Goal: Task Accomplishment & Management: Use online tool/utility

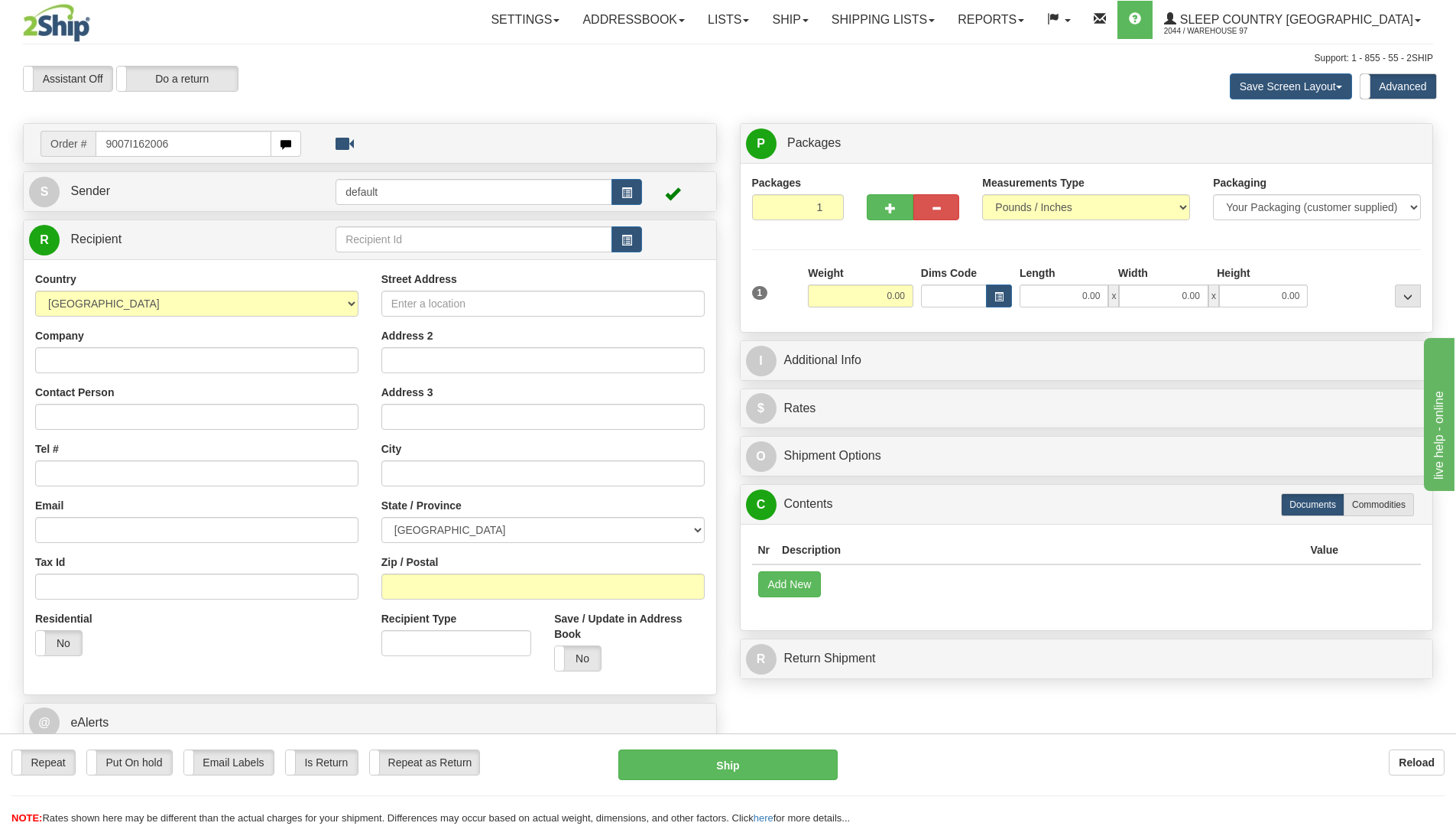
type input "9007I162006"
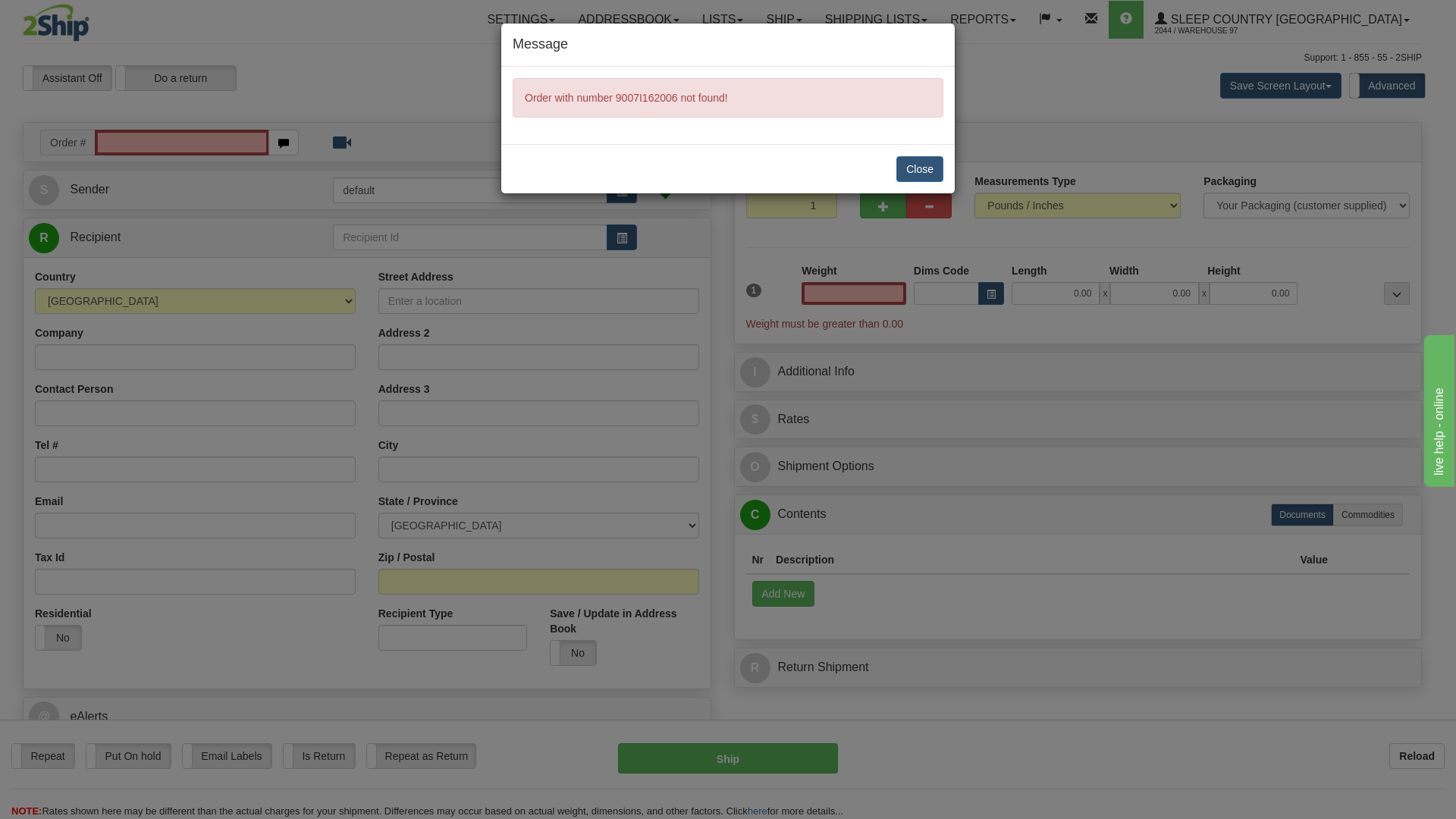
type input "0.00"
click at [919, 176] on button "Close" at bounding box center [919, 169] width 47 height 26
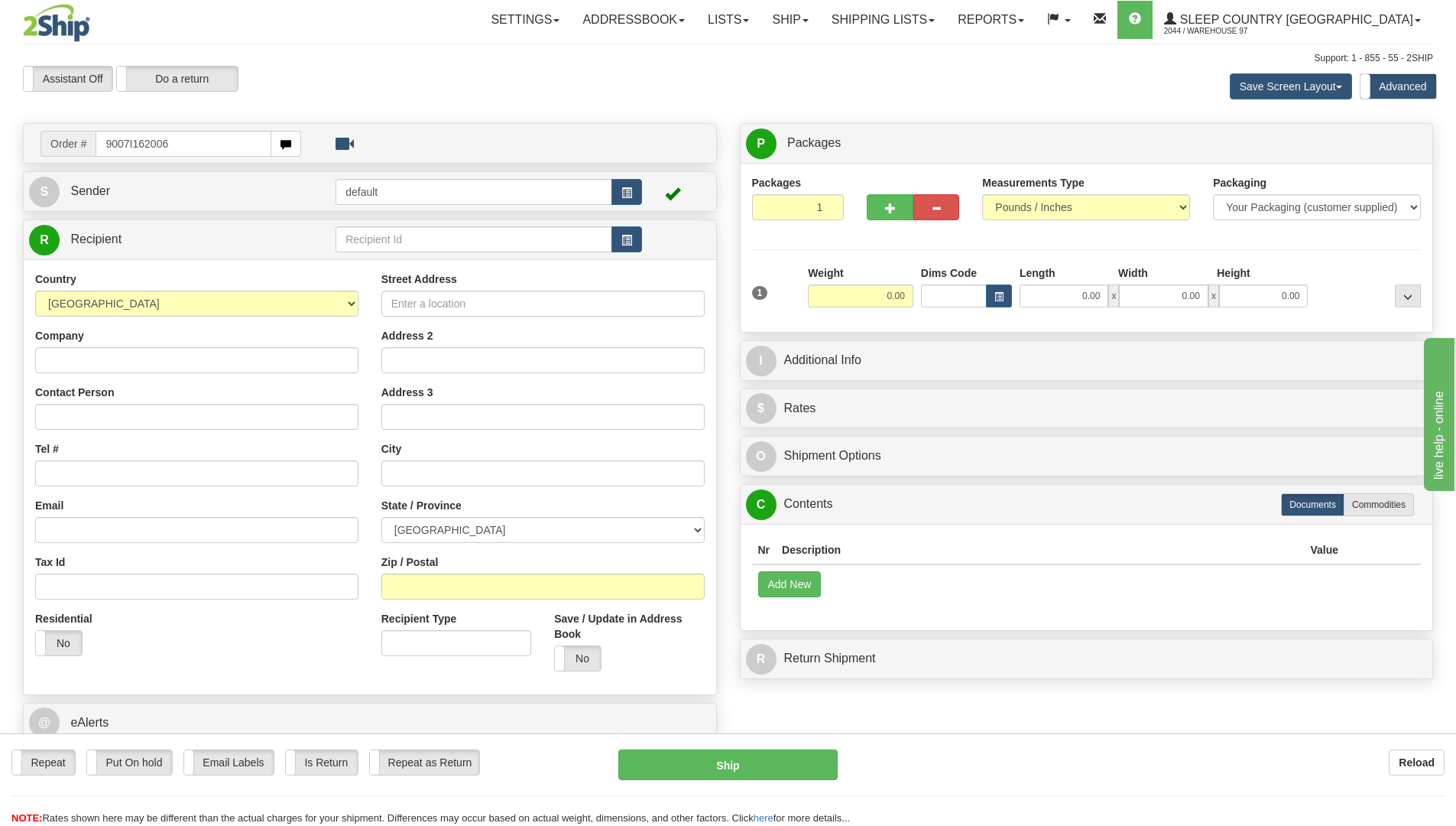
type input "9007I162006"
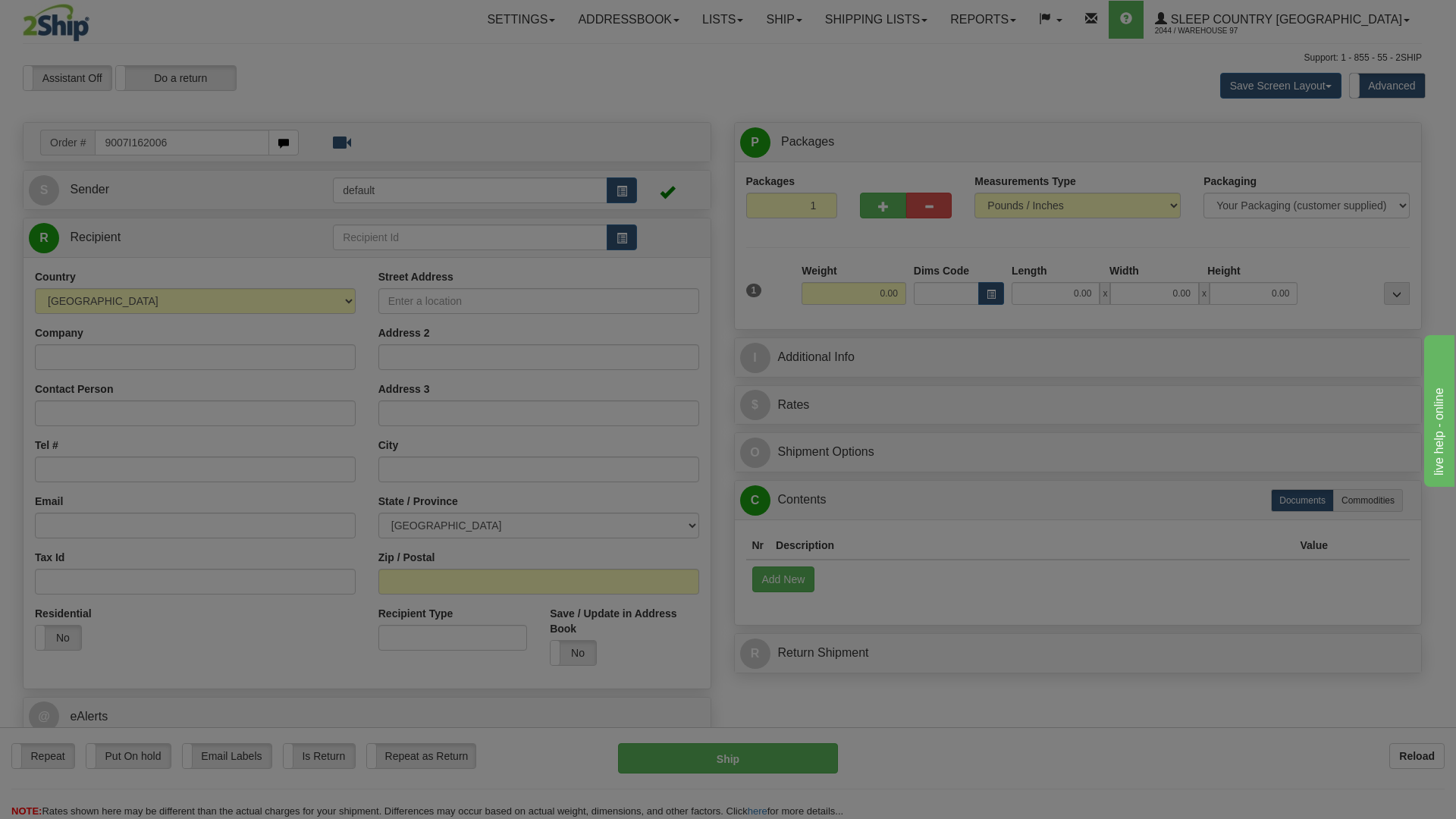
click at [966, 768] on body "Training Course Close Toggle navigation Settings Shipping Preferences New Recip…" at bounding box center [728, 410] width 1456 height 819
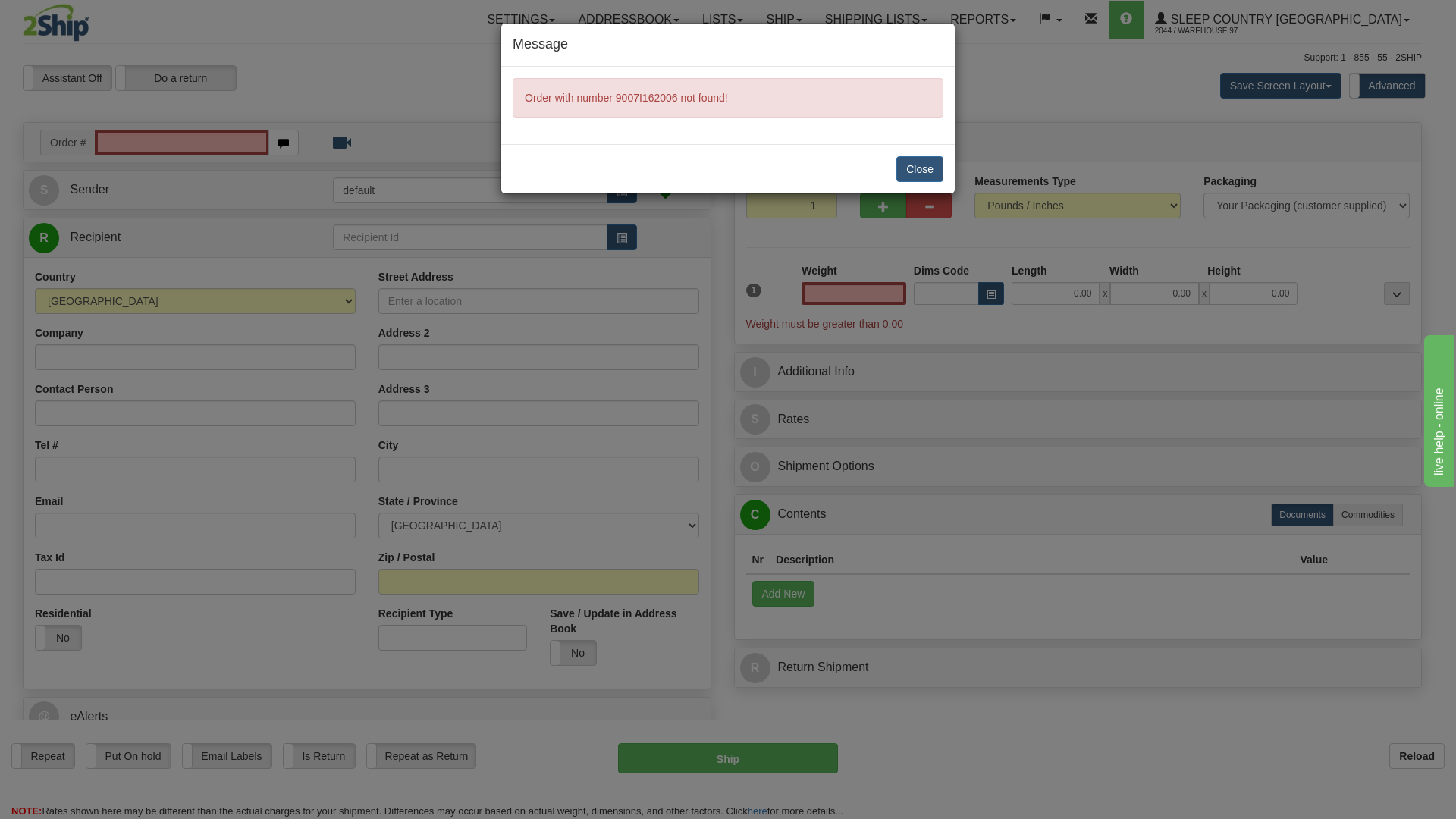
type input "0.00"
click at [934, 172] on button "Close" at bounding box center [919, 169] width 47 height 26
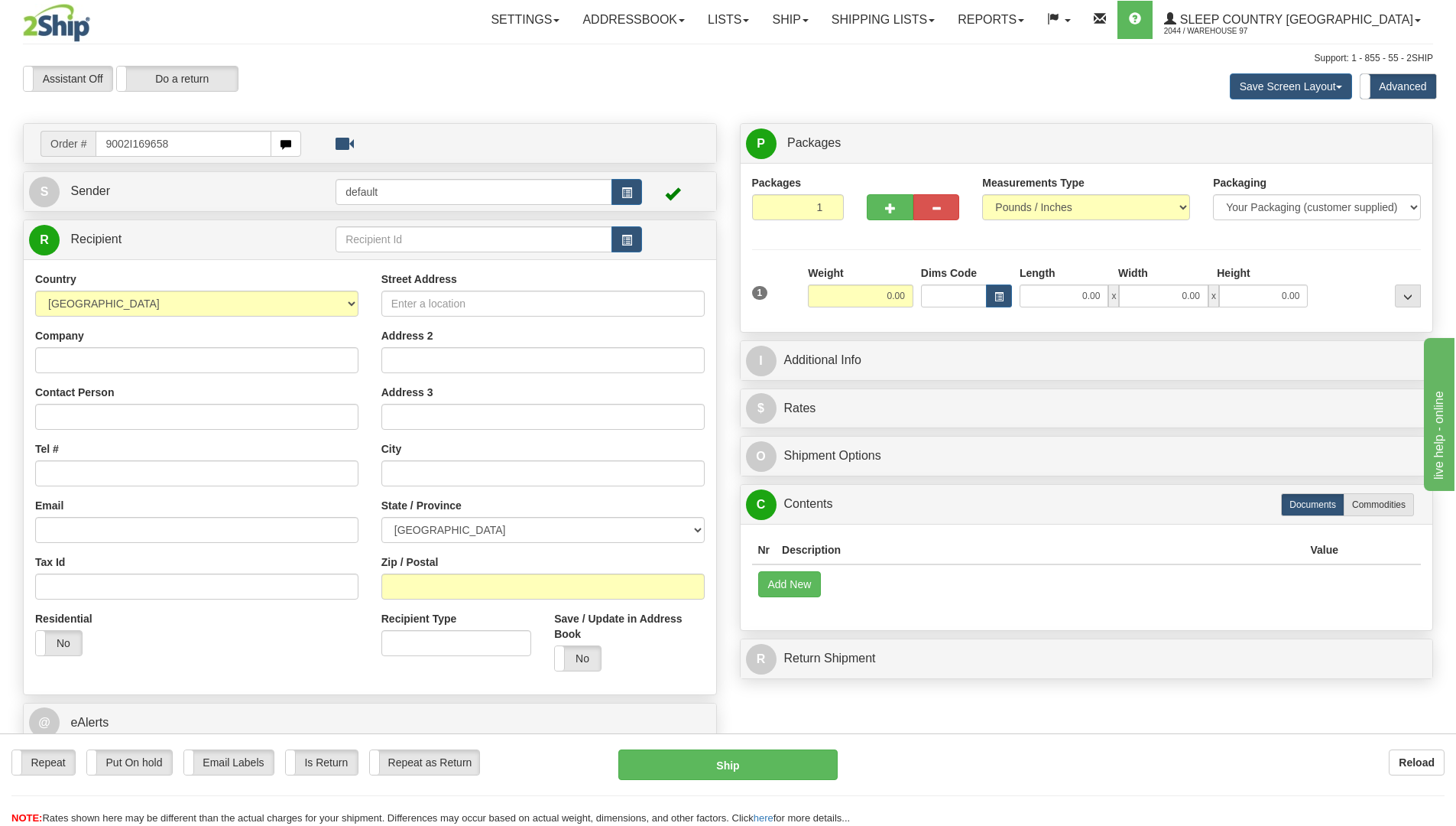
type input "9002I169658"
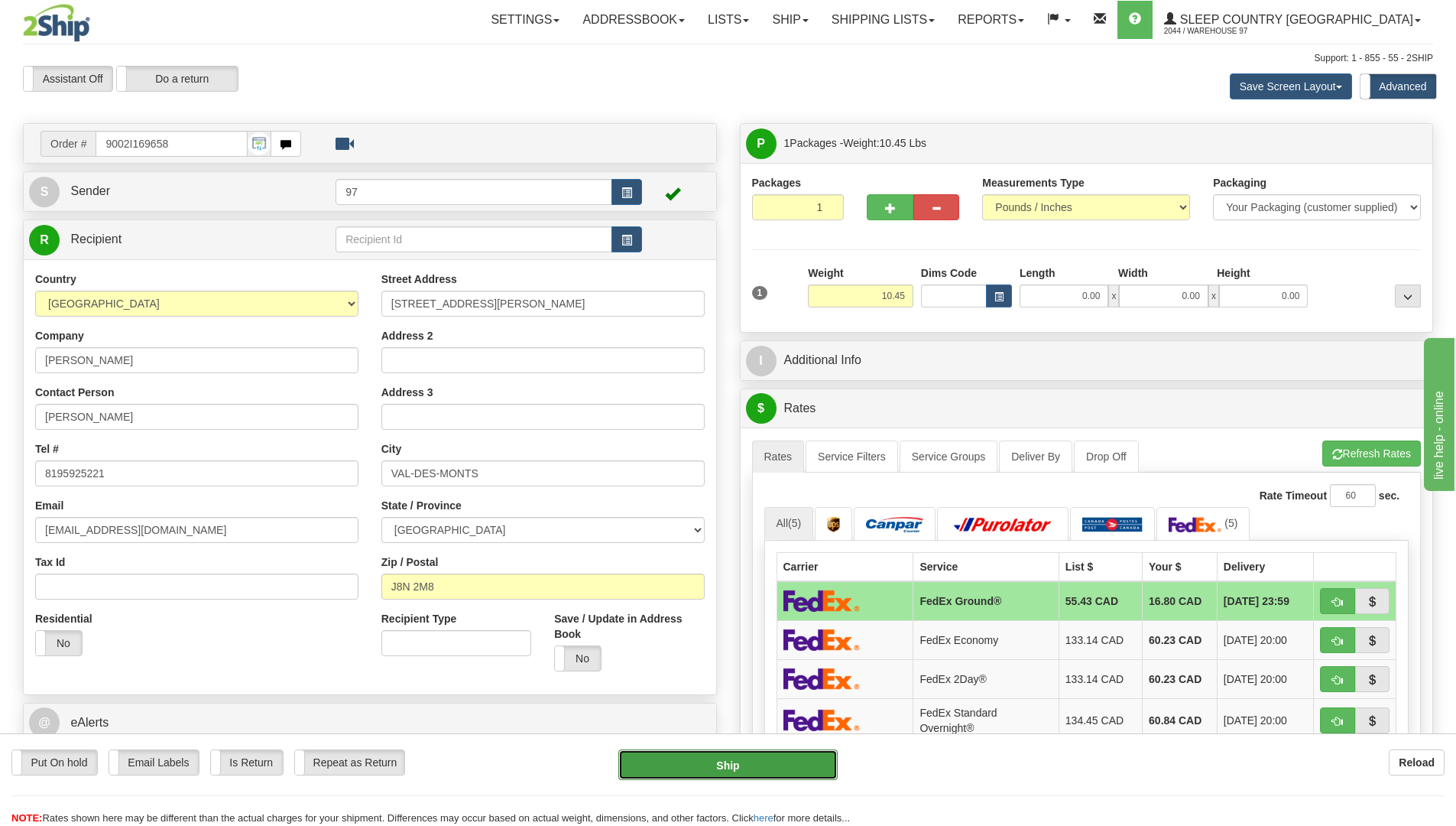
click at [799, 764] on button "Ship" at bounding box center [728, 765] width 219 height 30
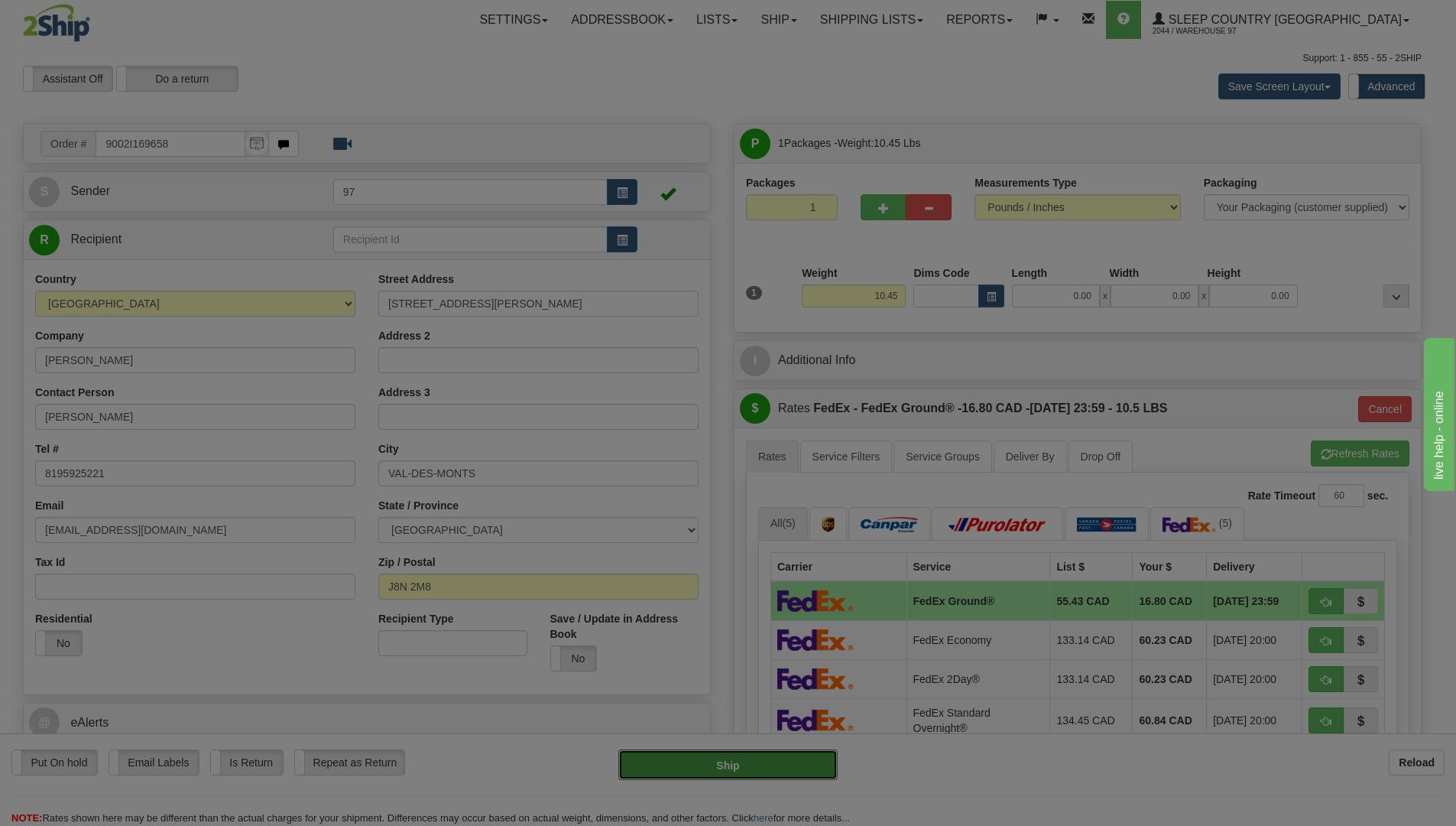
type input "92"
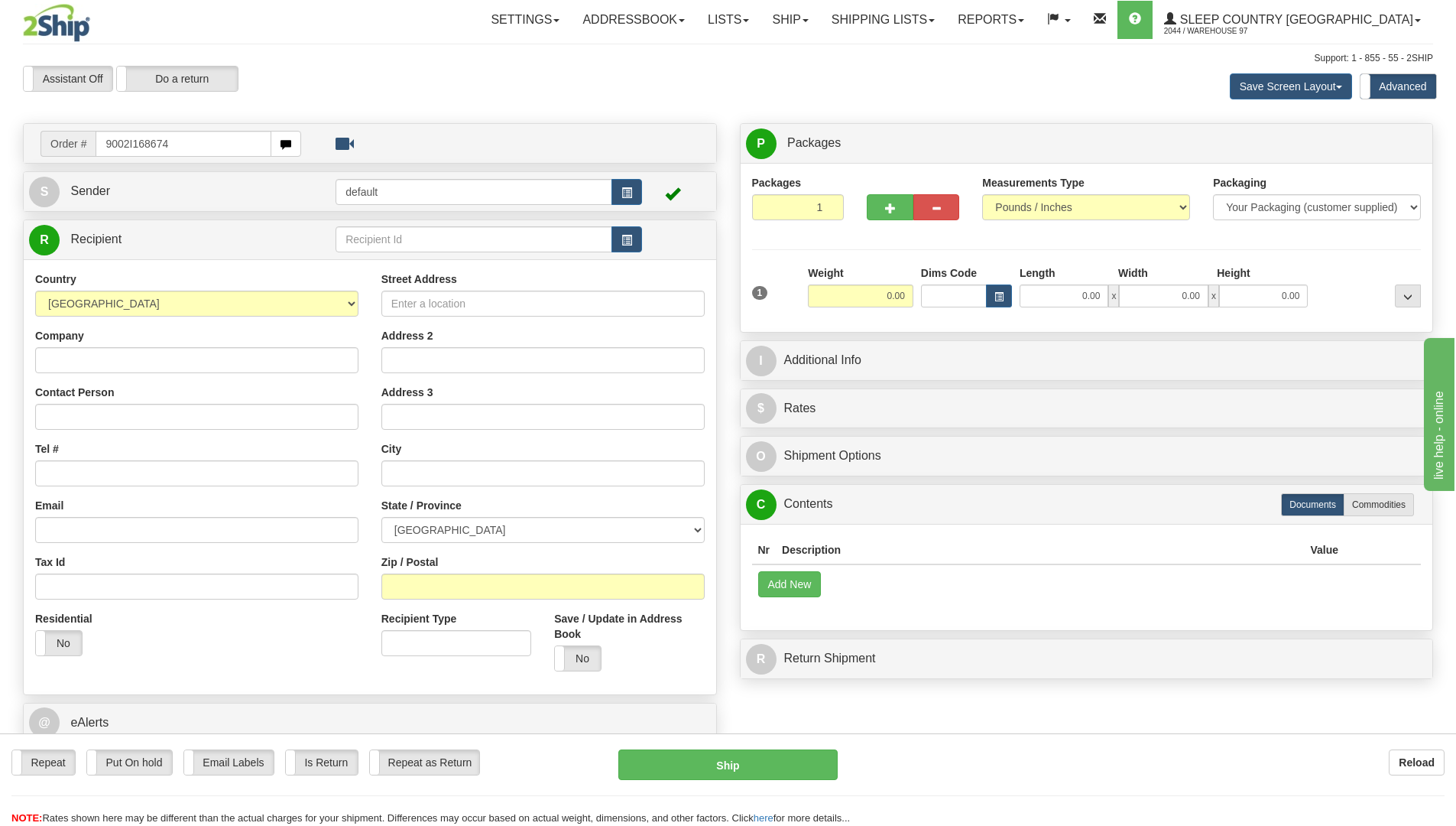
type input "9002I168674"
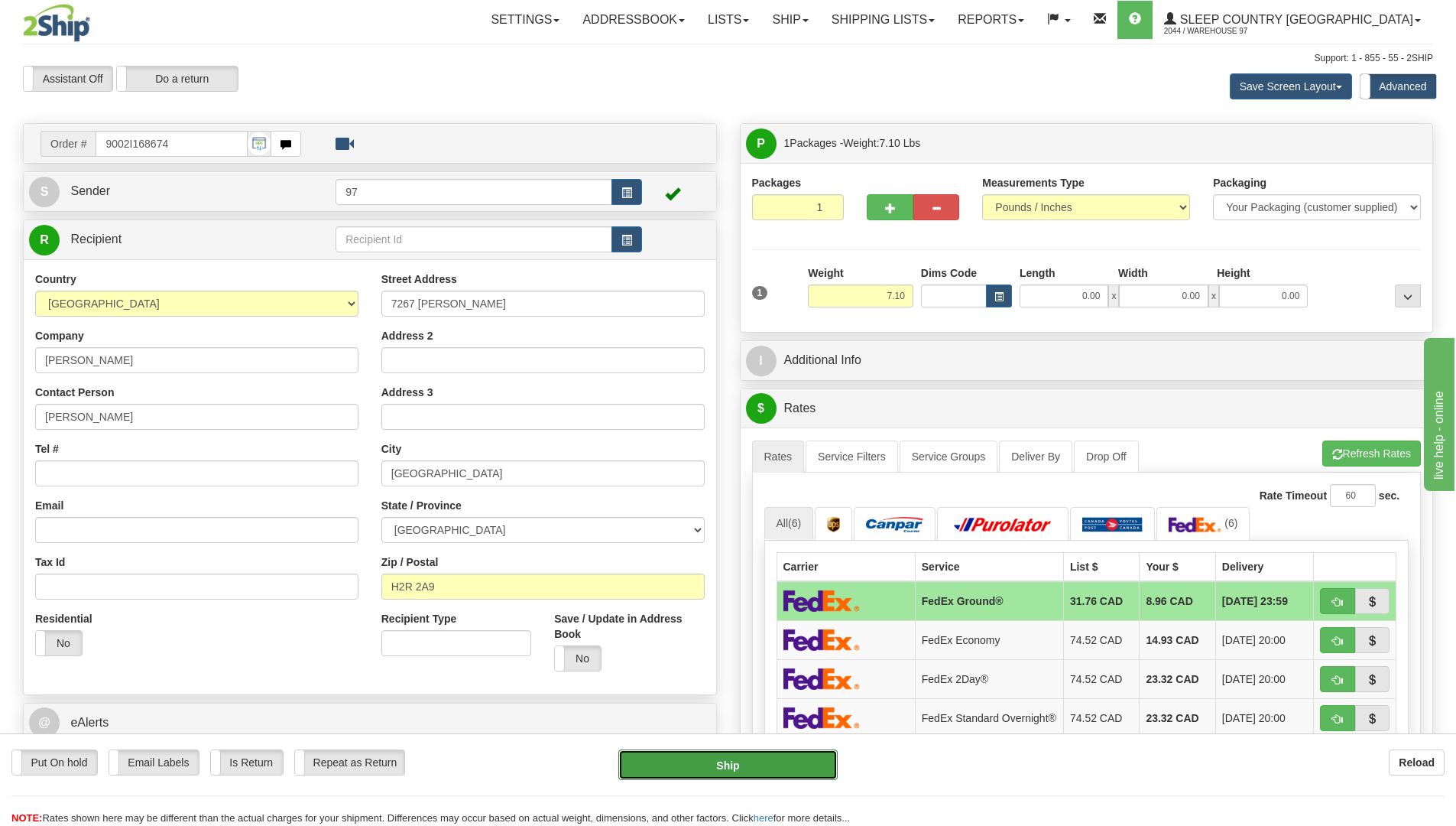
click at [814, 758] on button "Ship" at bounding box center [728, 765] width 219 height 30
type input "92"
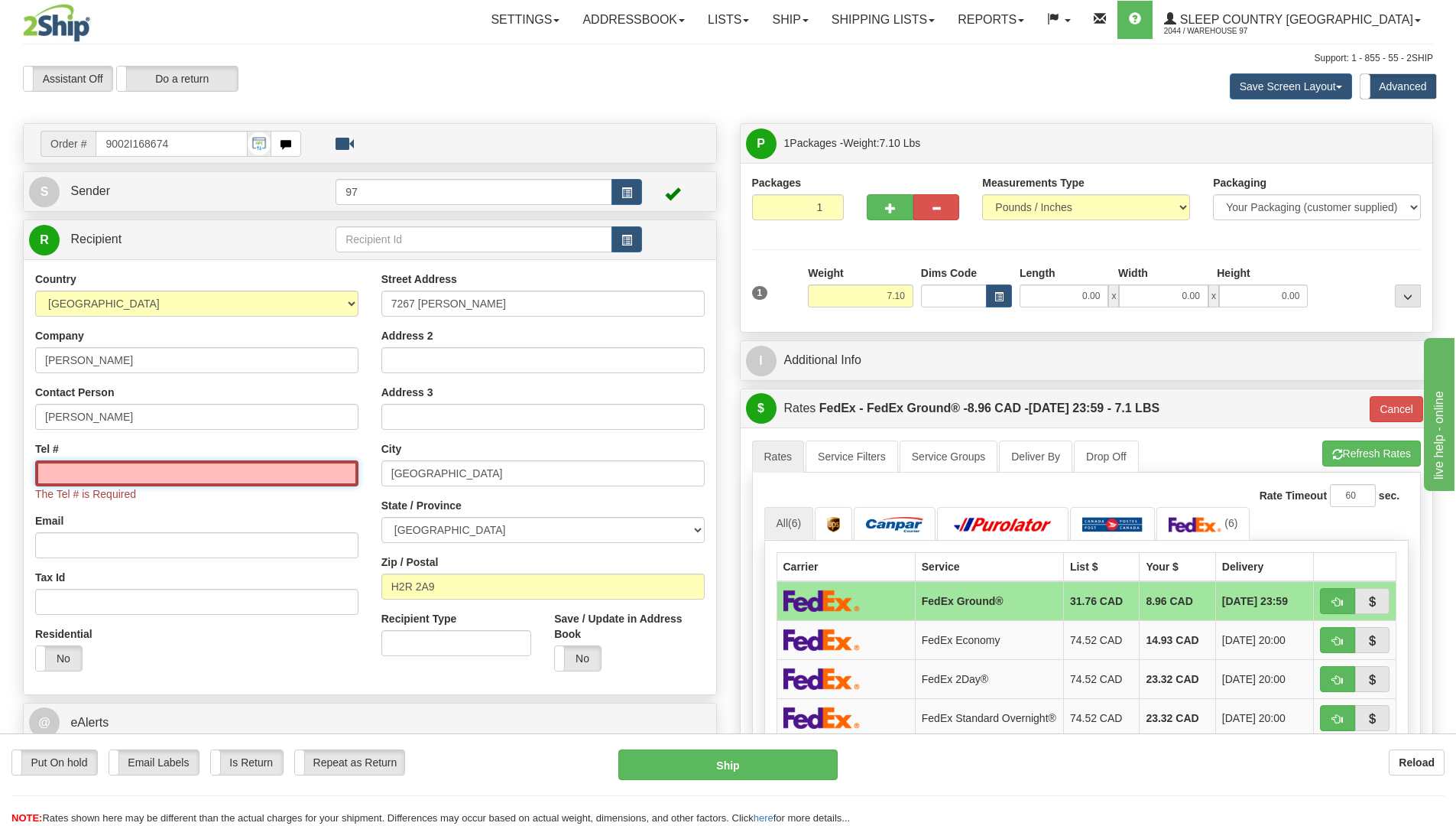
click at [77, 474] on input "Tel #" at bounding box center [197, 473] width 324 height 26
type input "6137491229"
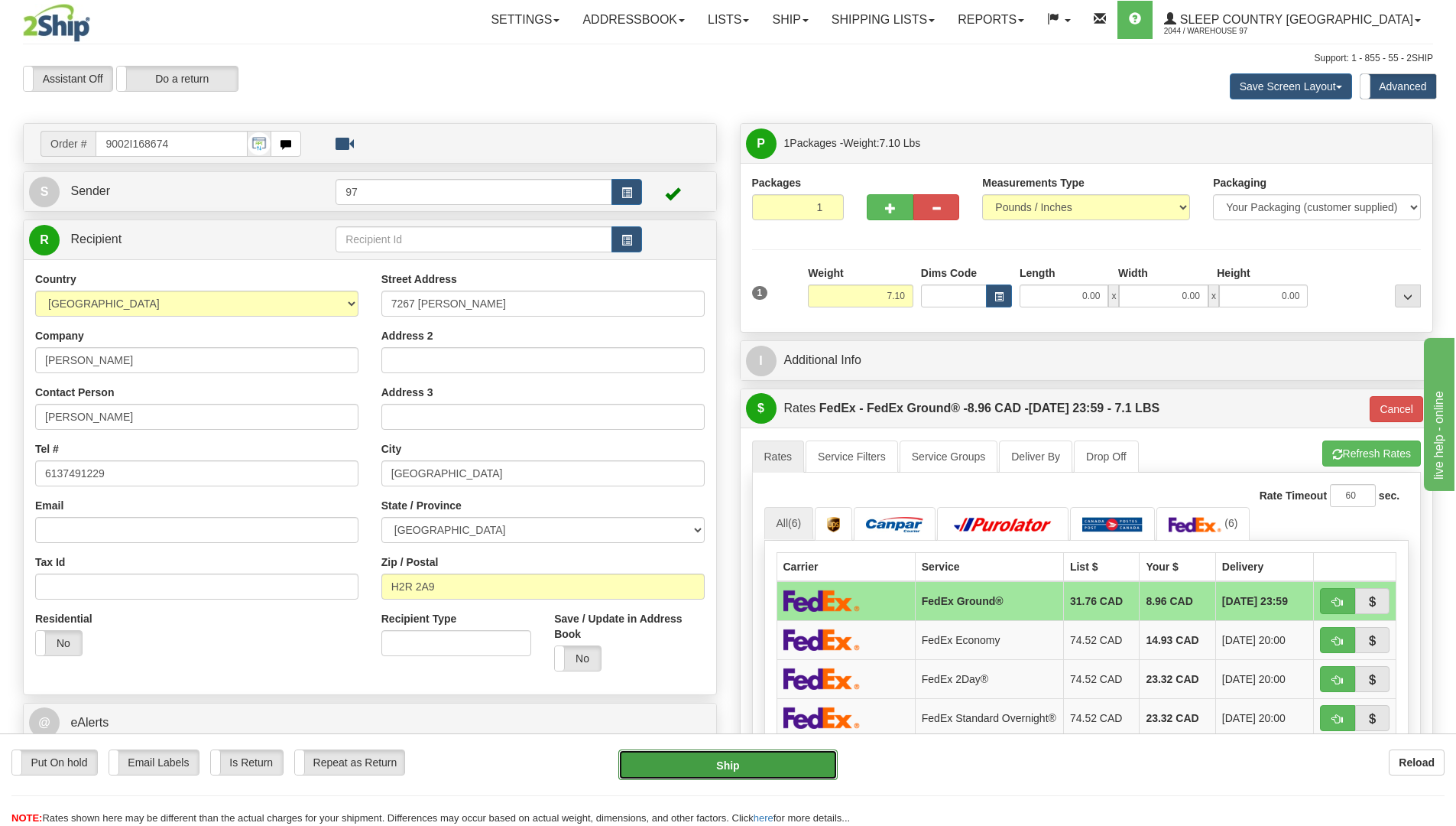
click at [773, 769] on button "Ship" at bounding box center [728, 765] width 219 height 30
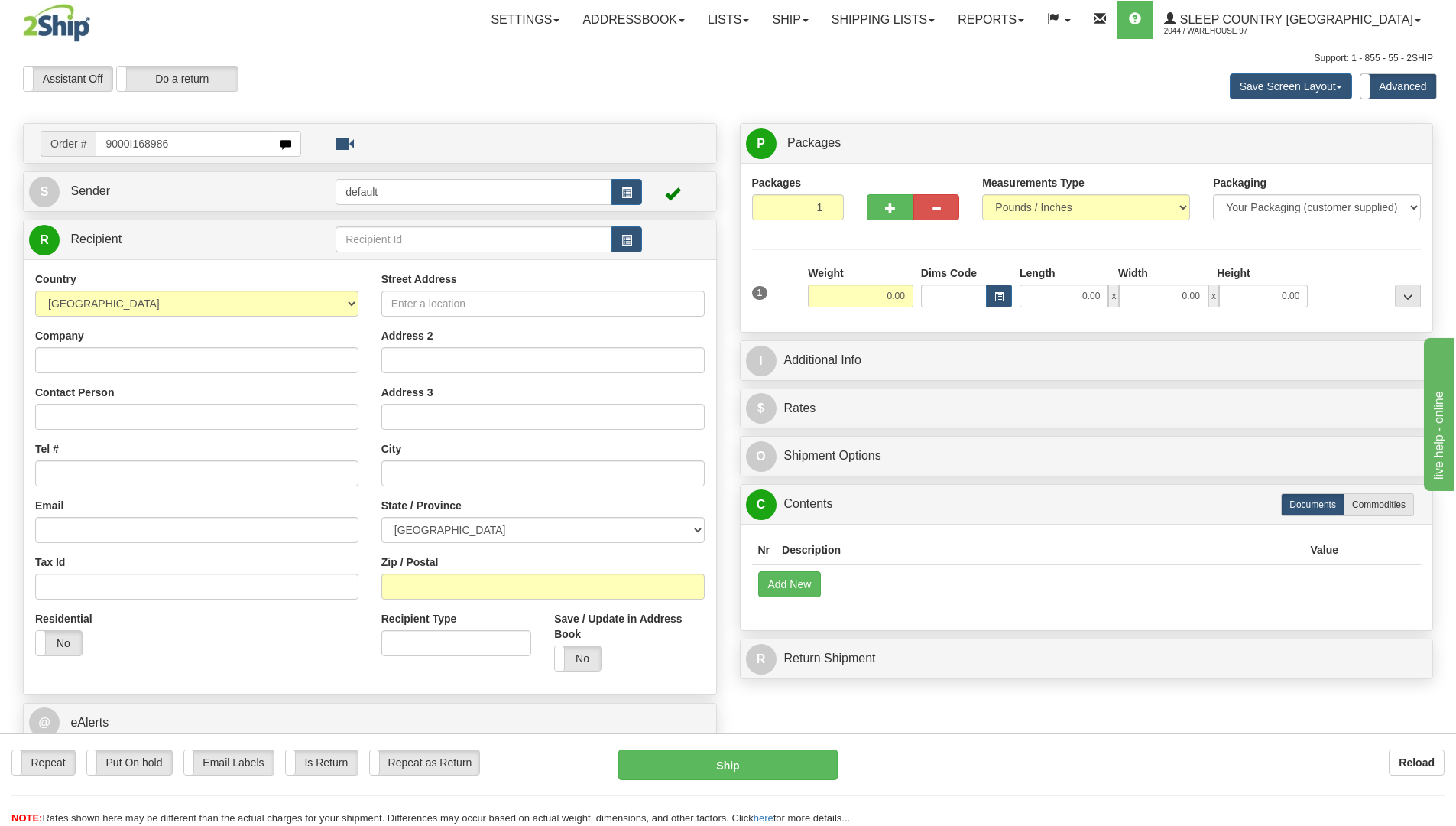
type input "9000I168986"
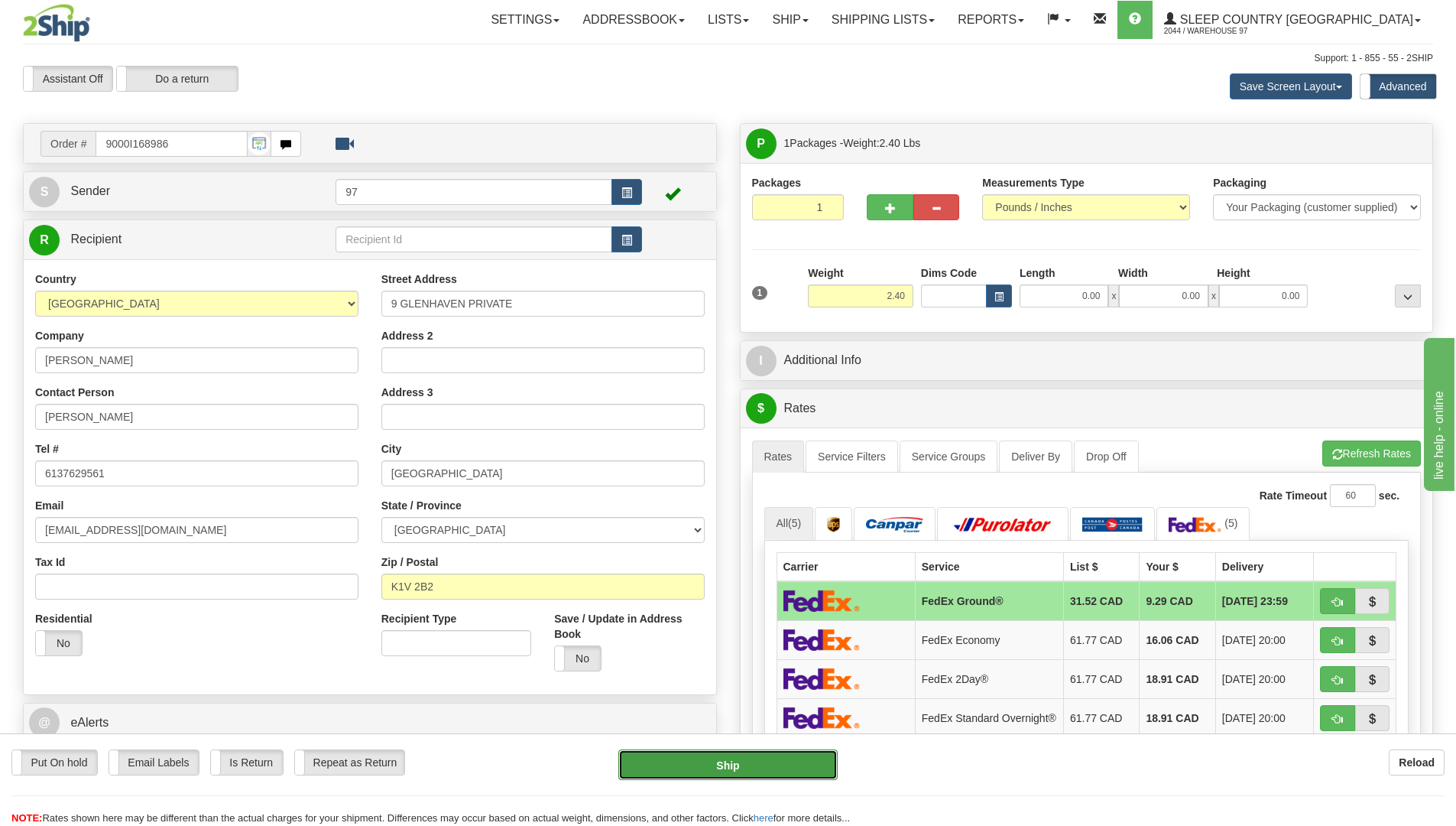
click at [789, 770] on button "Ship" at bounding box center [728, 765] width 219 height 30
type input "92"
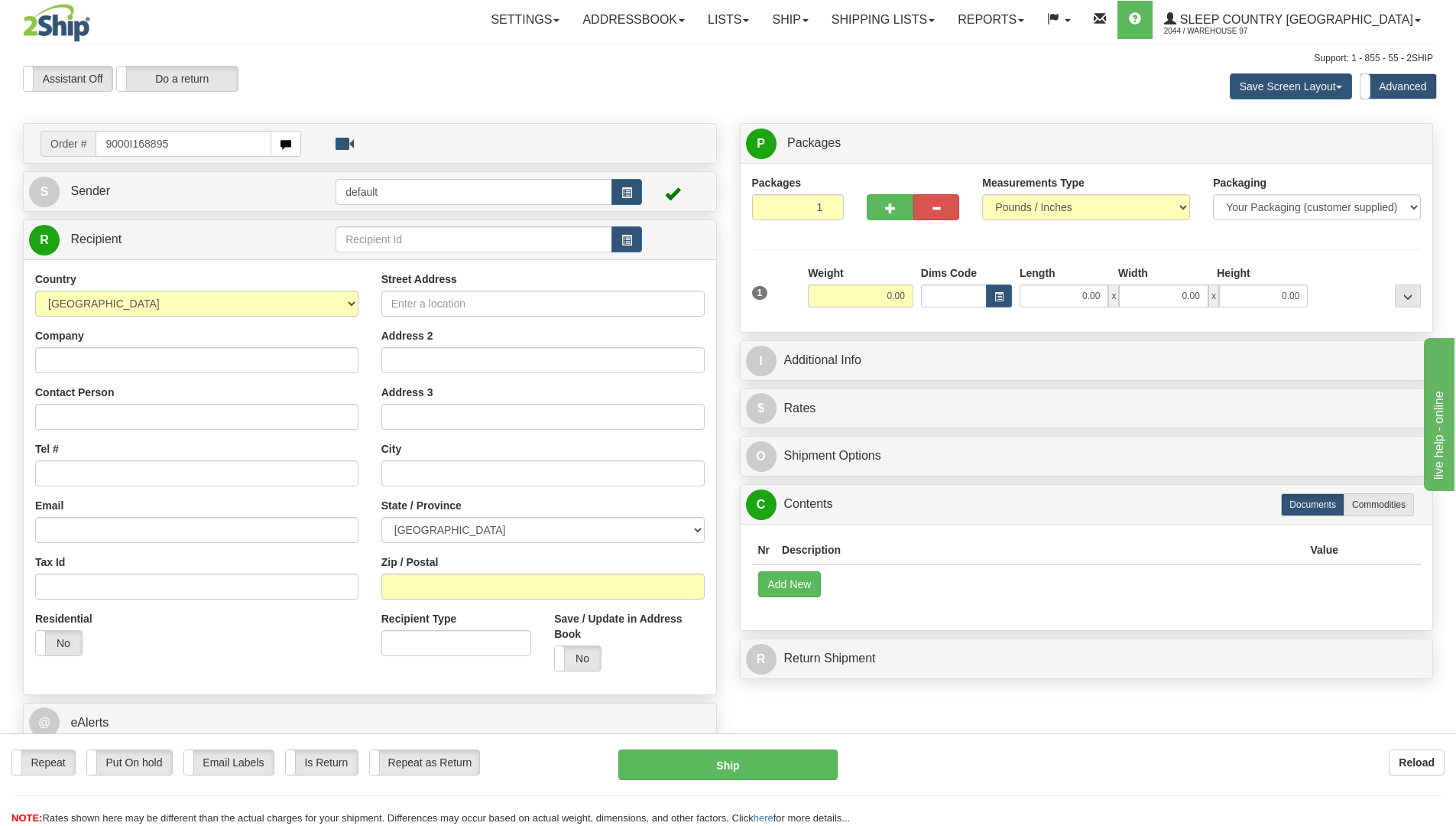
type input "9000I168895"
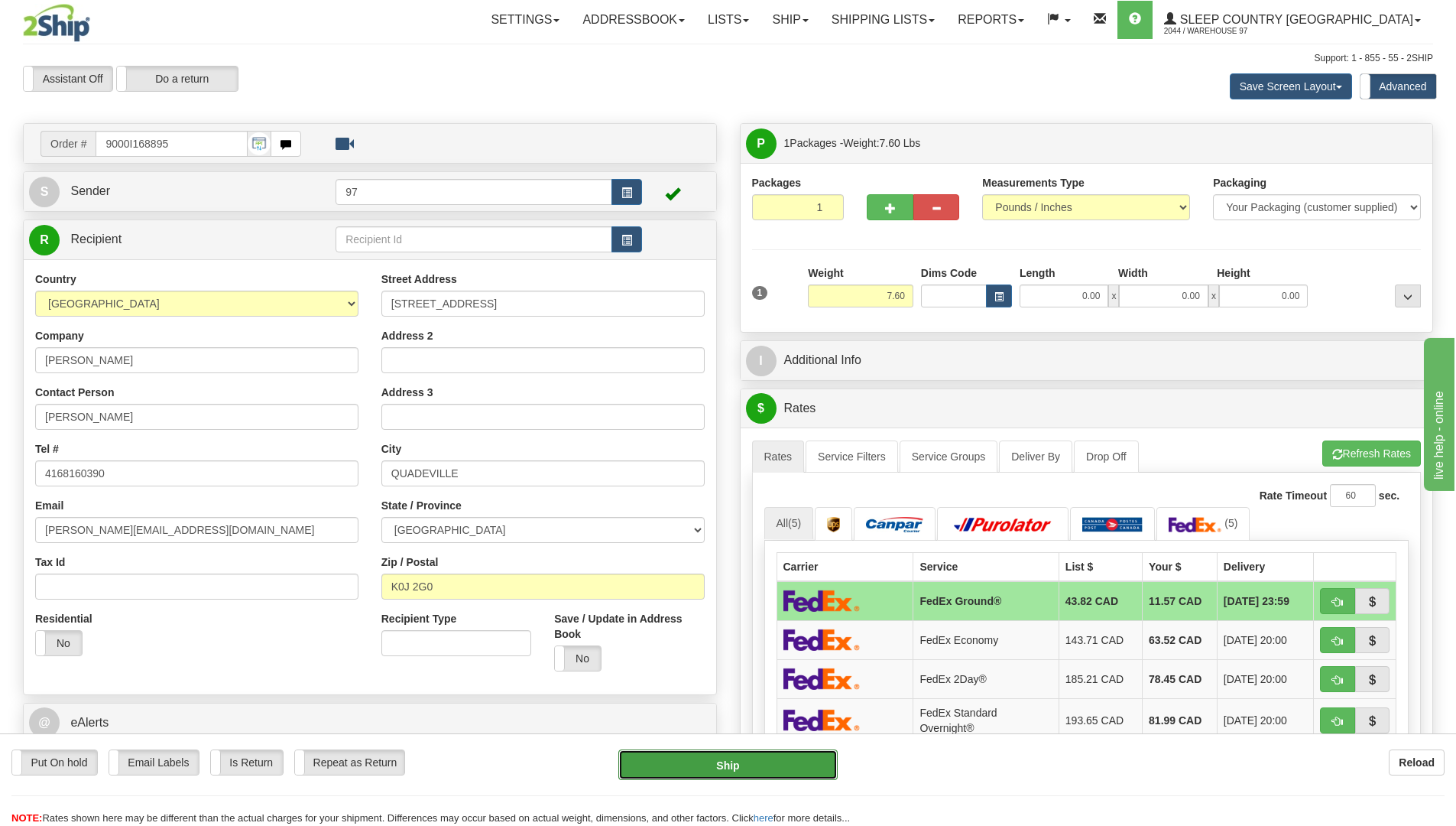
click at [807, 758] on button "Ship" at bounding box center [728, 765] width 219 height 30
type input "92"
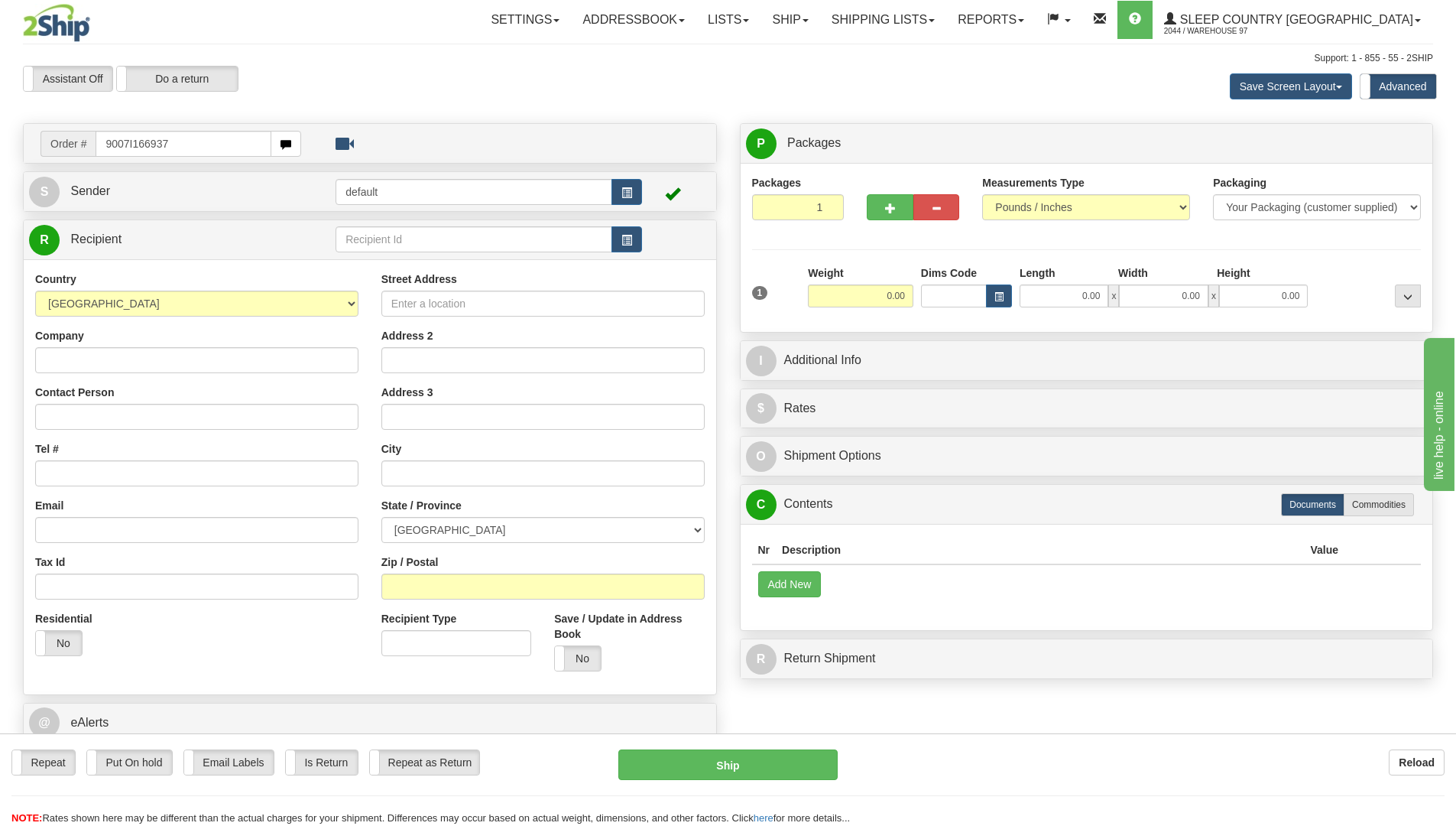
type input "9007I166937"
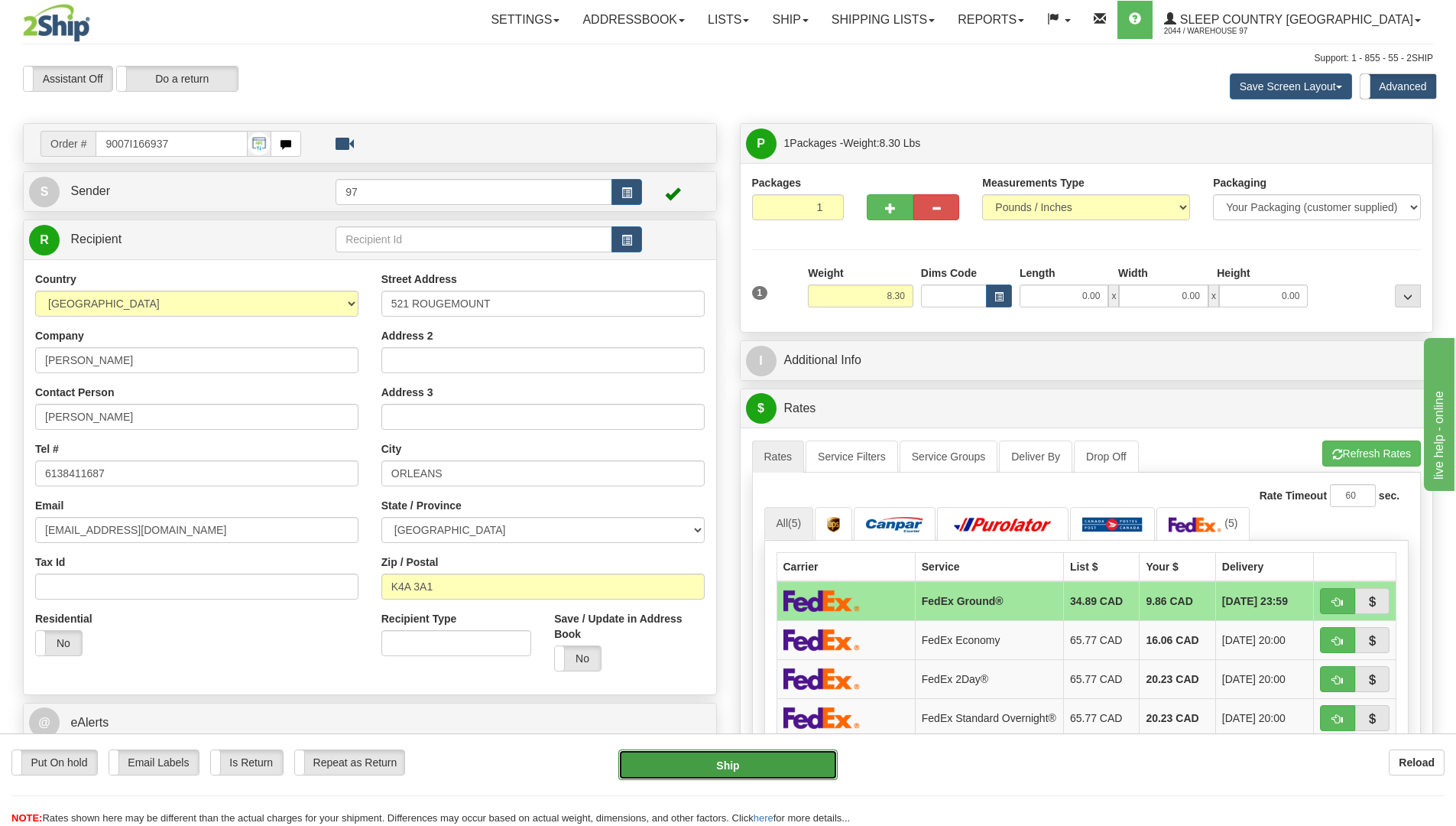
click at [802, 767] on button "Ship" at bounding box center [728, 765] width 219 height 30
type input "92"
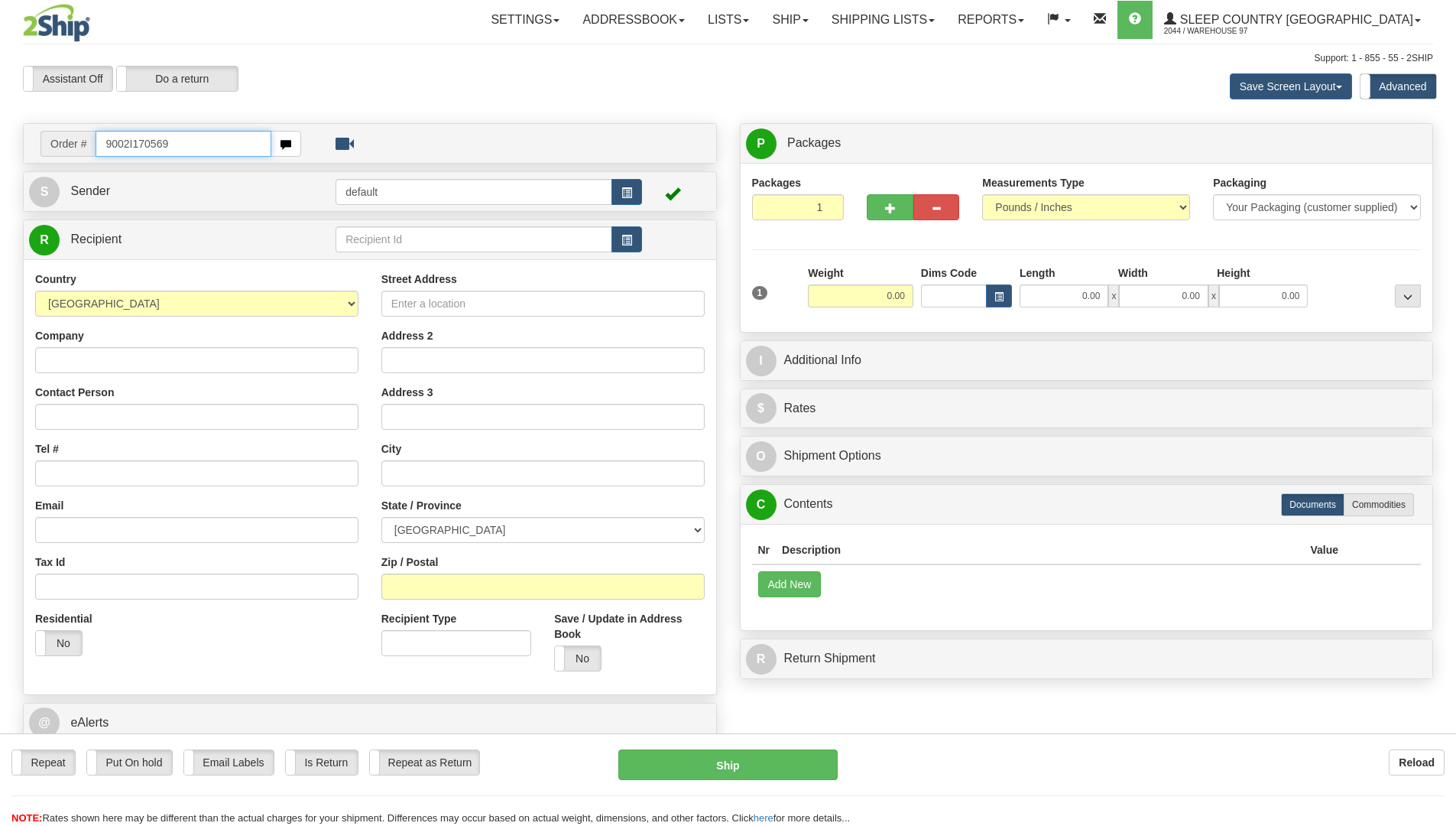
type input "9002I170569"
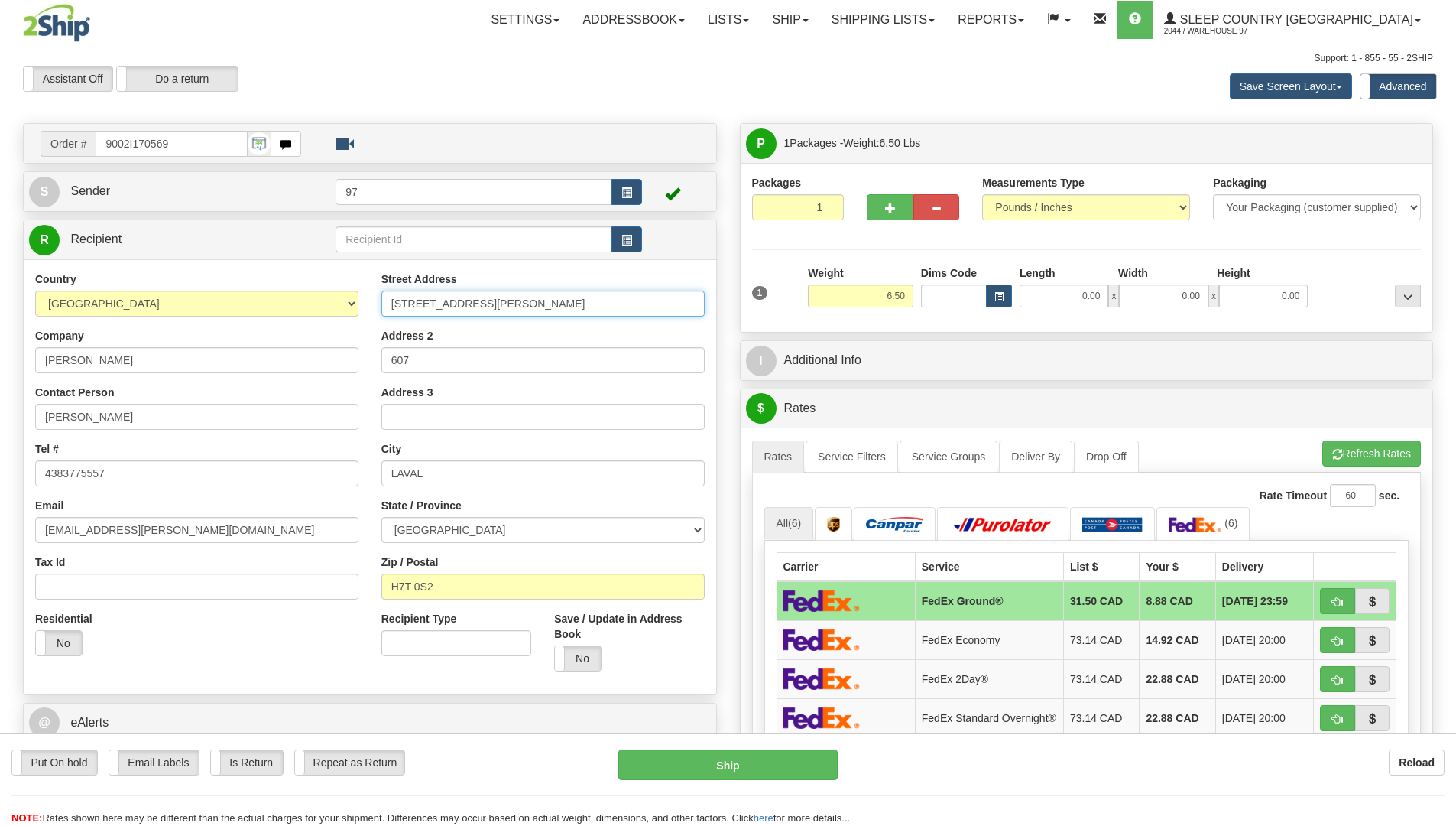
click at [392, 302] on input "[STREET_ADDRESS][PERSON_NAME]" at bounding box center [543, 303] width 324 height 26
type input "#607-[STREET_ADDRESS][PERSON_NAME]"
drag, startPoint x: 416, startPoint y: 360, endPoint x: 369, endPoint y: 349, distance: 48.3
click at [378, 353] on div "Street Address #607-[STREET_ADDRESS][PERSON_NAME] Address 2 607 Address 3 City …" at bounding box center [543, 477] width 346 height 411
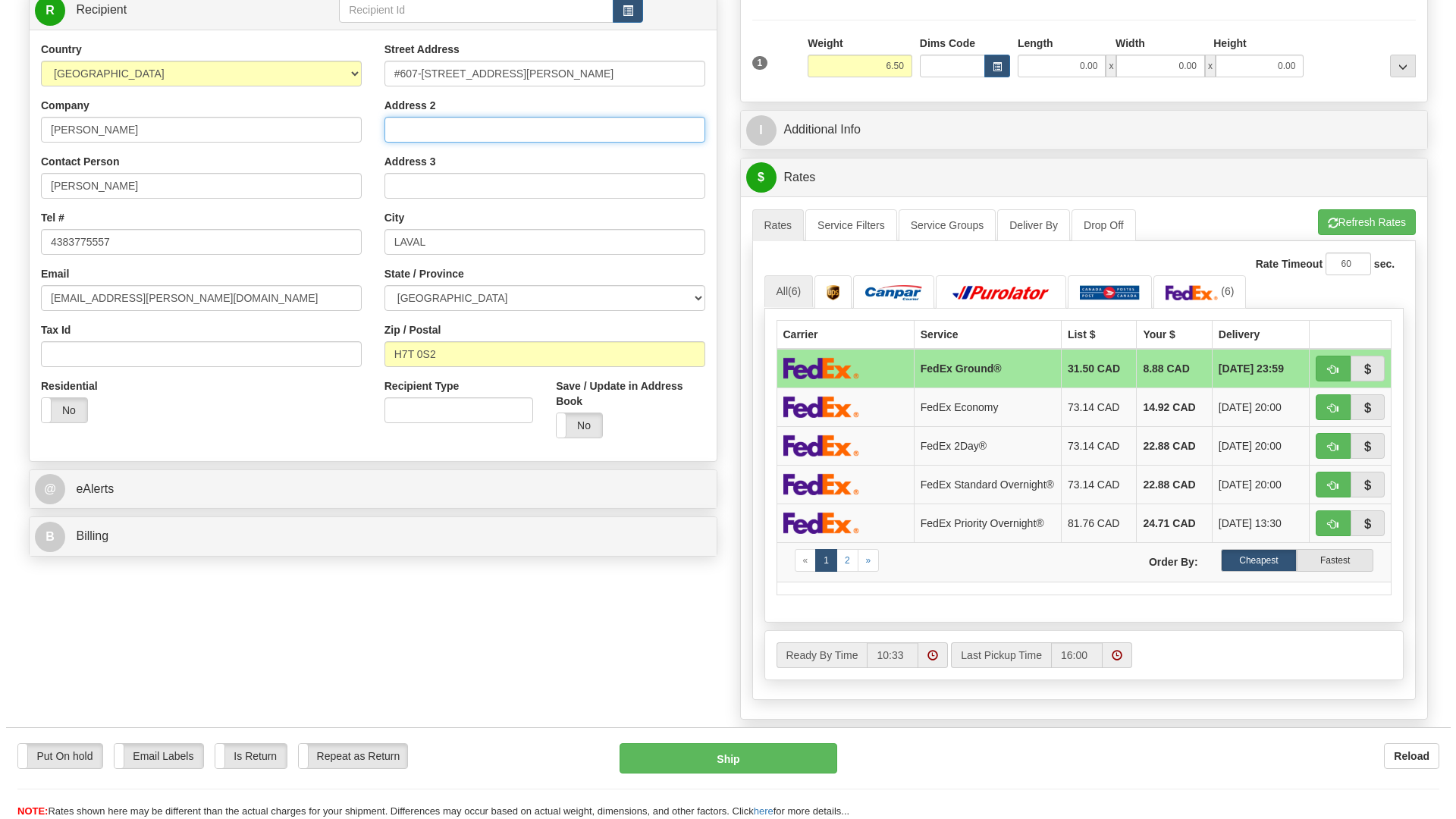
scroll to position [76, 0]
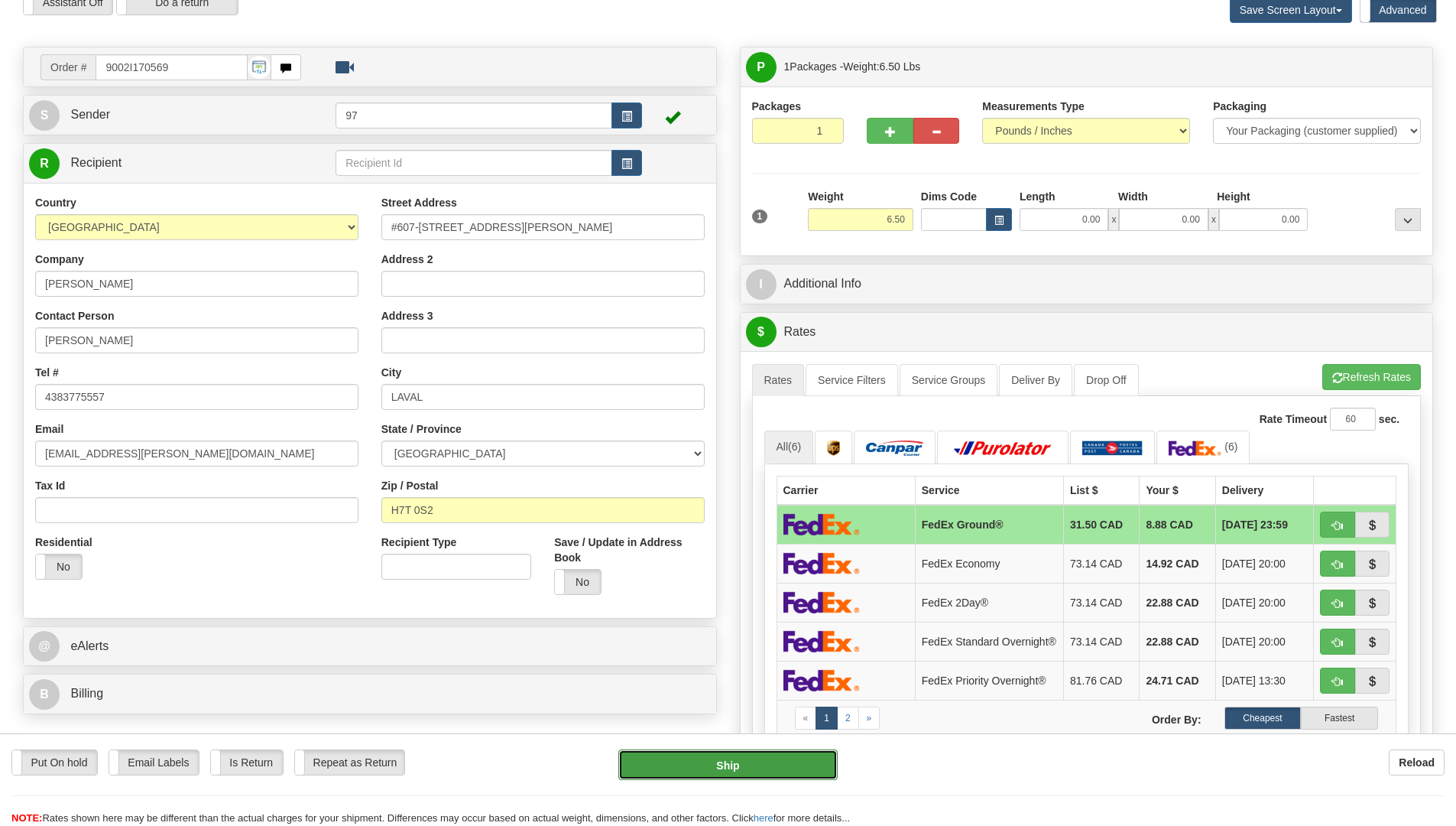
click at [791, 769] on button "Ship" at bounding box center [728, 765] width 219 height 30
type input "92"
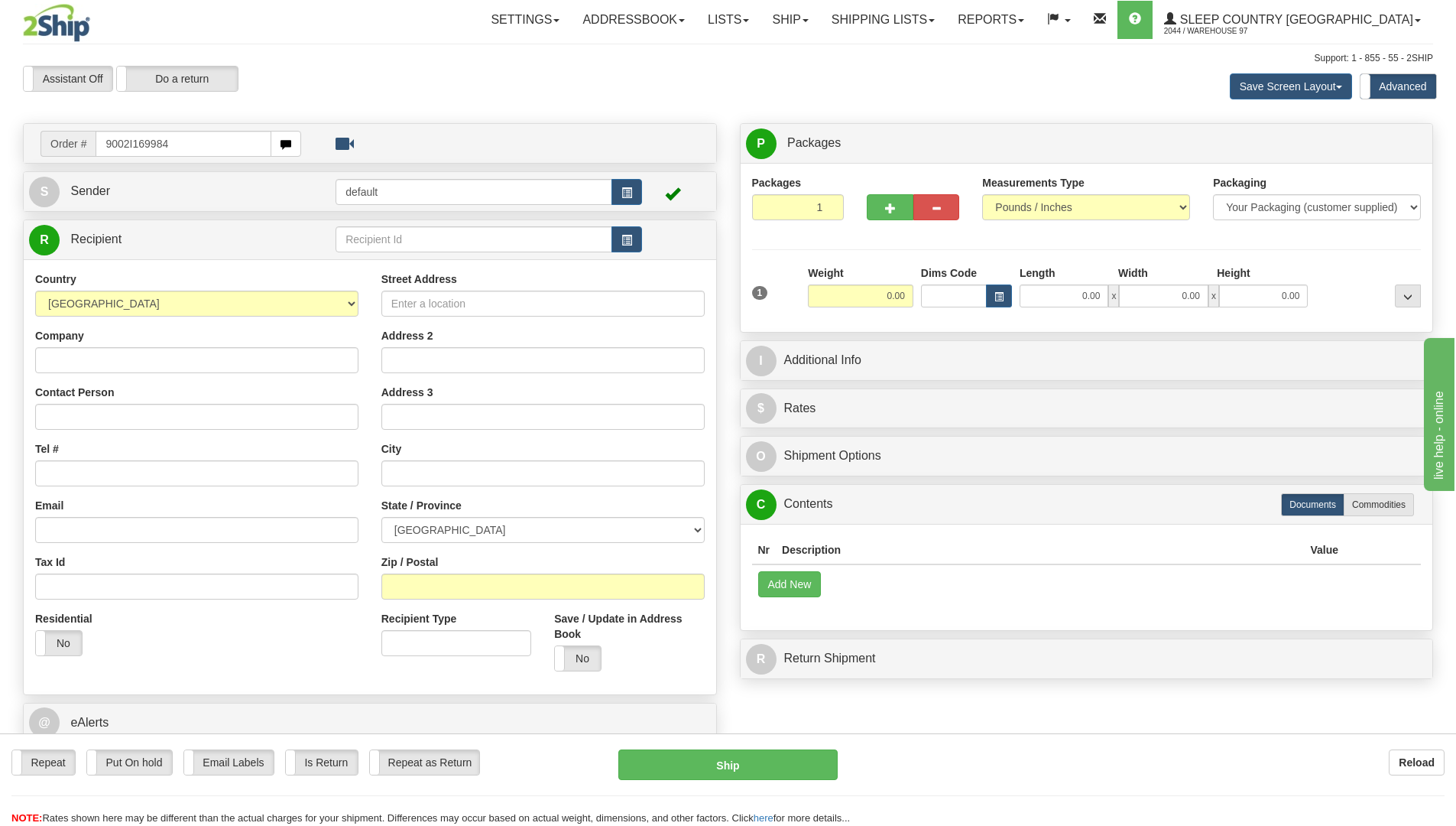
type input "9002I169984"
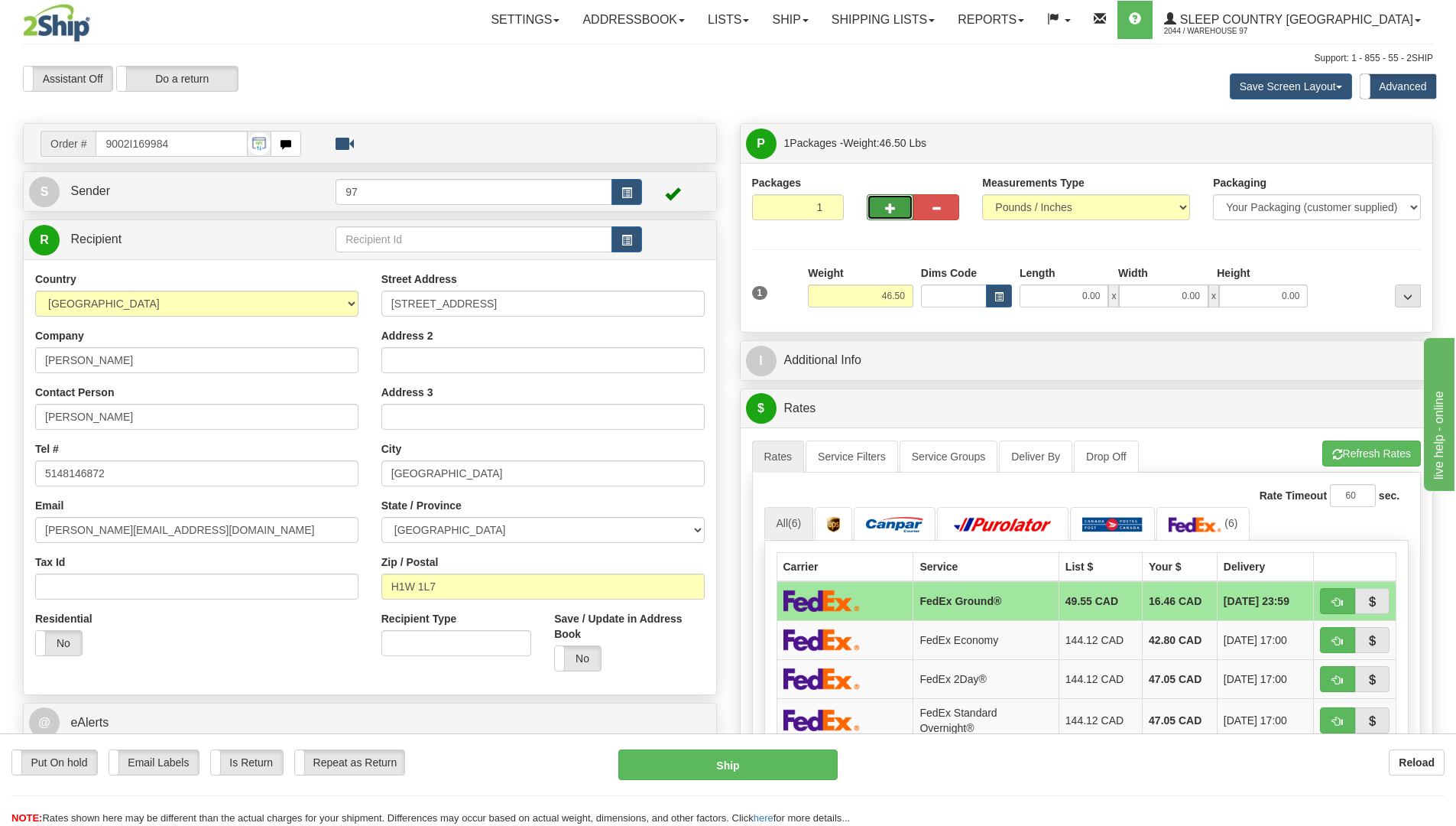
click at [892, 208] on span "button" at bounding box center [889, 208] width 10 height 10
type input "2"
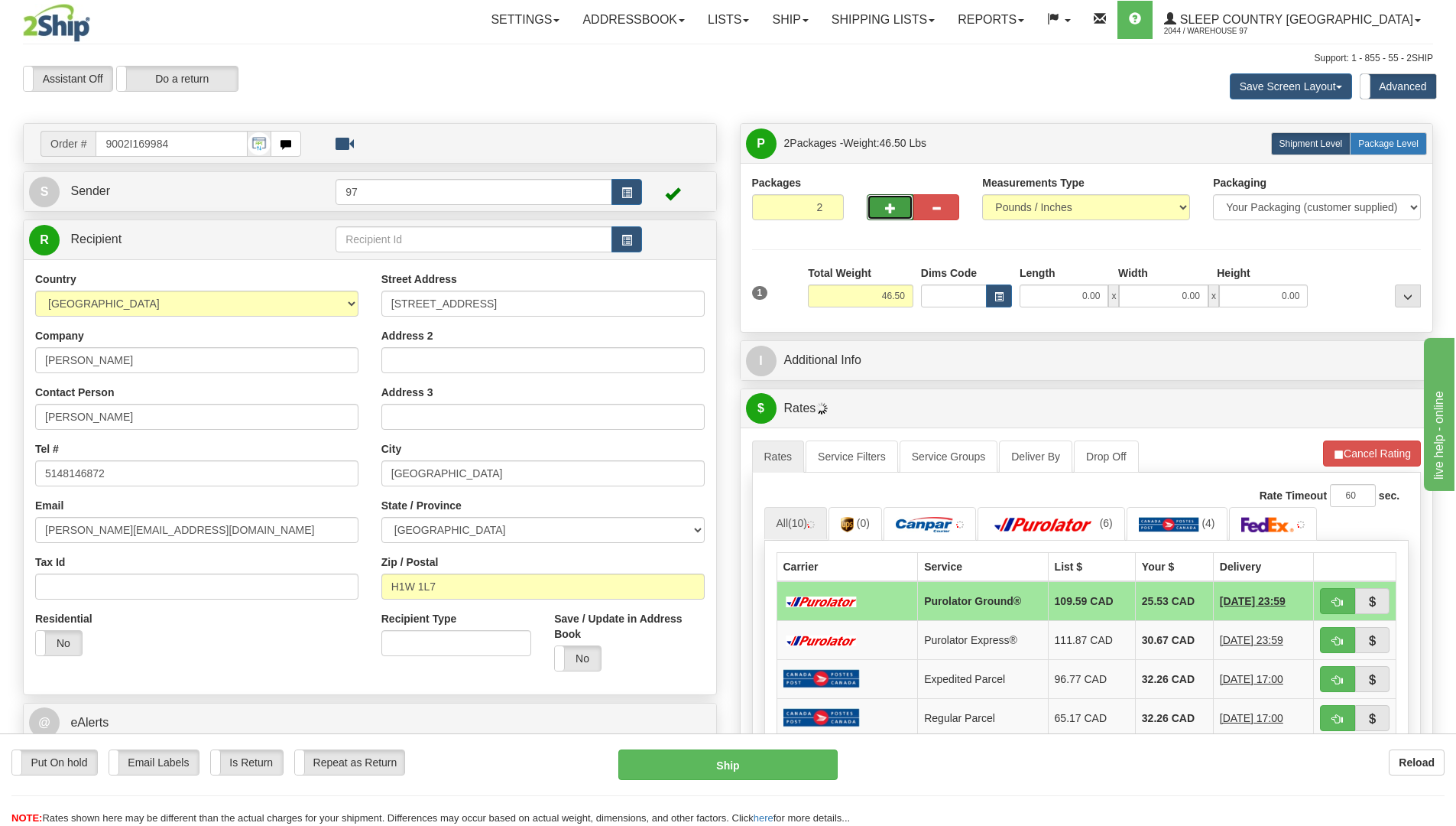
click at [1380, 143] on span "Package Level" at bounding box center [1388, 144] width 61 height 10
radio input "true"
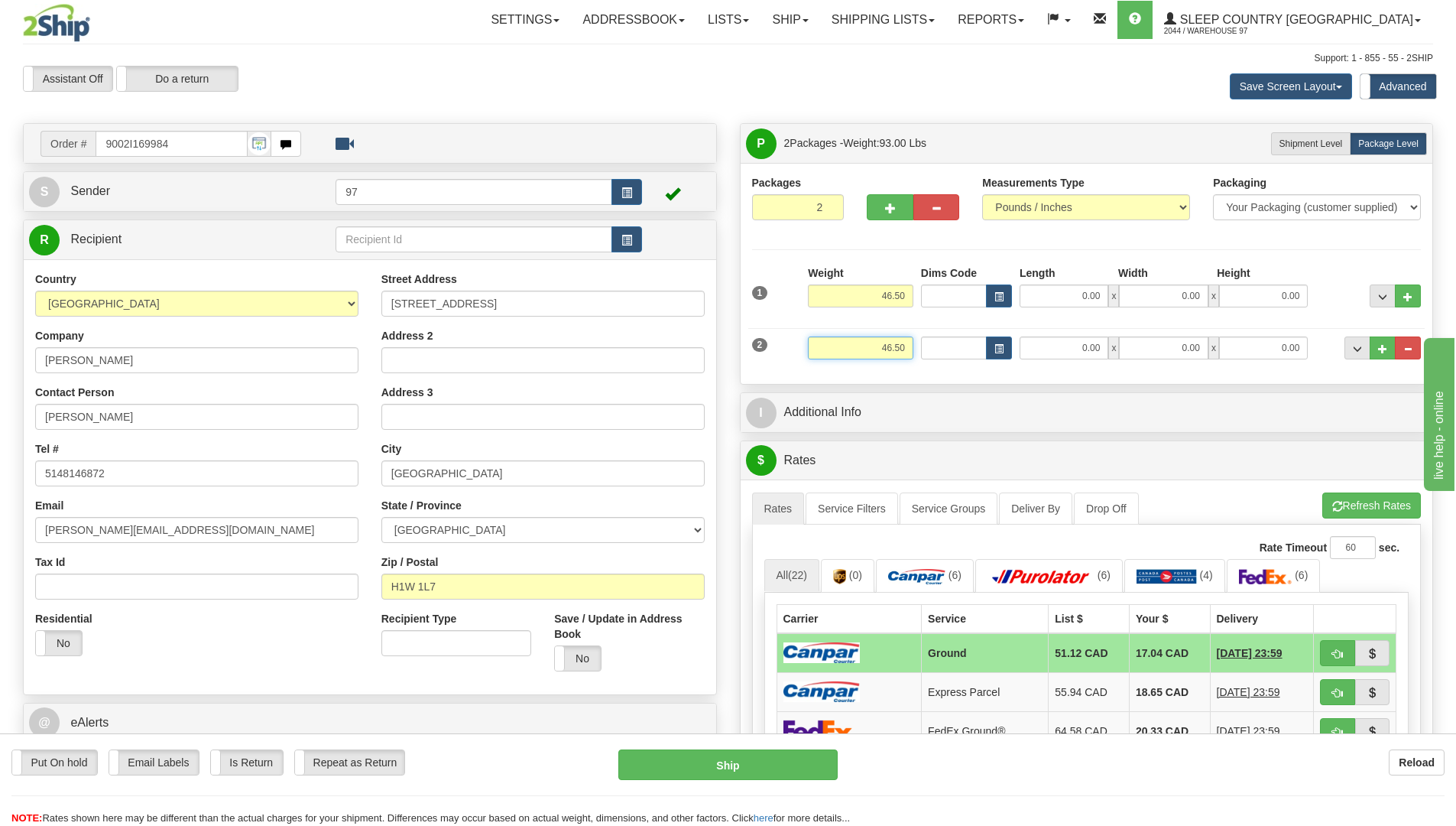
drag, startPoint x: 909, startPoint y: 348, endPoint x: 853, endPoint y: 348, distance: 56.0
click at [856, 353] on input "46.50" at bounding box center [860, 348] width 105 height 23
type input "40.00"
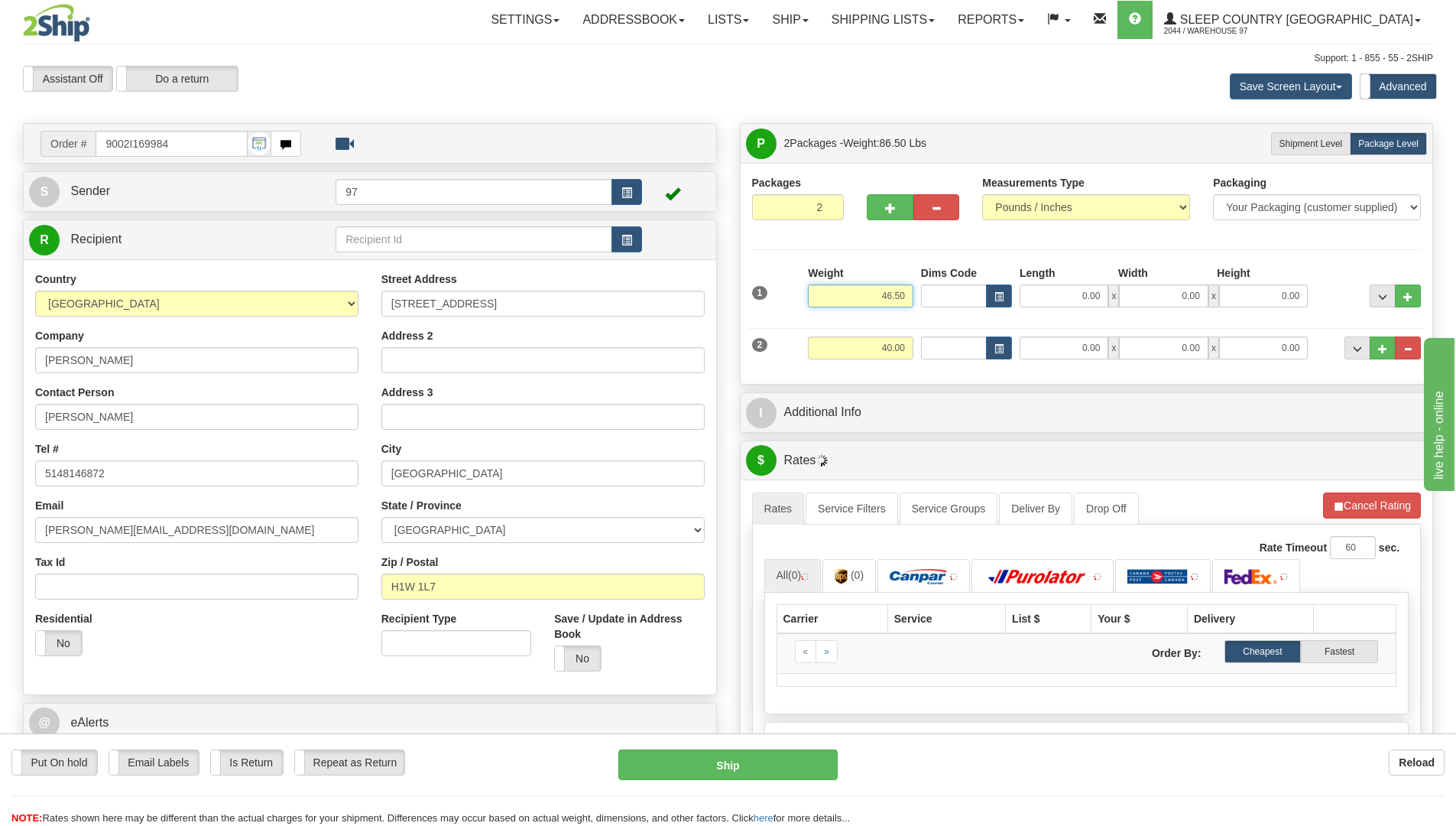
drag, startPoint x: 885, startPoint y: 297, endPoint x: 873, endPoint y: 297, distance: 12.0
click at [873, 297] on input "46.50" at bounding box center [860, 296] width 105 height 23
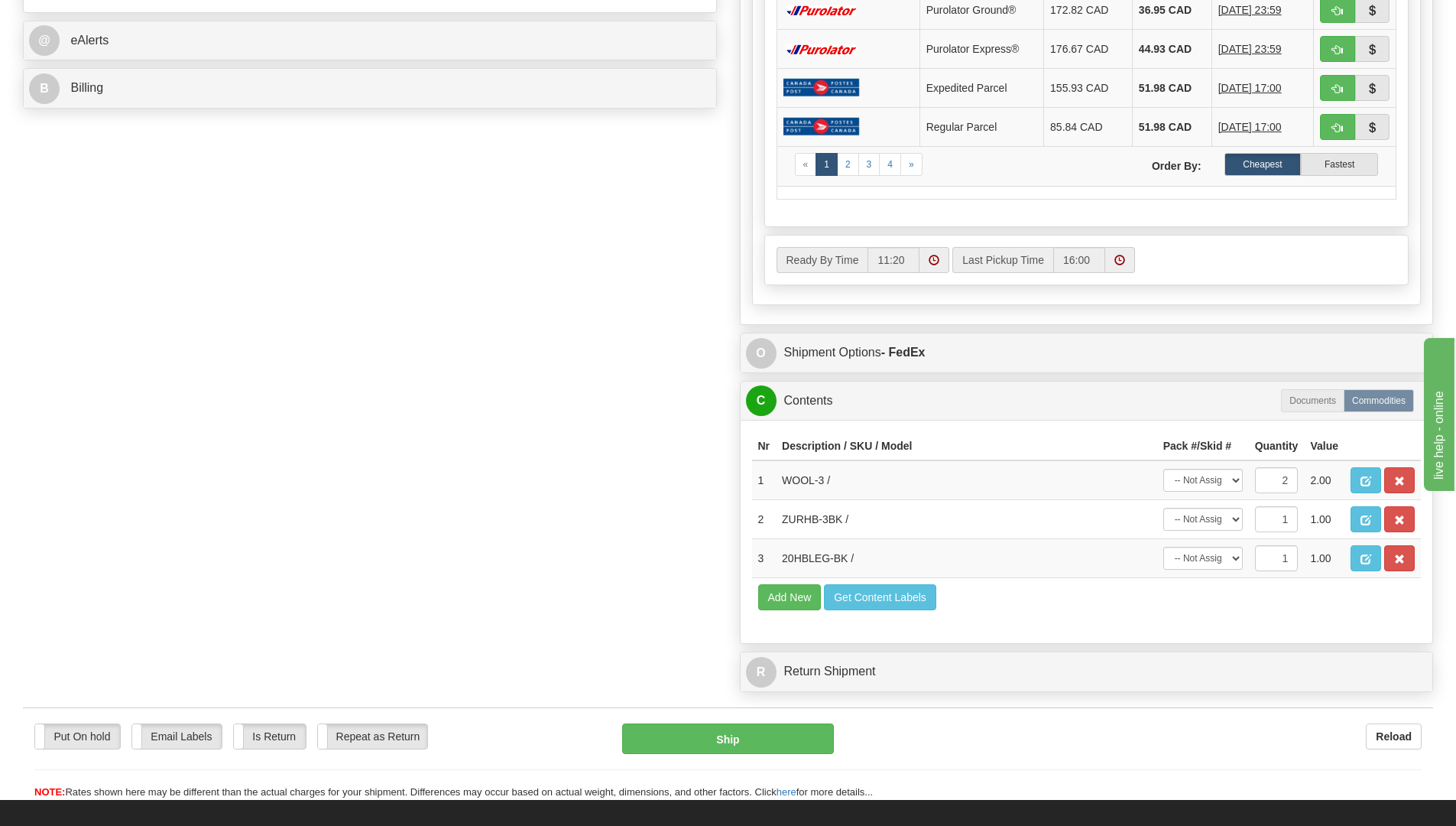
scroll to position [688, 0]
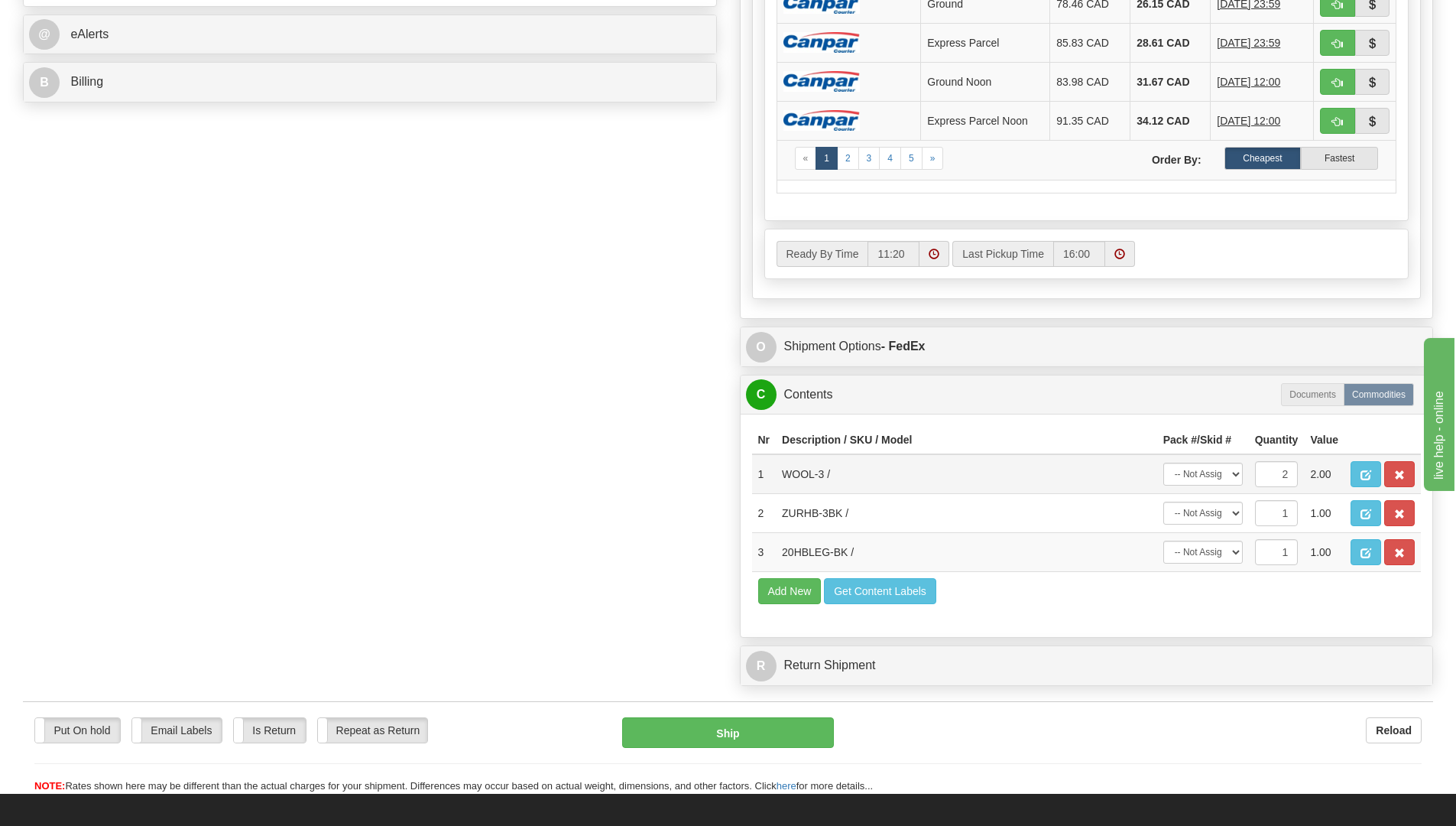
type input "6.50"
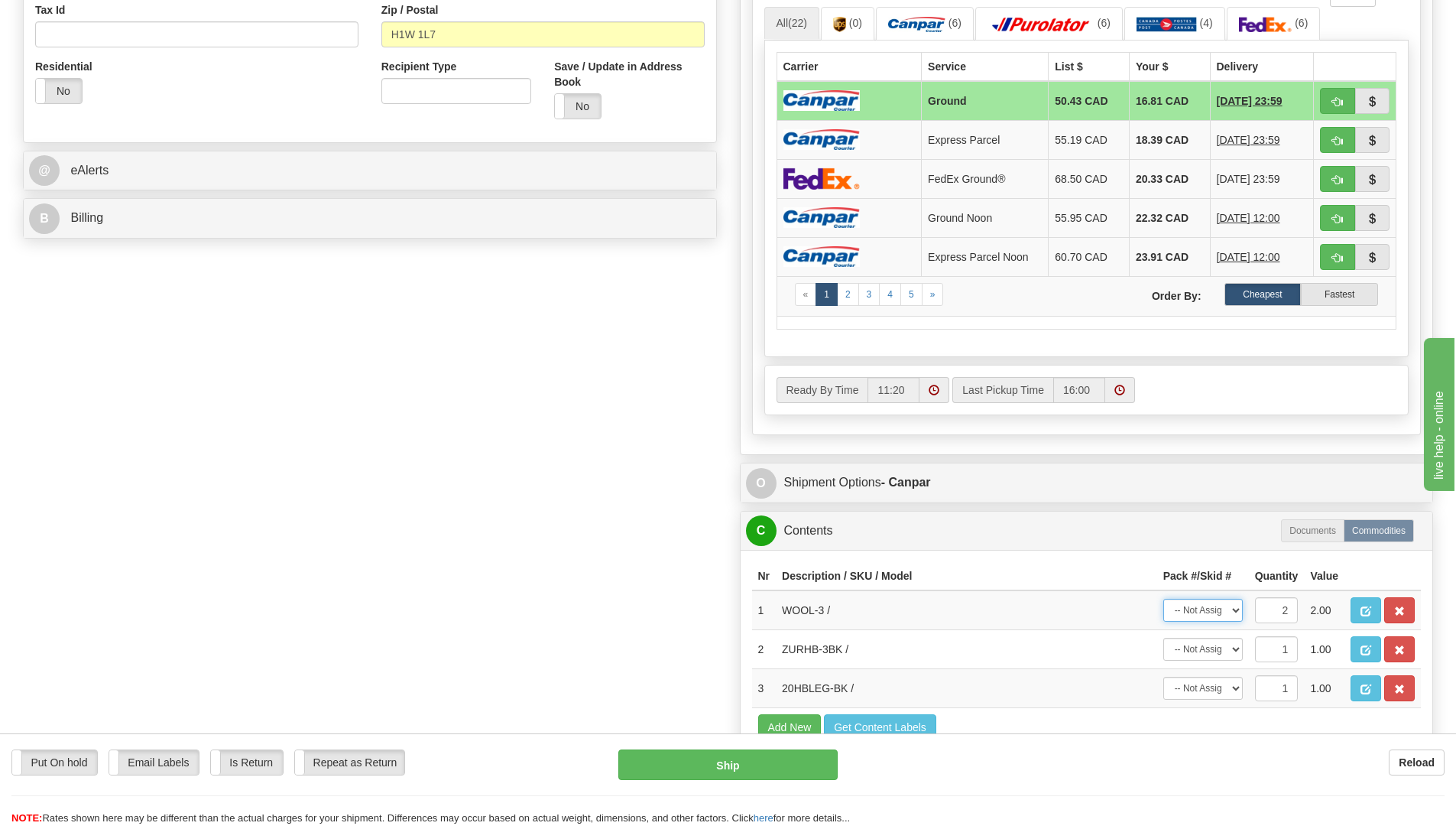
scroll to position [612, 0]
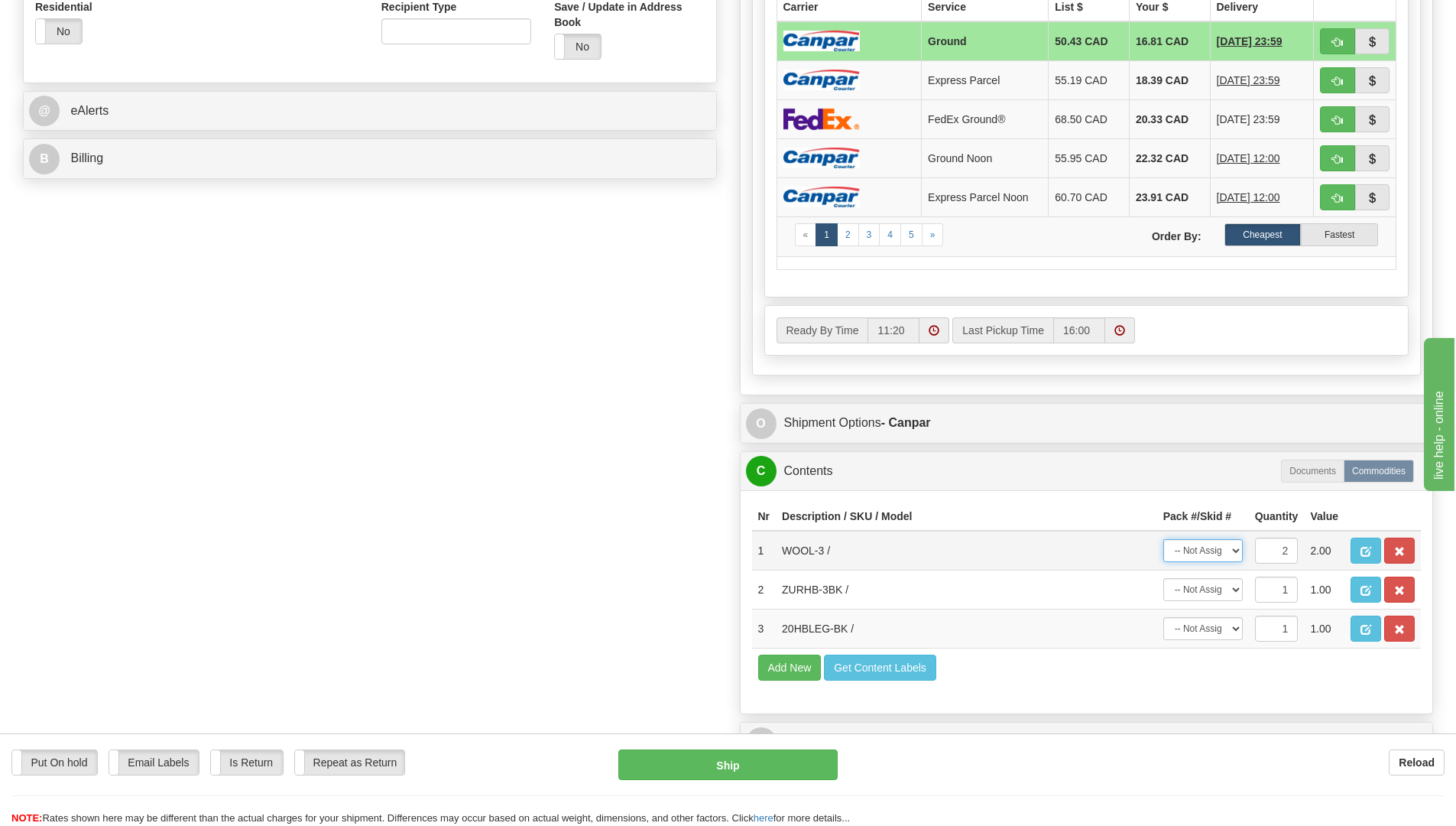
click at [1236, 550] on select "-- Not Assigned -- Package 1 Package 2 Split" at bounding box center [1203, 550] width 80 height 23
select select "0"
click at [1163, 539] on select "-- Not Assigned -- Package 1 Package 2 Split" at bounding box center [1203, 550] width 80 height 23
click at [1234, 626] on select "-- Not Assigned -- Package 1 Package 2" at bounding box center [1203, 628] width 80 height 23
select select "0"
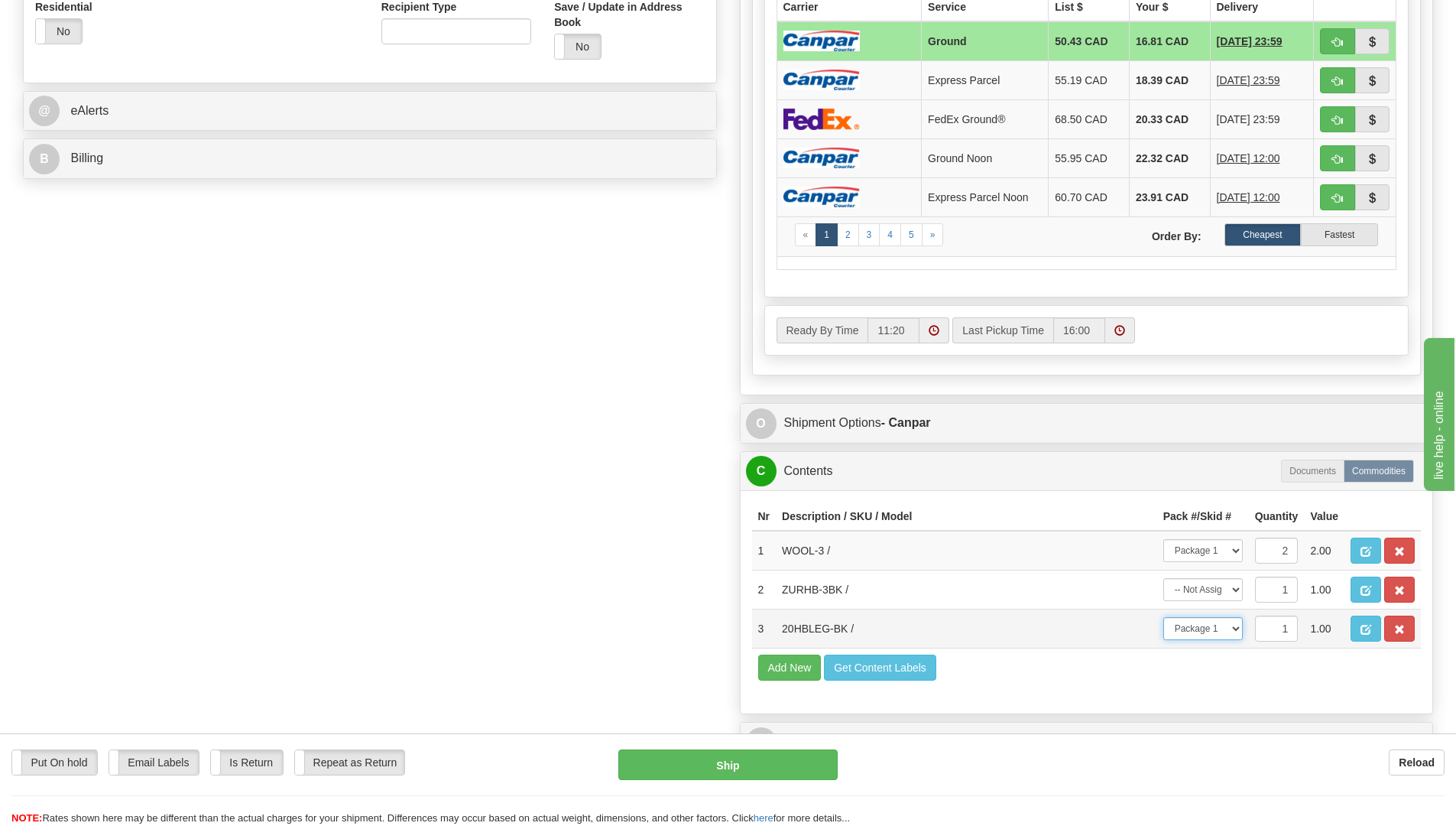
click at [1163, 617] on select "-- Not Assigned -- Package 1 Package 2" at bounding box center [1203, 628] width 80 height 23
click at [1236, 588] on select "-- Not Assigned -- Package 1 Package 2" at bounding box center [1203, 589] width 80 height 23
select select "1"
click at [1163, 578] on select "-- Not Assigned -- Package 1 Package 2" at bounding box center [1203, 589] width 80 height 23
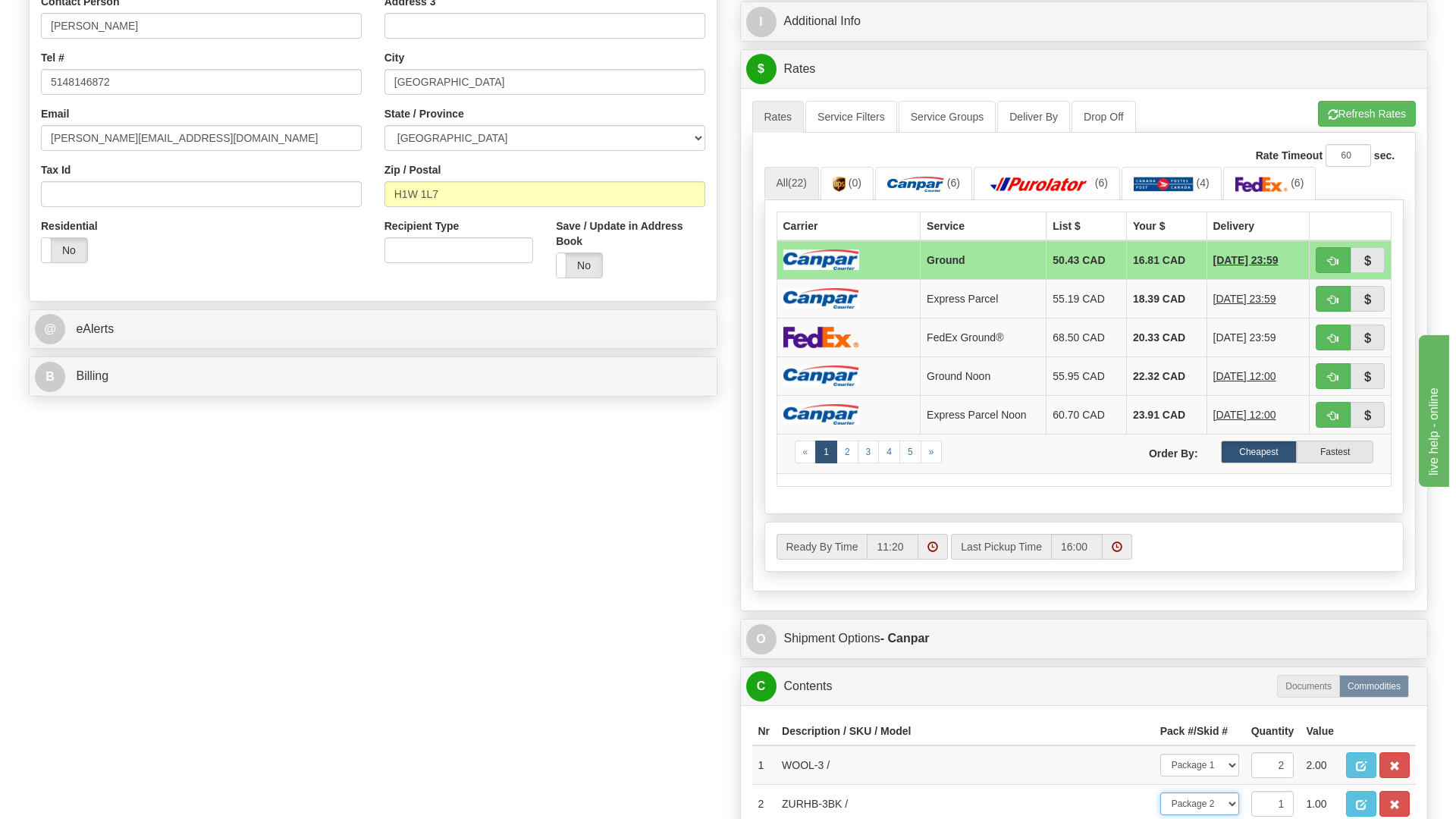
scroll to position [304, 0]
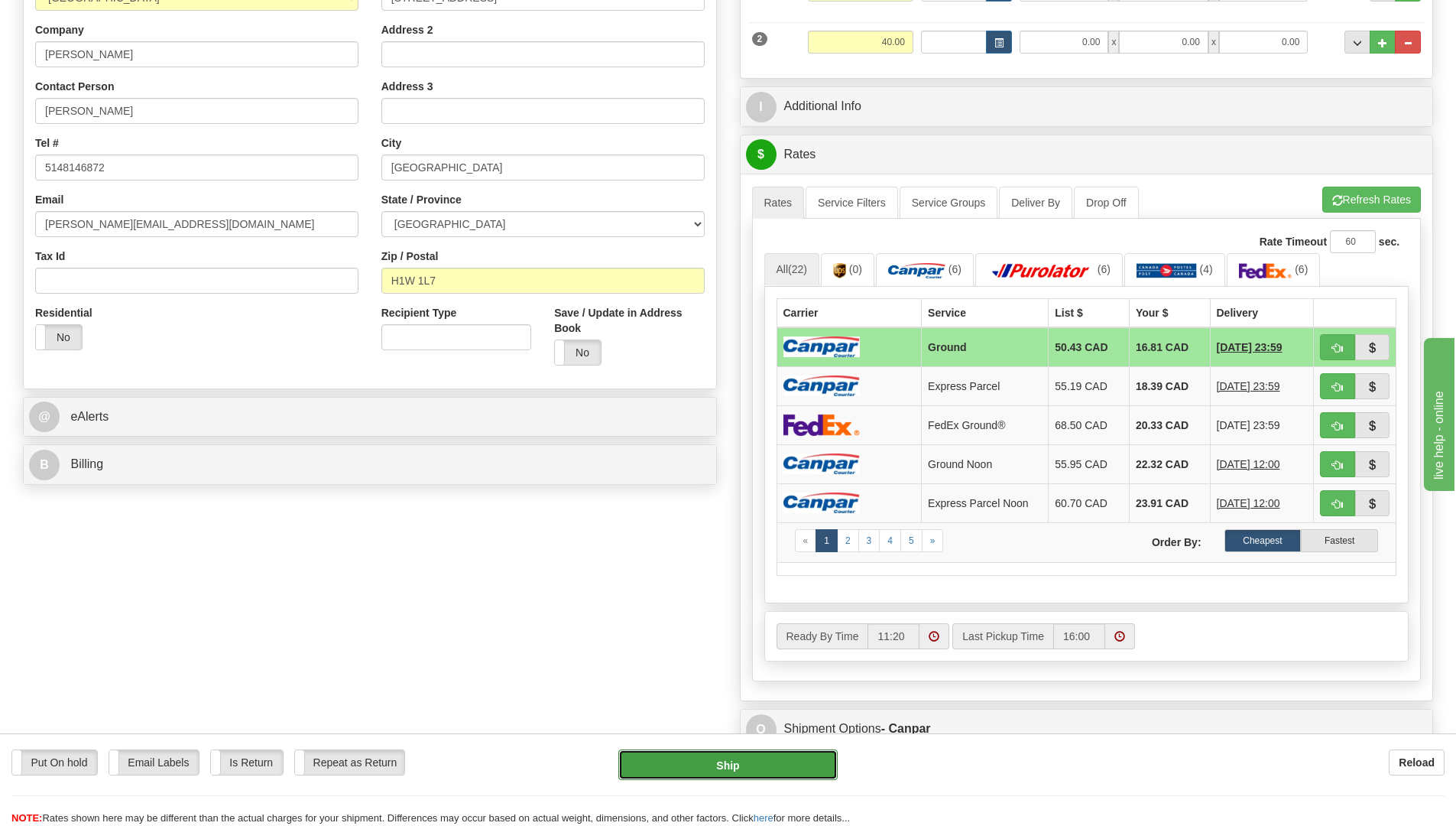
click at [808, 762] on button "Ship" at bounding box center [728, 765] width 219 height 30
type input "1"
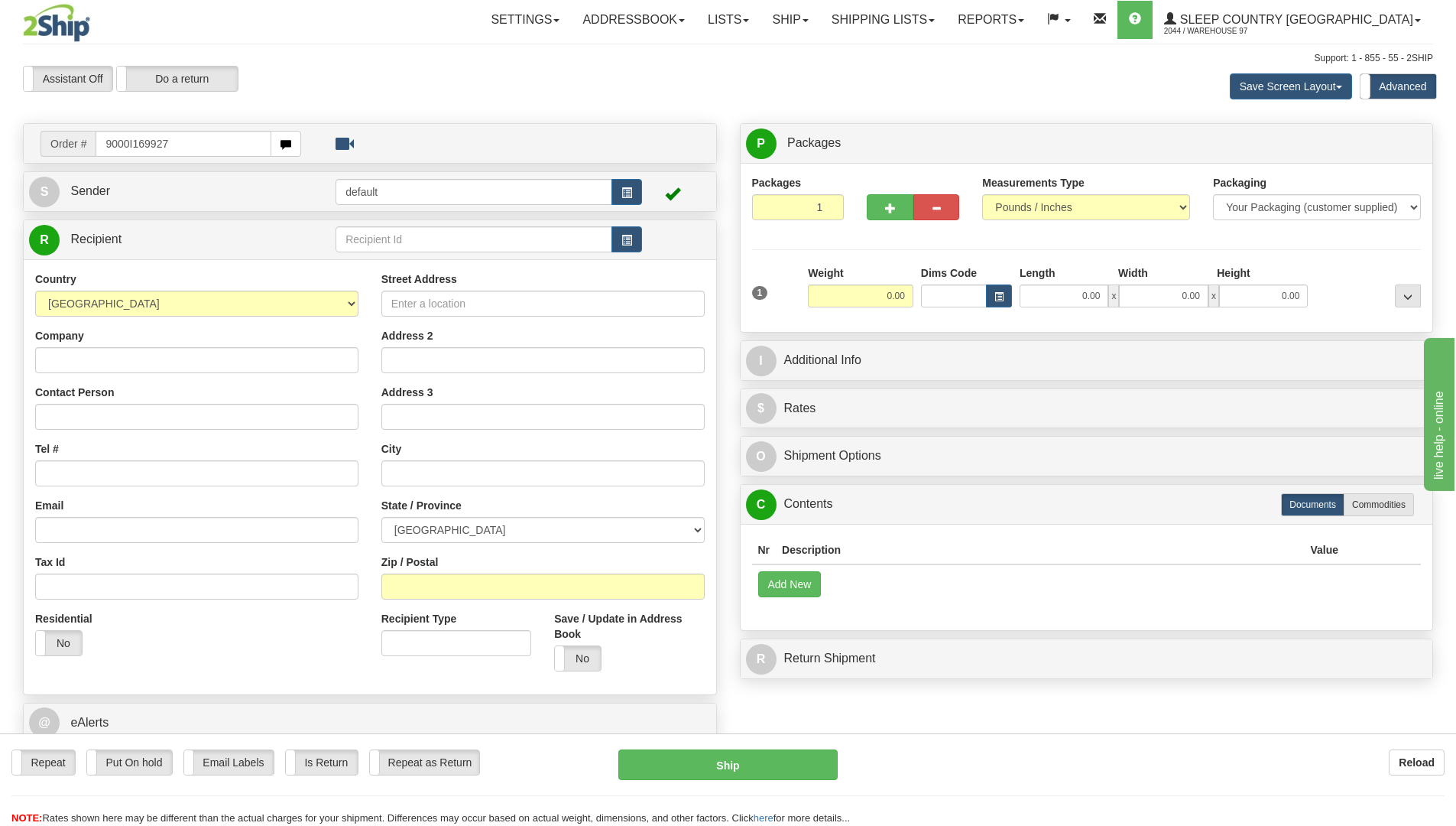
type input "9000I169927"
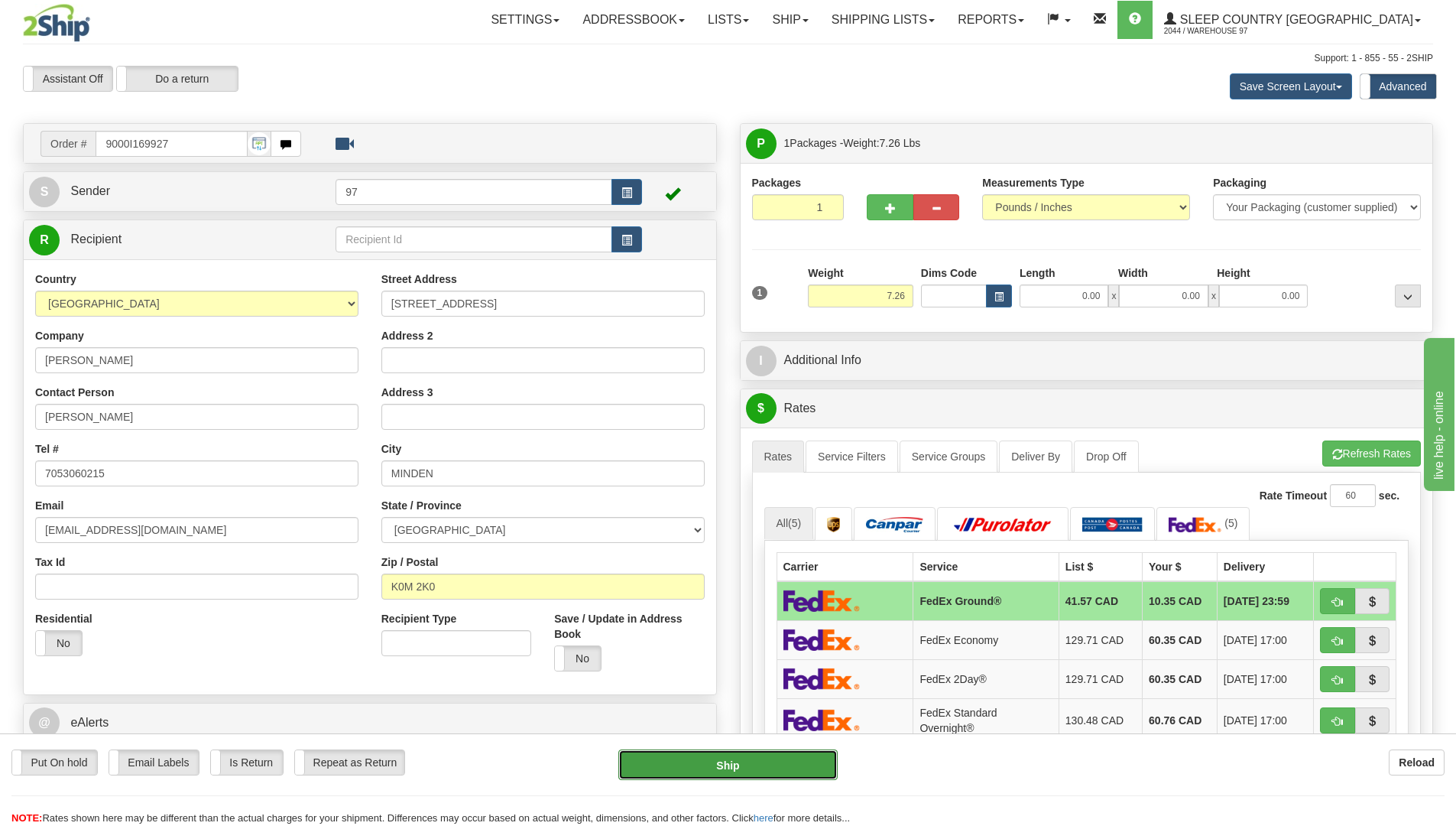
click at [812, 764] on button "Ship" at bounding box center [728, 765] width 219 height 30
type input "92"
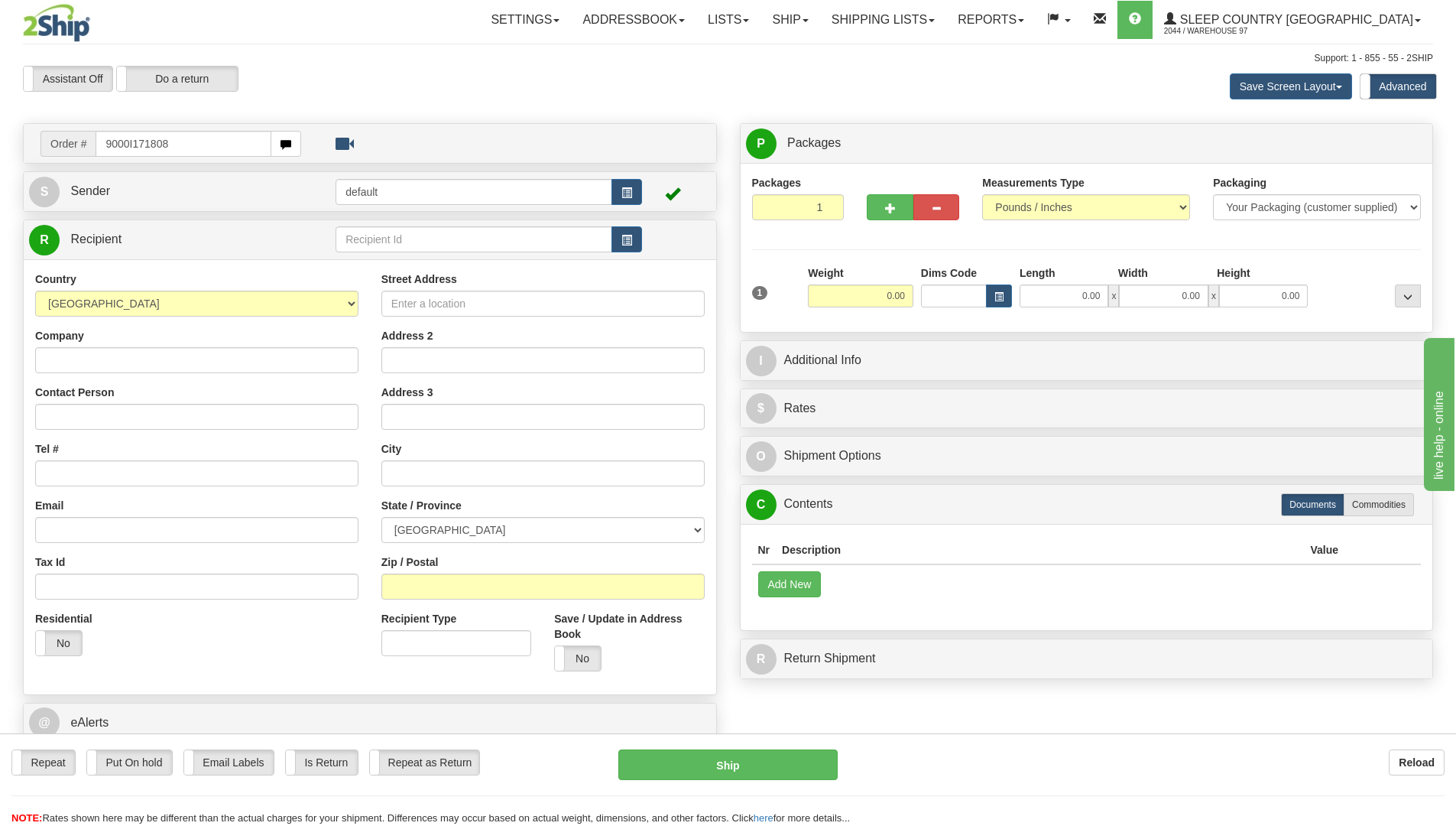
type input "9000I171808"
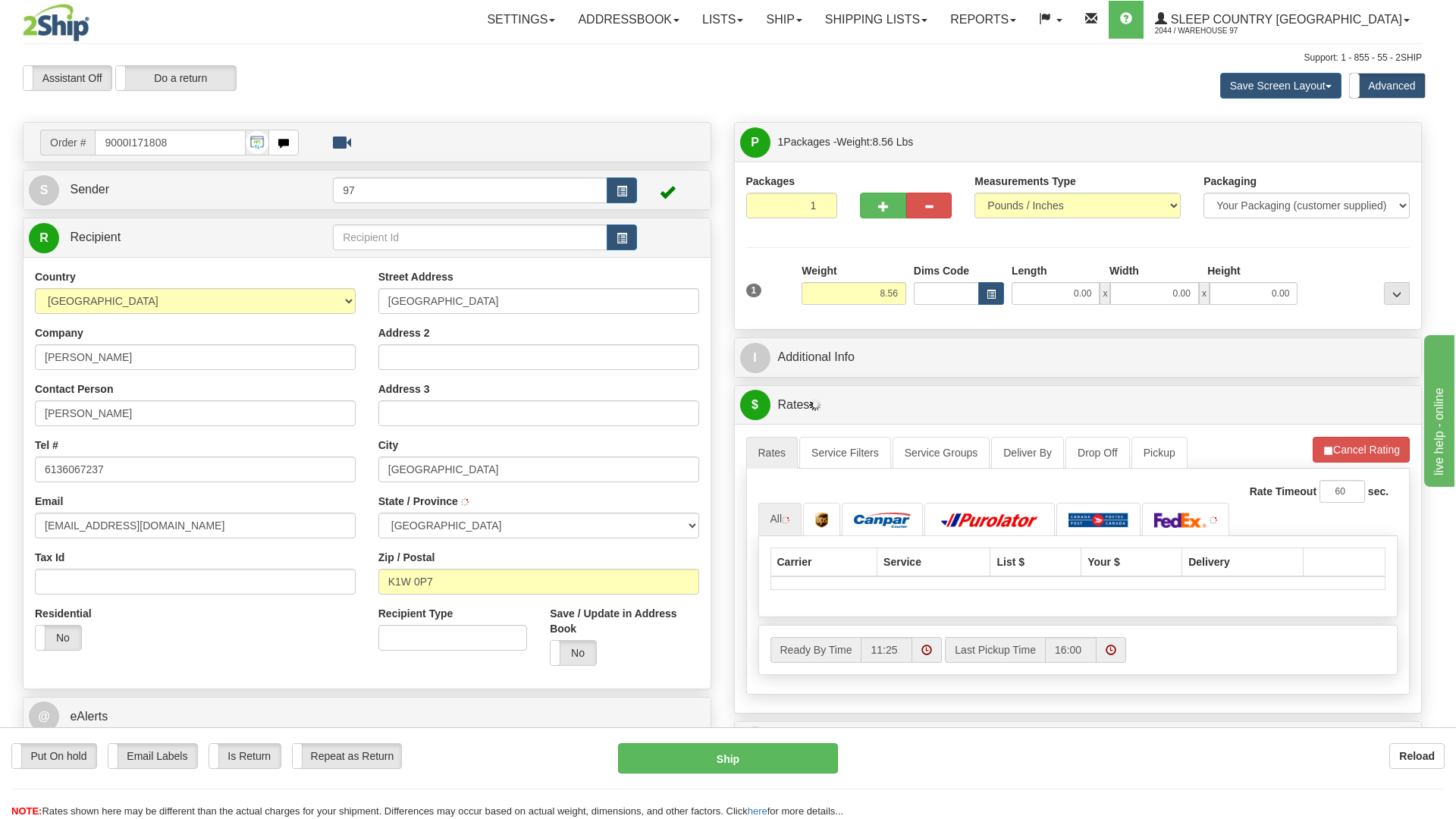
type input "ORLEANS"
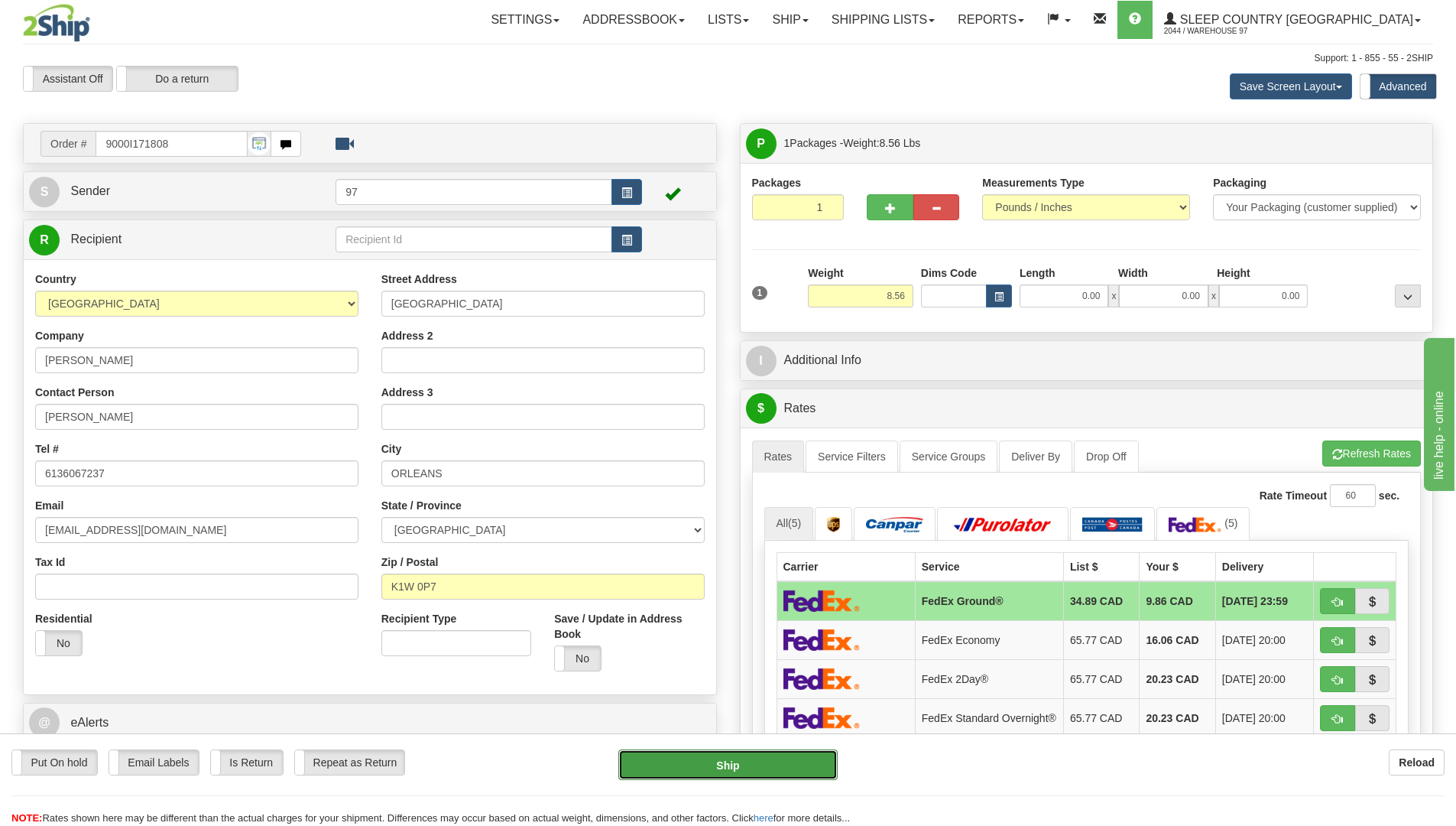
click at [803, 771] on button "Ship" at bounding box center [728, 765] width 219 height 30
type input "92"
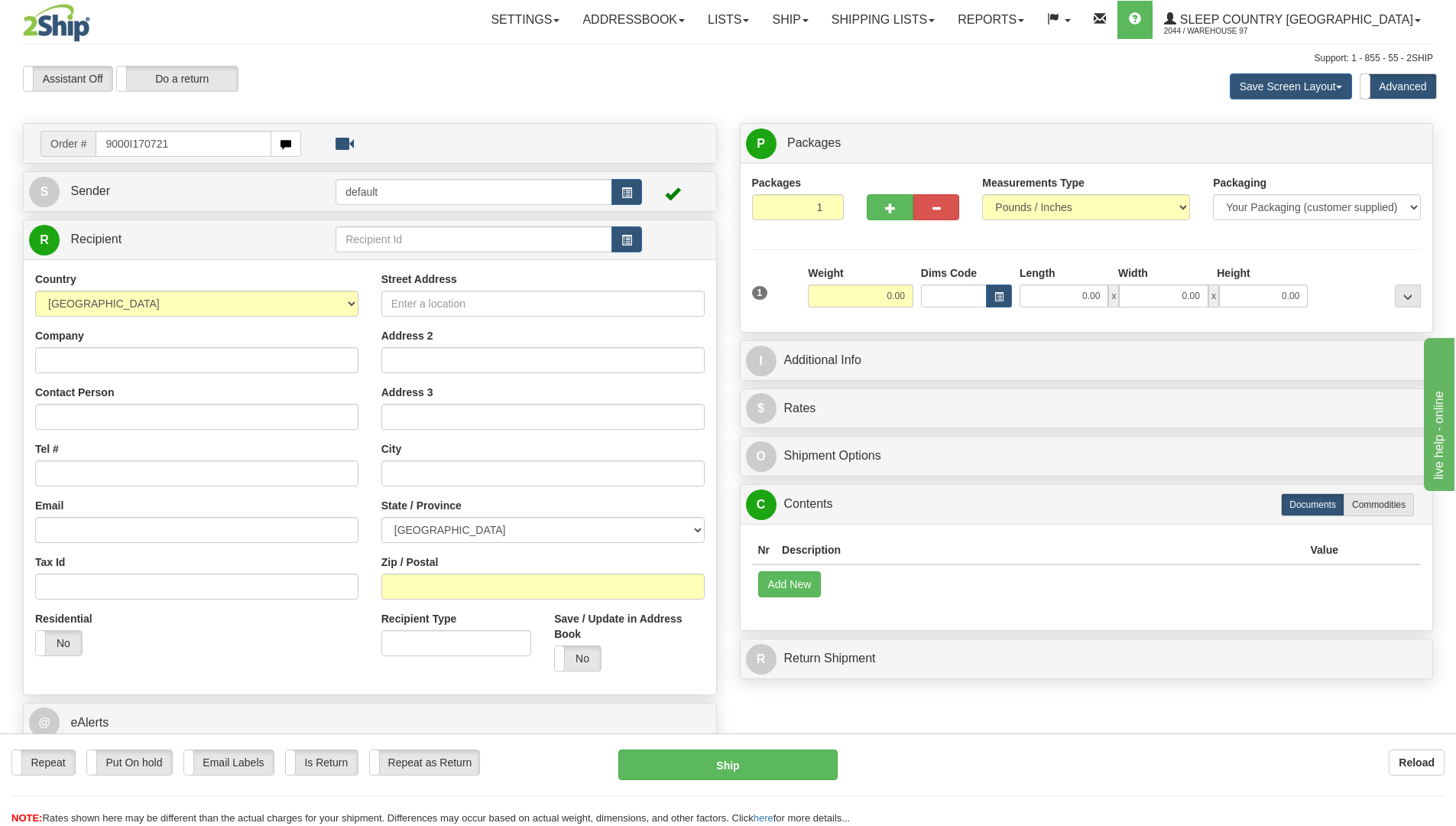
type input "9000I170721"
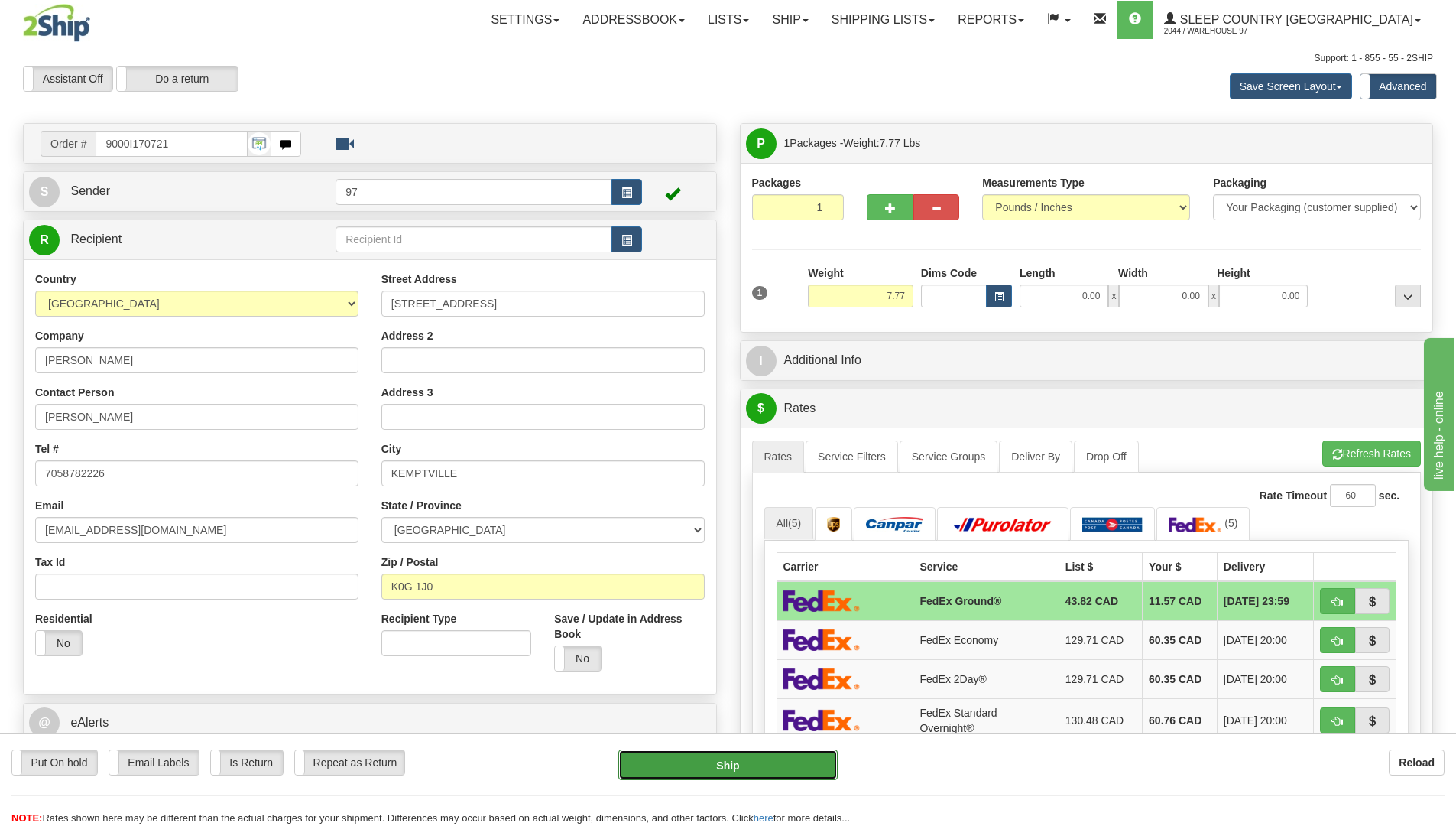
click at [823, 769] on button "Ship" at bounding box center [728, 765] width 219 height 30
type input "92"
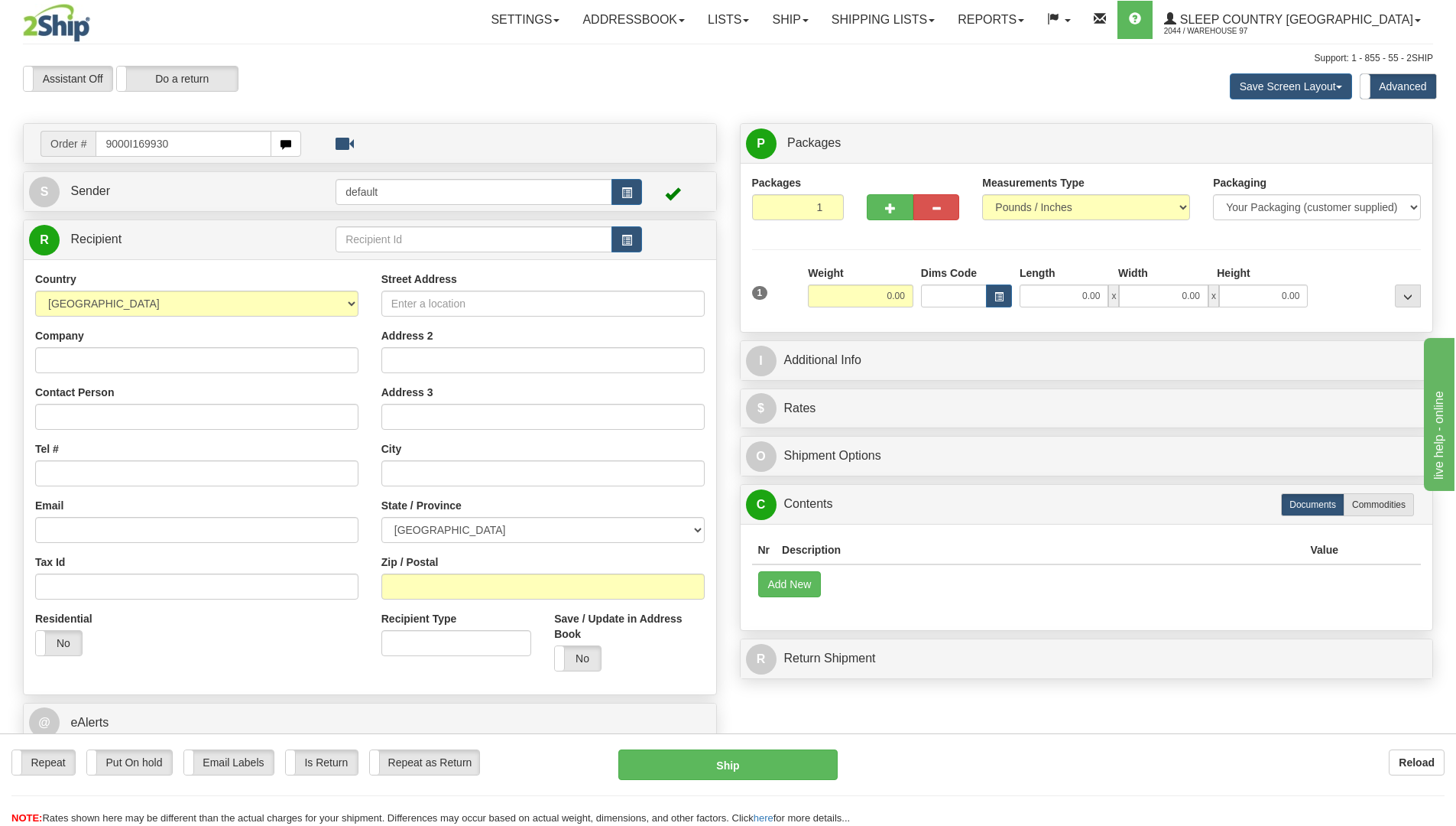
type input "9000I169930"
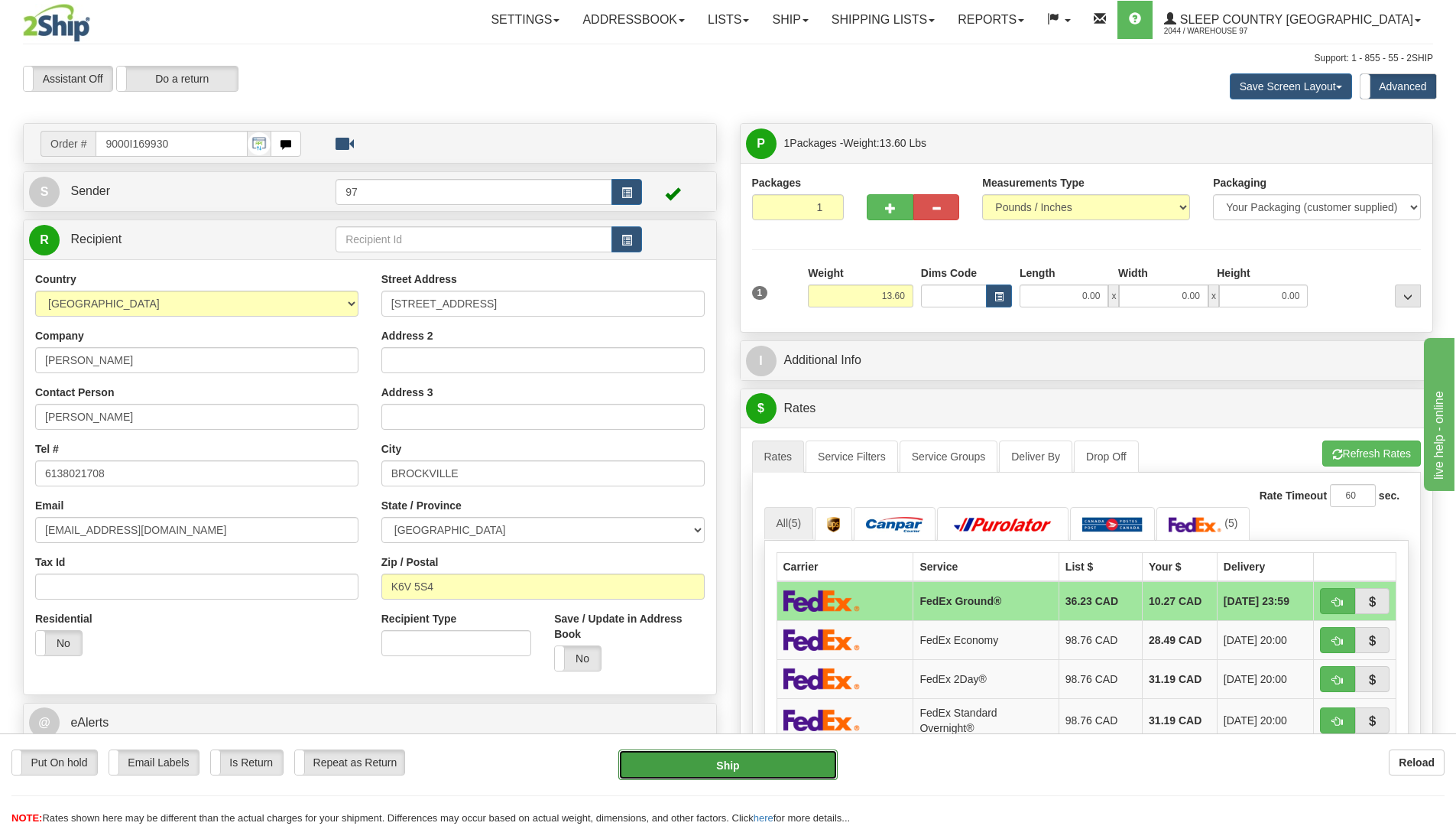
click at [808, 765] on button "Ship" at bounding box center [728, 765] width 219 height 30
type input "92"
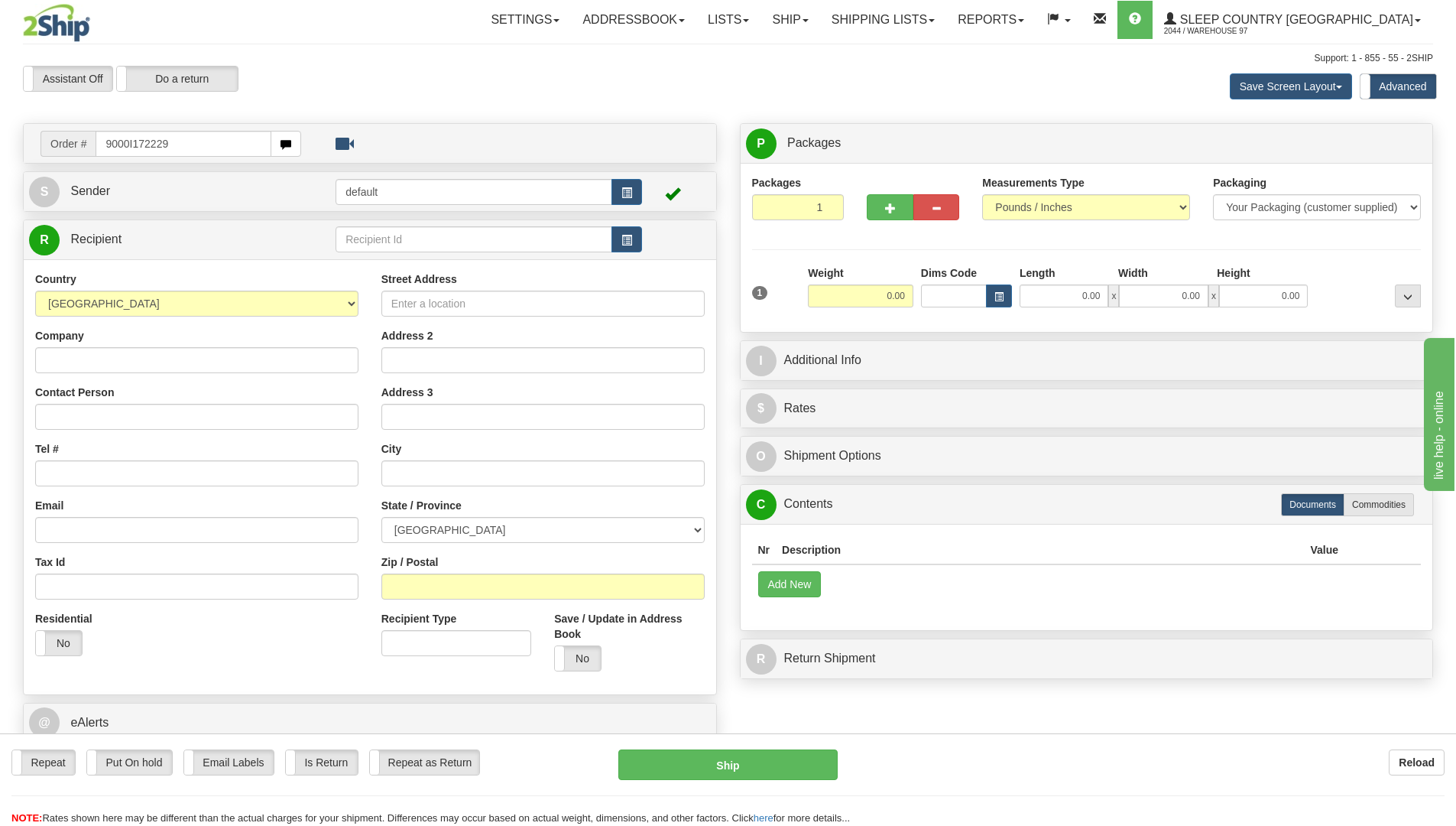
type input "9000I172229"
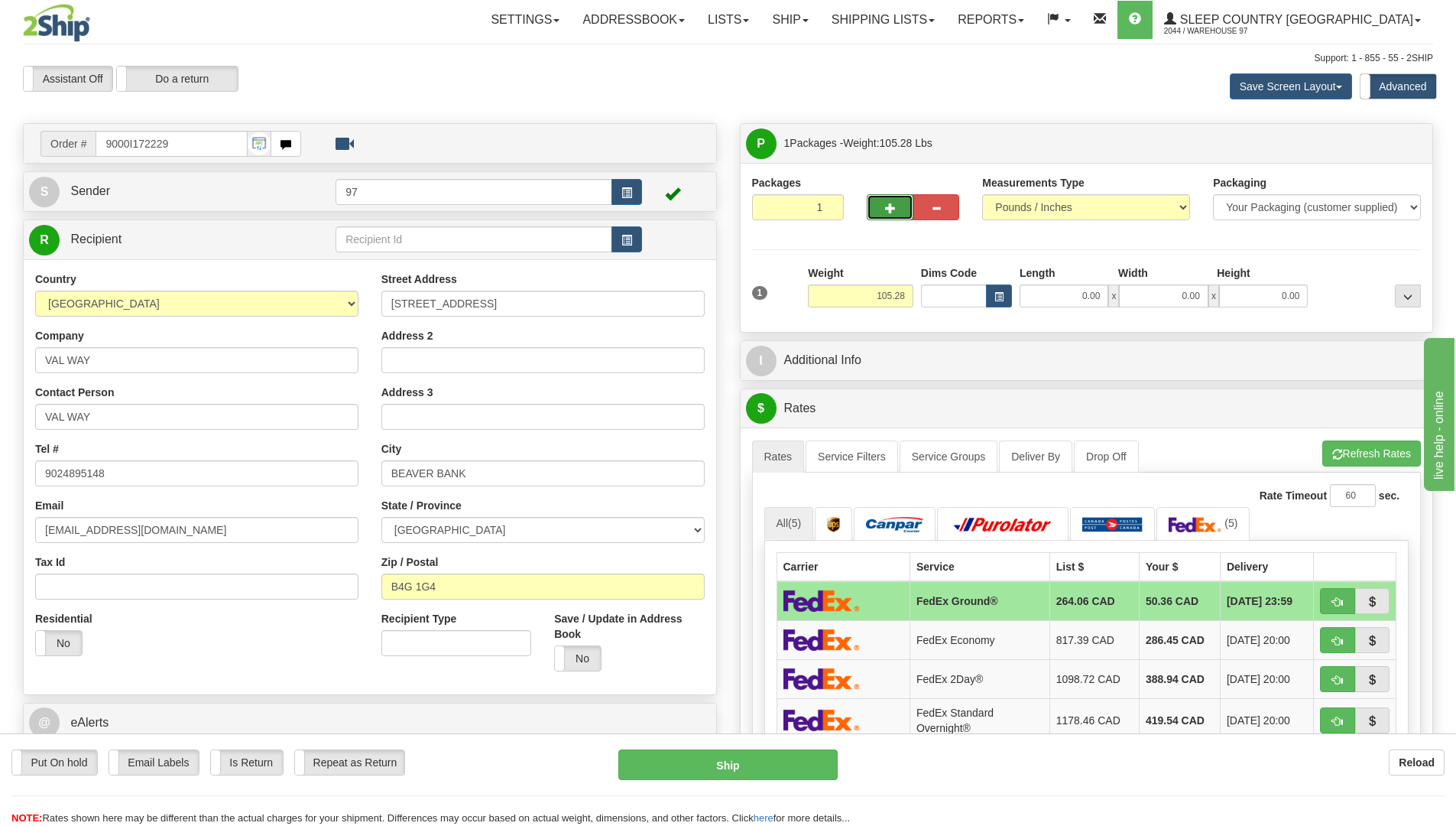
click at [892, 210] on span "button" at bounding box center [889, 208] width 10 height 10
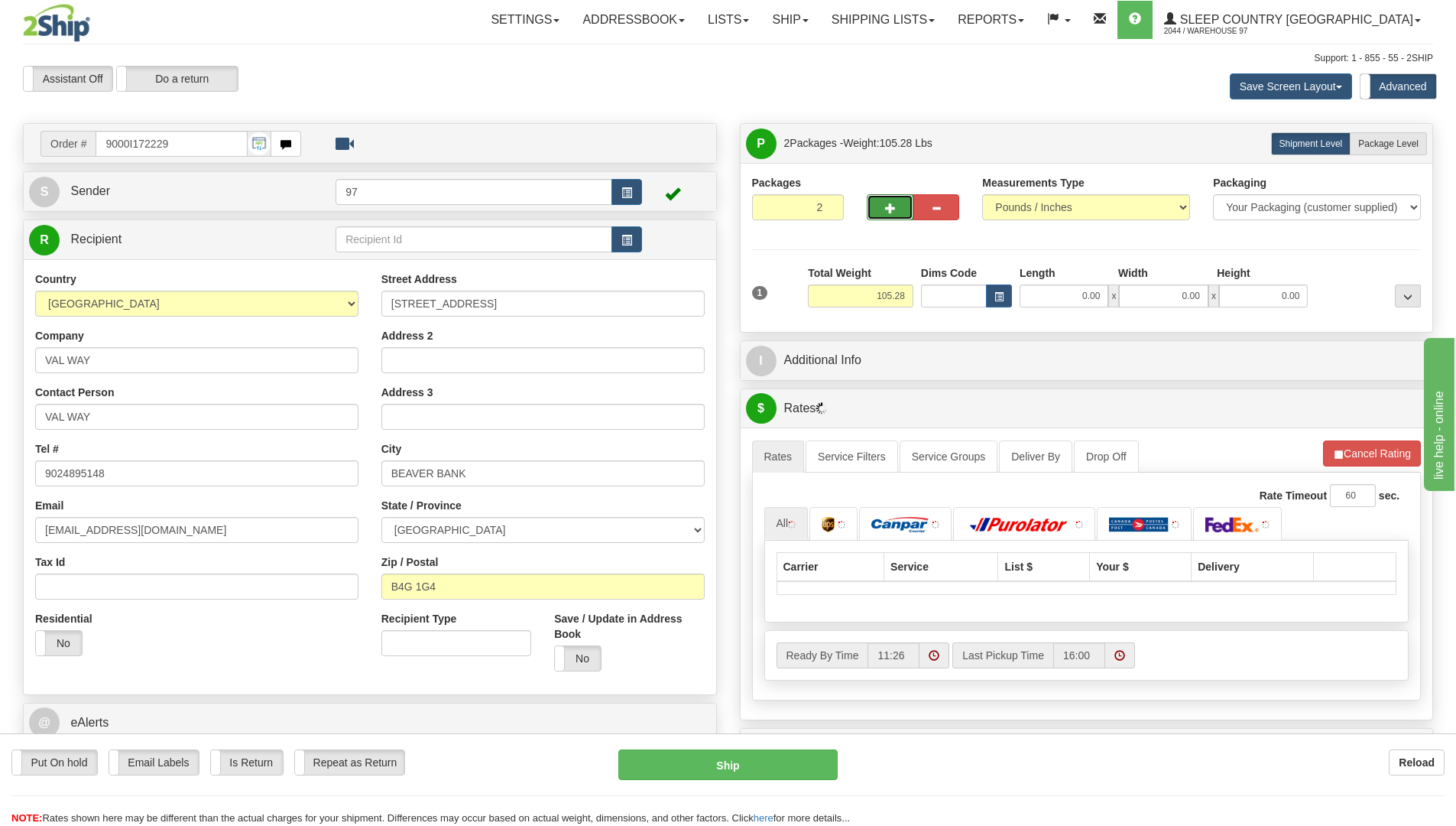
click at [892, 210] on span "button" at bounding box center [889, 208] width 10 height 10
type input "3"
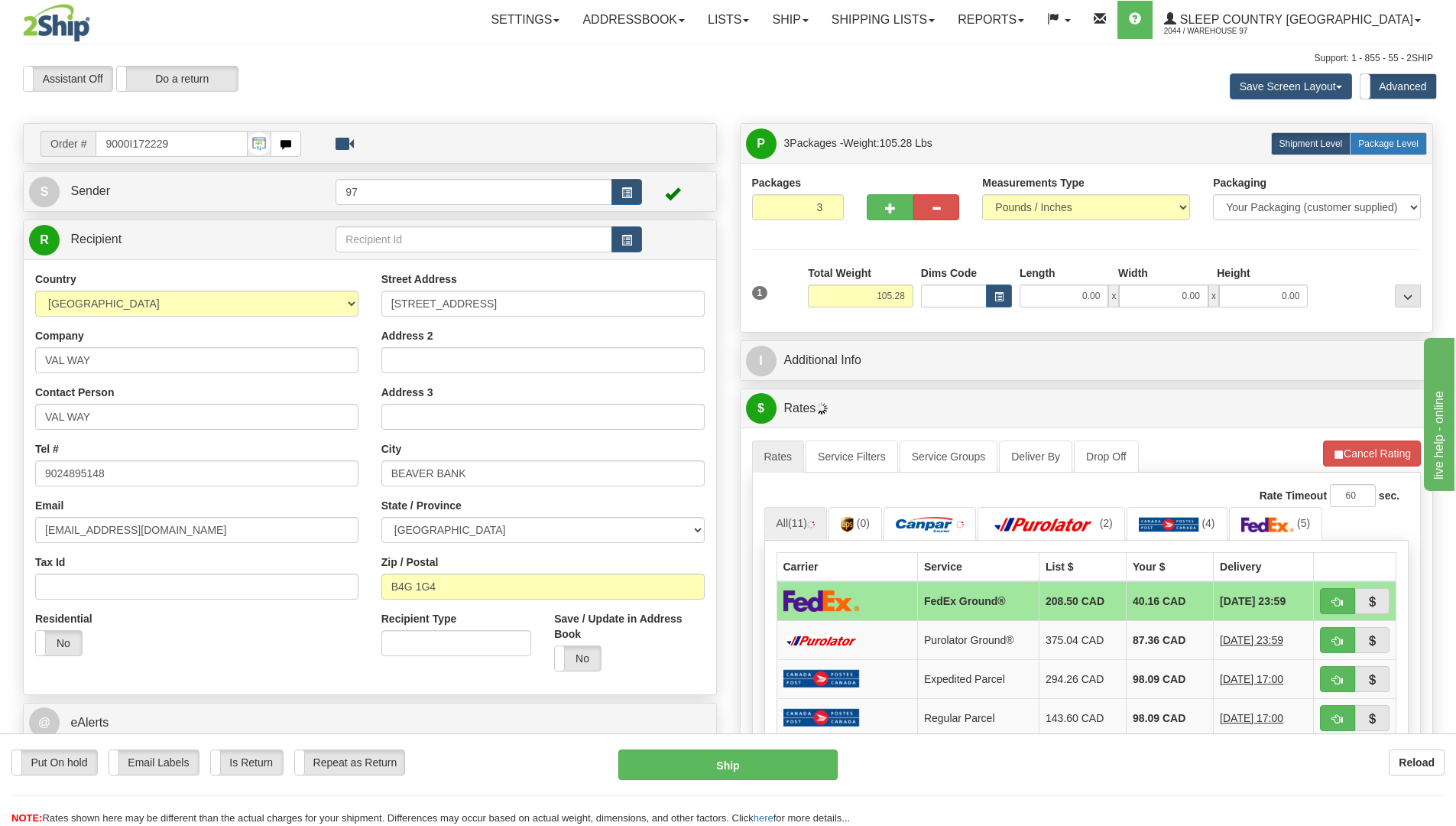
click at [1379, 147] on span "Package Level" at bounding box center [1388, 144] width 61 height 10
radio input "true"
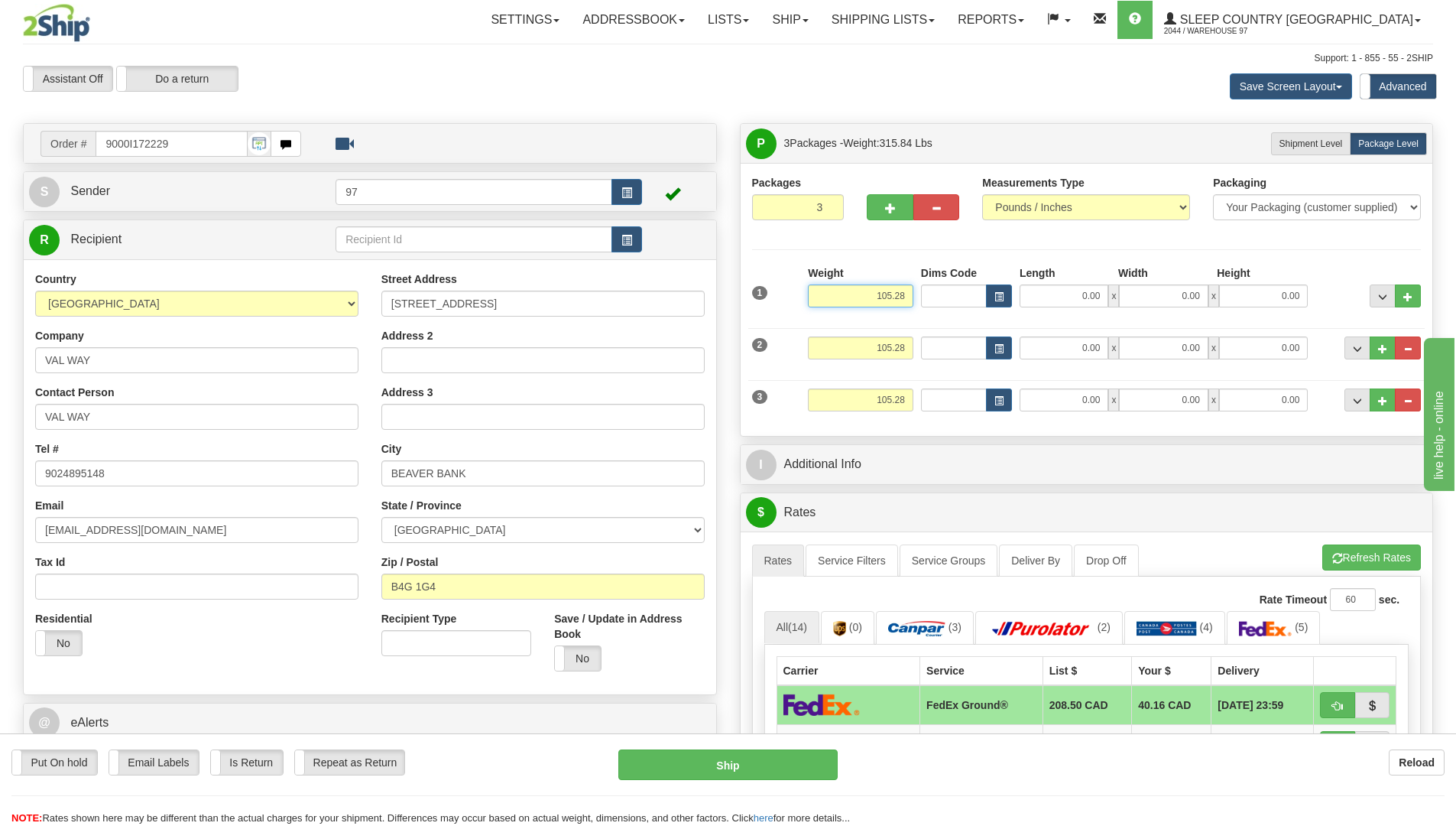
drag, startPoint x: 909, startPoint y: 293, endPoint x: 861, endPoint y: 292, distance: 48.0
click at [862, 292] on input "105.28" at bounding box center [860, 296] width 105 height 23
type input "62.00"
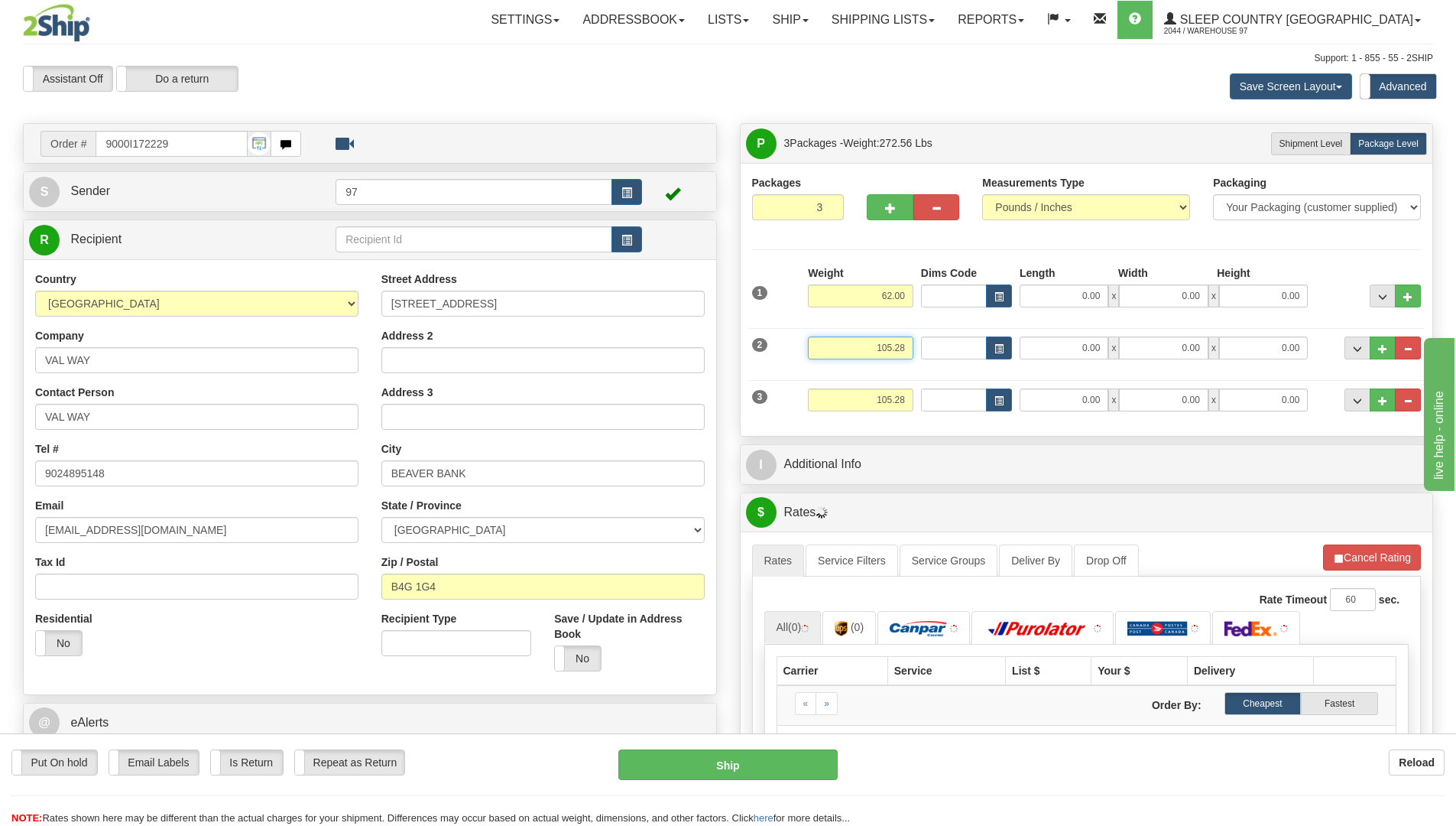
drag, startPoint x: 911, startPoint y: 346, endPoint x: 865, endPoint y: 342, distance: 46.2
click at [865, 342] on input "105.28" at bounding box center [860, 348] width 105 height 23
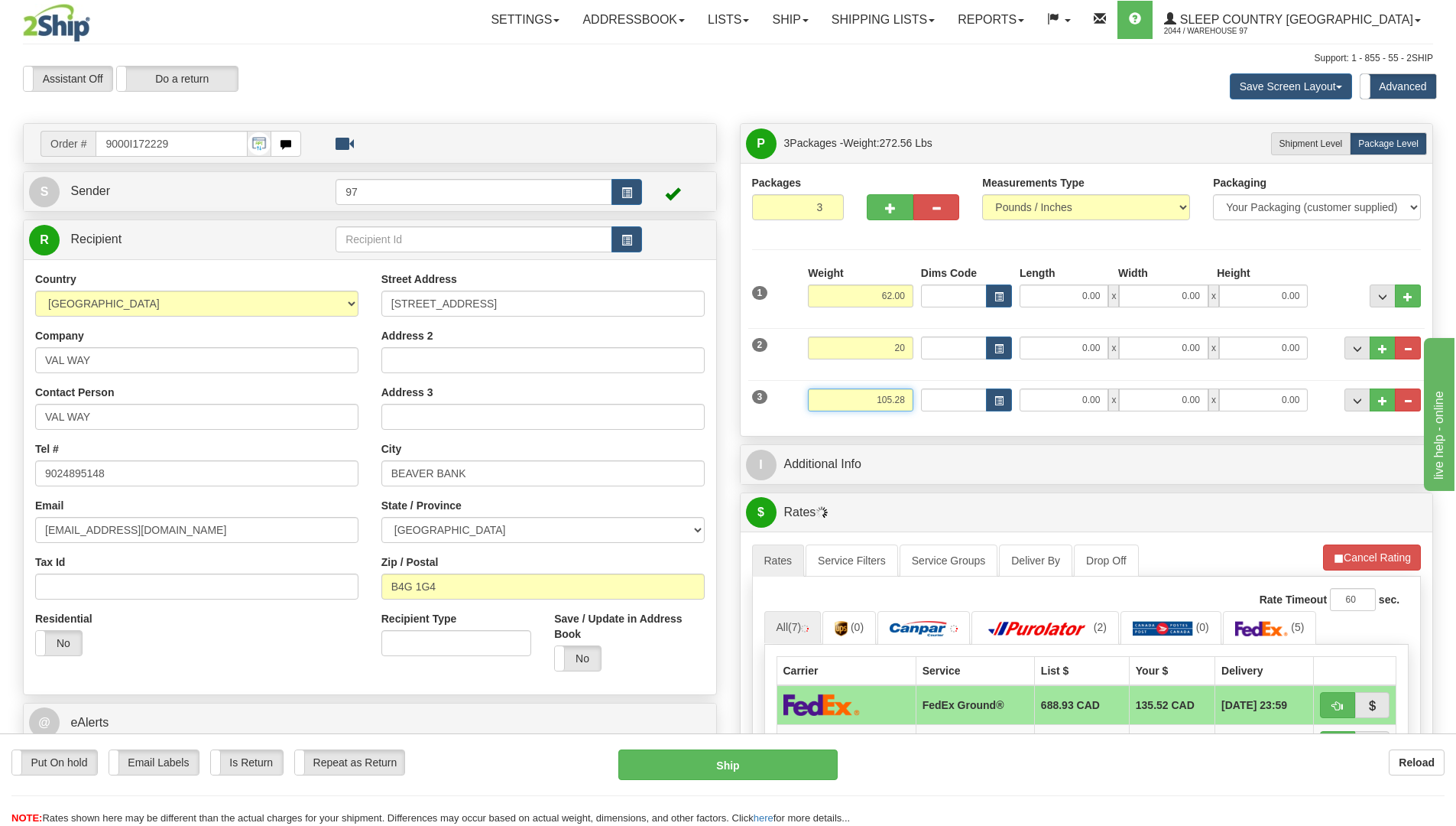
type input "20.00"
drag, startPoint x: 909, startPoint y: 399, endPoint x: 856, endPoint y: 398, distance: 53.0
click at [860, 399] on input "105.28" at bounding box center [860, 399] width 105 height 23
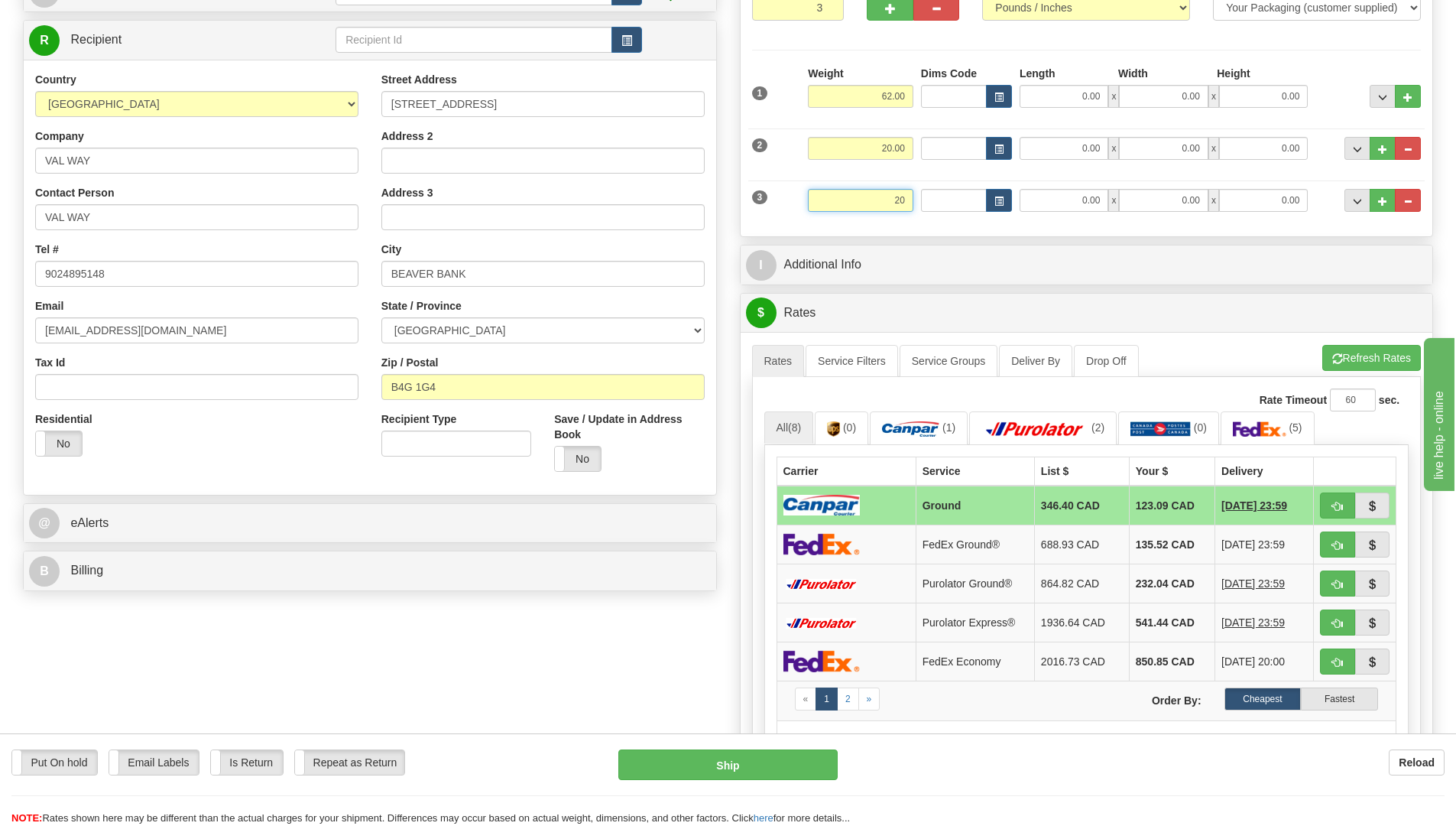
scroll to position [306, 0]
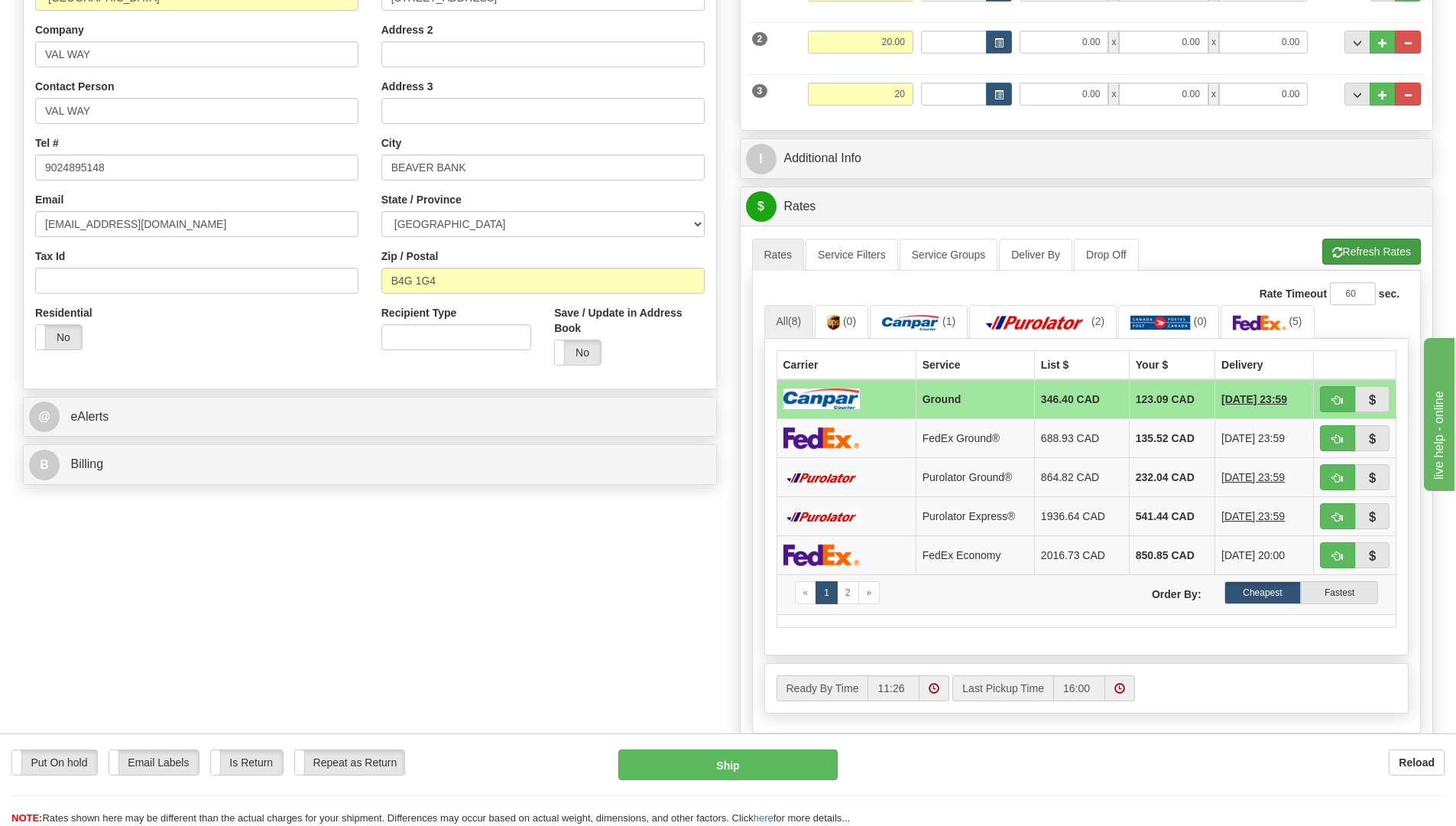
type input "20.00"
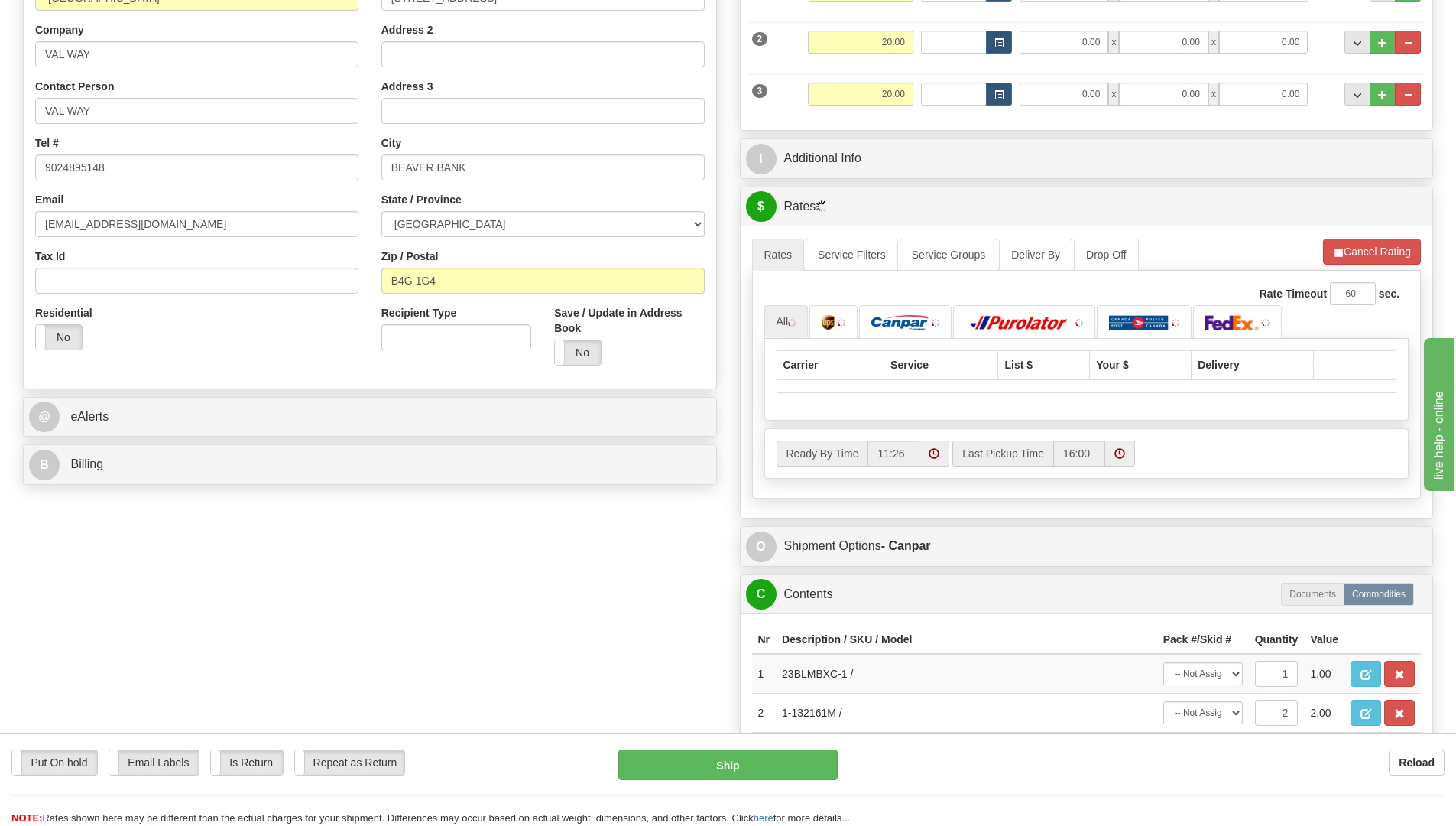
click at [1375, 254] on li "Refresh Rates Cancel Rating" at bounding box center [1372, 251] width 98 height 26
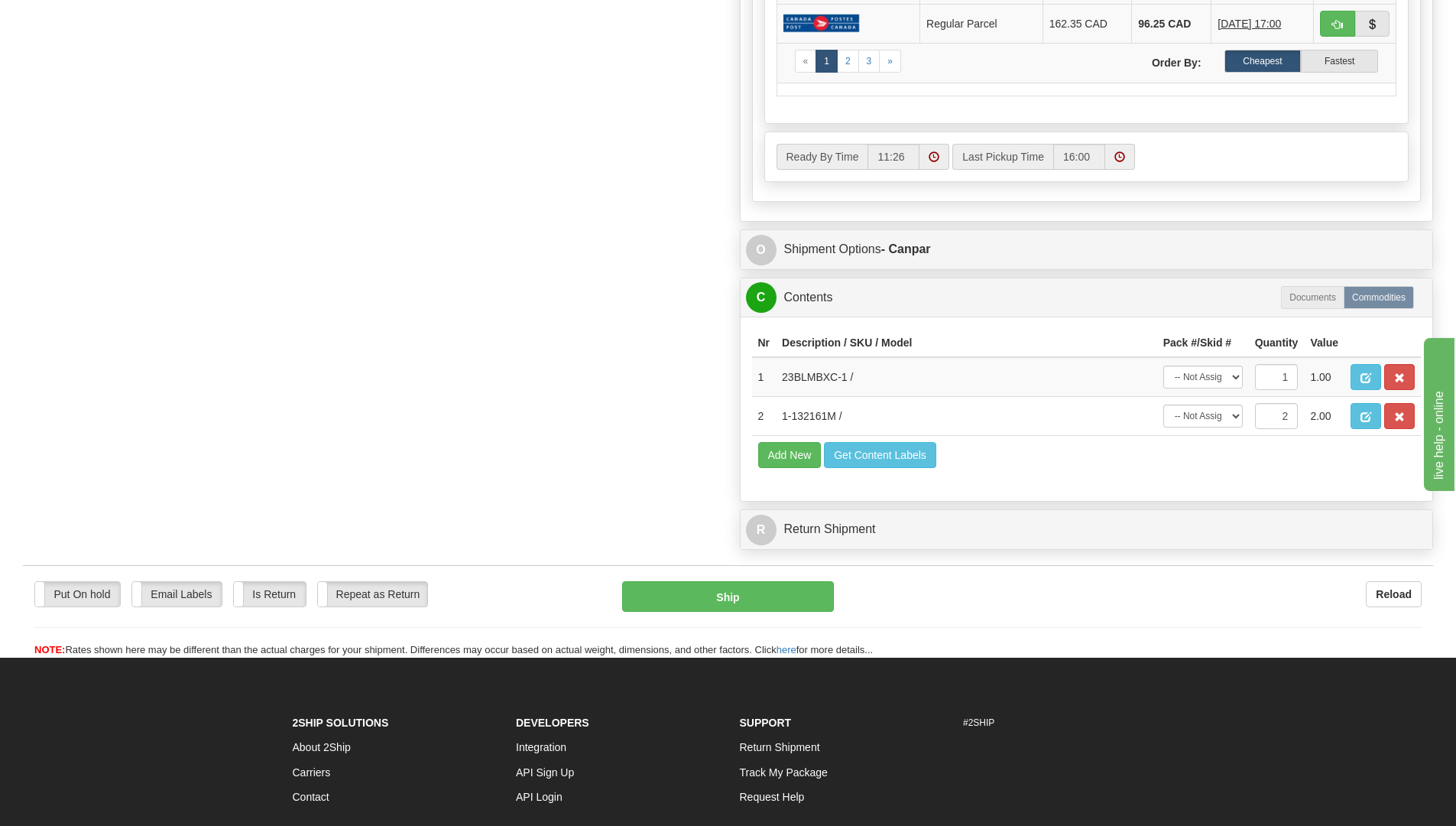
scroll to position [841, 0]
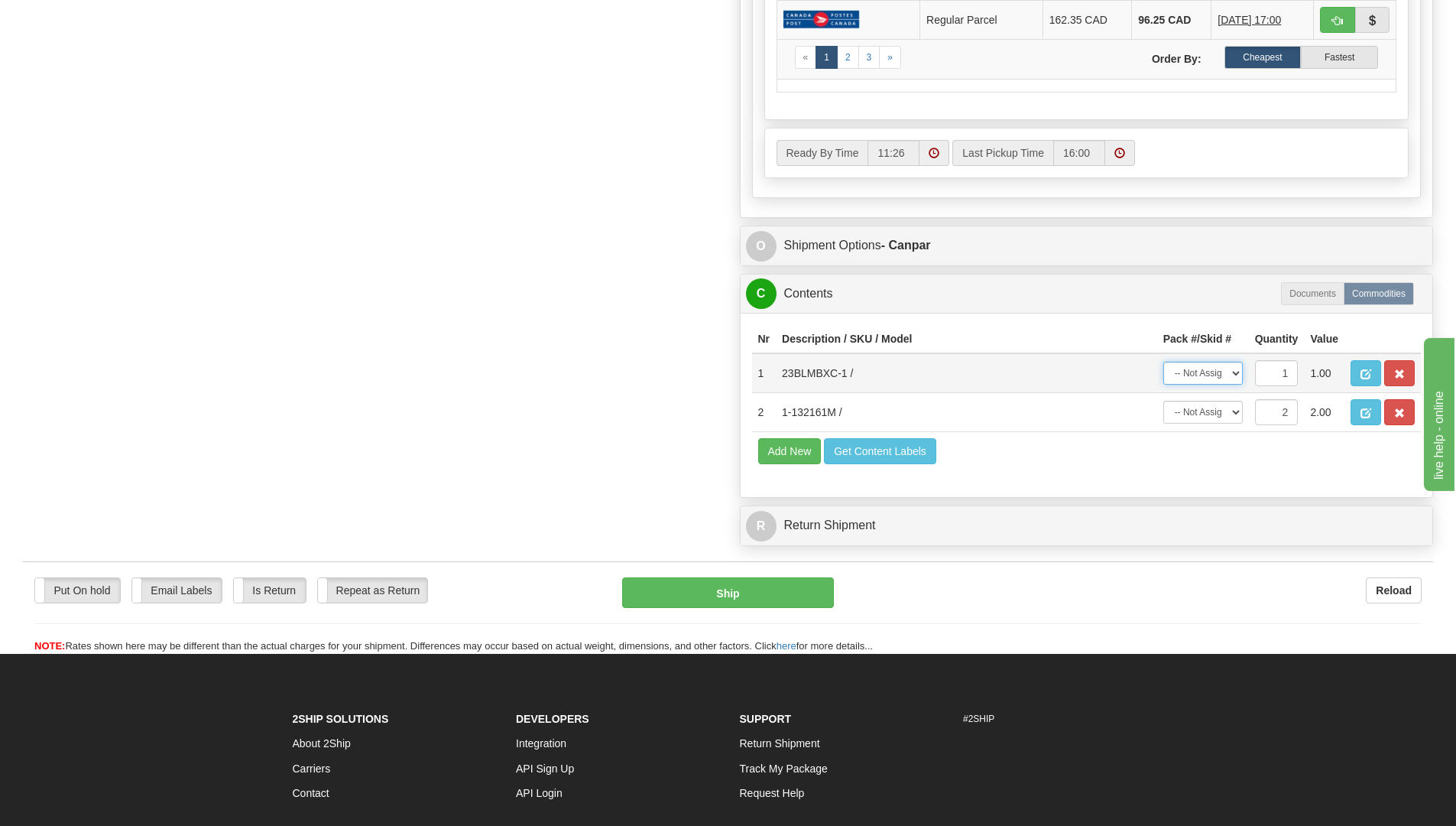
click at [1234, 372] on select "-- Not Assigned -- Package 1 Package 2 Package 3" at bounding box center [1203, 373] width 80 height 23
select select "0"
click at [1163, 362] on select "-- Not Assigned -- Package 1 Package 2 Package 3" at bounding box center [1203, 373] width 80 height 23
click at [1236, 411] on select "-- Not Assigned -- Package 1 Package 2 Package 3 Split" at bounding box center [1203, 411] width 80 height 23
click at [1163, 400] on select "-- Not Assigned -- Package 1 Package 2 Package 3 Split" at bounding box center [1203, 411] width 80 height 23
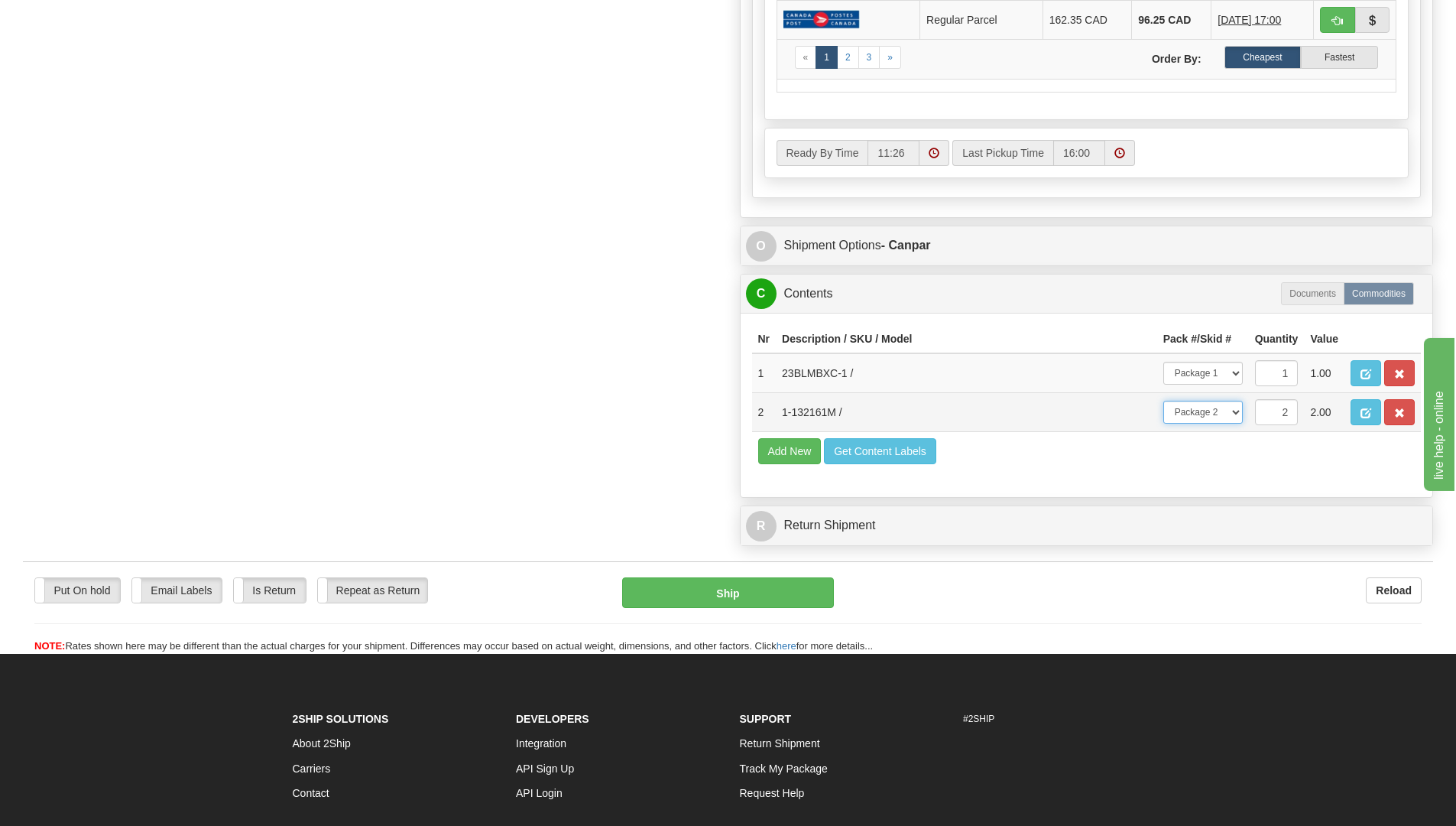
click at [1236, 412] on select "-- Not Assigned -- Package 1 Package 2 Package 3 Split" at bounding box center [1203, 411] width 80 height 23
select select "SPLIT"
click at [1163, 400] on select "-- Not Assigned -- Package 1 Package 2 Package 3 Split" at bounding box center [1203, 411] width 80 height 23
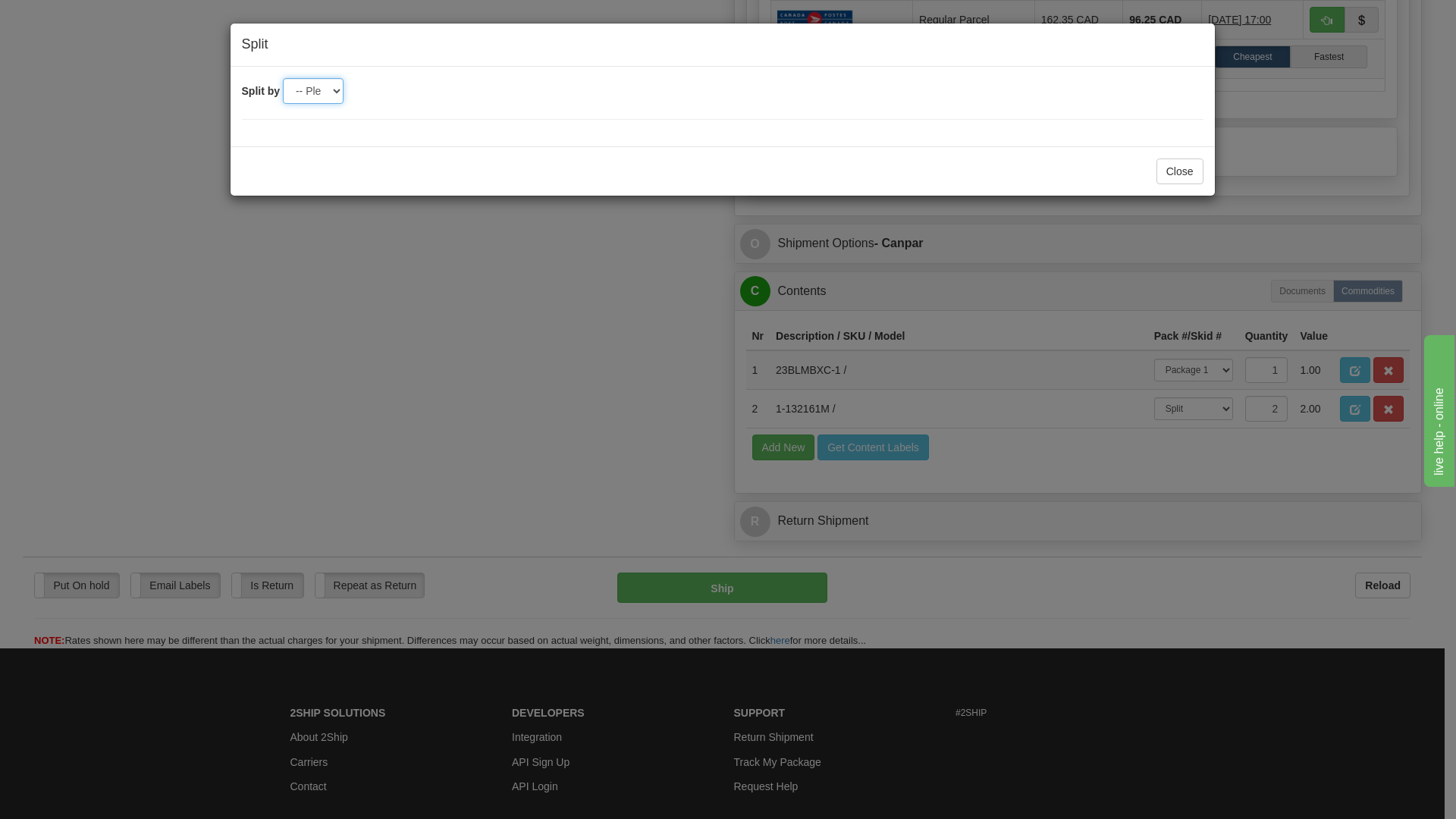
click at [338, 92] on select "-- Please select -- 2 3" at bounding box center [313, 91] width 61 height 26
select select "3"
click at [283, 78] on select "-- Please select -- 2 3" at bounding box center [313, 91] width 61 height 26
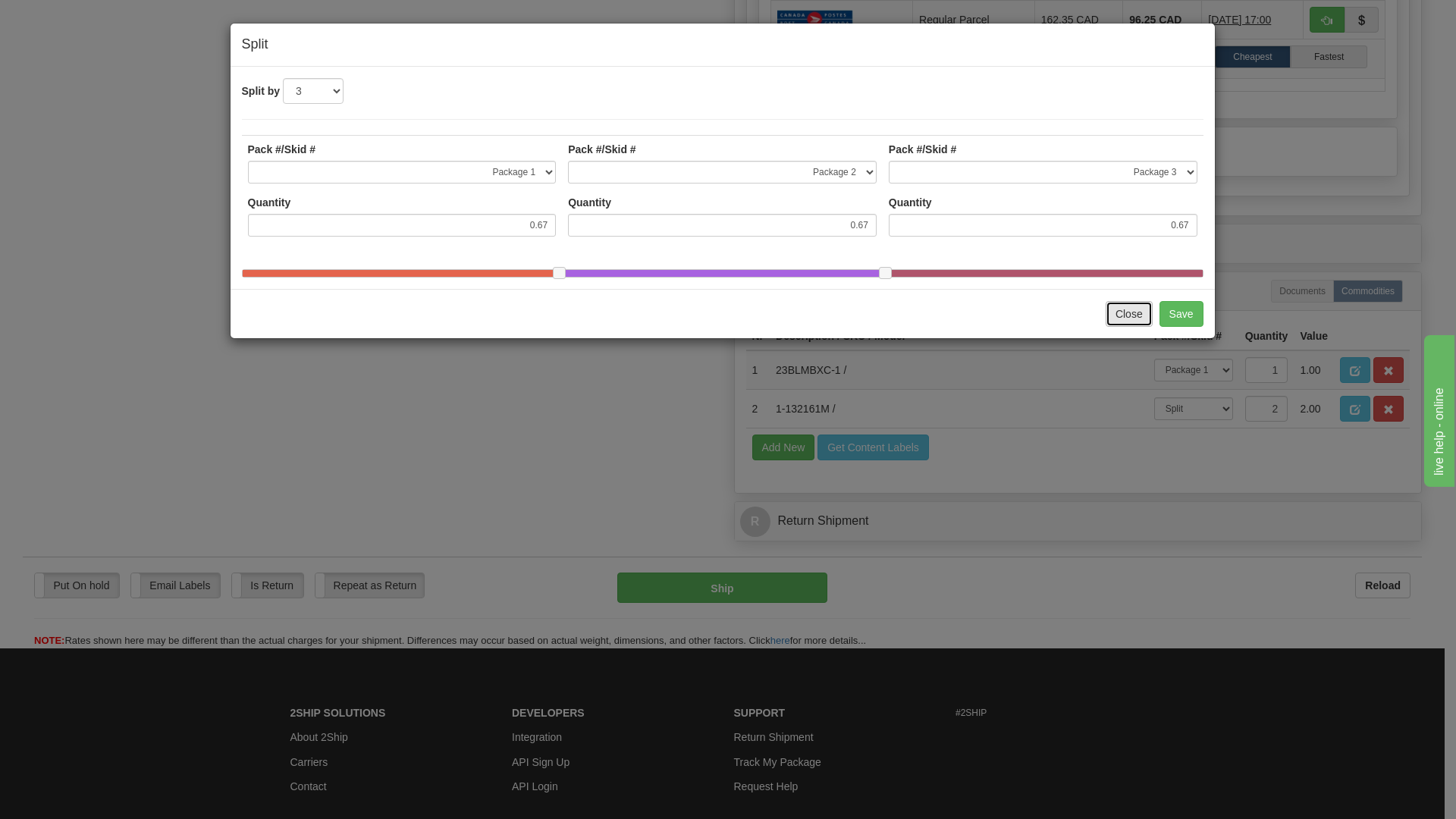
click at [1138, 321] on button "Close" at bounding box center [1129, 314] width 47 height 26
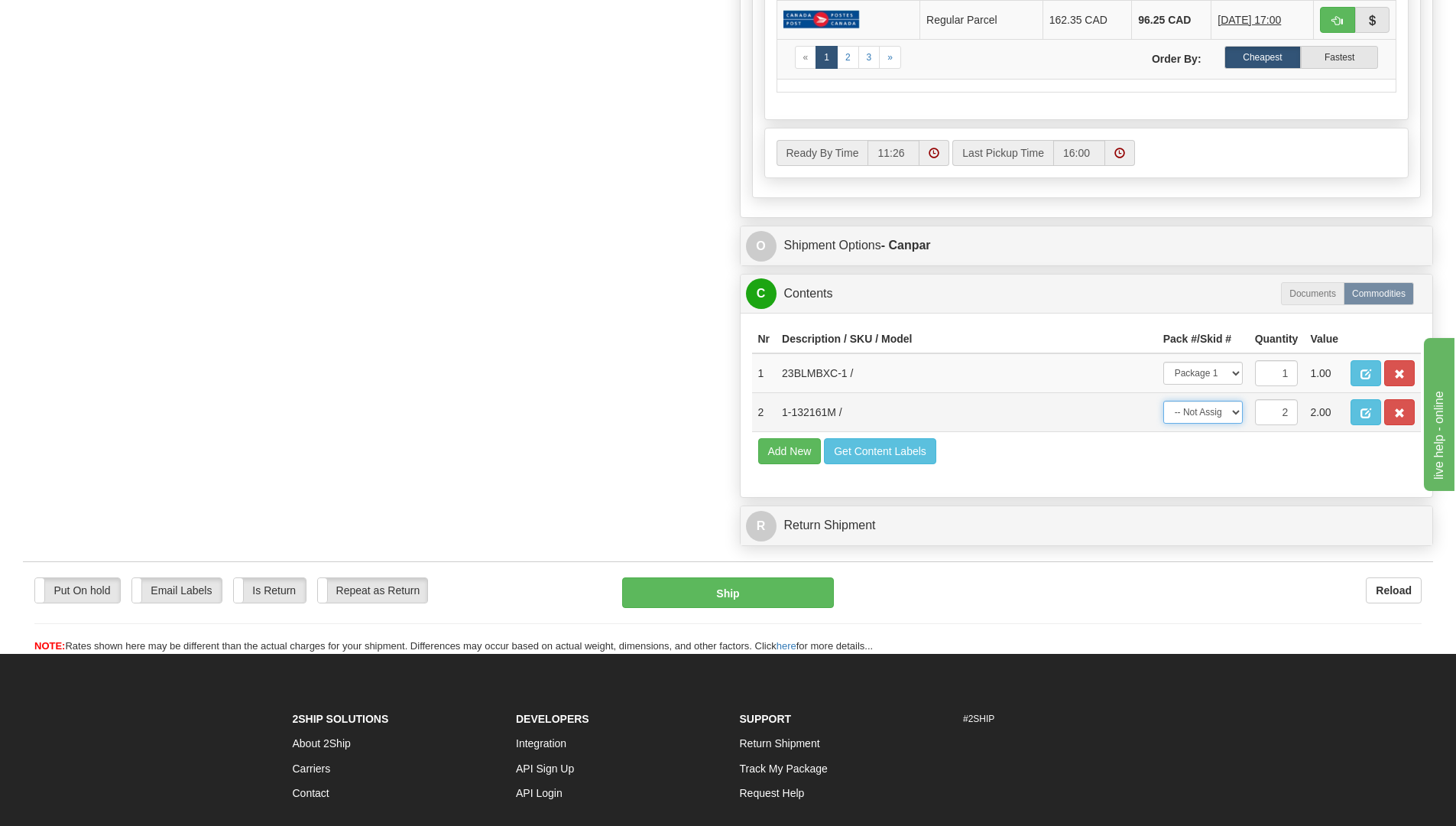
click at [1234, 413] on select "-- Not Assigned -- Package 1 Package 2 Package 3 Split" at bounding box center [1203, 411] width 80 height 23
click at [1237, 412] on select "-- Not Assigned -- Package 1 Package 2 Package 3 Split" at bounding box center [1203, 411] width 80 height 23
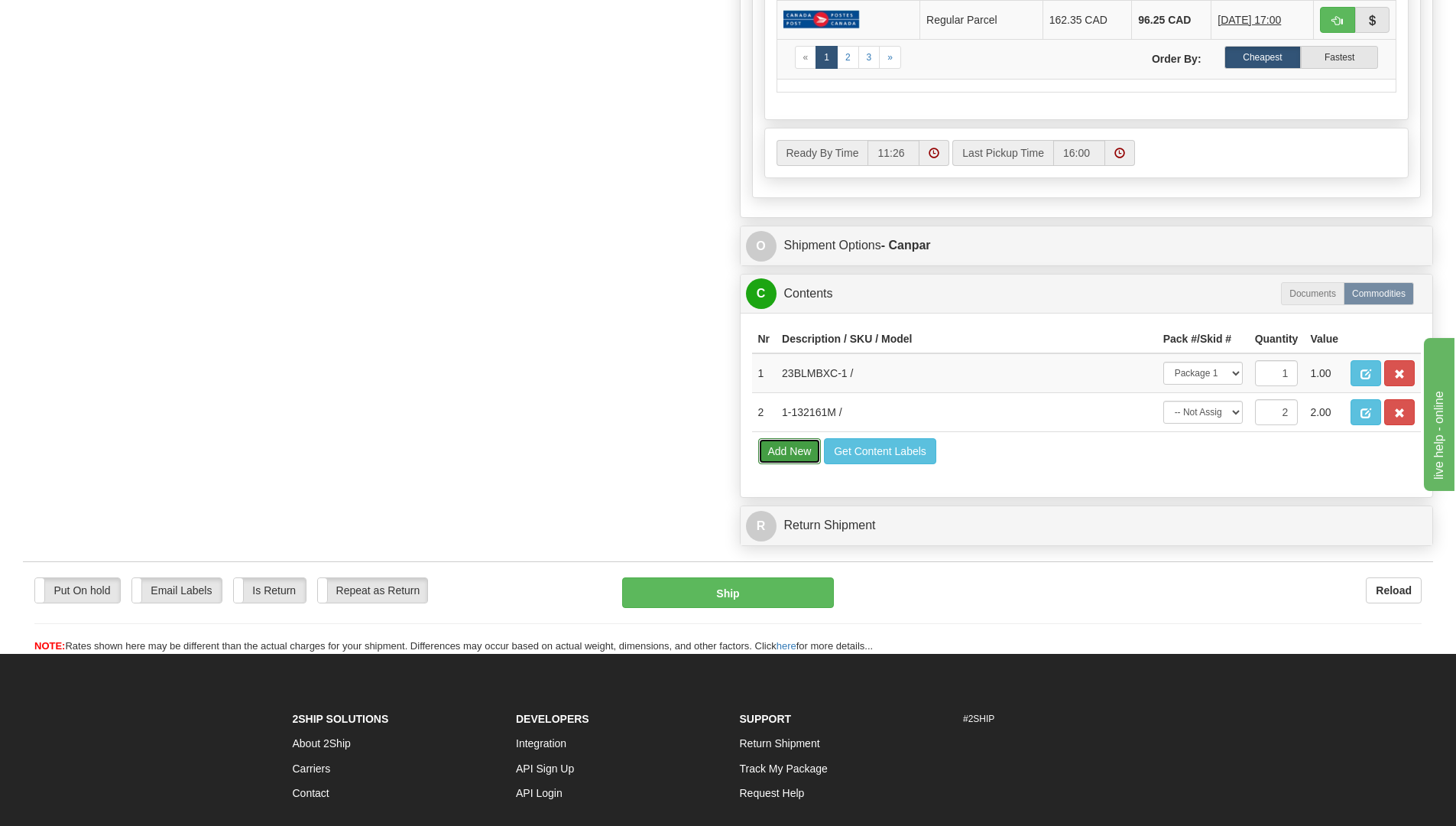
click at [795, 446] on button "Add New" at bounding box center [790, 450] width 64 height 26
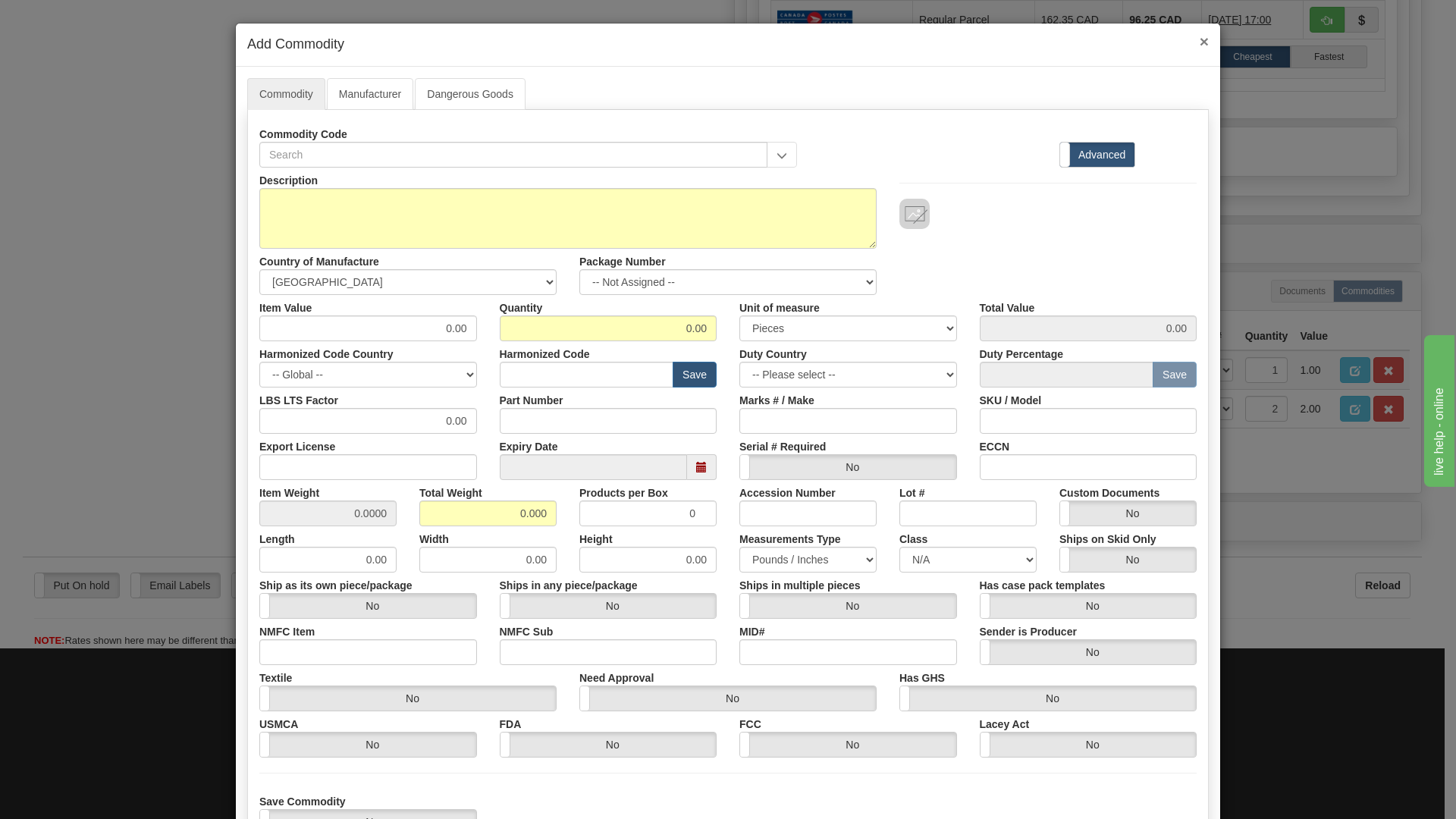
click at [1200, 41] on span "×" at bounding box center [1205, 41] width 9 height 17
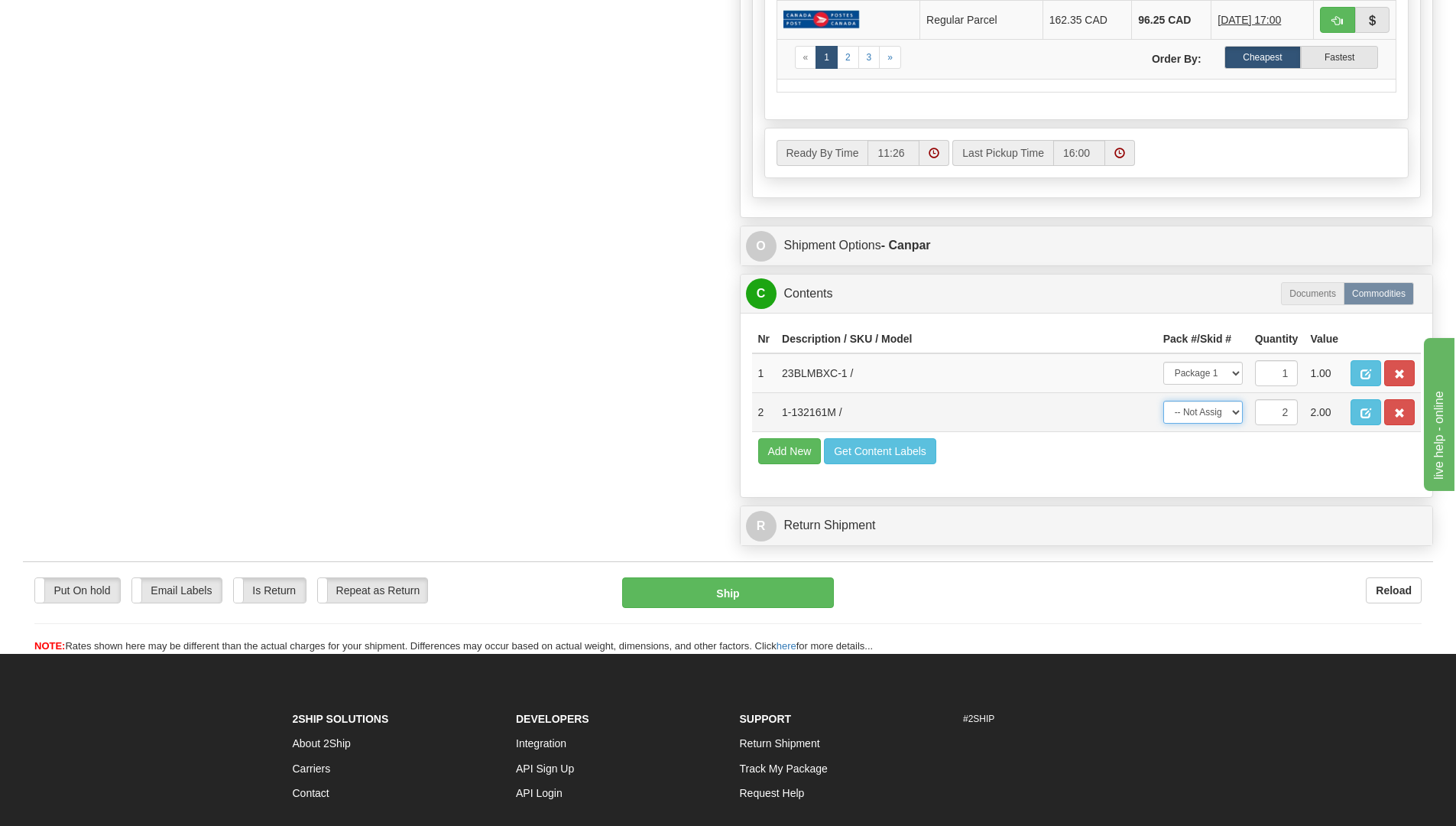
click at [1238, 413] on select "-- Not Assigned -- Package 1 Package 2 Package 3 Split" at bounding box center [1203, 411] width 80 height 23
select select "2"
click at [1163, 400] on select "-- Not Assigned -- Package 1 Package 2 Package 3 Split" at bounding box center [1203, 411] width 80 height 23
click at [1230, 409] on select "-- Not Assigned -- Package 1 Package 2 Package 3 Split" at bounding box center [1203, 411] width 80 height 23
click at [1163, 400] on select "-- Not Assigned -- Package 1 Package 2 Package 3 Split" at bounding box center [1203, 411] width 80 height 23
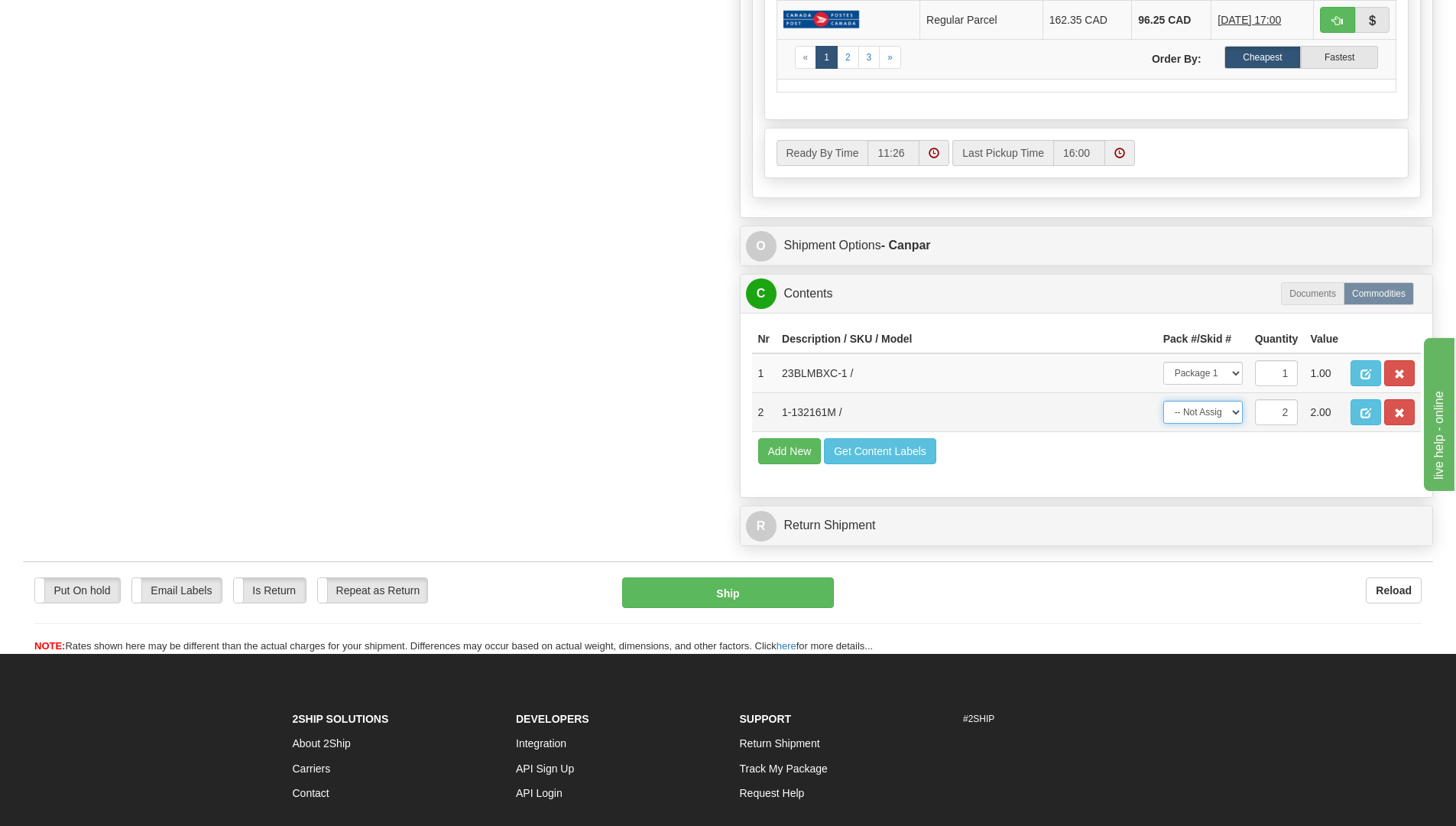
click at [1237, 412] on select "-- Not Assigned -- Package 1 Package 2 Package 3 Split" at bounding box center [1203, 411] width 80 height 23
select select "SPLIT"
click at [1163, 400] on select "-- Not Assigned -- Package 1 Package 2 Package 3 Split" at bounding box center [1203, 411] width 80 height 23
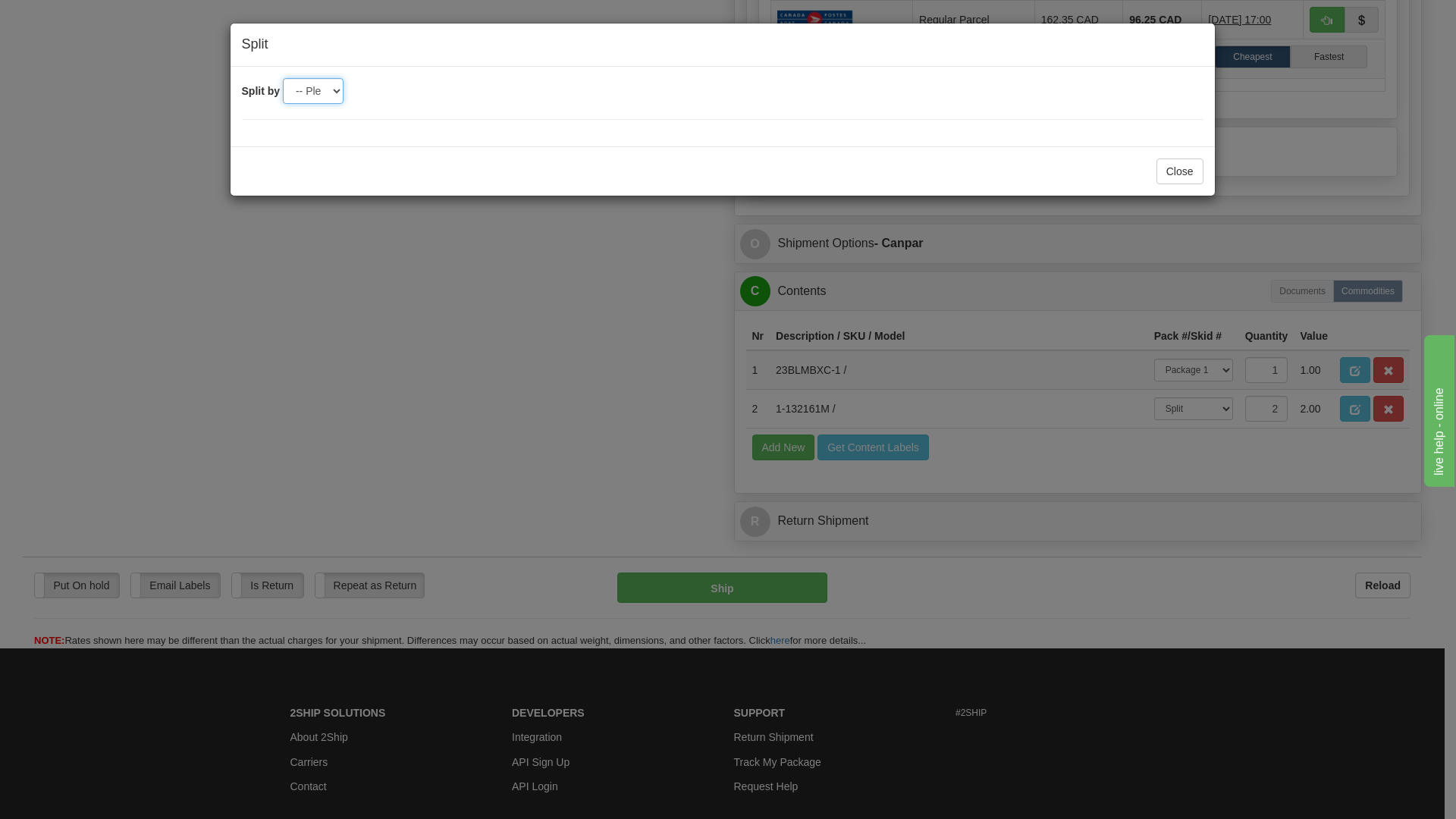
click at [339, 92] on select "-- Please select -- 2 3" at bounding box center [313, 91] width 61 height 26
click at [283, 78] on select "-- Please select -- 2 3" at bounding box center [313, 91] width 61 height 26
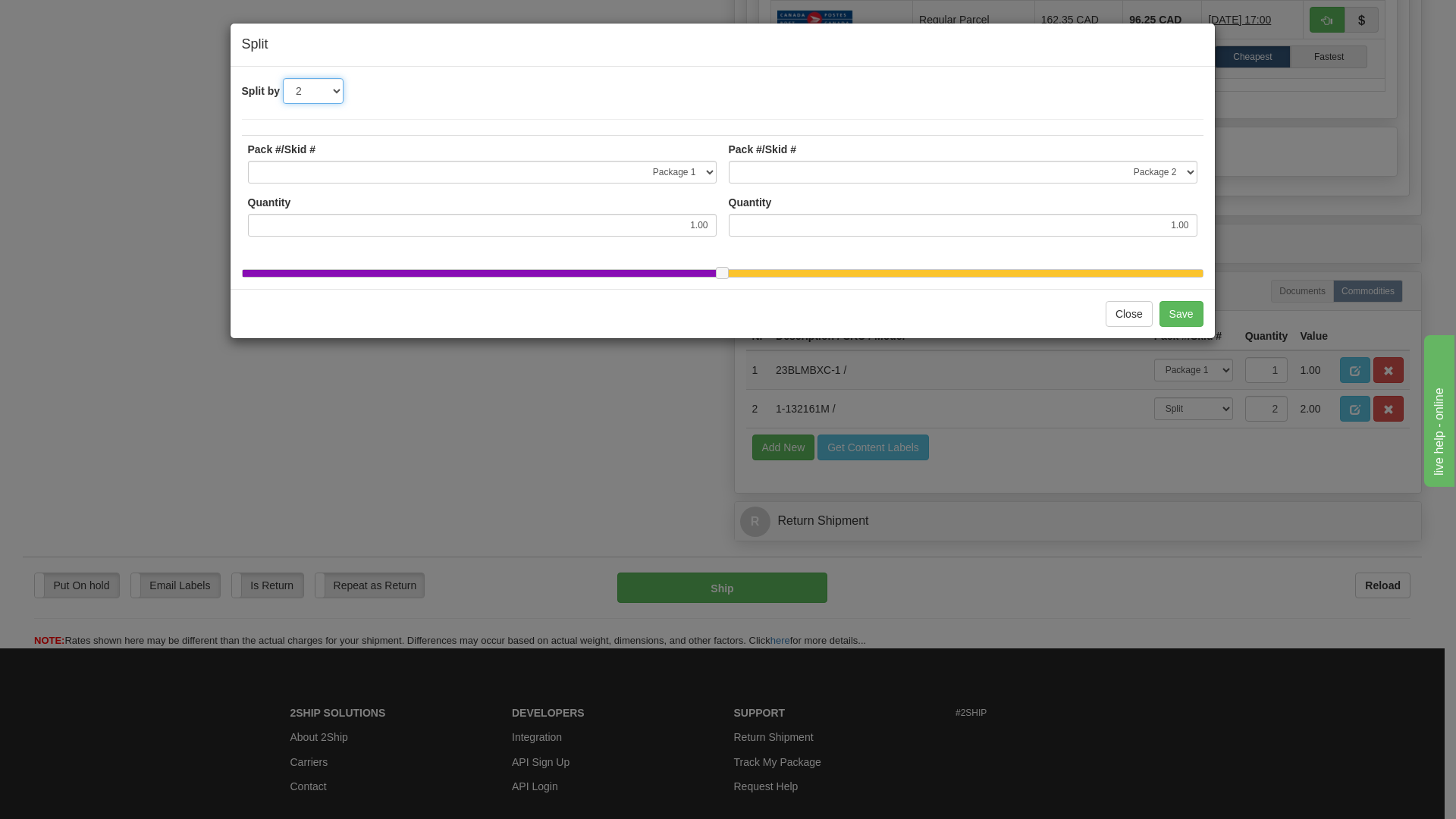
click at [335, 86] on select "-- Please select -- 2 3" at bounding box center [313, 91] width 61 height 26
select select "3"
click at [283, 78] on select "-- Please select -- 2 3" at bounding box center [313, 91] width 61 height 26
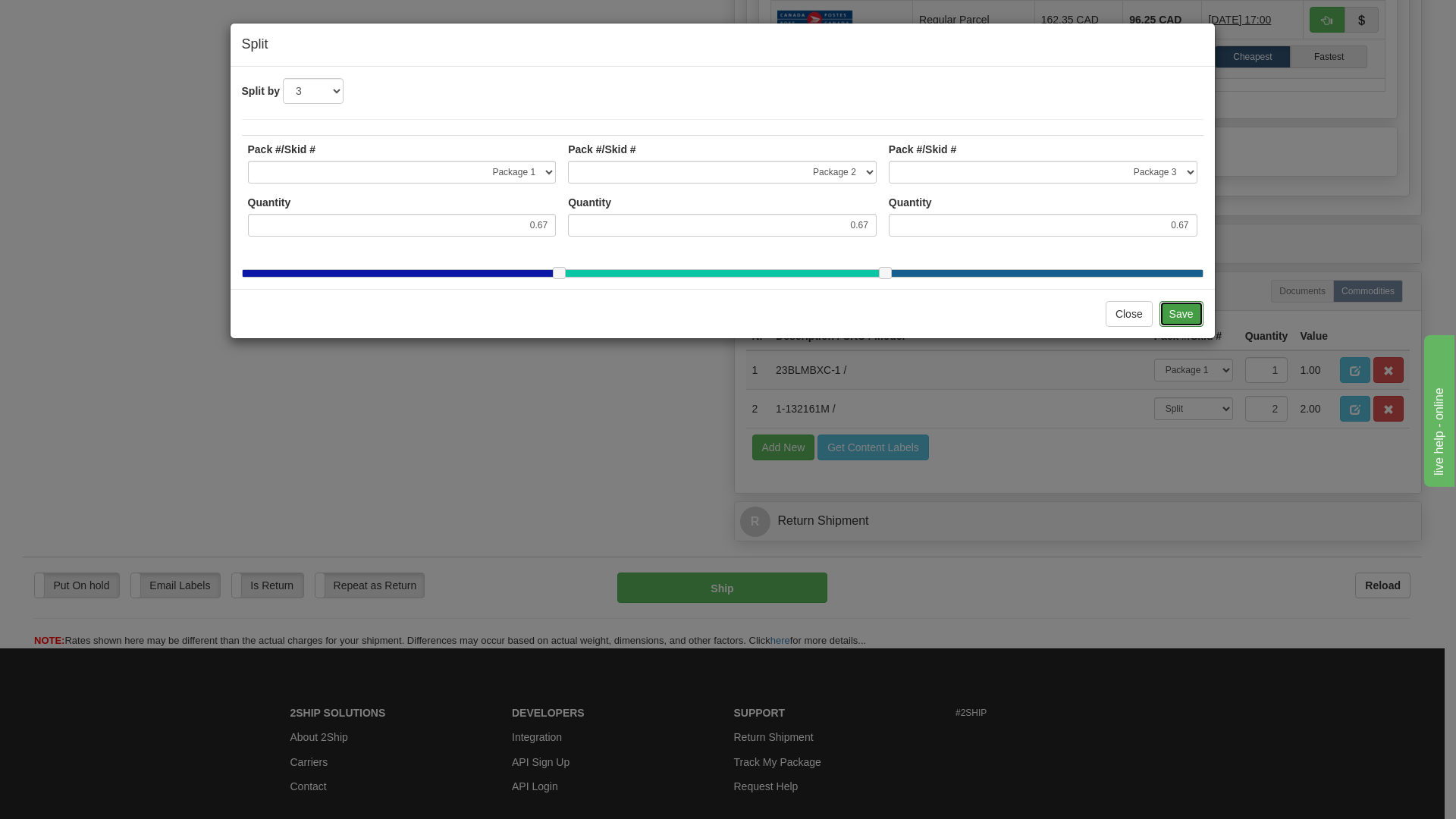
click at [1186, 322] on button "Save" at bounding box center [1182, 314] width 44 height 26
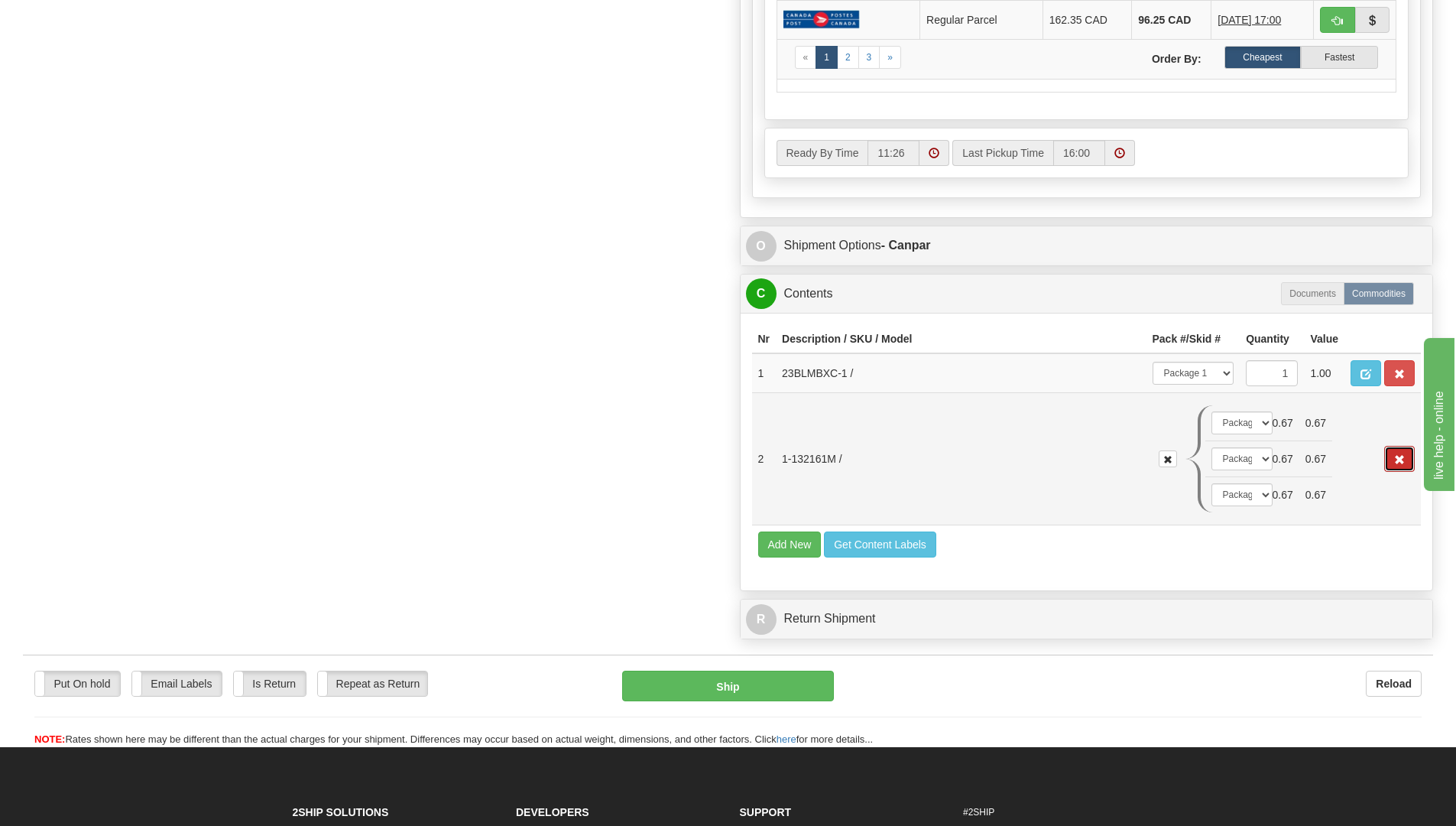
click at [1401, 456] on span "button" at bounding box center [1399, 460] width 10 height 10
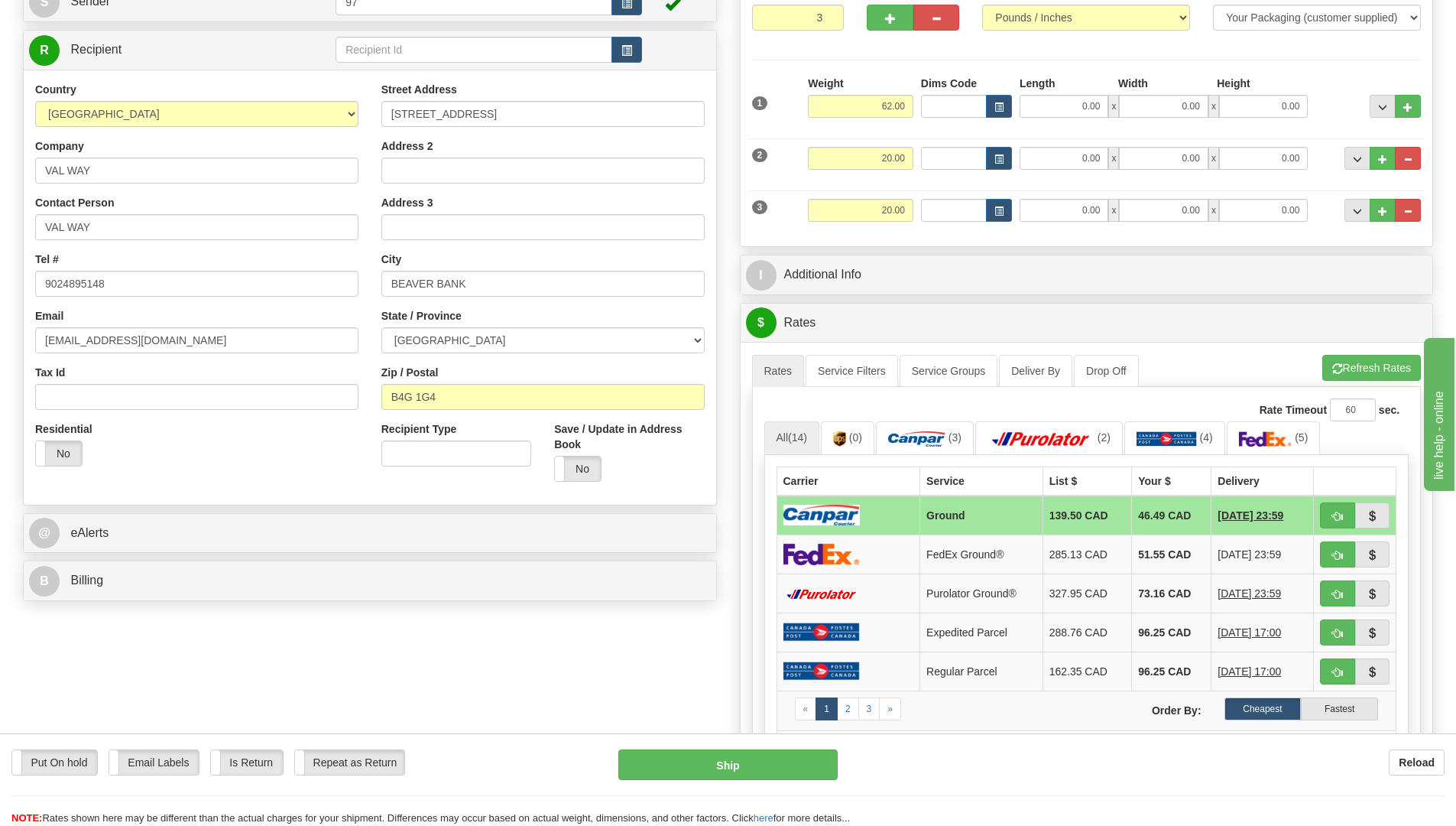
scroll to position [77, 0]
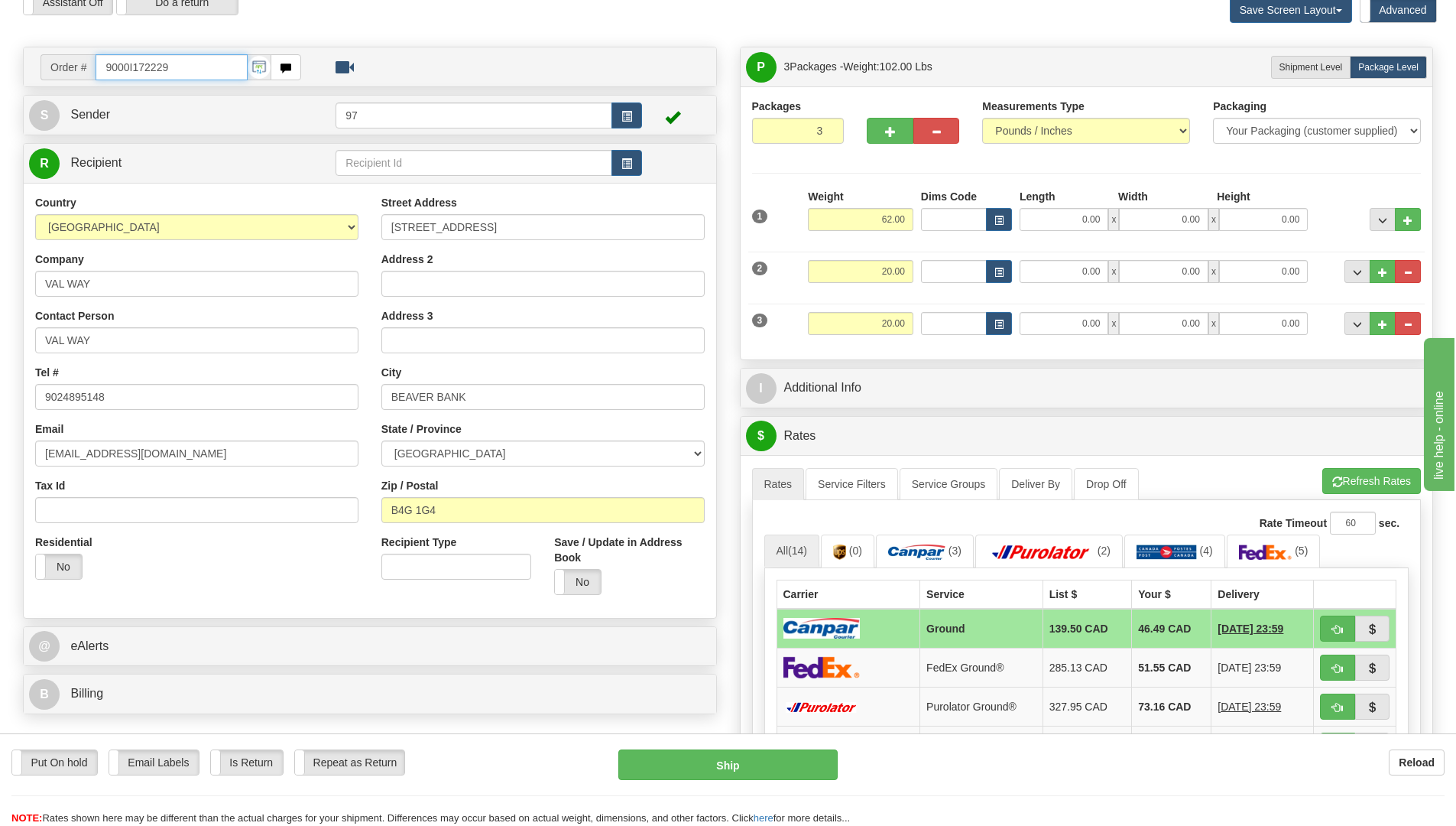
drag, startPoint x: 175, startPoint y: 64, endPoint x: 96, endPoint y: 60, distance: 79.1
click at [96, 60] on input "9000I172229" at bounding box center [171, 67] width 152 height 26
type input "9000I172229"
drag, startPoint x: 176, startPoint y: 66, endPoint x: 72, endPoint y: 52, distance: 104.9
click at [72, 52] on td "Order # 9000I172229" at bounding box center [369, 66] width 681 height 31
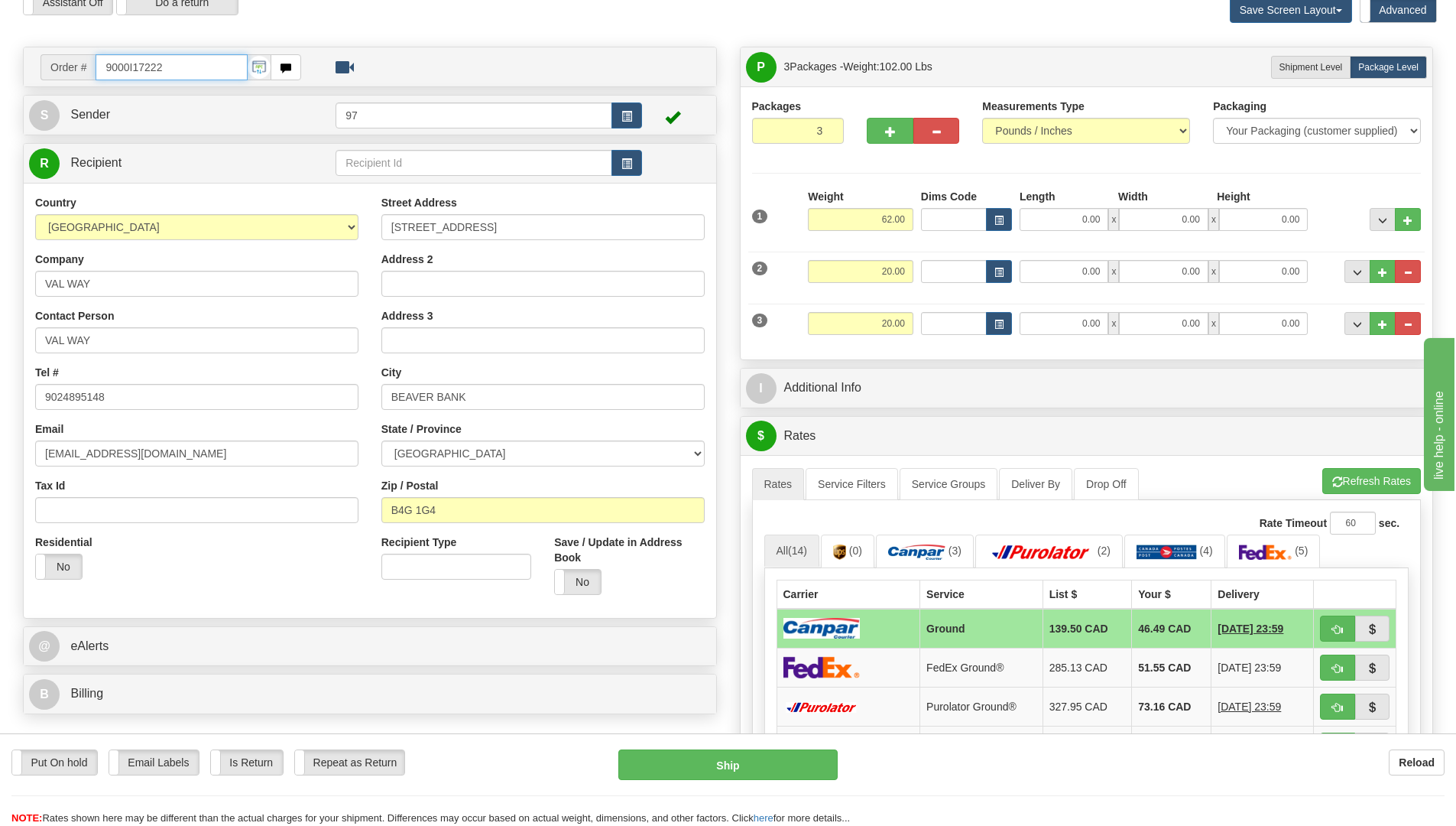
type input "9000I172229"
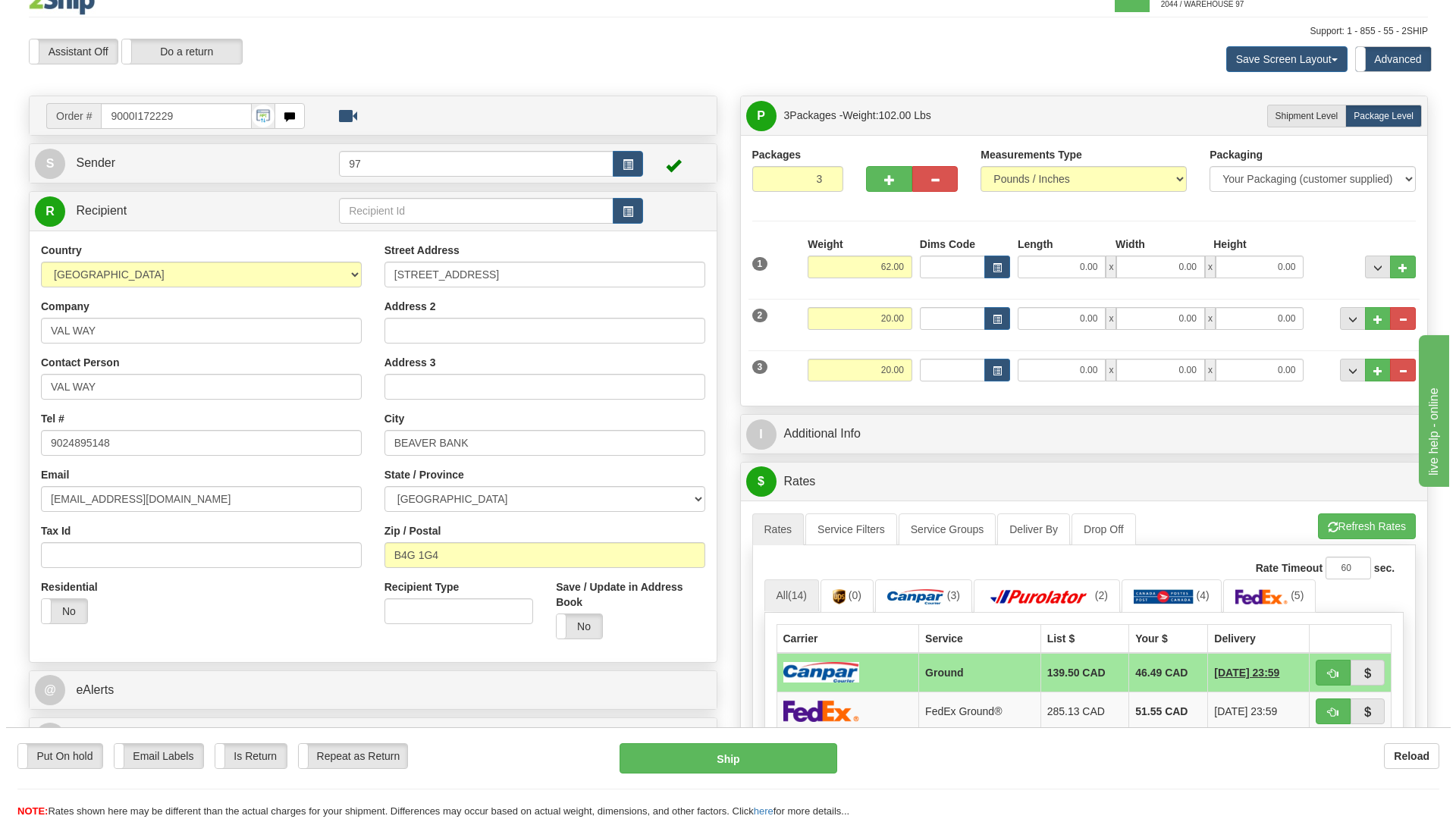
scroll to position [0, 0]
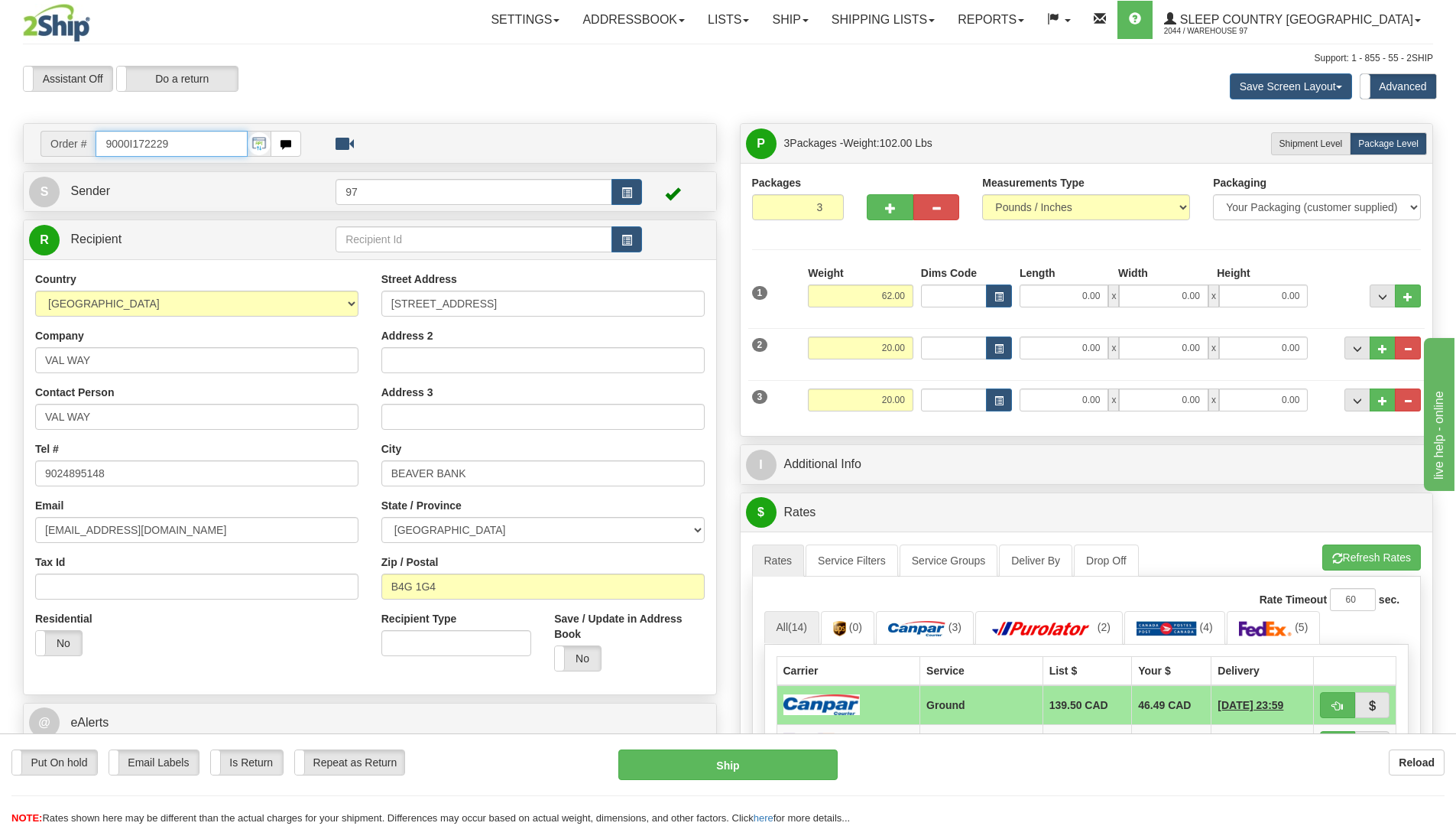
drag, startPoint x: 193, startPoint y: 143, endPoint x: 0, endPoint y: 129, distance: 193.5
click at [0, 129] on div "Toggle navigation Settings Shipping Preferences Fields Preferences New" at bounding box center [728, 717] width 1456 height 1434
type input "9000I173155"
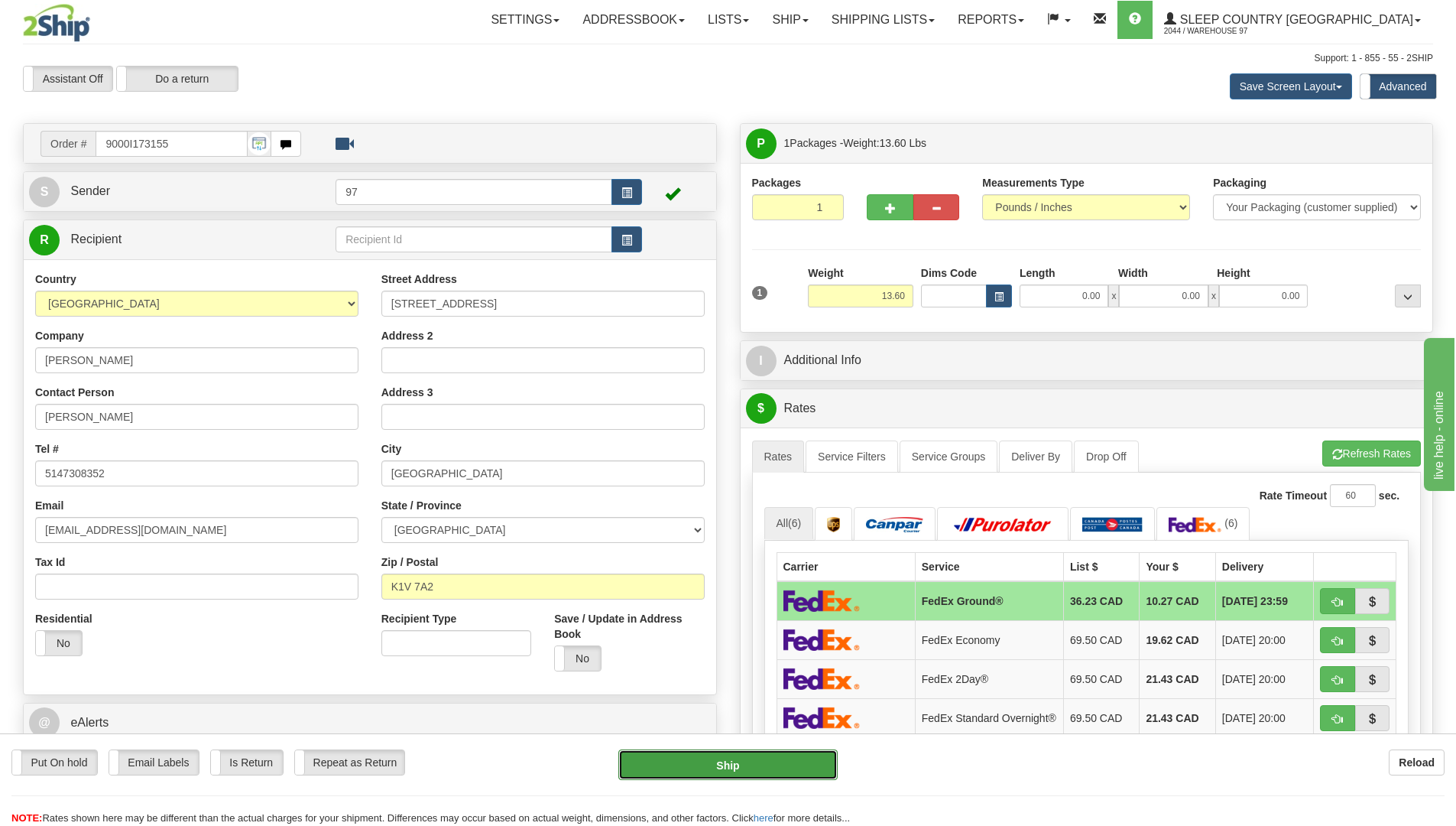
click at [818, 766] on button "Ship" at bounding box center [728, 765] width 219 height 30
type input "92"
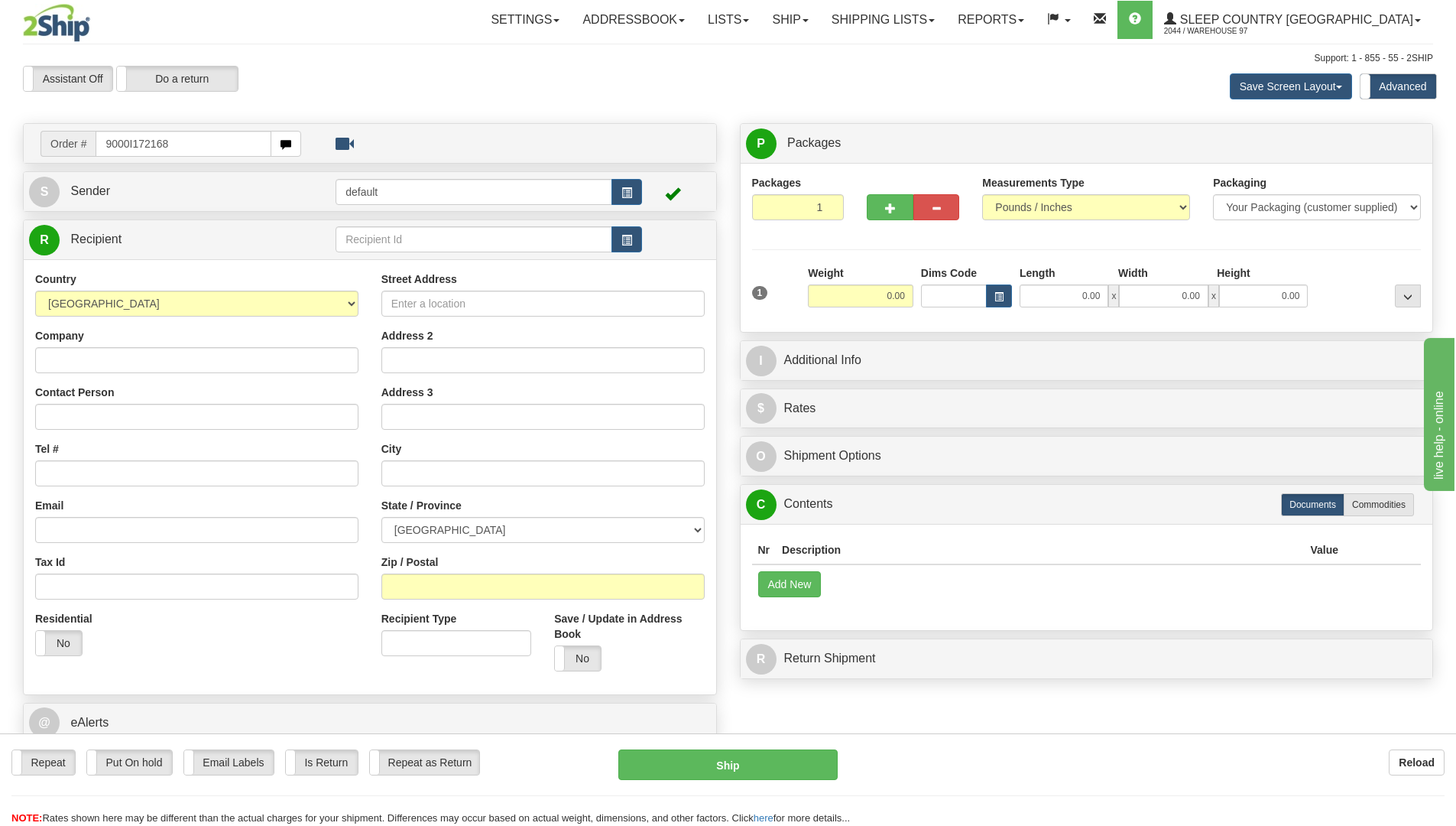
type input "9000I172168"
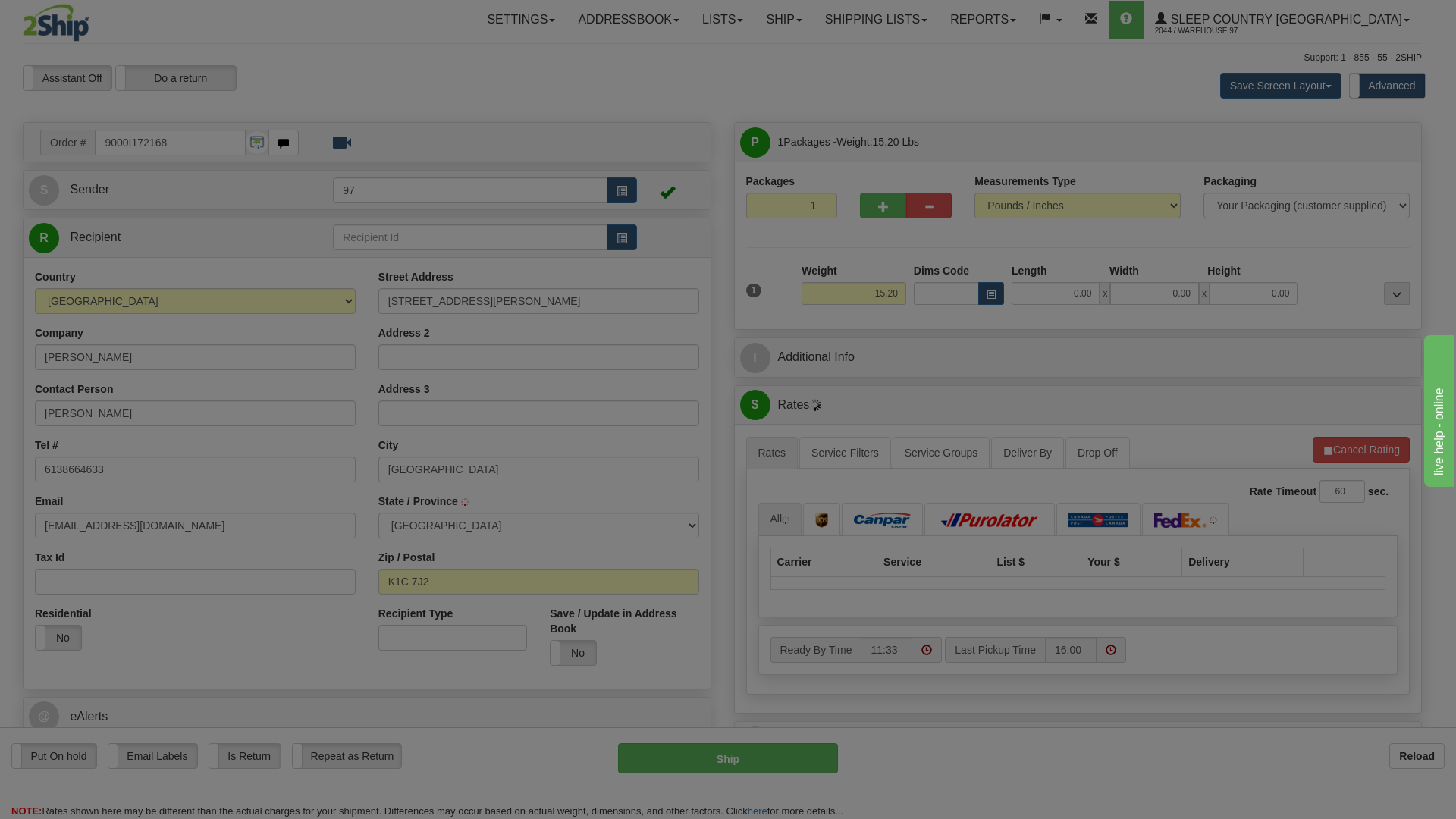
type input "ORLEANS"
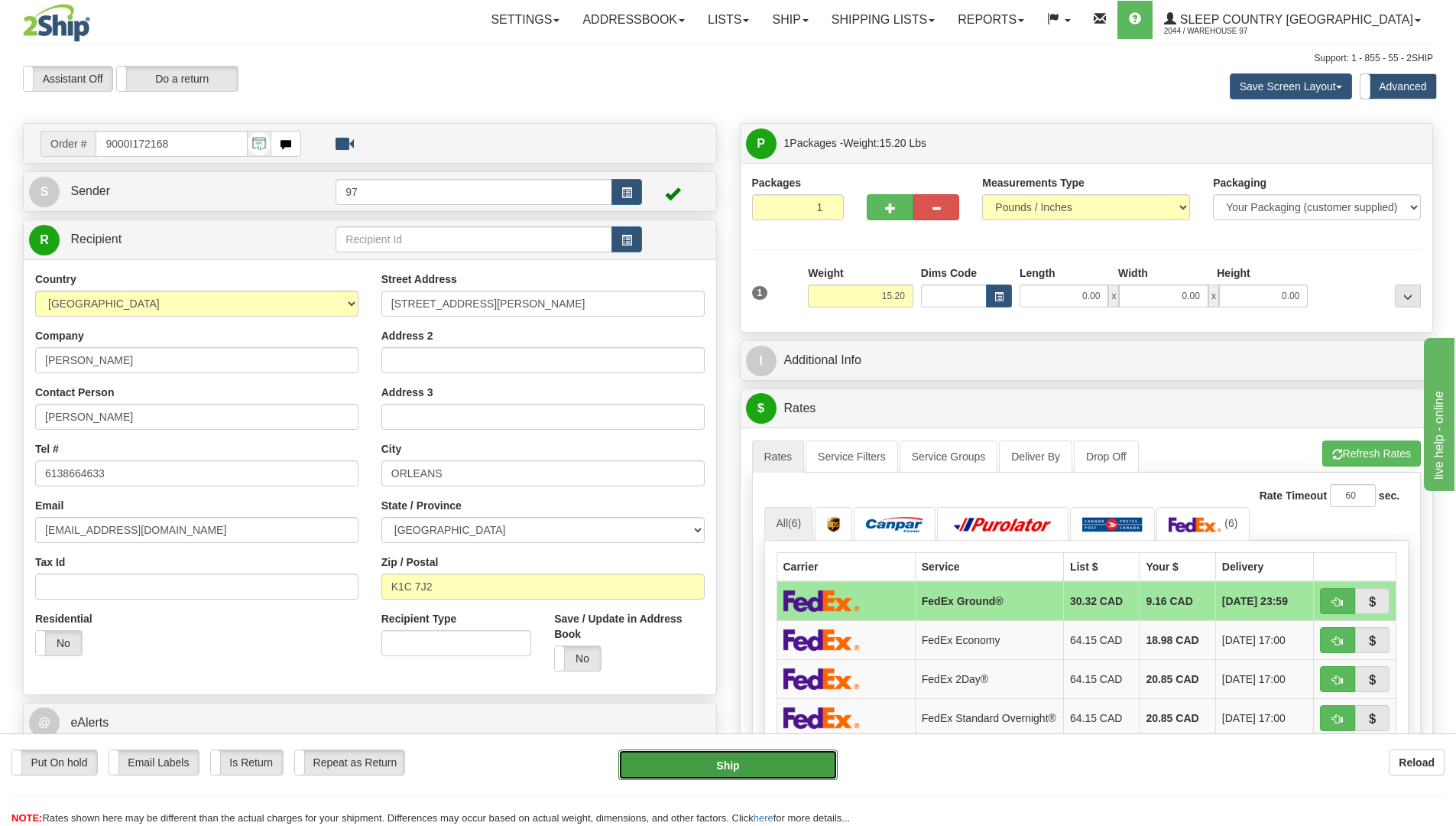
click at [775, 761] on button "Ship" at bounding box center [728, 765] width 219 height 30
type input "92"
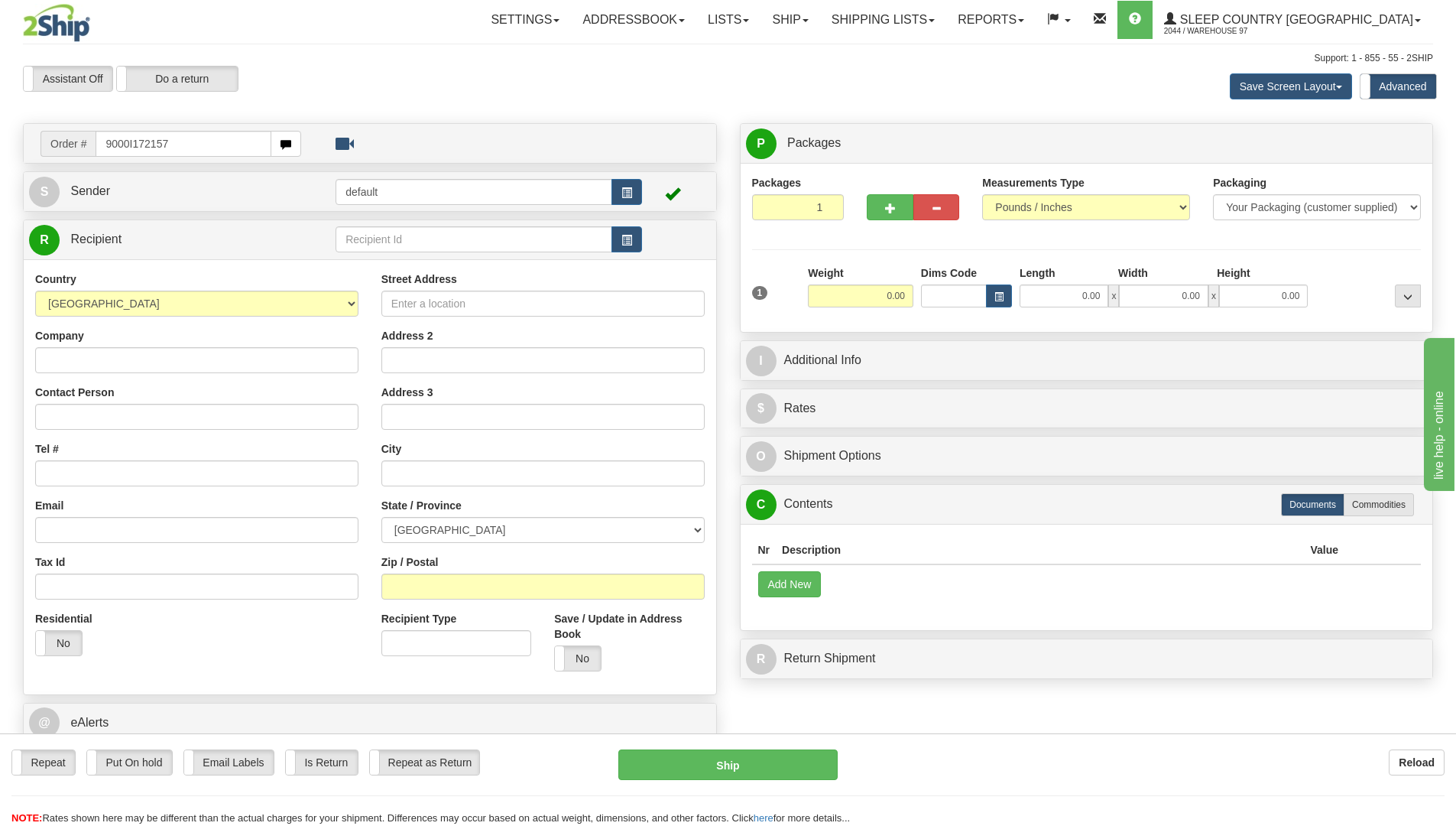
type input "9000I172157"
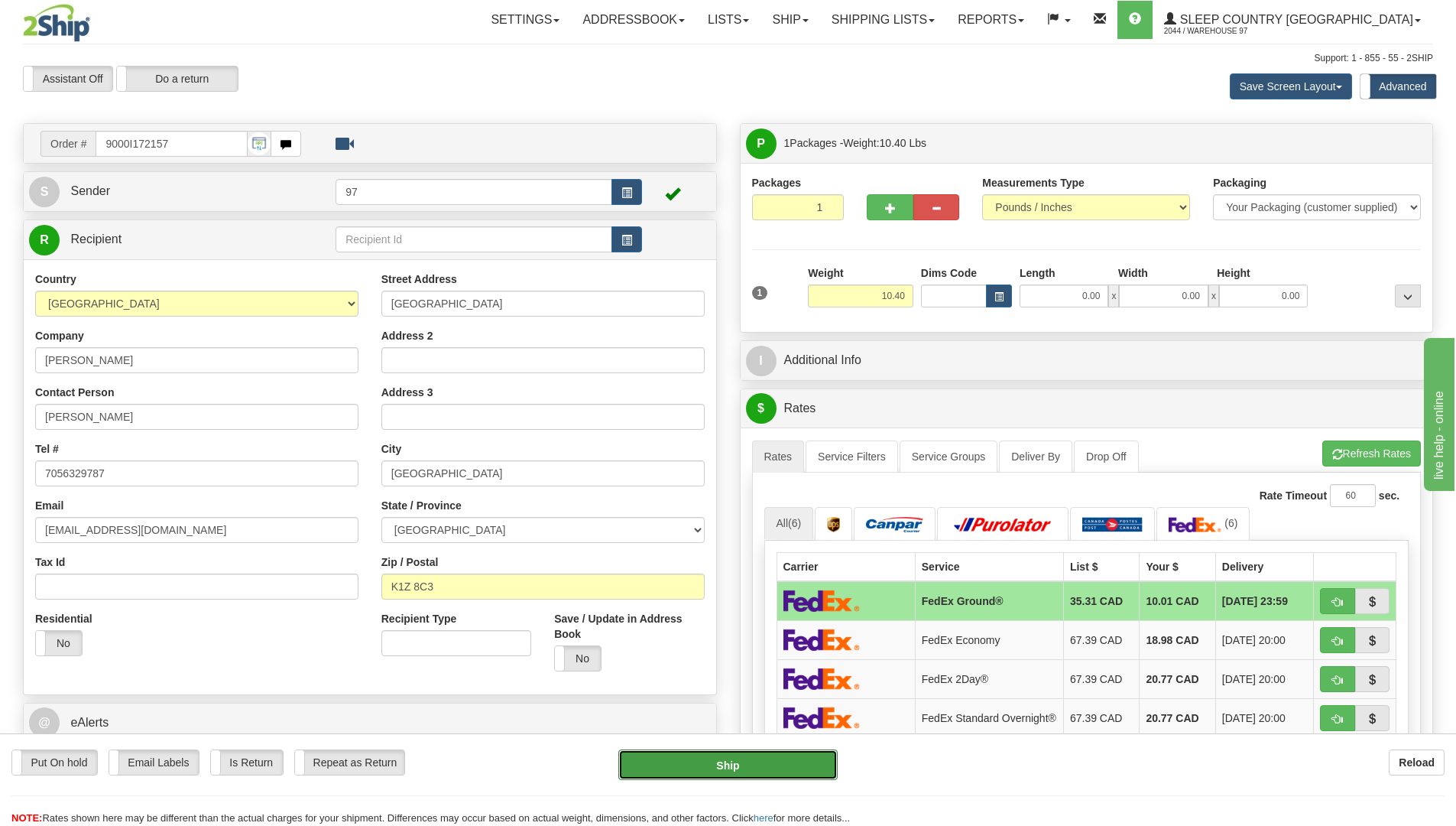
click at [830, 760] on button "Ship" at bounding box center [728, 765] width 219 height 30
type input "92"
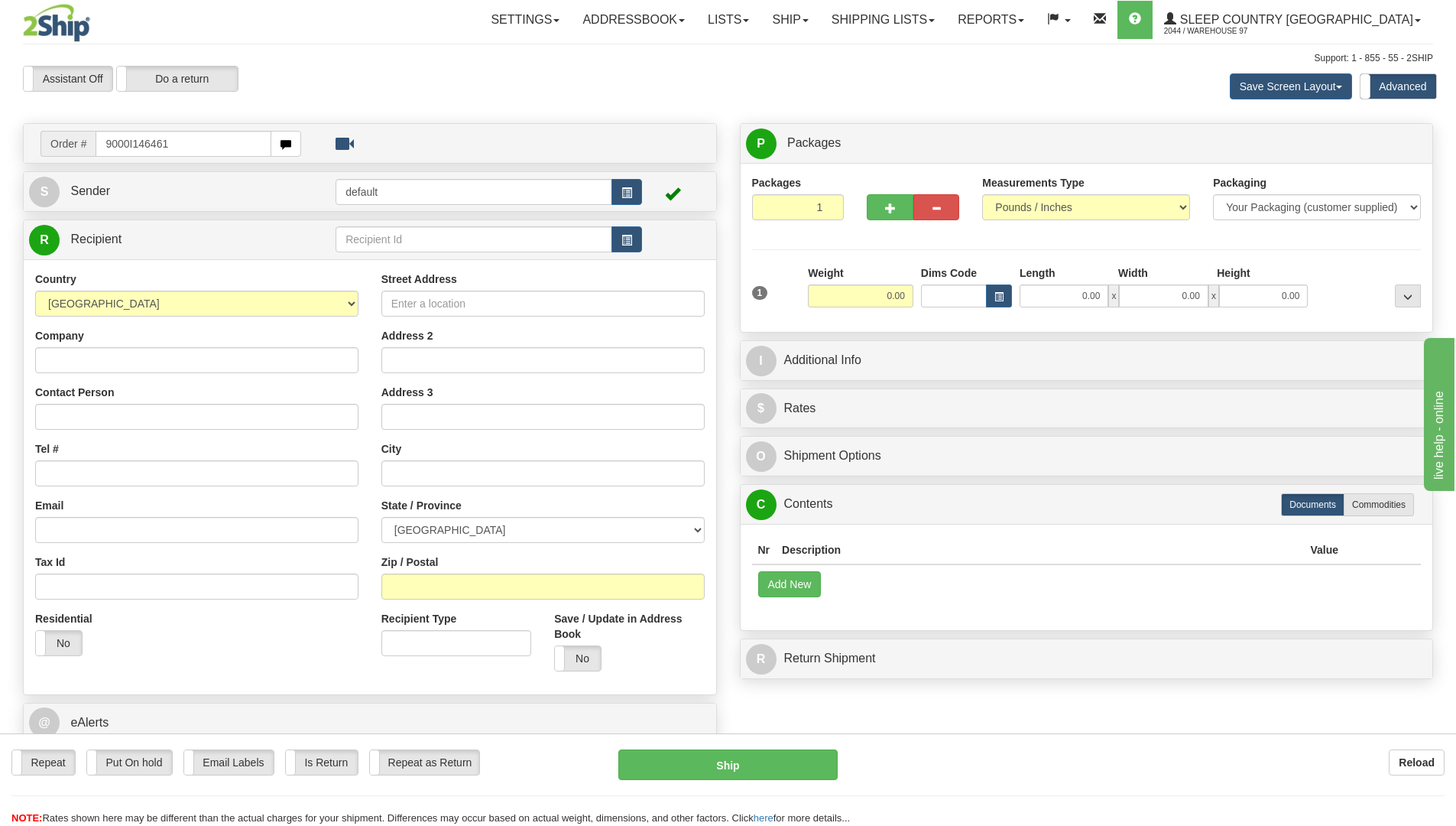
type input "9000I146461"
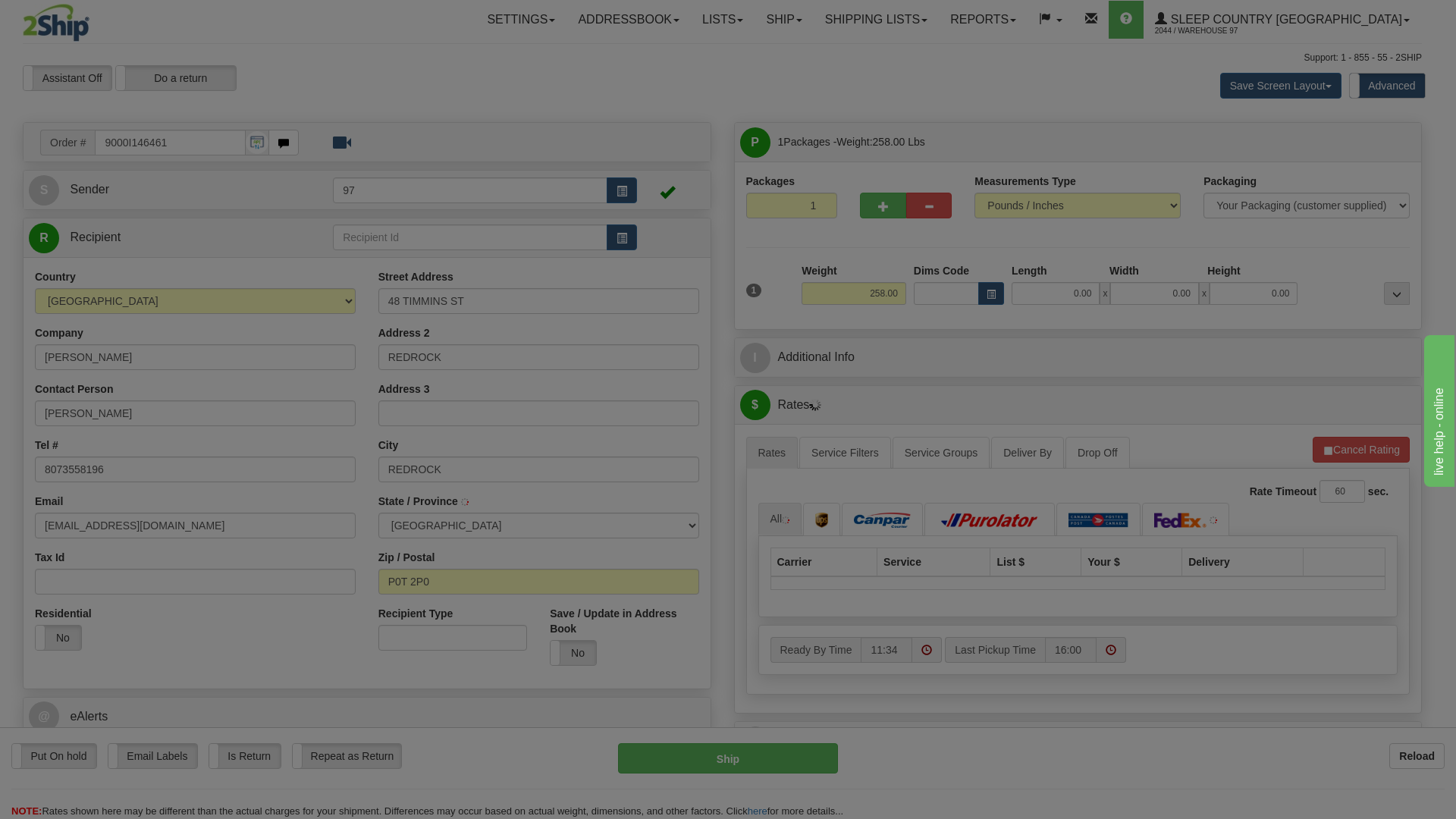
type input "RED ROCK"
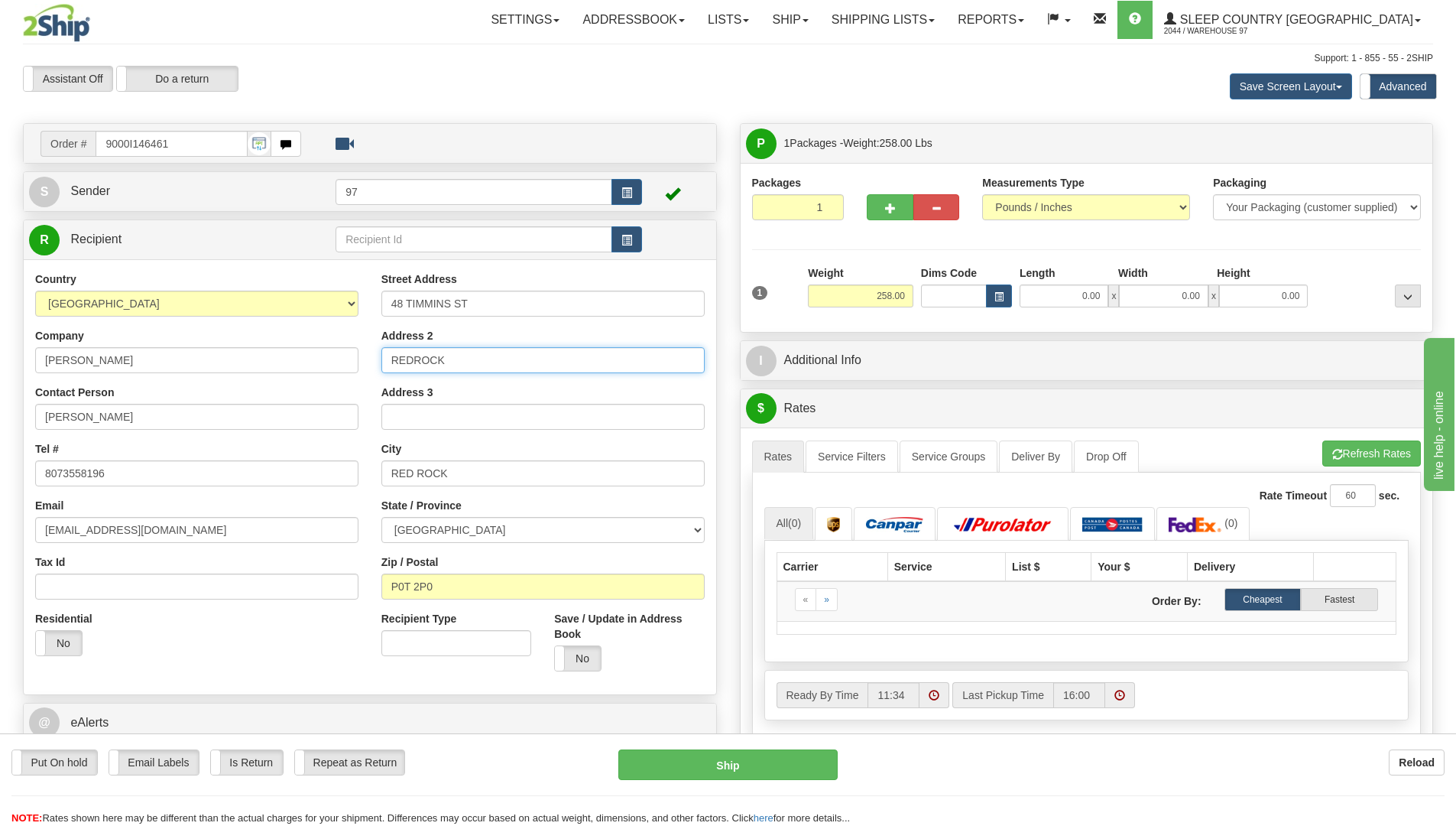
drag, startPoint x: 454, startPoint y: 362, endPoint x: 371, endPoint y: 368, distance: 83.2
click at [371, 368] on div "Street Address 48 TIMMINS ST Address 2 REDROCK Address 3 City RED ROCK State / …" at bounding box center [543, 477] width 346 height 411
click at [885, 208] on span "button" at bounding box center [889, 208] width 10 height 10
type input "2"
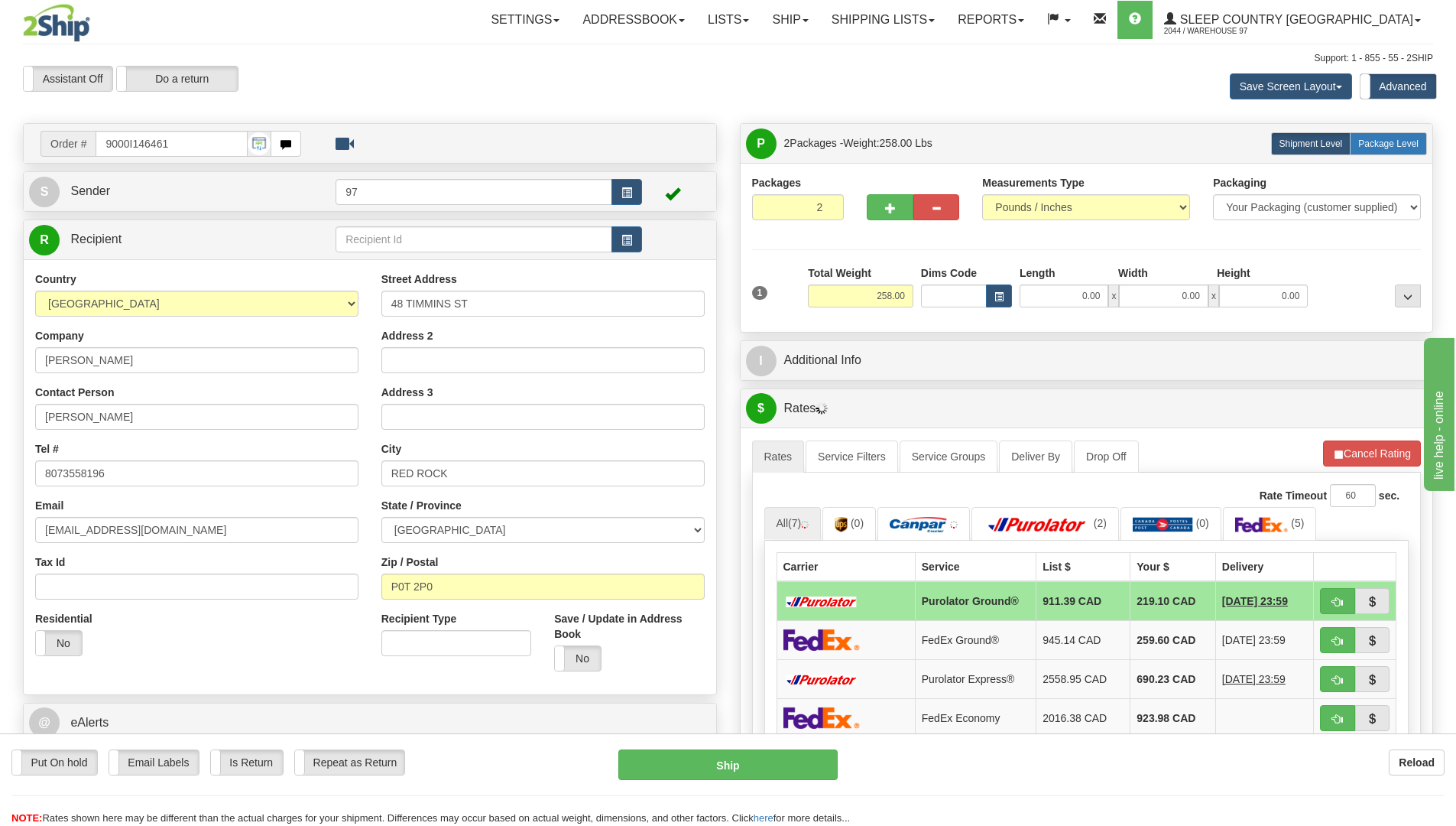
click at [1394, 140] on span "Package Level" at bounding box center [1388, 144] width 61 height 10
radio input "true"
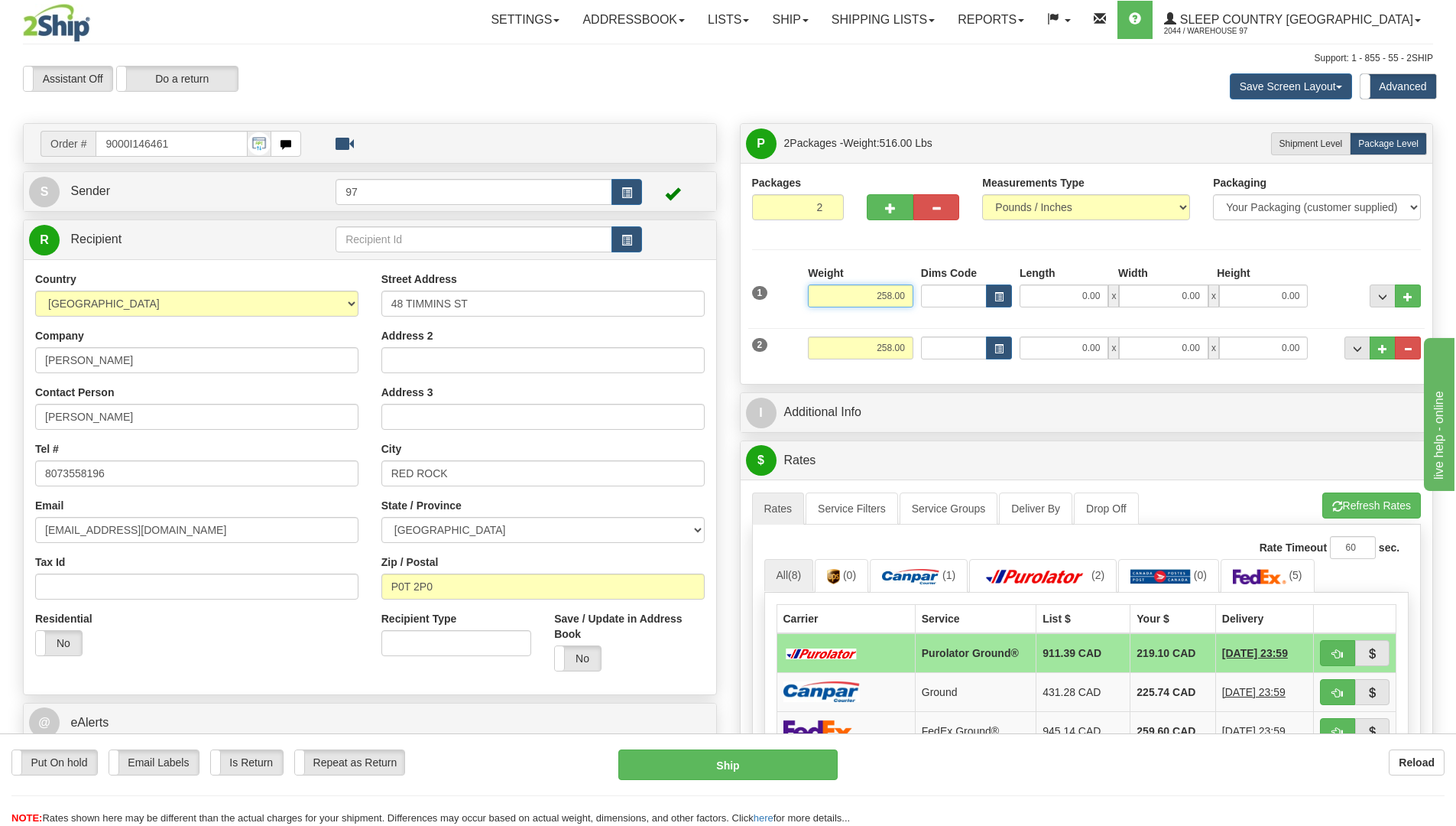
drag, startPoint x: 907, startPoint y: 295, endPoint x: 834, endPoint y: 288, distance: 73.3
click at [834, 288] on input "258.00" at bounding box center [860, 296] width 105 height 23
type input "130.00"
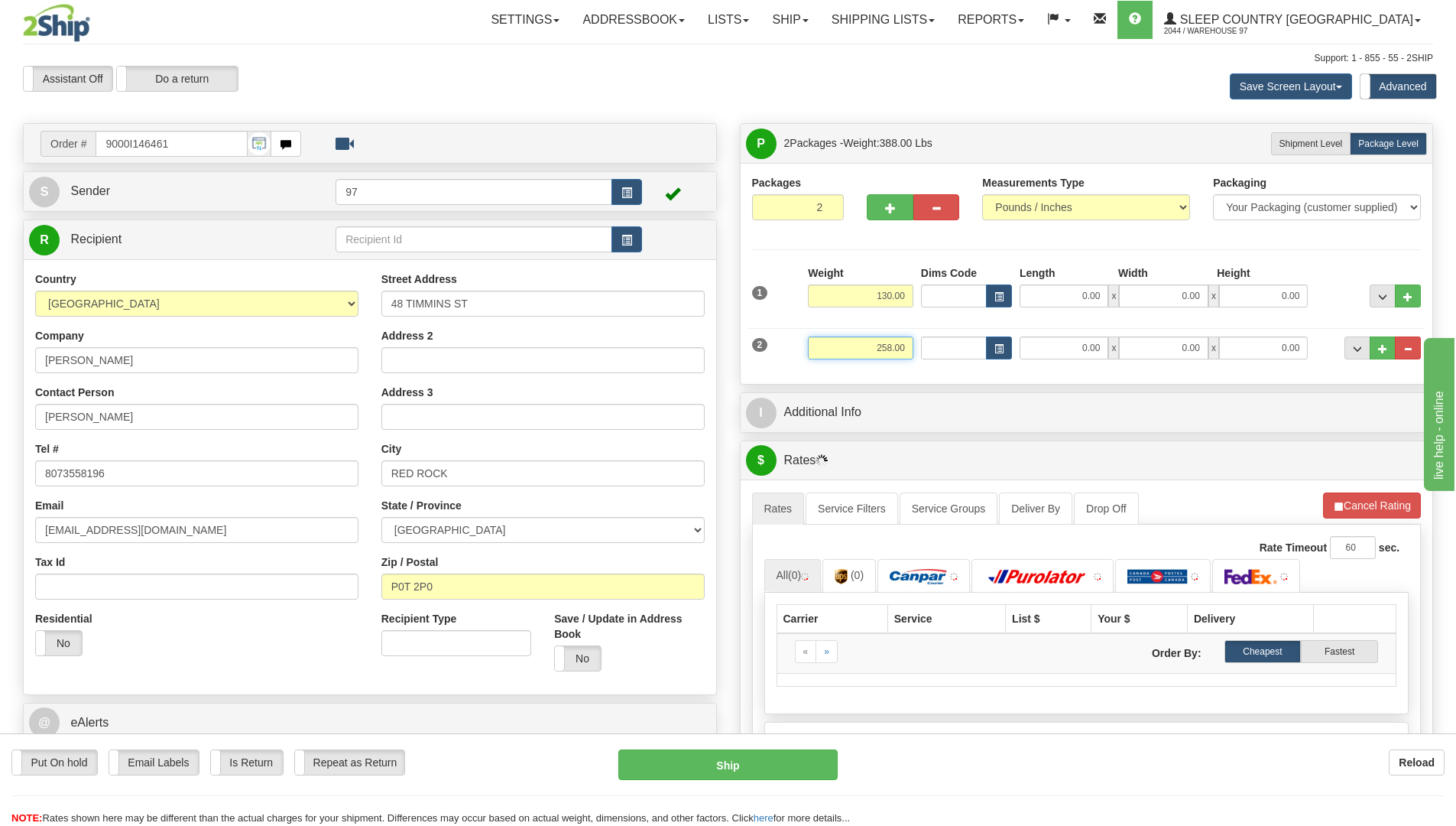
drag, startPoint x: 906, startPoint y: 344, endPoint x: 847, endPoint y: 339, distance: 59.2
click at [853, 340] on input "258.00" at bounding box center [860, 348] width 105 height 23
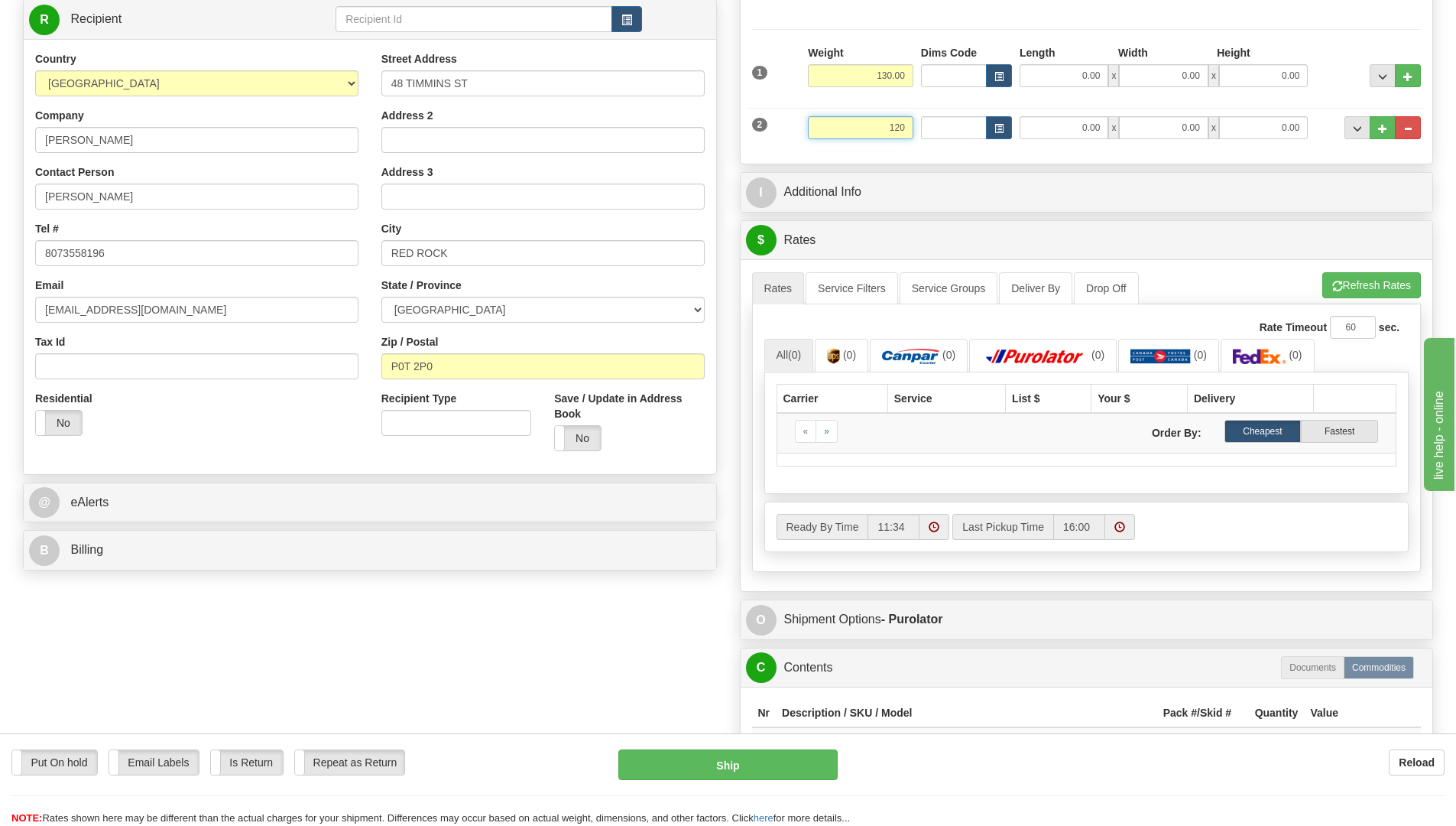
scroll to position [230, 0]
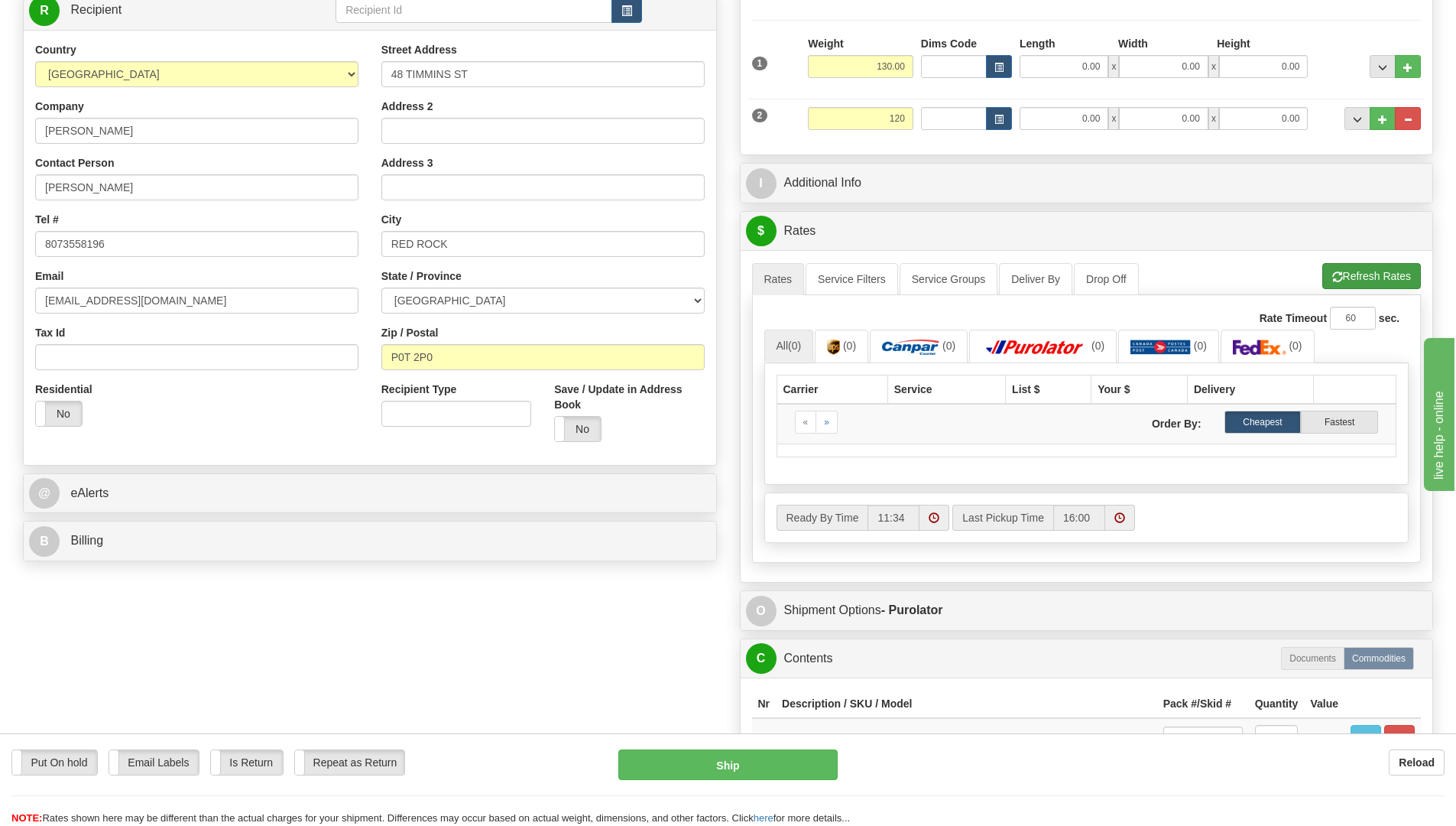
type input "120.00"
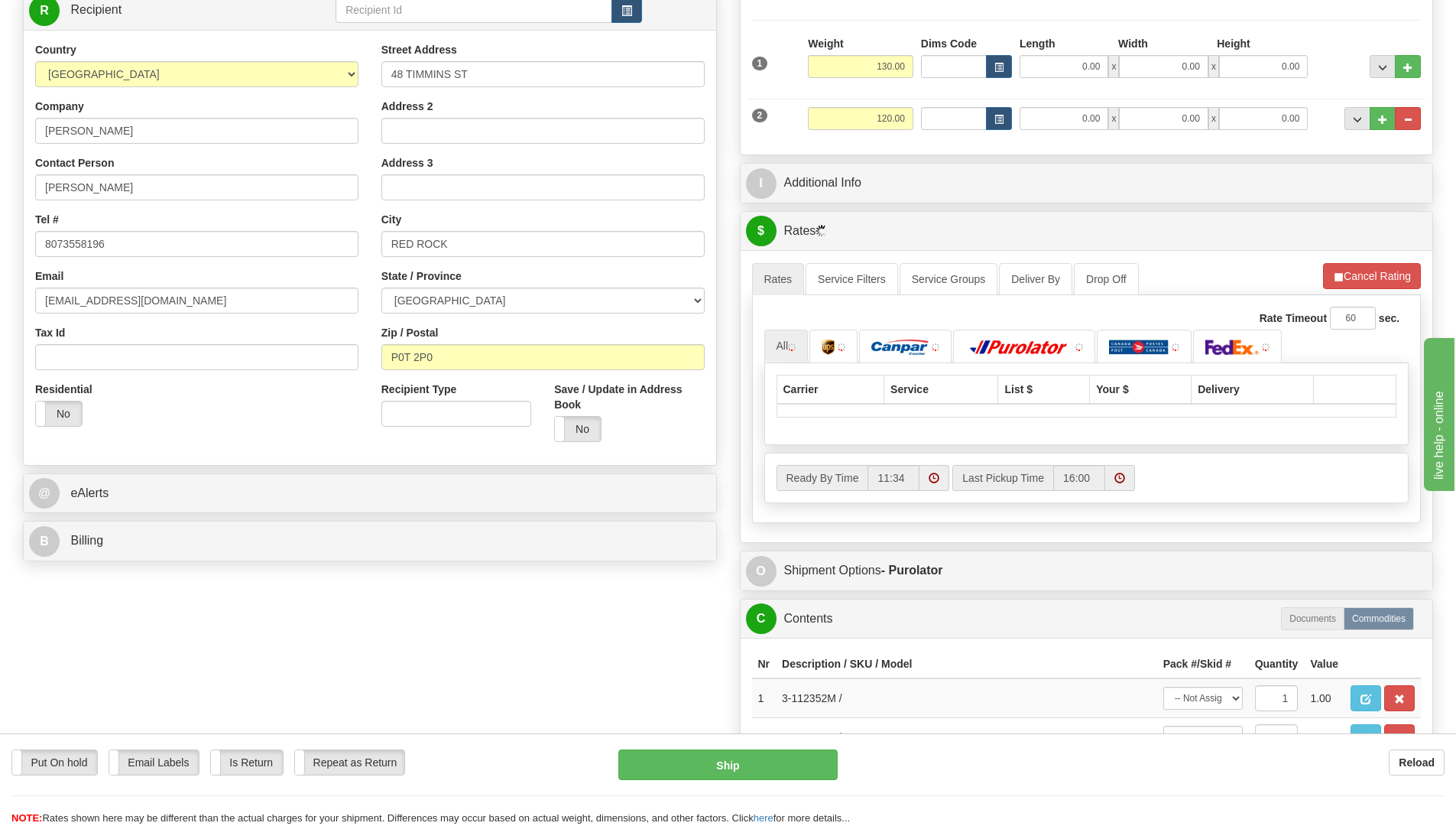
click at [1356, 273] on li "Refresh Rates Cancel Rating" at bounding box center [1372, 276] width 98 height 26
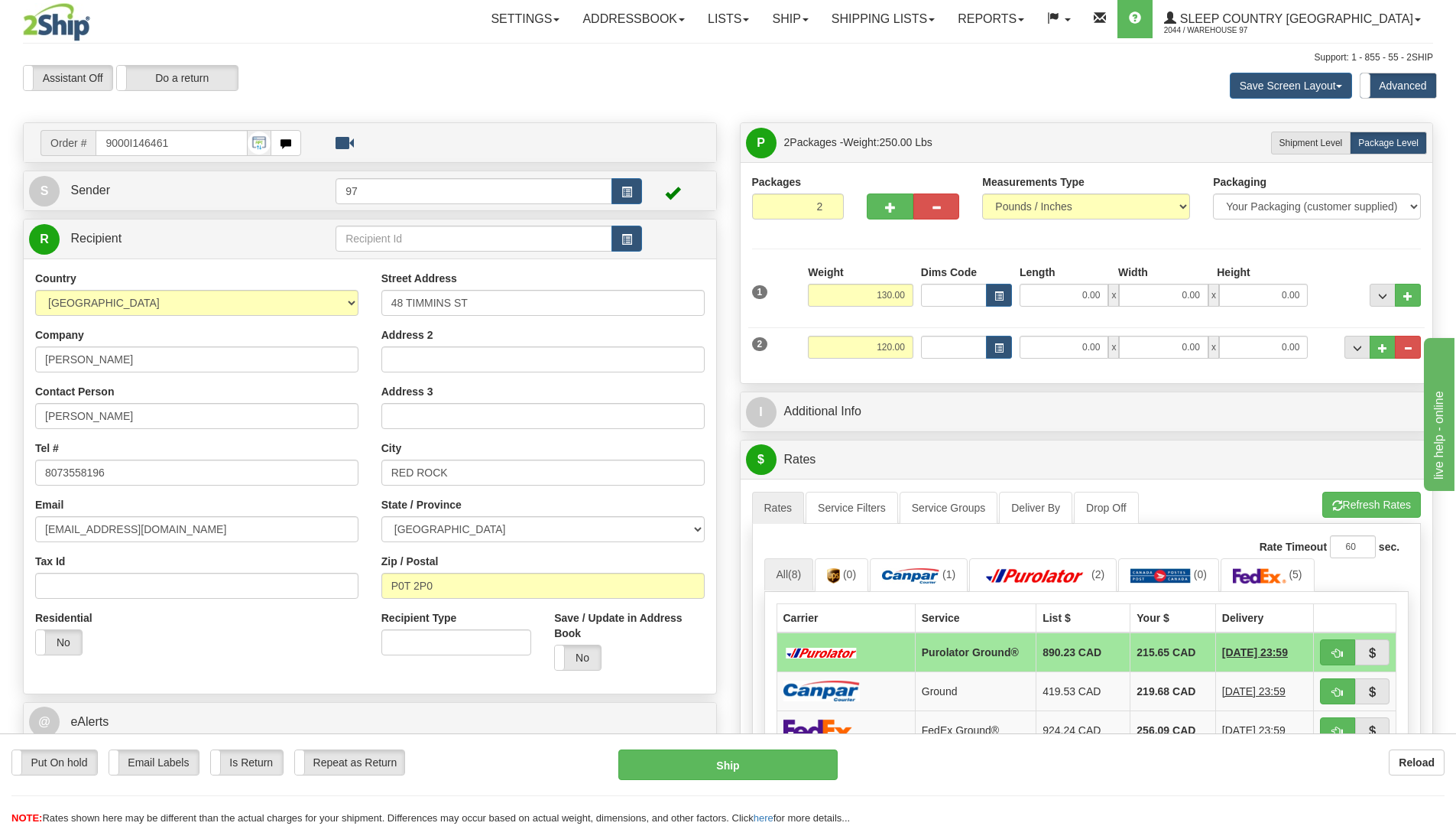
scroll to position [0, 0]
drag, startPoint x: 889, startPoint y: 295, endPoint x: 881, endPoint y: 292, distance: 8.5
click at [881, 292] on input "130.00" at bounding box center [860, 296] width 105 height 23
type input "115.00"
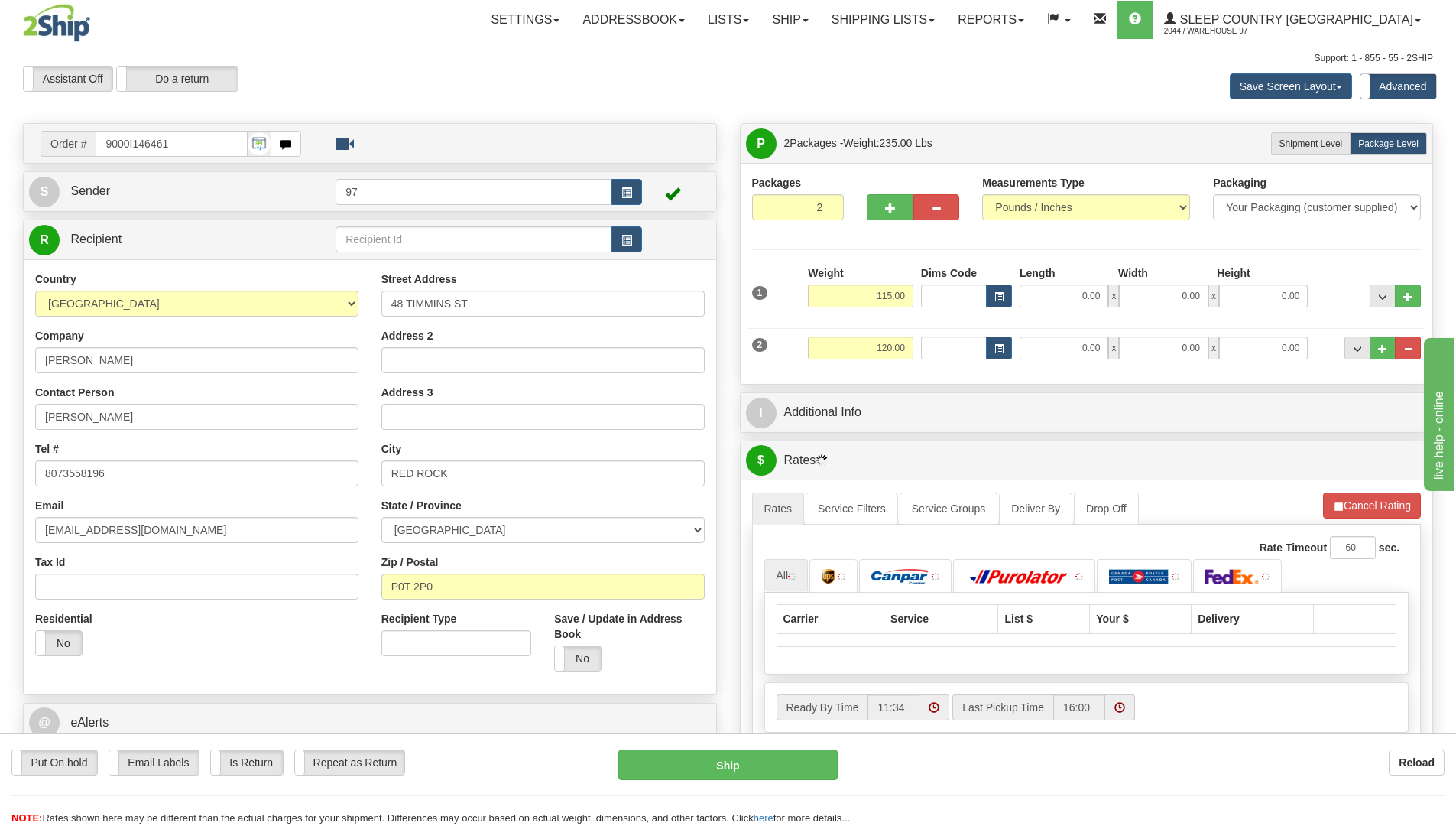
click at [1379, 504] on li "Refresh Rates Cancel Rating" at bounding box center [1372, 505] width 98 height 26
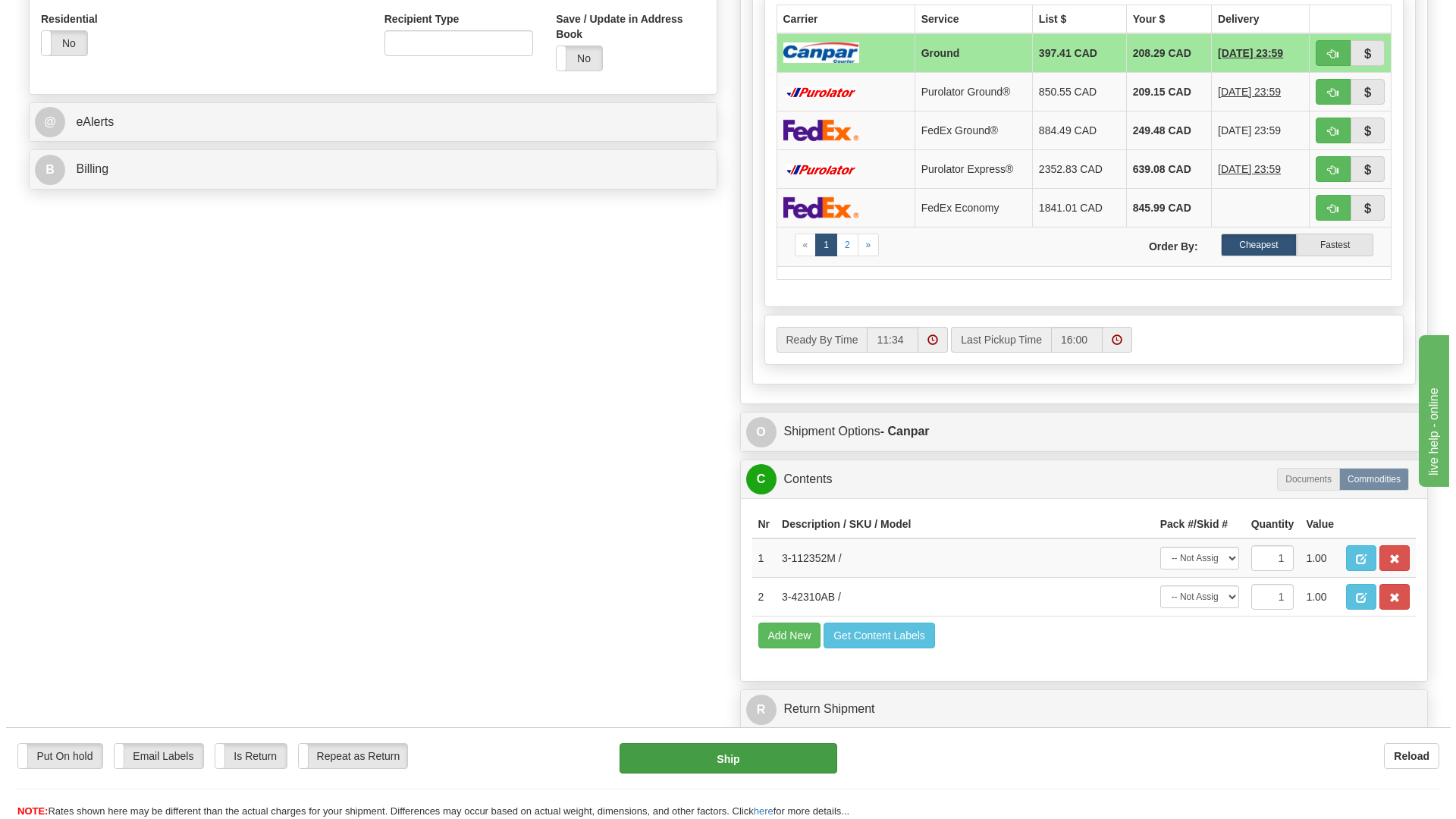
scroll to position [606, 0]
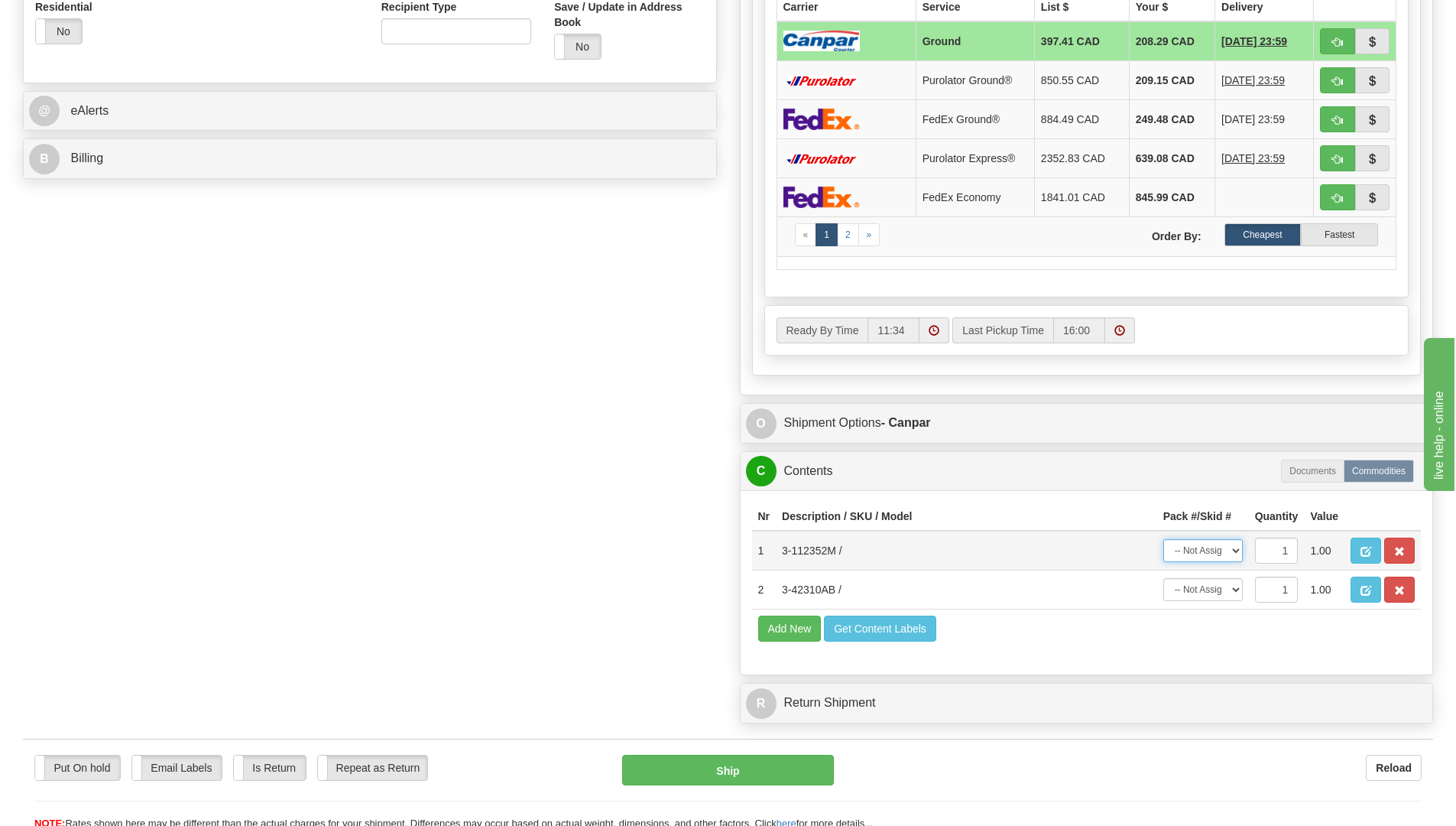
click at [1233, 547] on select "-- Not Assigned -- Package 1 Package 2" at bounding box center [1203, 550] width 80 height 23
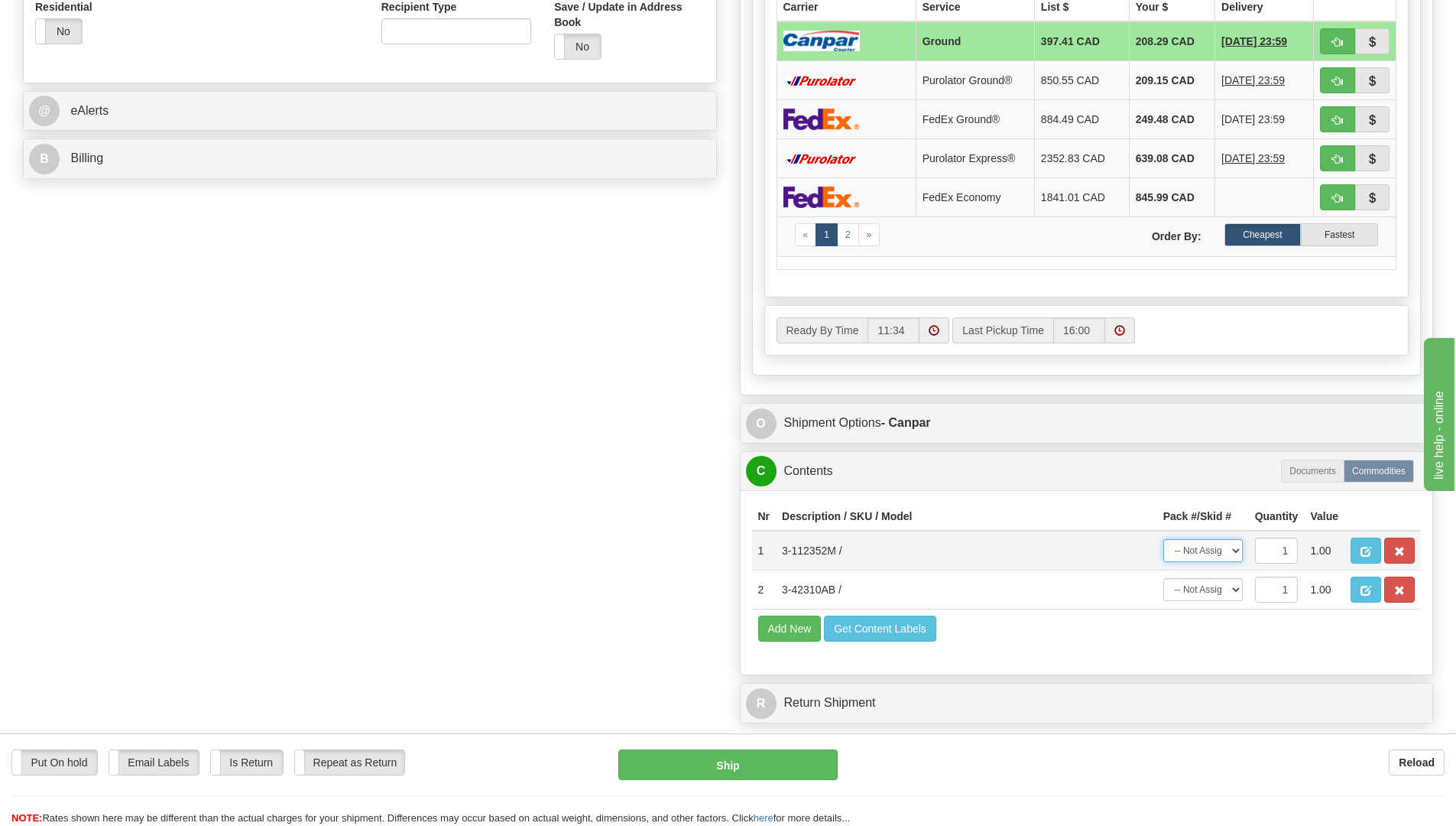
select select "0"
click at [1163, 539] on select "-- Not Assigned -- Package 1 Package 2" at bounding box center [1203, 550] width 80 height 23
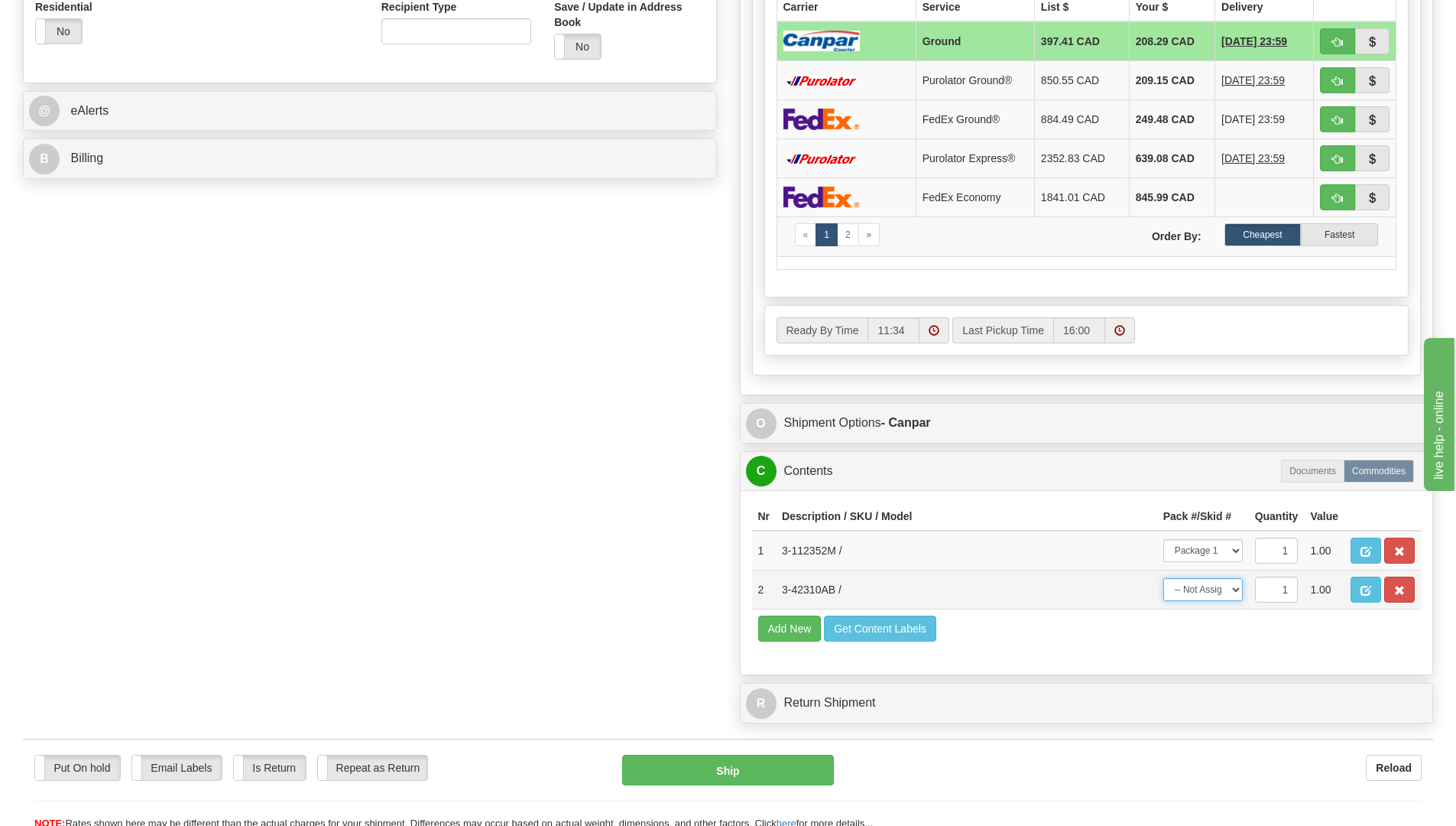
click at [1233, 592] on select "-- Not Assigned -- Package 1 Package 2" at bounding box center [1203, 589] width 80 height 23
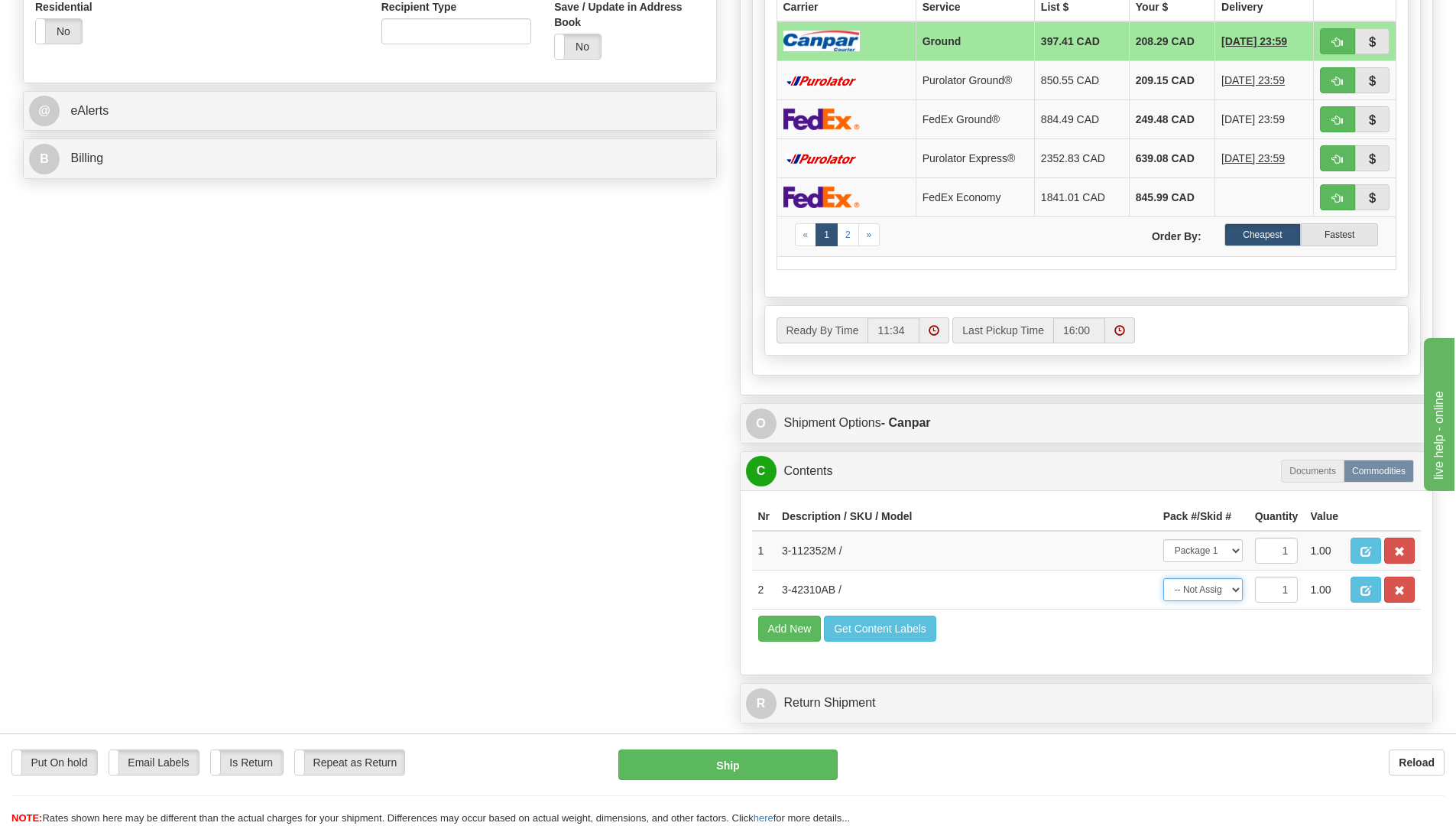
select select "1"
click at [1163, 578] on select "-- Not Assigned -- Package 1 Package 2" at bounding box center [1203, 589] width 80 height 23
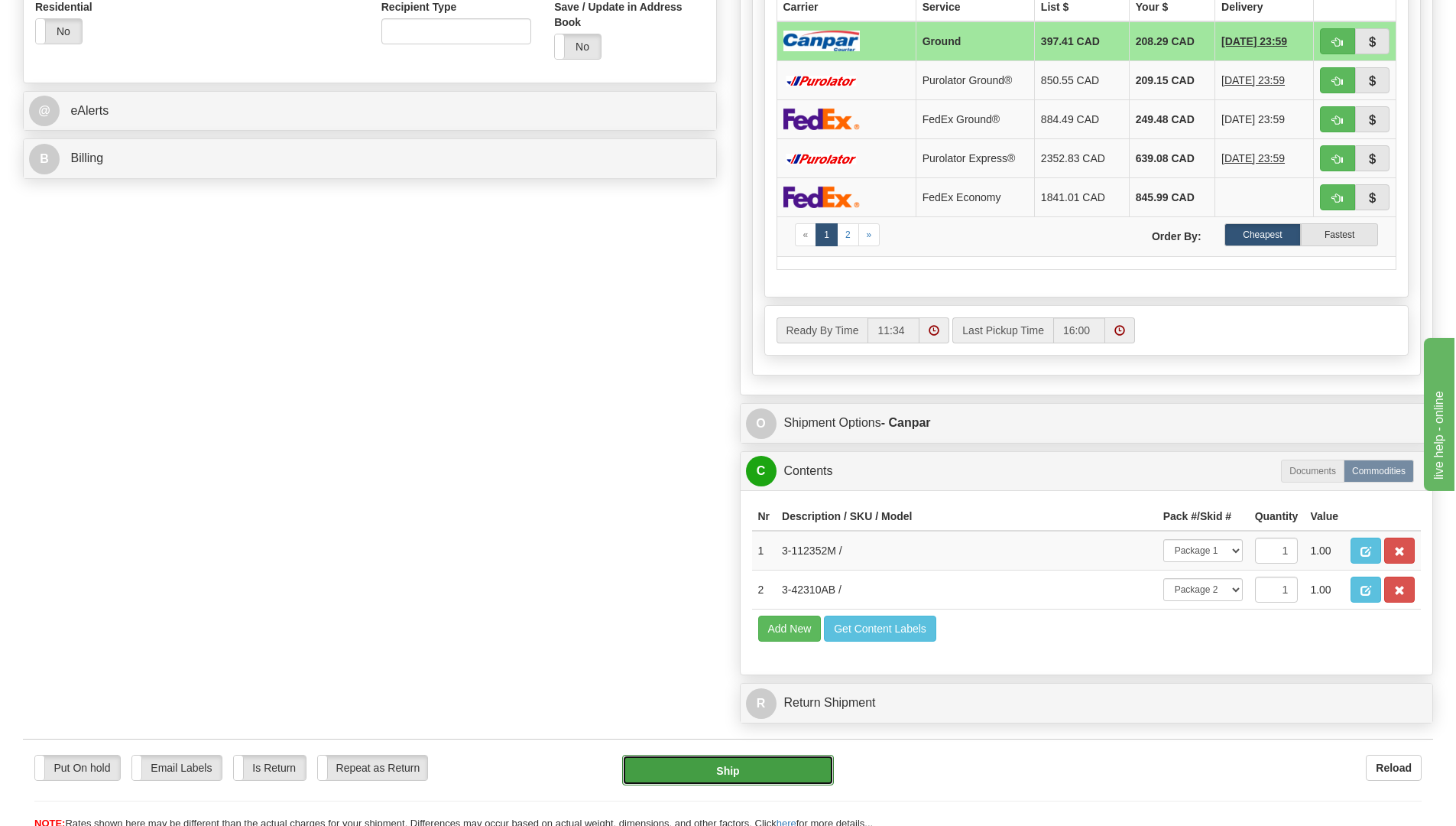
click at [793, 773] on button "Ship" at bounding box center [728, 769] width 212 height 30
type input "1"
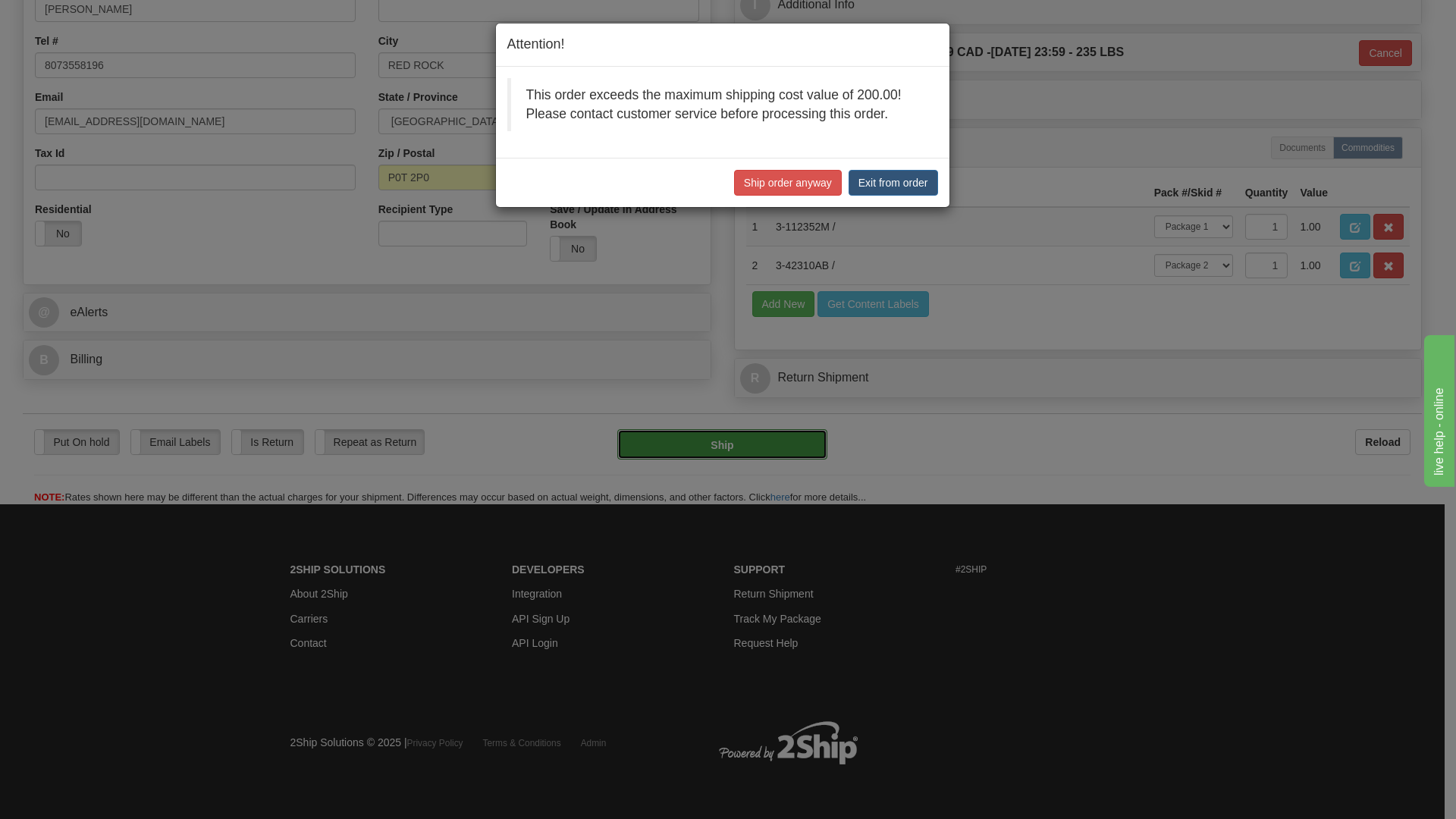
scroll to position [404, 0]
click at [787, 185] on button "Ship order anyway" at bounding box center [788, 183] width 108 height 26
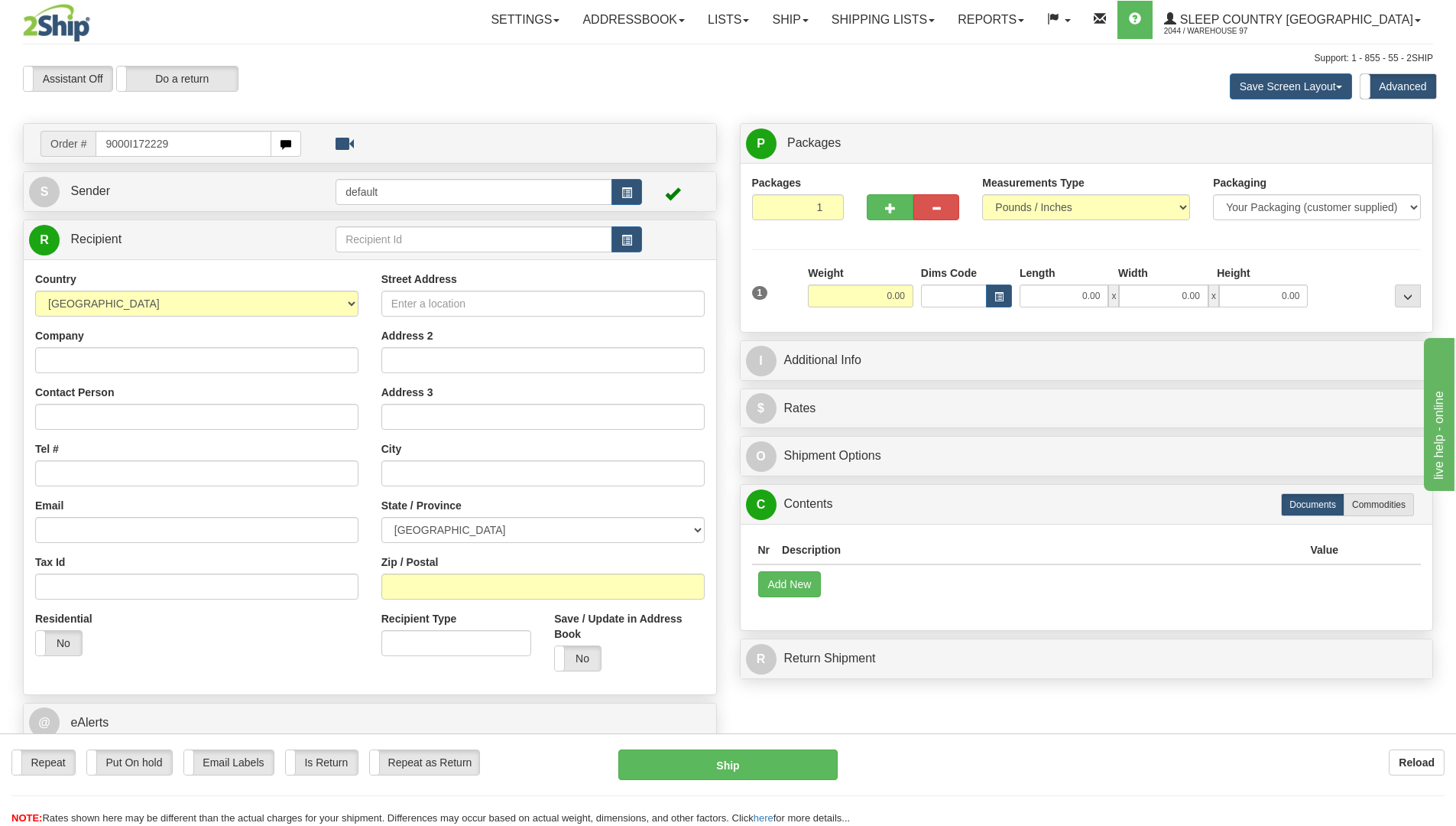
type input "9000I172229"
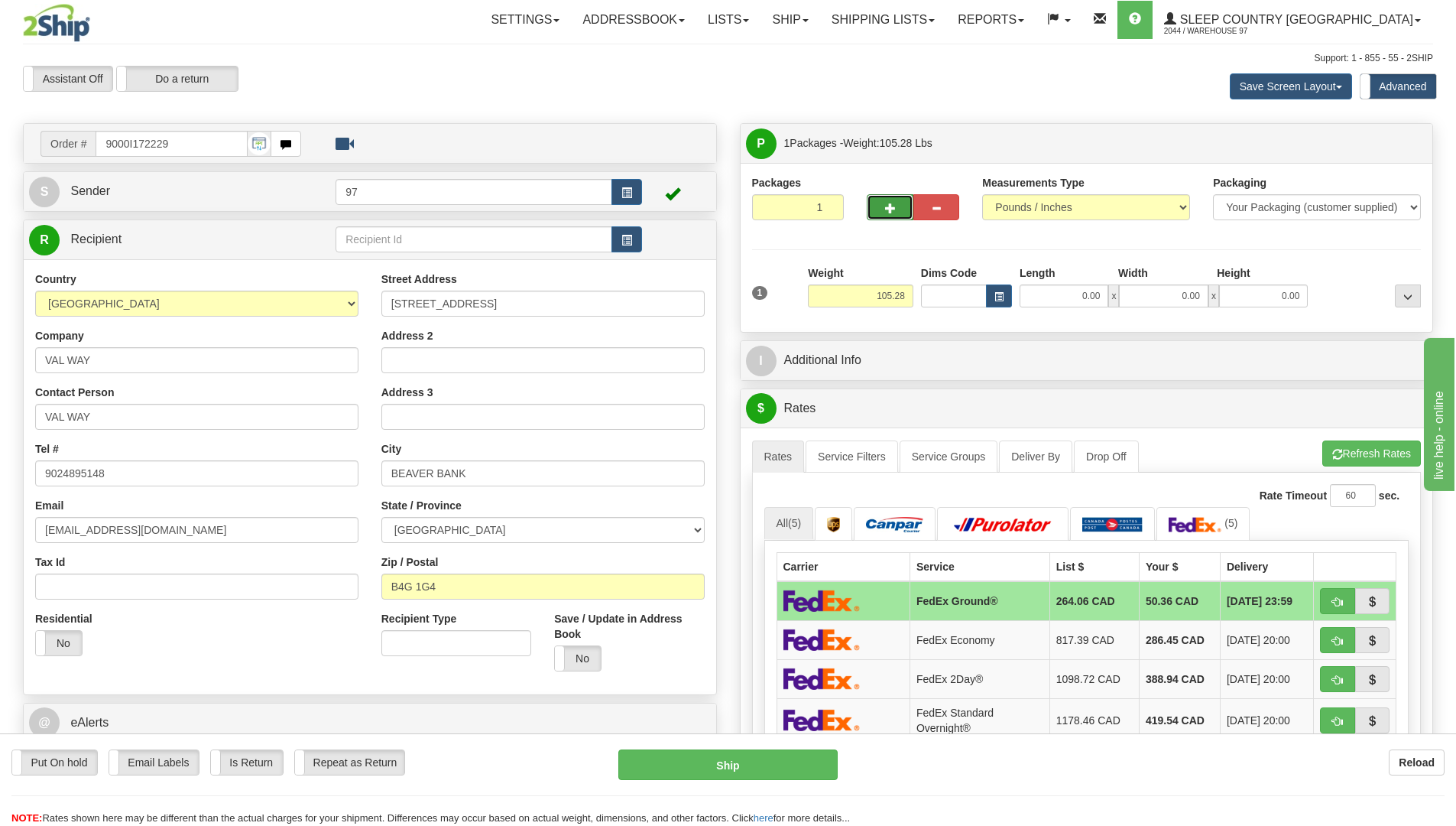
click at [889, 210] on span "button" at bounding box center [889, 208] width 10 height 10
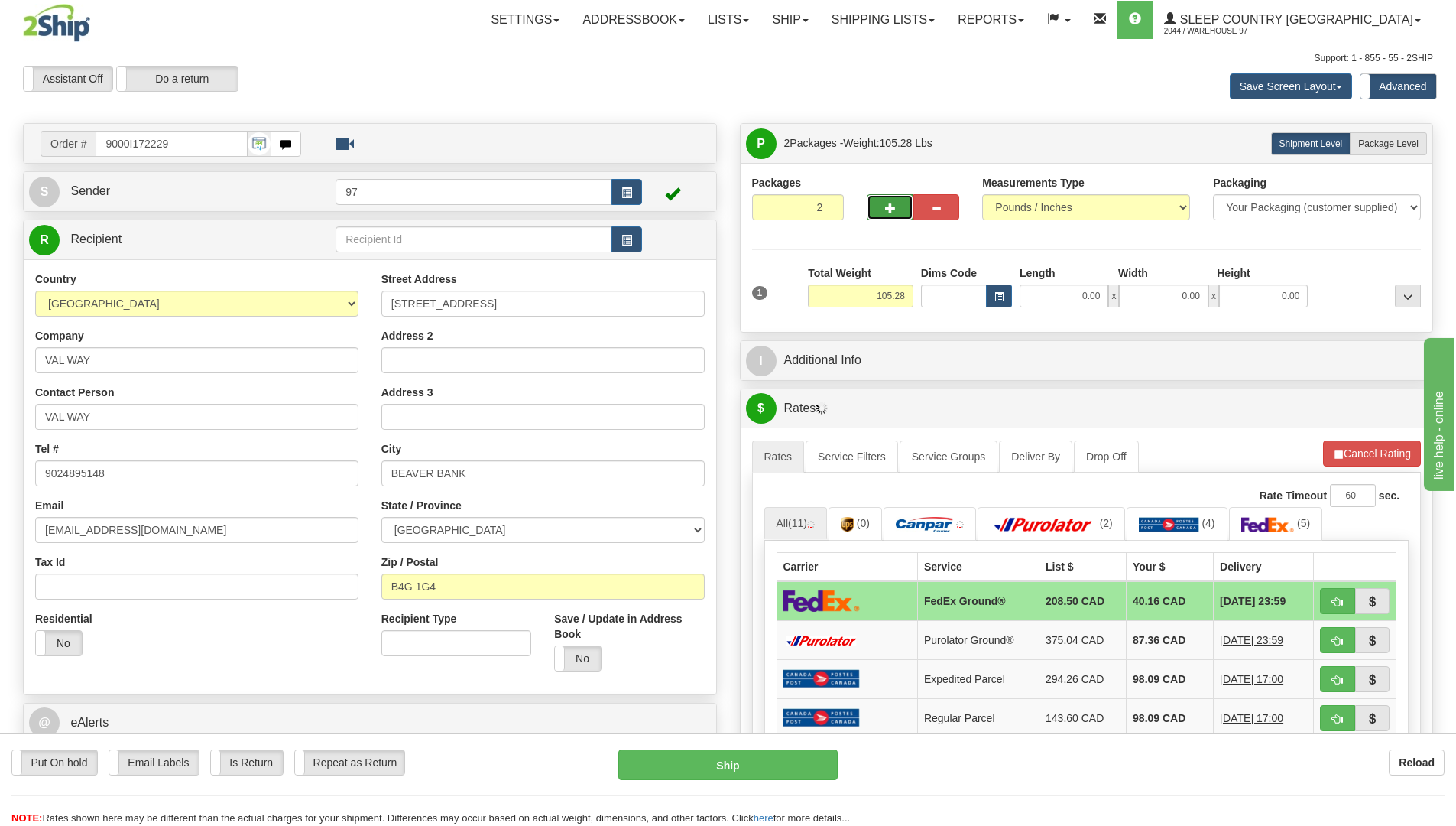
click at [885, 211] on span "button" at bounding box center [889, 208] width 10 height 10
type input "3"
click at [1383, 144] on span "Package Level" at bounding box center [1388, 144] width 61 height 10
radio input "true"
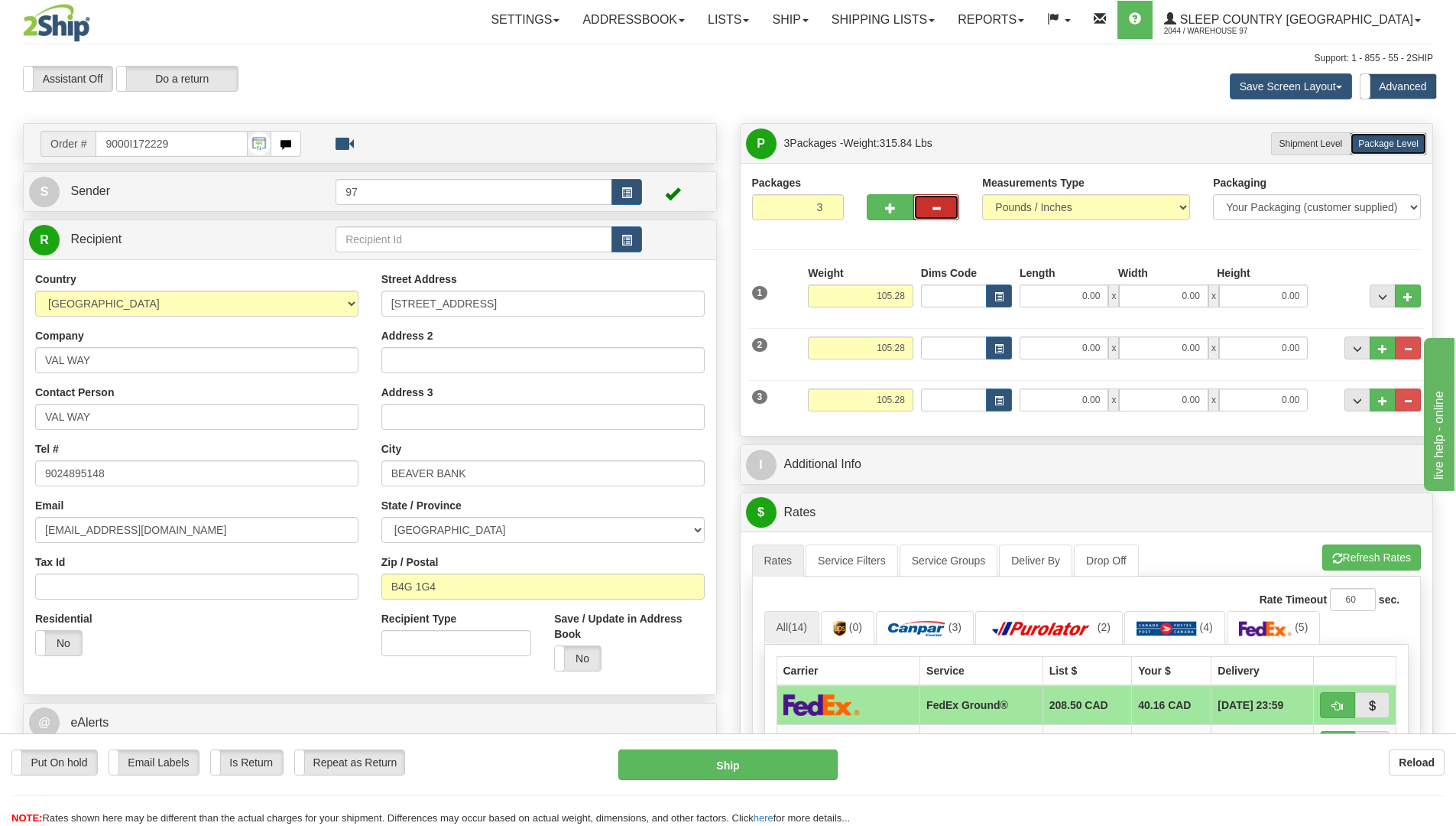
click at [938, 208] on span "button" at bounding box center [936, 208] width 10 height 10
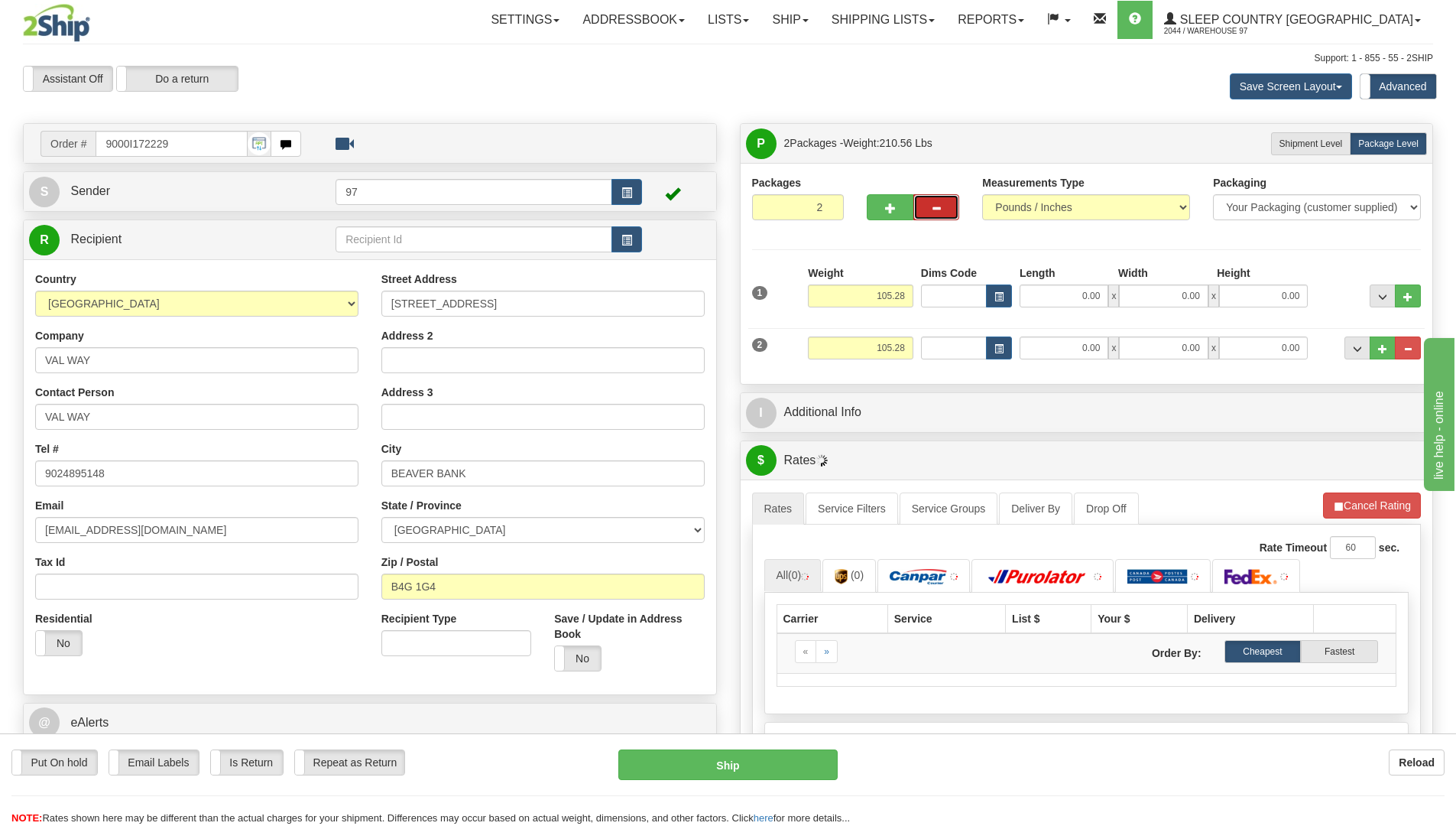
click at [938, 208] on span "button" at bounding box center [936, 208] width 10 height 10
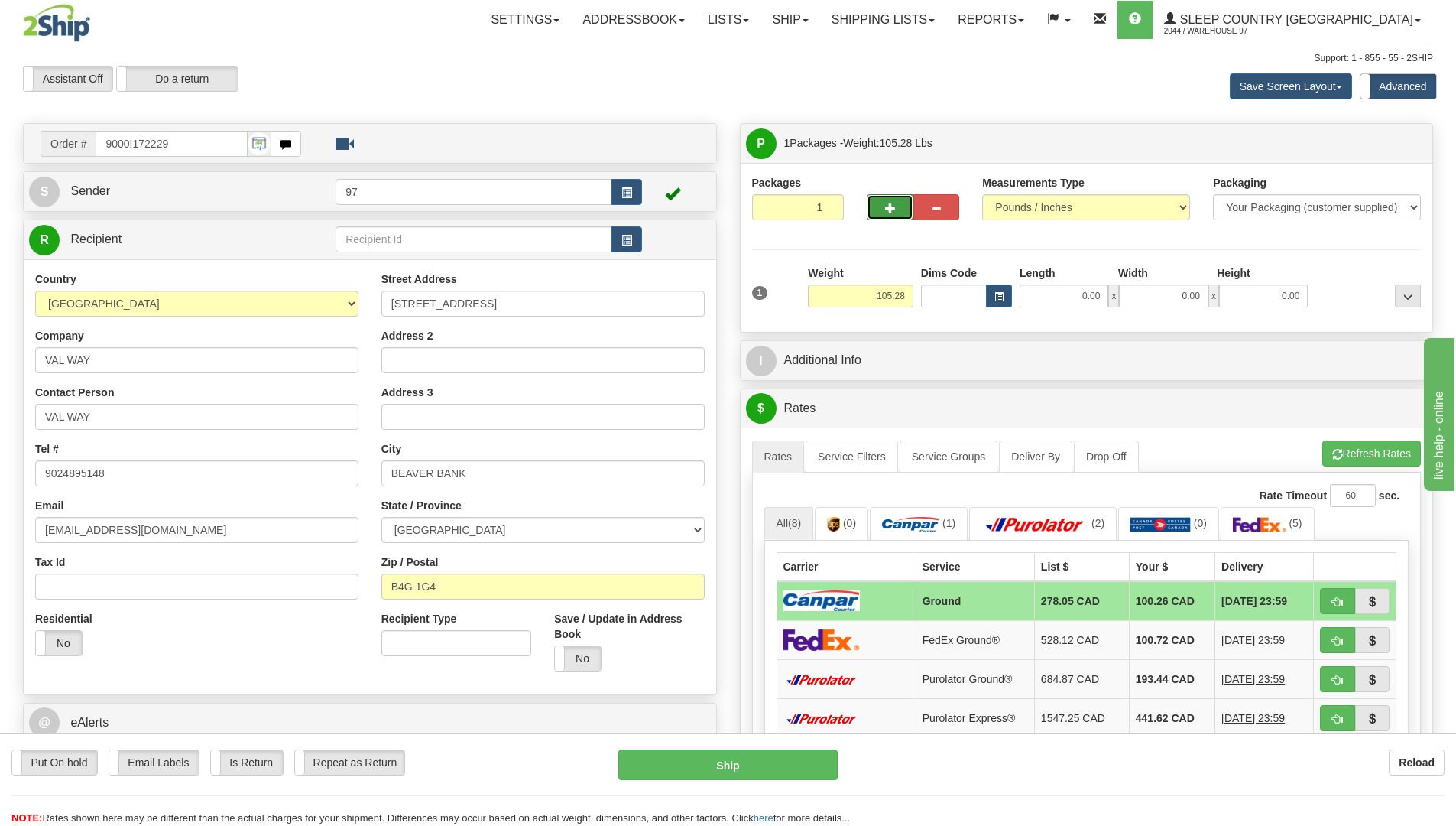
click at [887, 205] on span "button" at bounding box center [889, 208] width 10 height 10
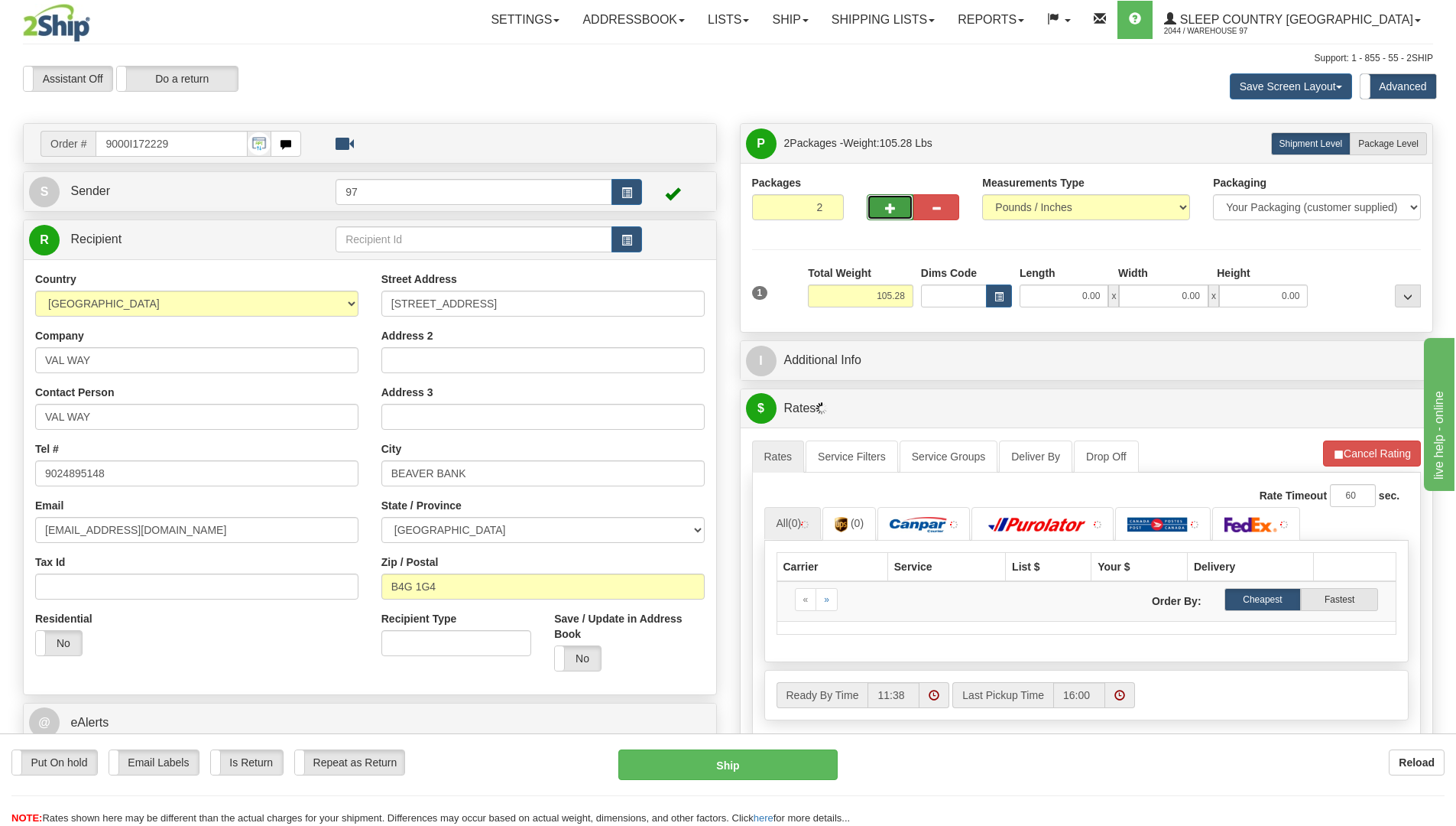
click at [887, 205] on span "button" at bounding box center [889, 208] width 10 height 10
type input "3"
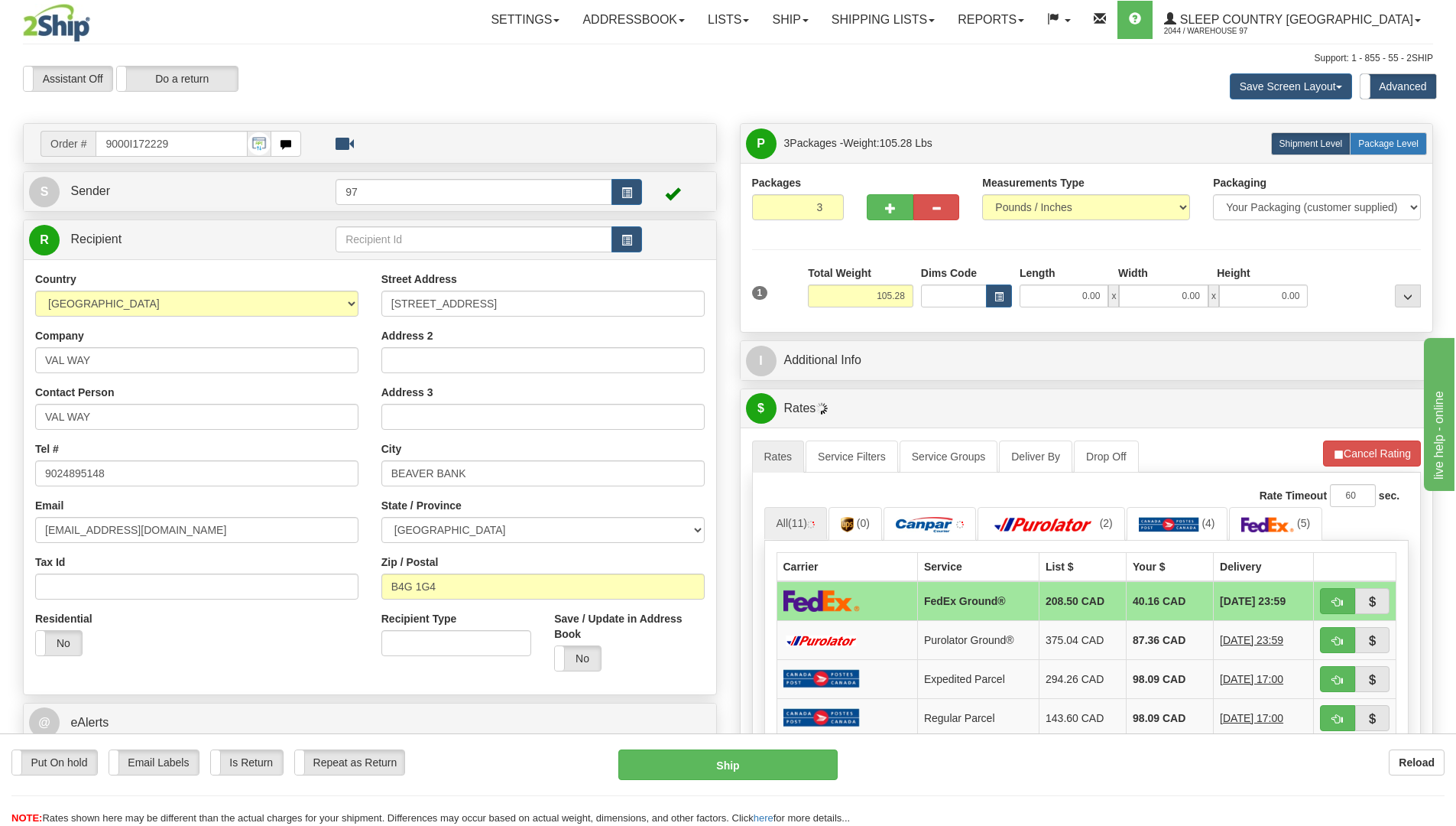
click at [1378, 142] on span "Package Level" at bounding box center [1388, 144] width 61 height 10
radio input "true"
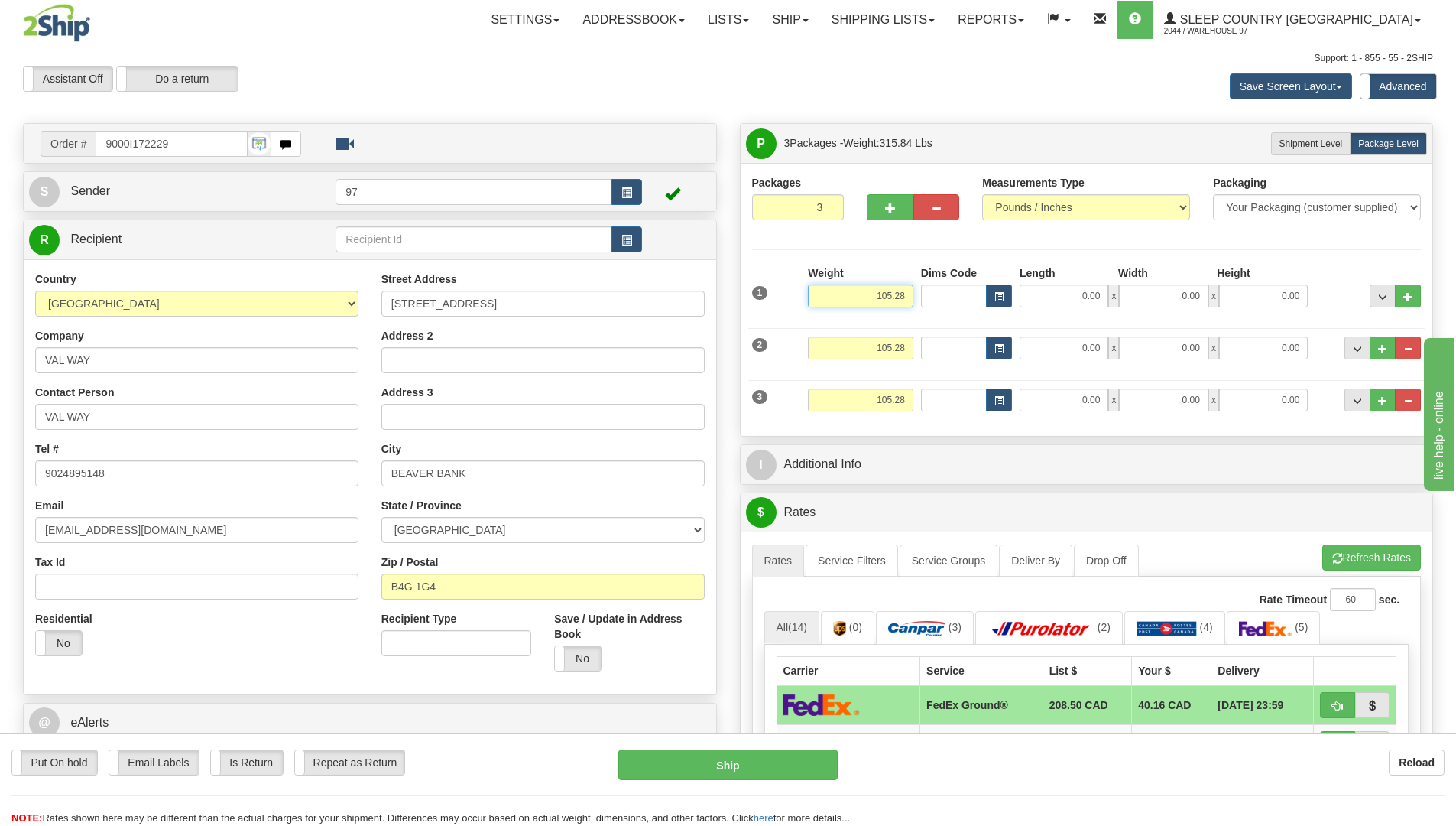
drag, startPoint x: 909, startPoint y: 296, endPoint x: 854, endPoint y: 295, distance: 55.0
click at [854, 295] on input "105.28" at bounding box center [860, 296] width 105 height 23
type input "62.00"
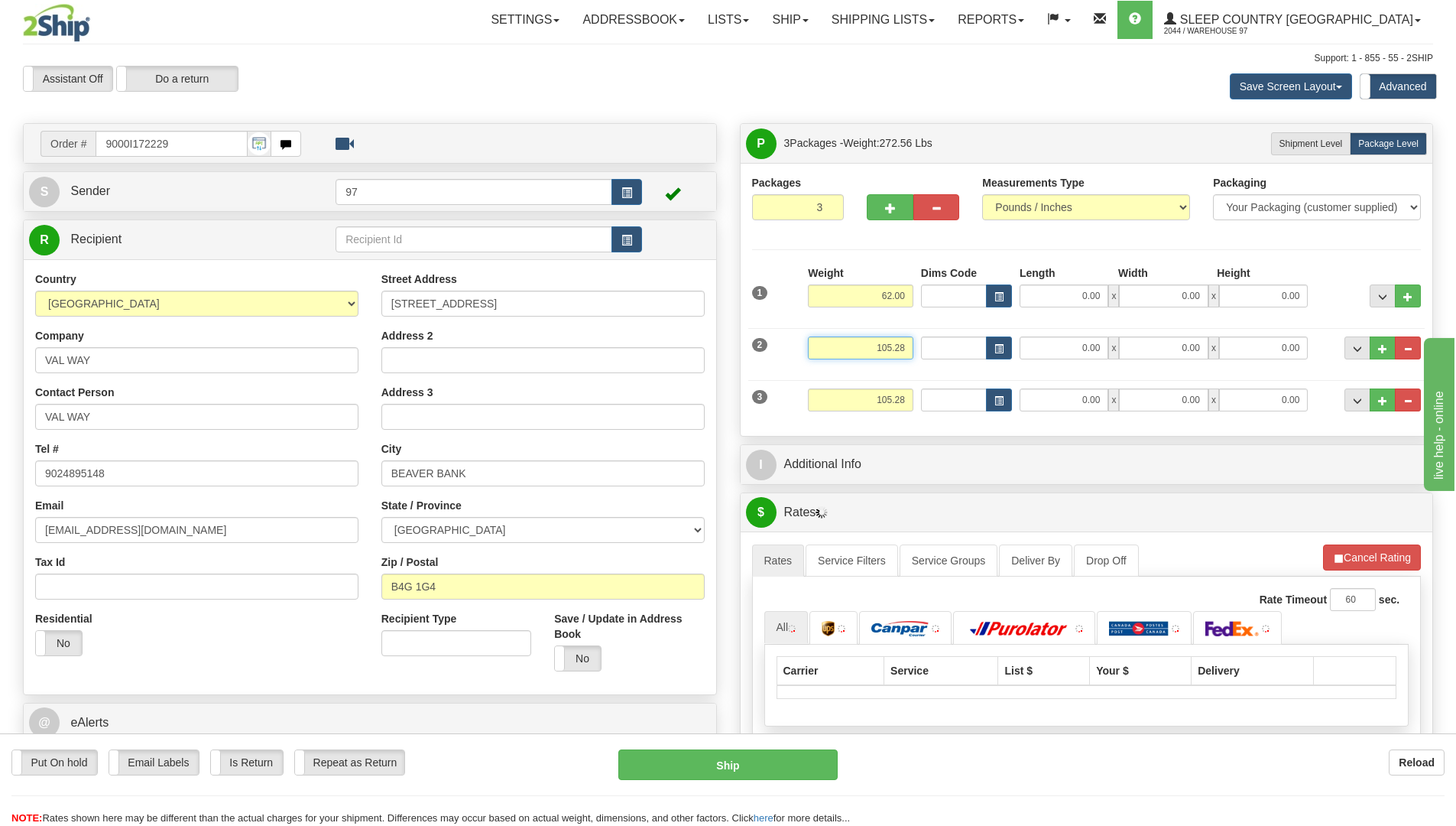
drag, startPoint x: 908, startPoint y: 348, endPoint x: 809, endPoint y: 332, distance: 100.3
click at [811, 332] on div "2 Weight 105.28 Dims Code Length Width 0.00" at bounding box center [1087, 346] width 677 height 51
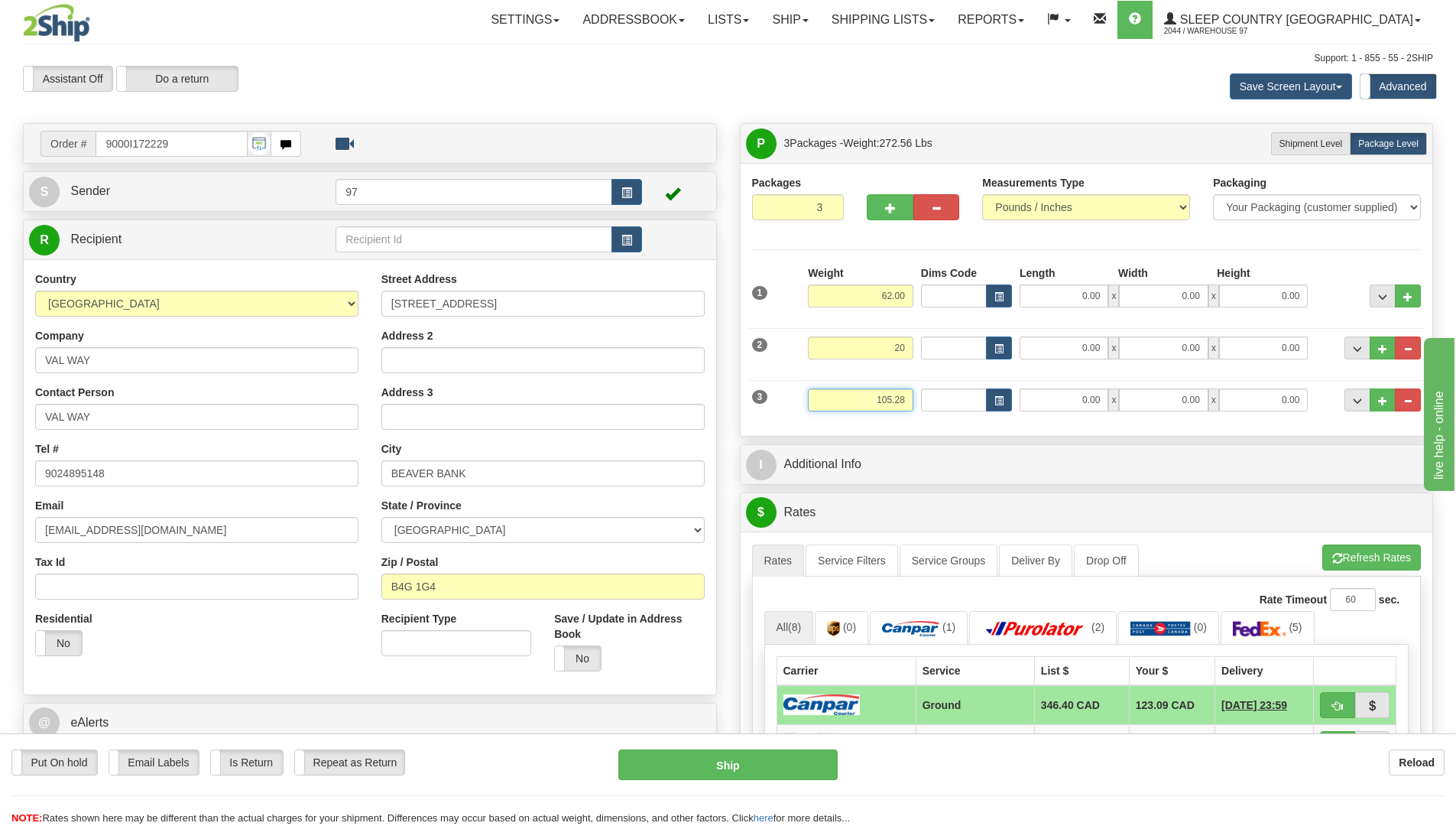
type input "20.00"
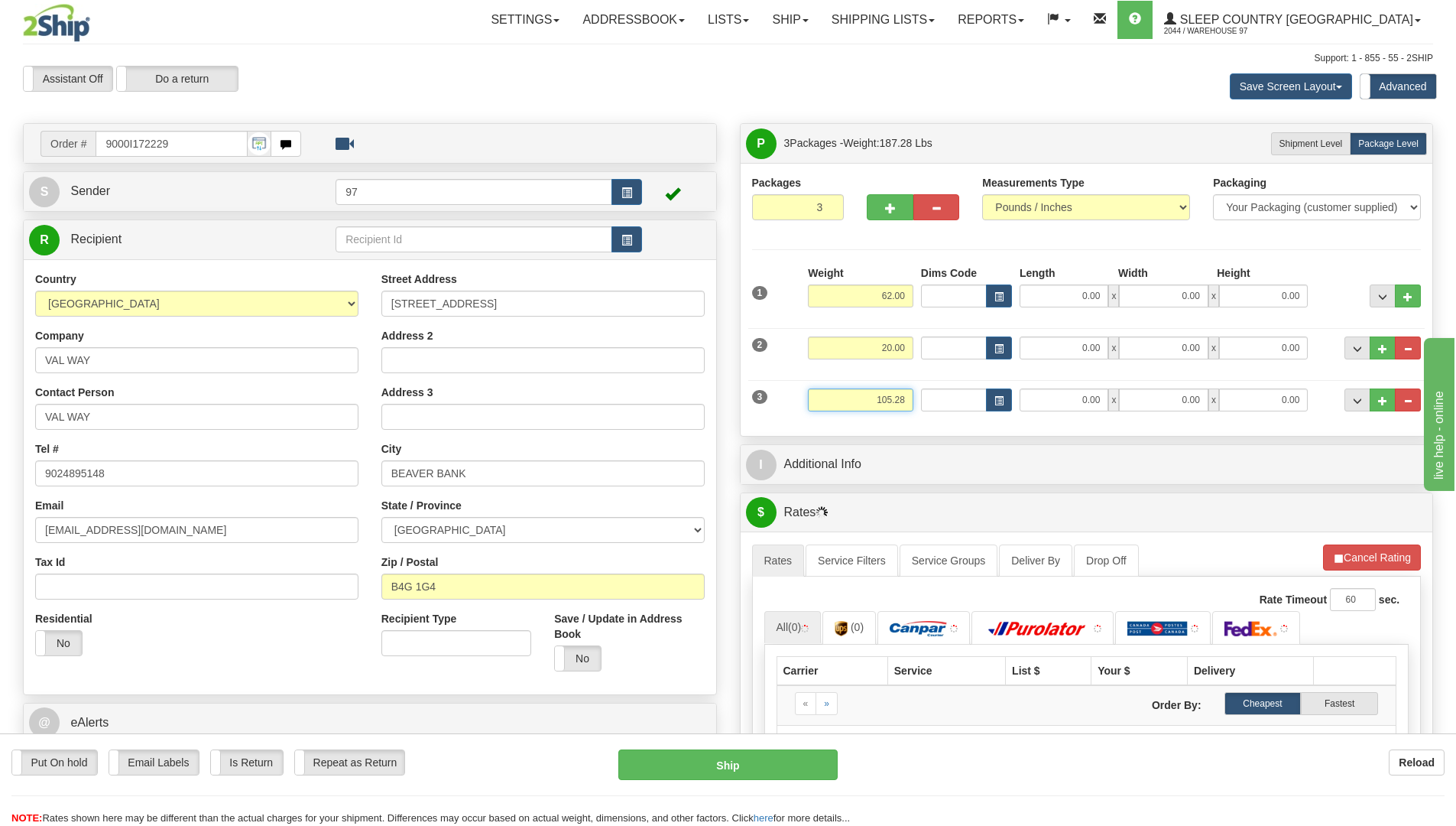
drag, startPoint x: 905, startPoint y: 399, endPoint x: 834, endPoint y: 399, distance: 71.0
click at [834, 399] on input "105.28" at bounding box center [860, 399] width 105 height 23
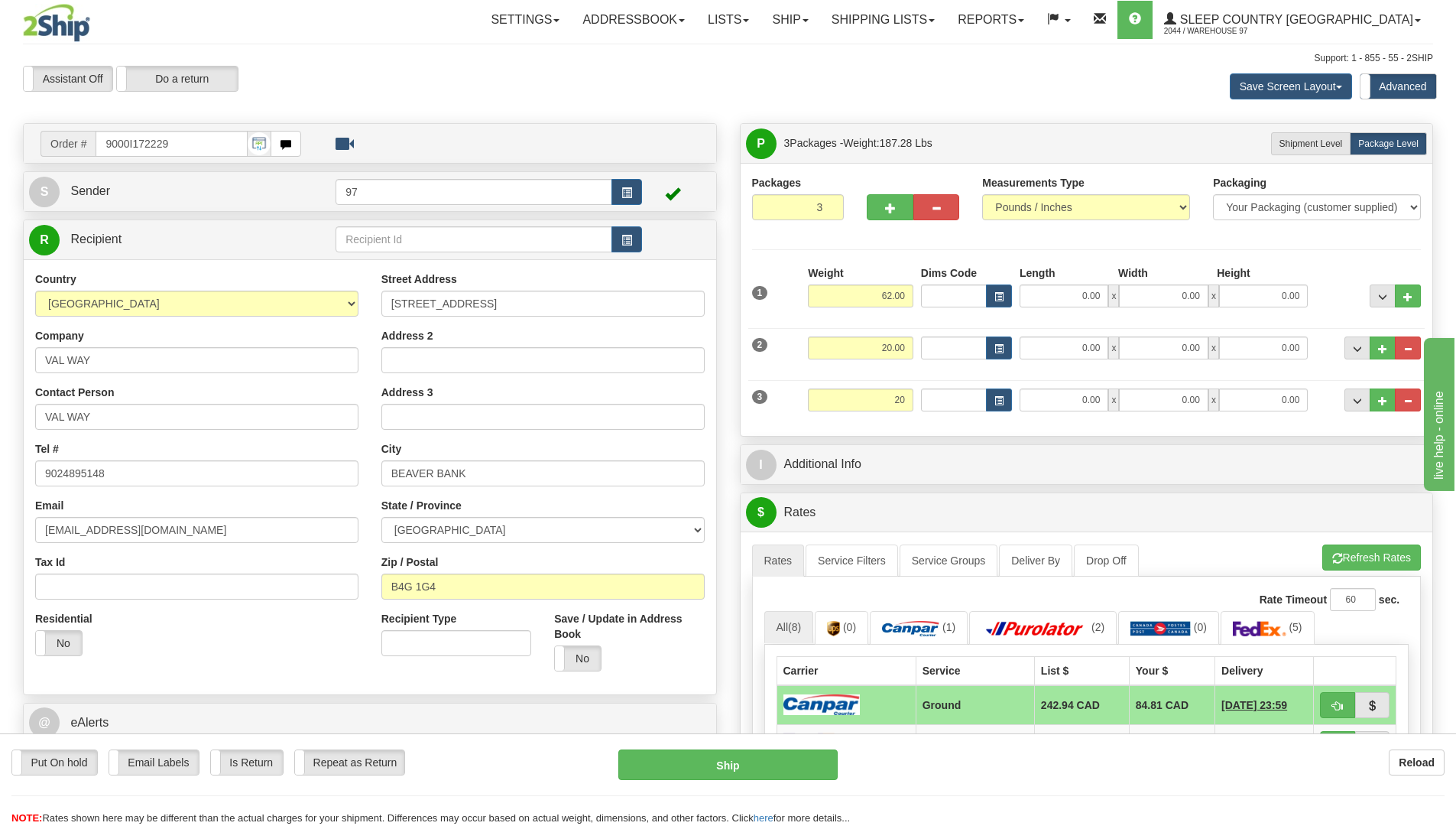
type input "20.00"
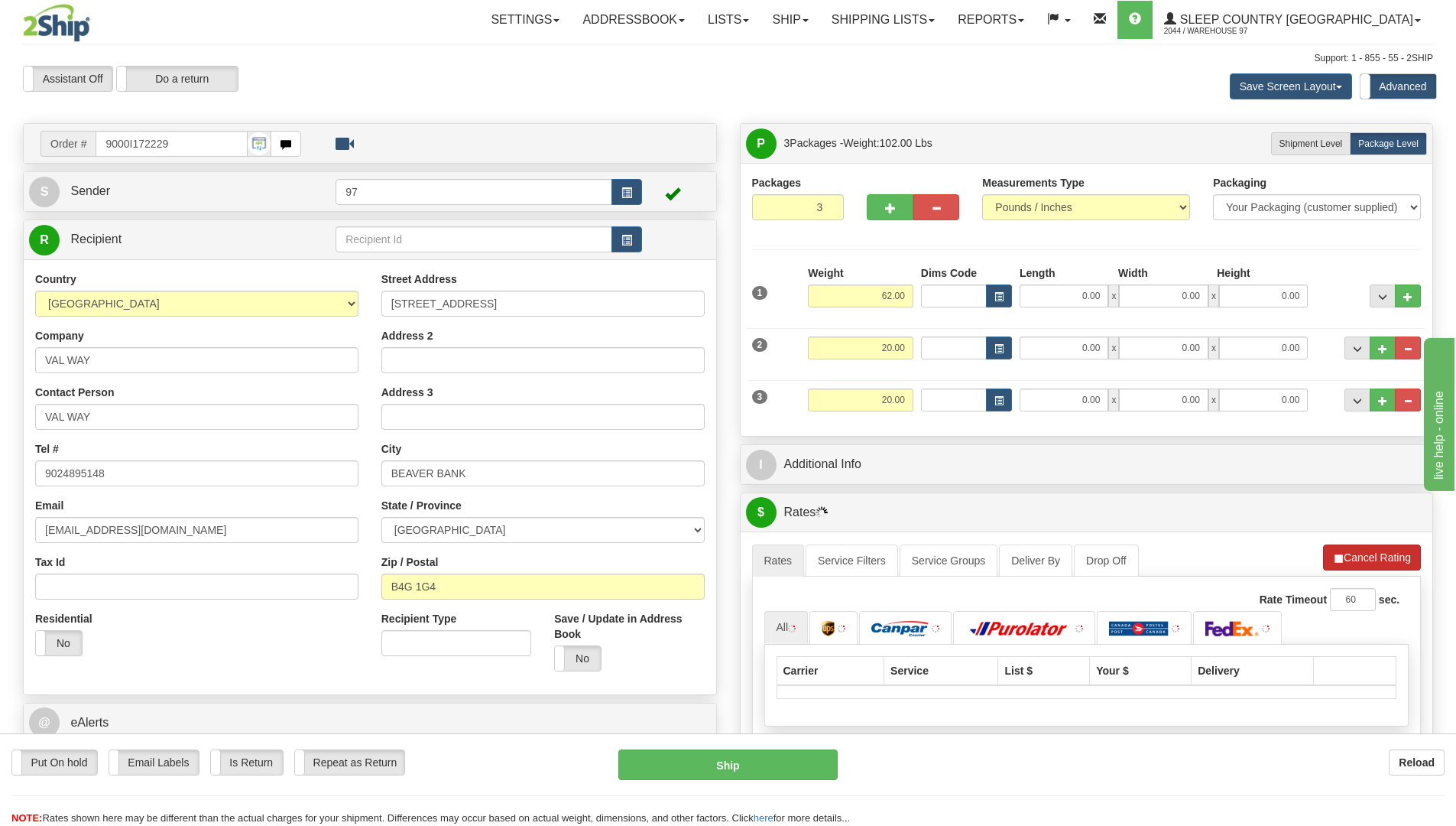
click at [1369, 555] on li "Refresh Rates Cancel Rating" at bounding box center [1372, 557] width 98 height 26
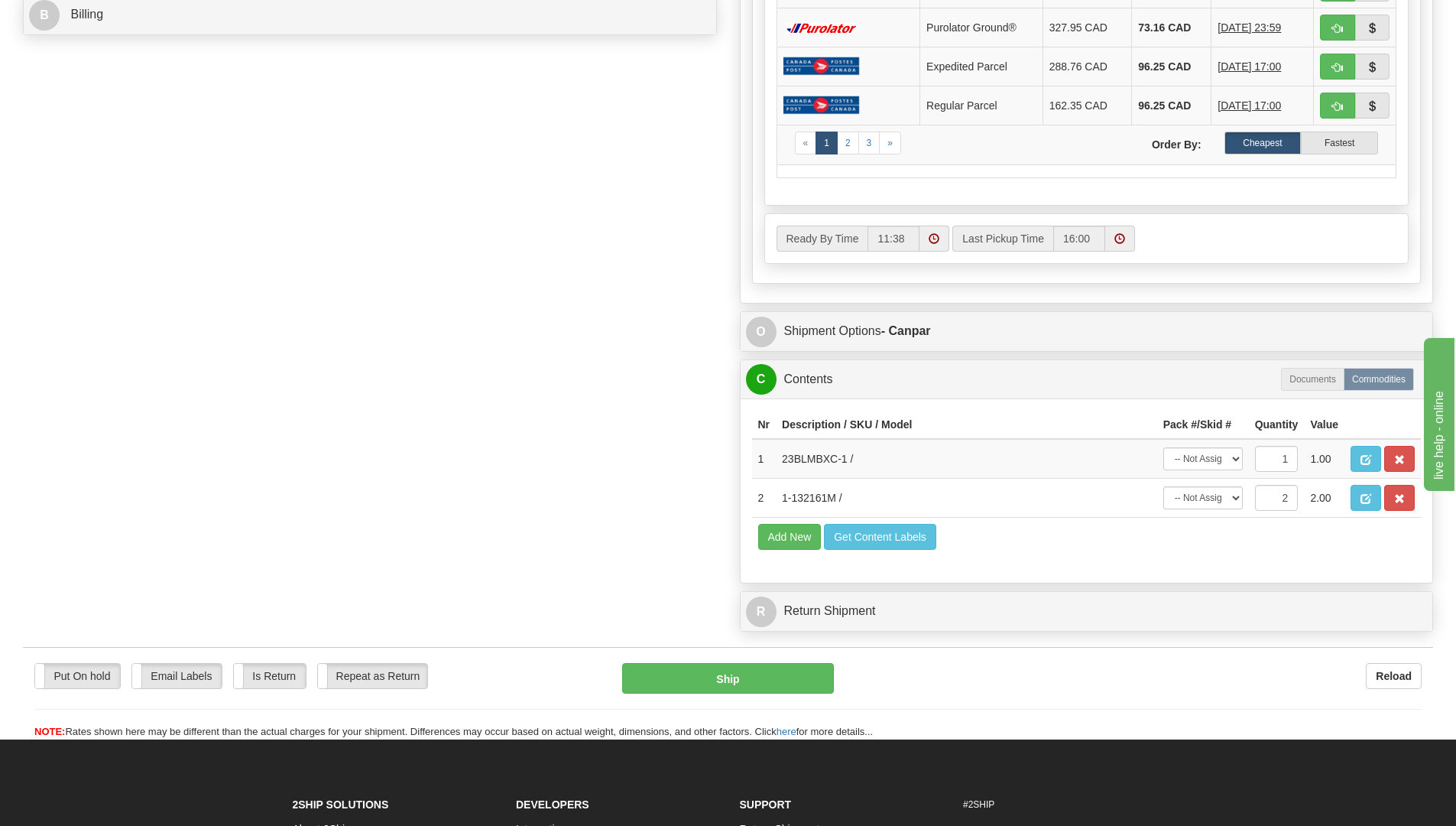
scroll to position [765, 0]
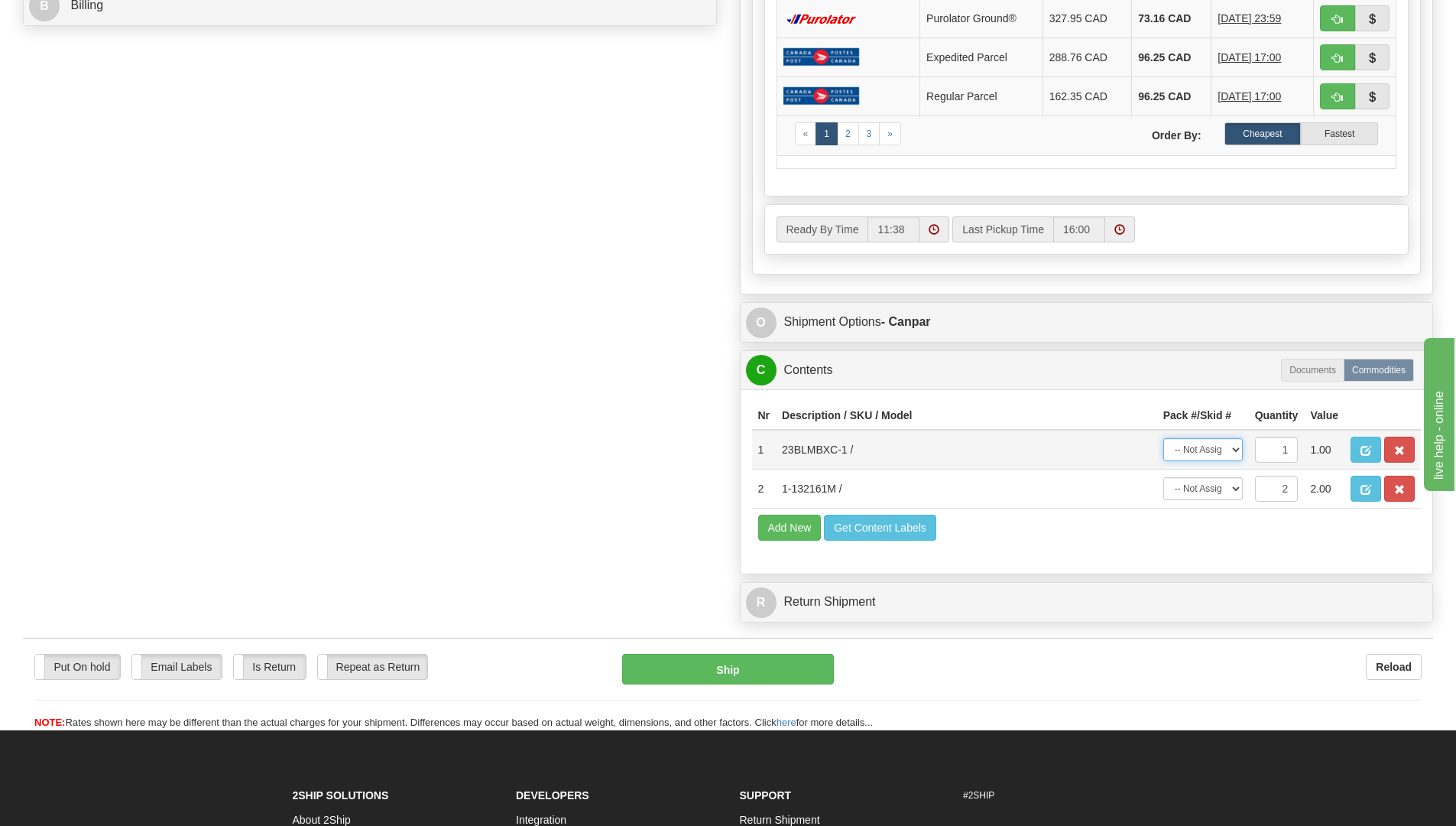
click at [1238, 449] on select "-- Not Assigned -- Package 1 Package 2 Package 3" at bounding box center [1203, 449] width 80 height 23
select select "0"
click at [1163, 438] on select "-- Not Assigned -- Package 1 Package 2 Package 3" at bounding box center [1203, 449] width 80 height 23
click at [1231, 486] on select "-- Not Assigned -- Package 1 Package 2 Package 3 Split" at bounding box center [1203, 488] width 80 height 23
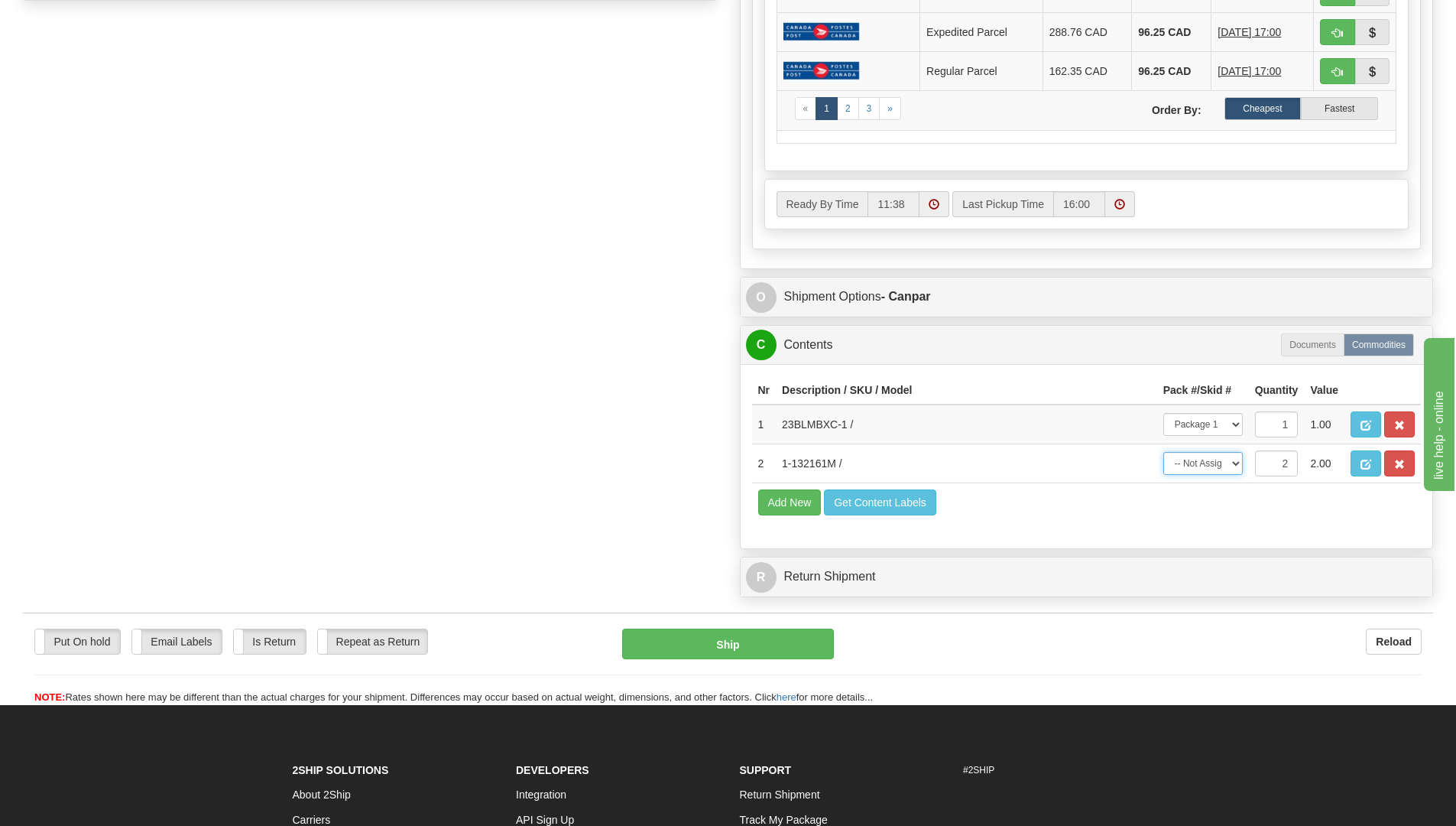
scroll to position [841, 0]
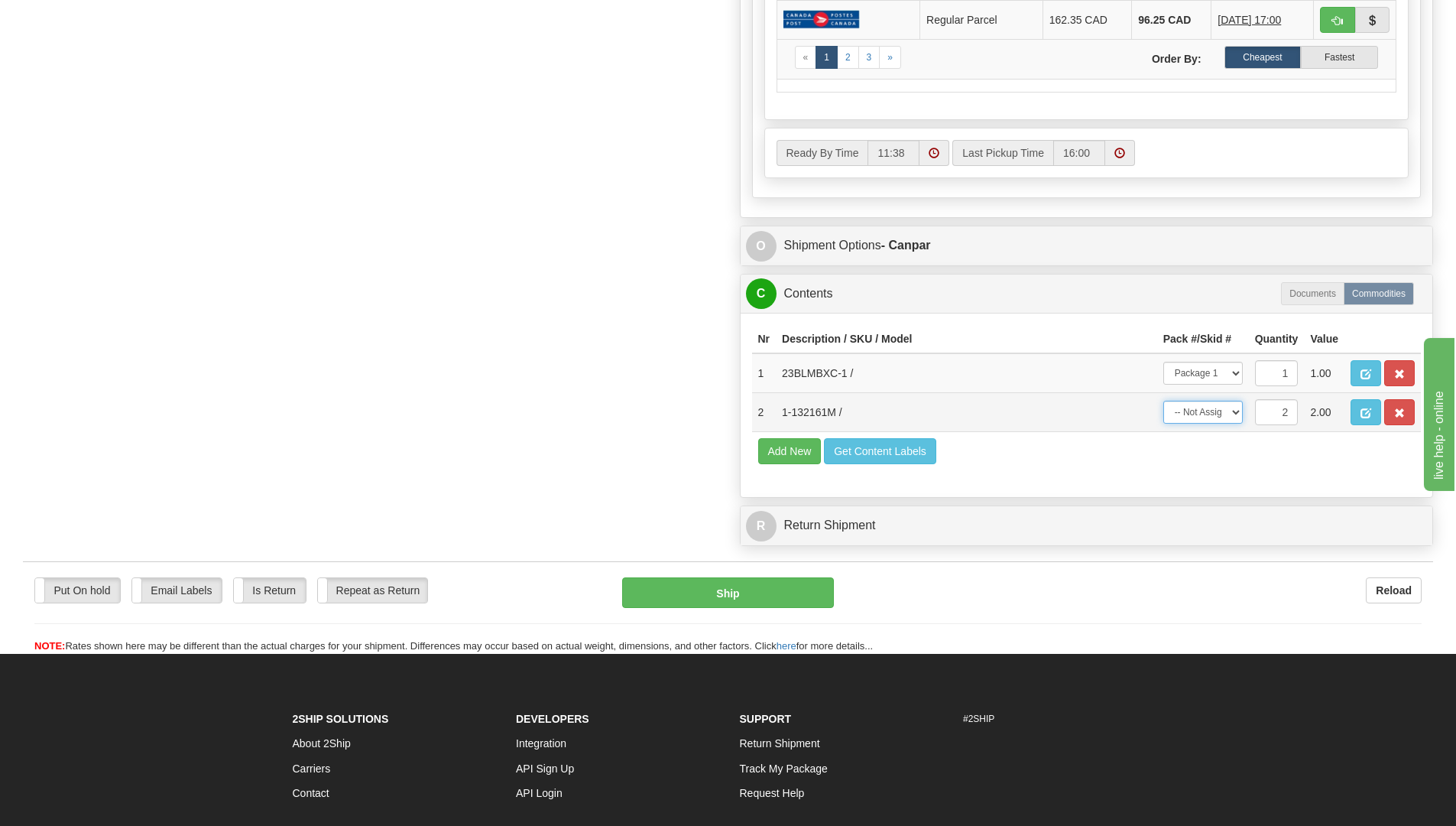
click at [1236, 411] on select "-- Not Assigned -- Package 1 Package 2 Package 3 Split" at bounding box center [1203, 411] width 80 height 23
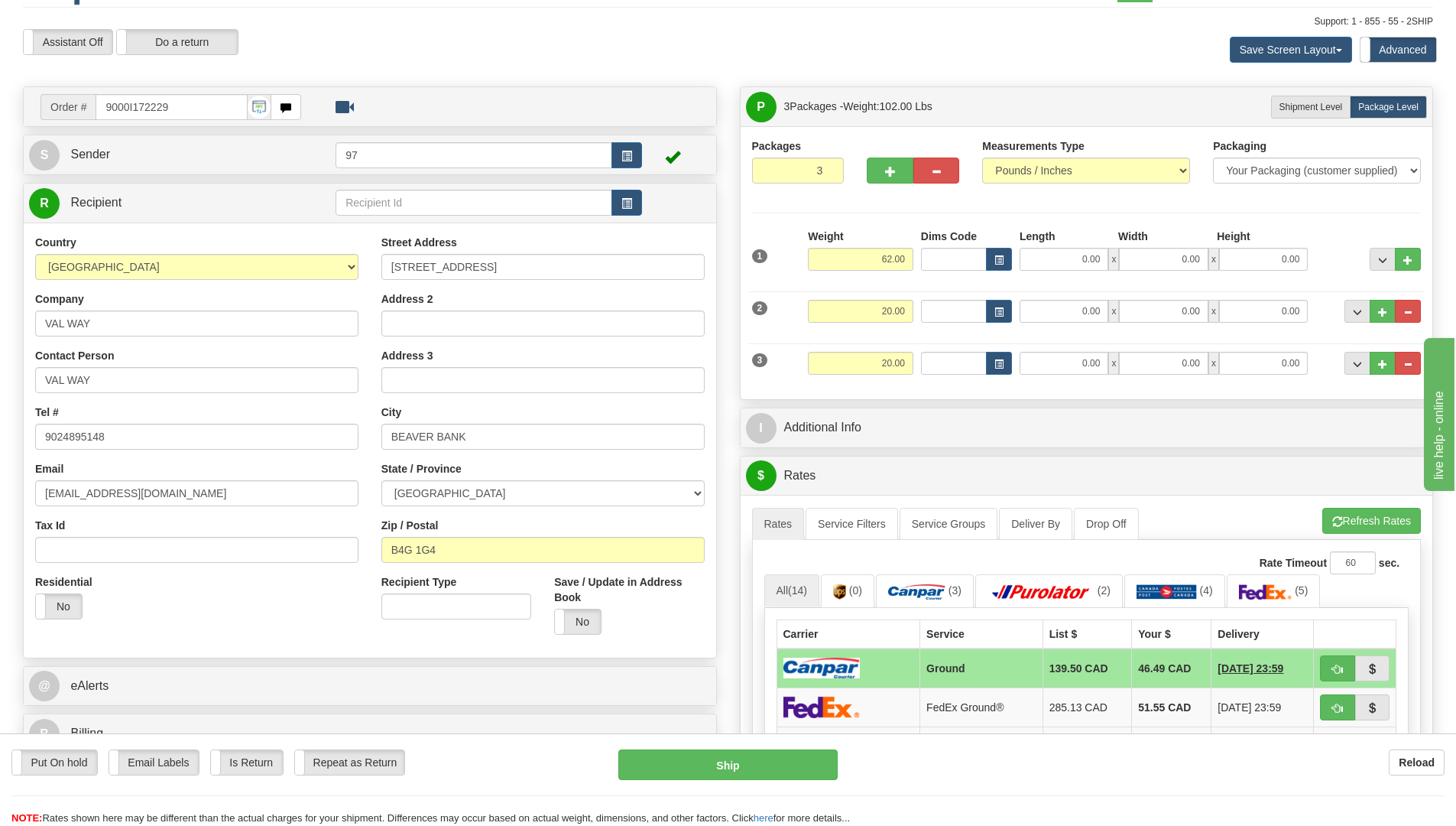
scroll to position [0, 0]
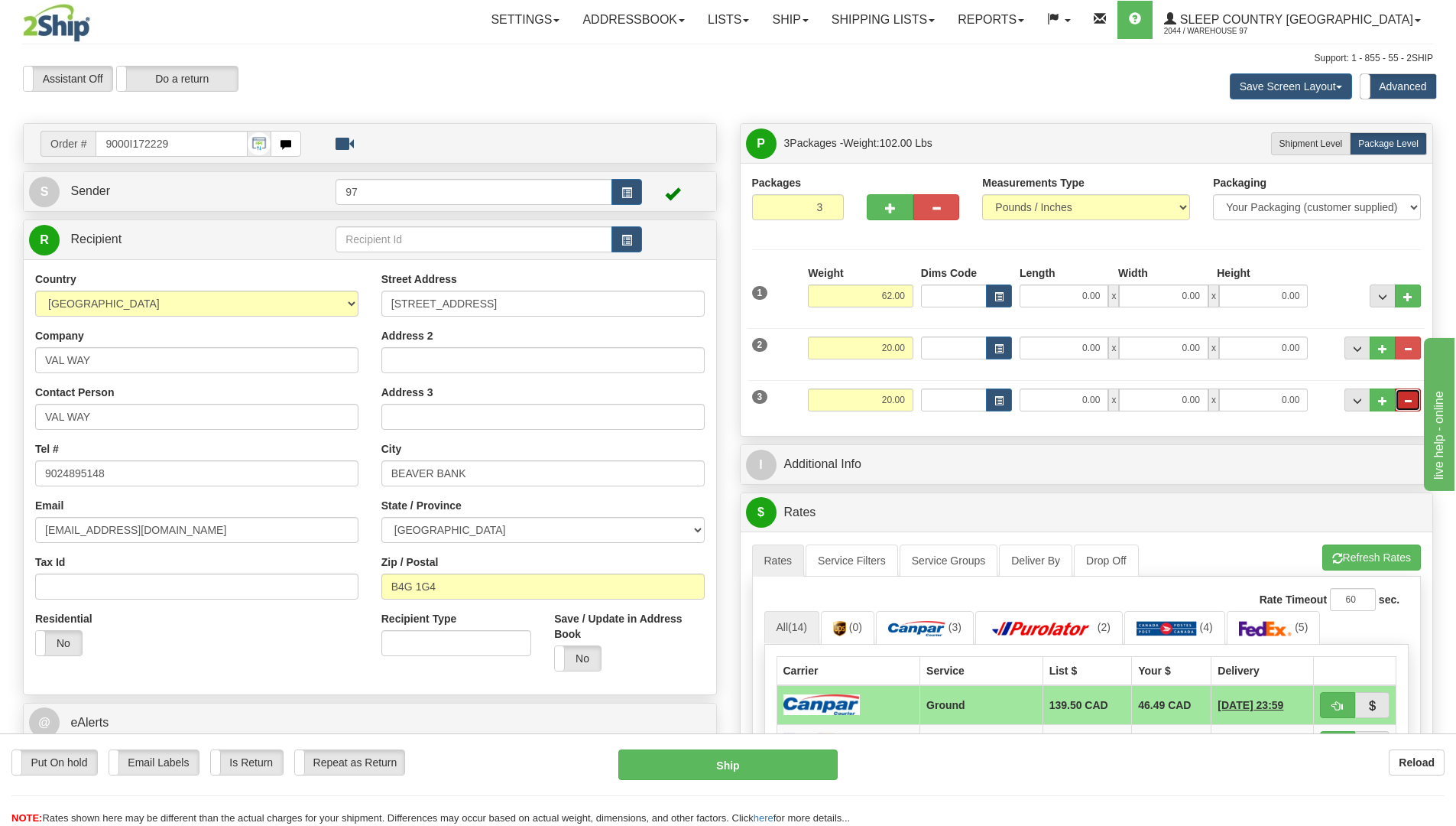
click at [1409, 400] on span "..." at bounding box center [1407, 401] width 10 height 9
type input "2"
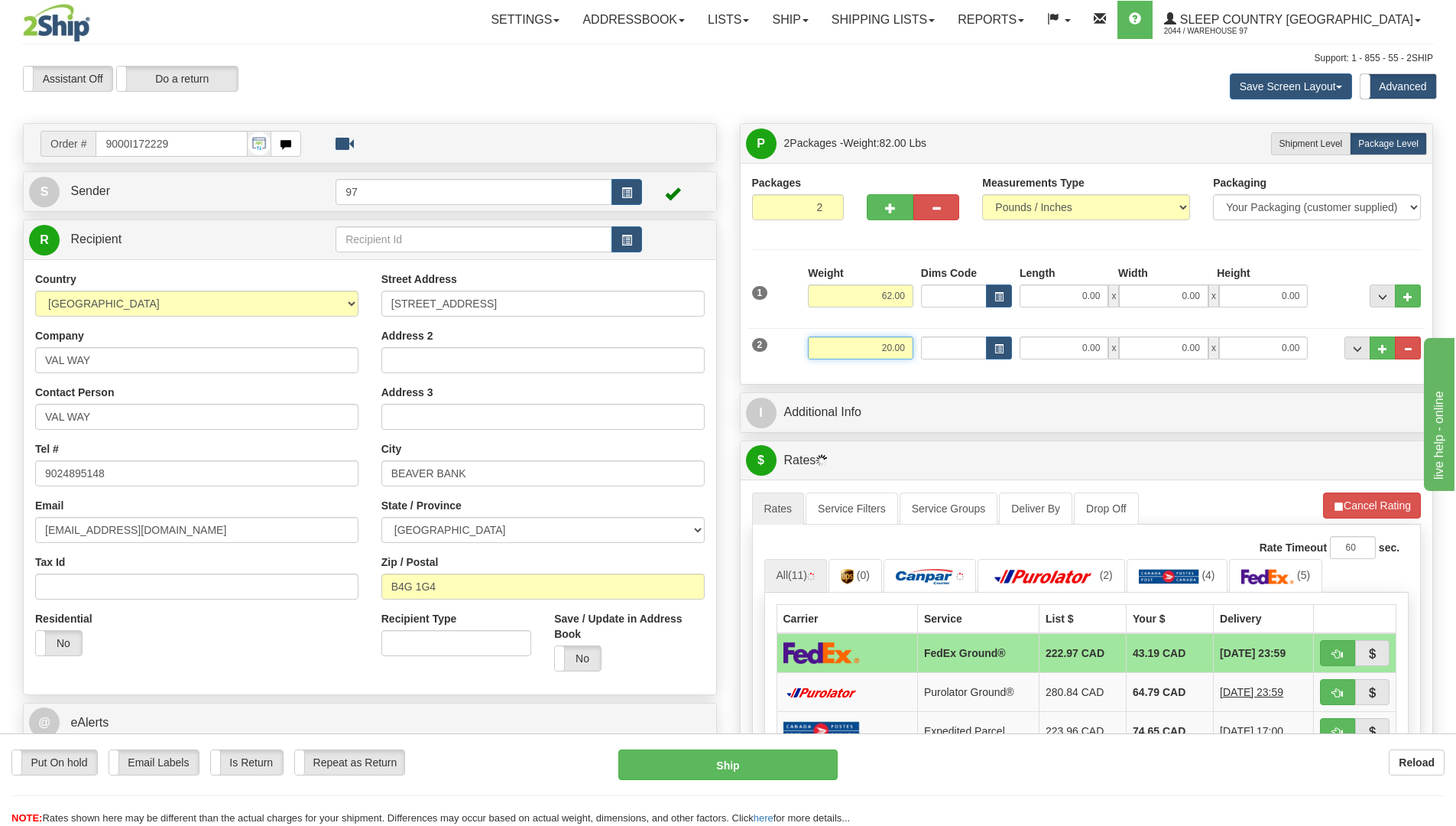
drag, startPoint x: 893, startPoint y: 348, endPoint x: 876, endPoint y: 343, distance: 17.7
click at [876, 343] on input "20.00" at bounding box center [860, 348] width 105 height 23
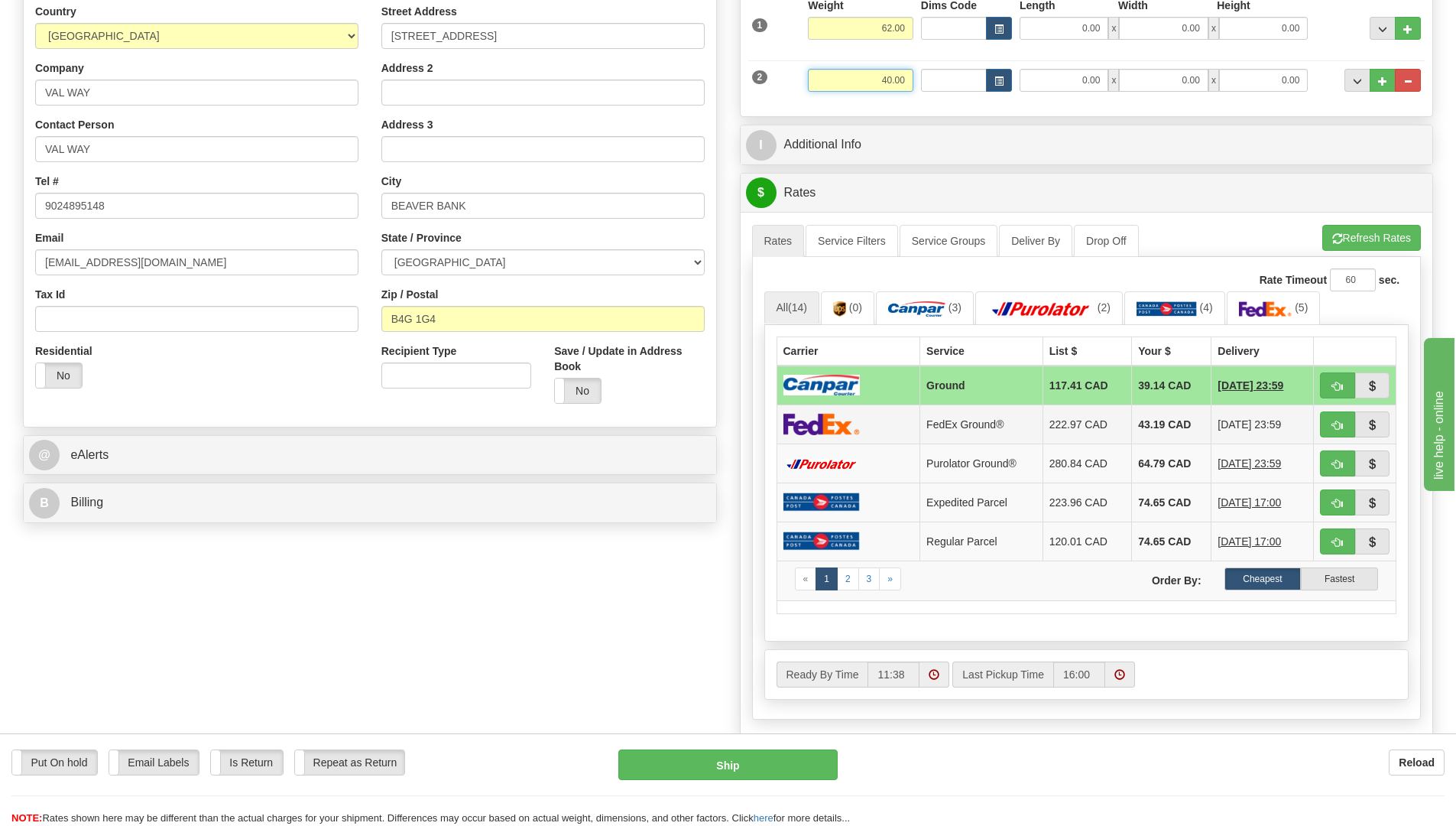
scroll to position [230, 0]
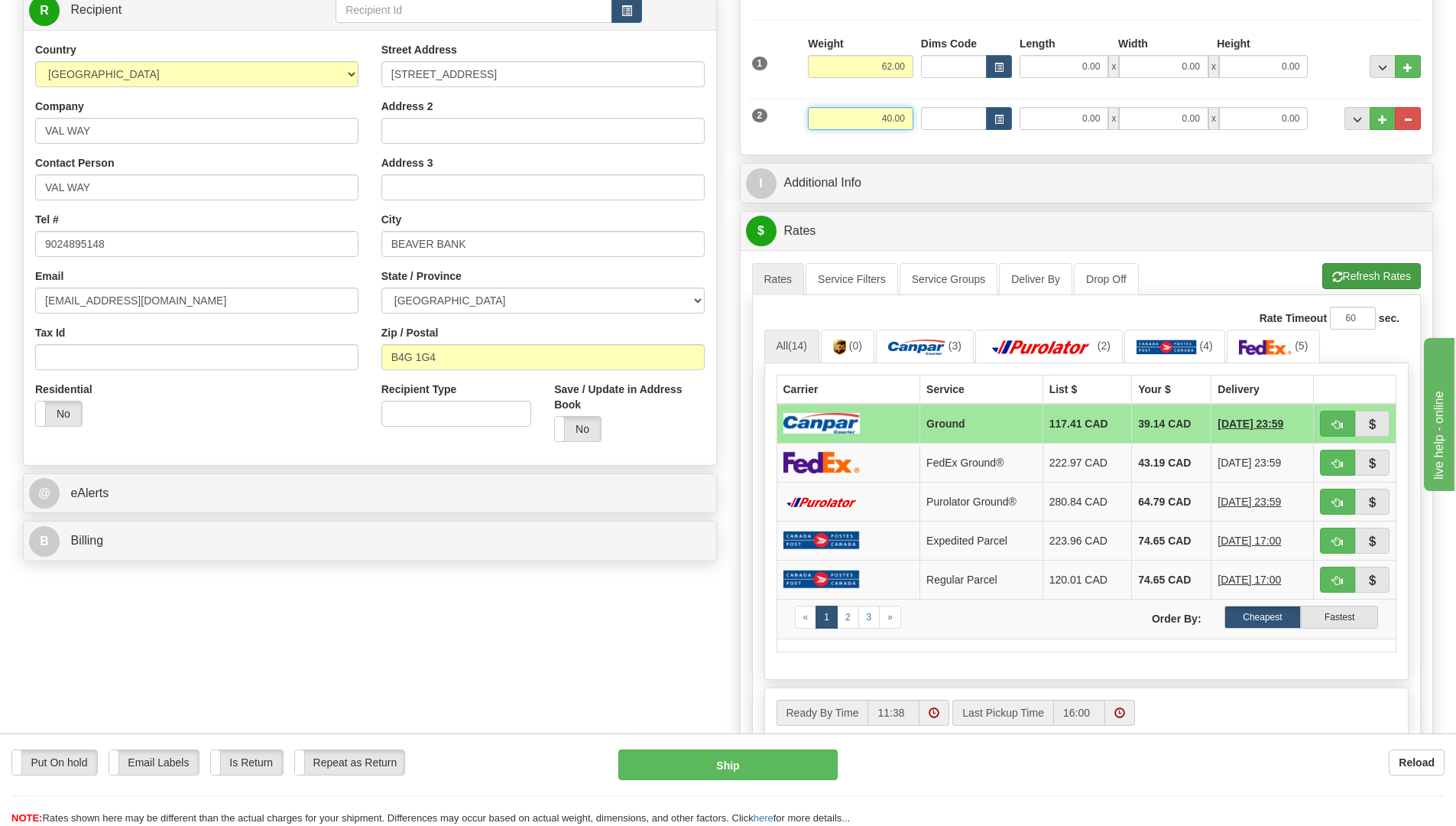
type input "40.00"
click at [1360, 280] on li "Refresh Rates Cancel Rating" at bounding box center [1372, 276] width 99 height 26
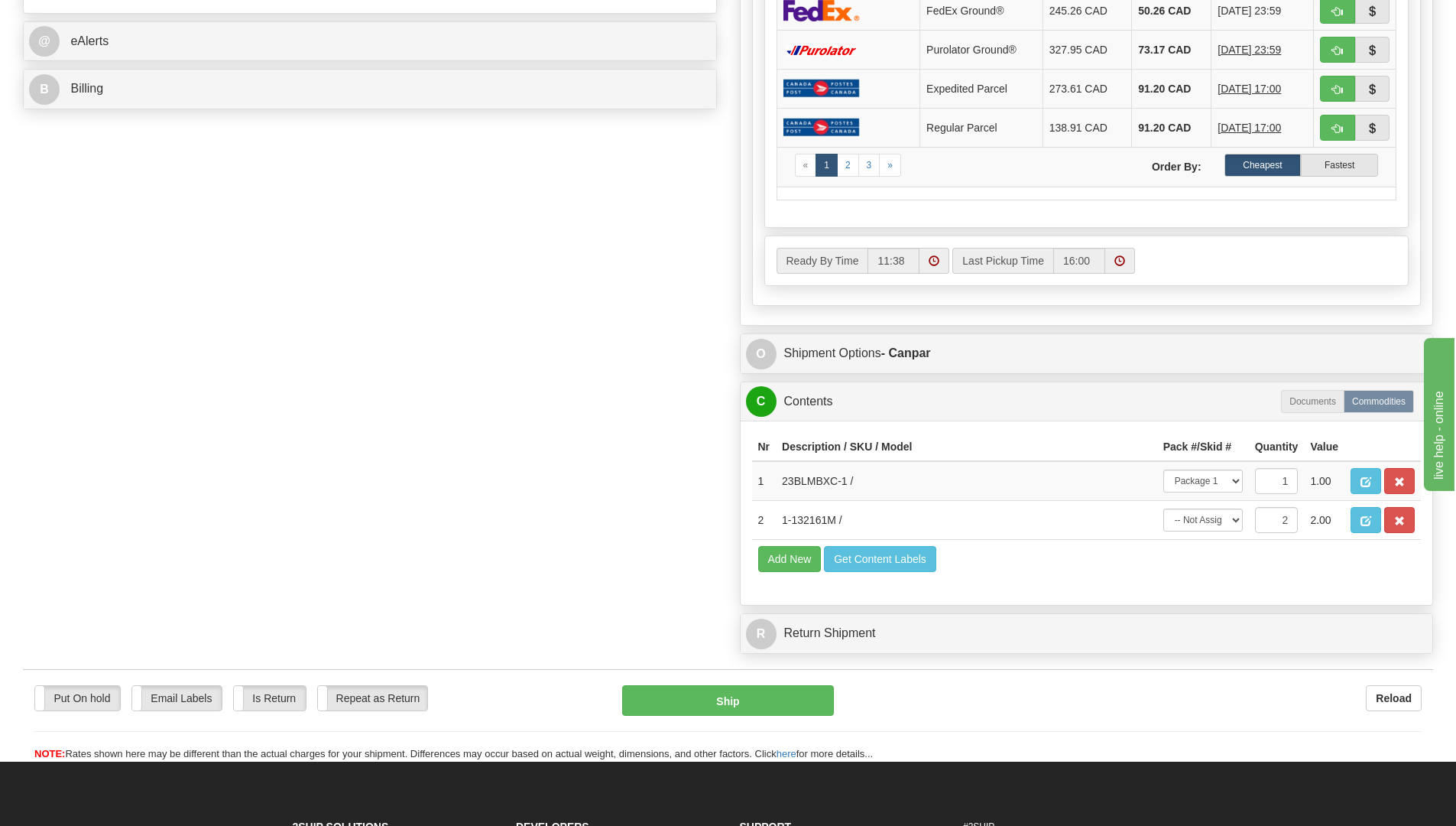
scroll to position [688, 0]
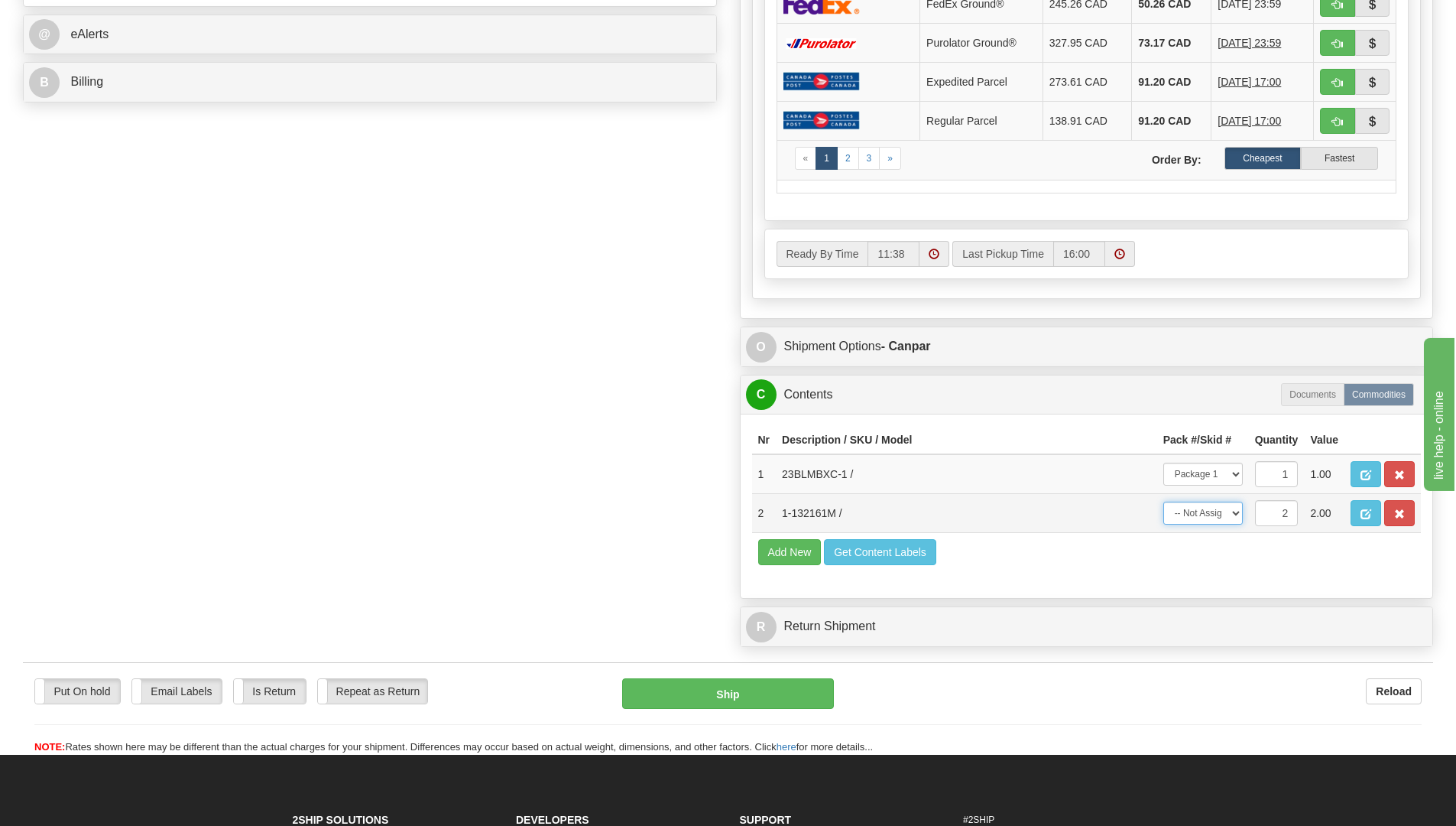
click at [1234, 509] on select "-- Not Assigned -- Package 1 Package 2 Split" at bounding box center [1203, 513] width 80 height 23
select select "SPLIT"
click at [1163, 502] on select "-- Not Assigned -- Package 1 Package 2 Split" at bounding box center [1203, 513] width 80 height 23
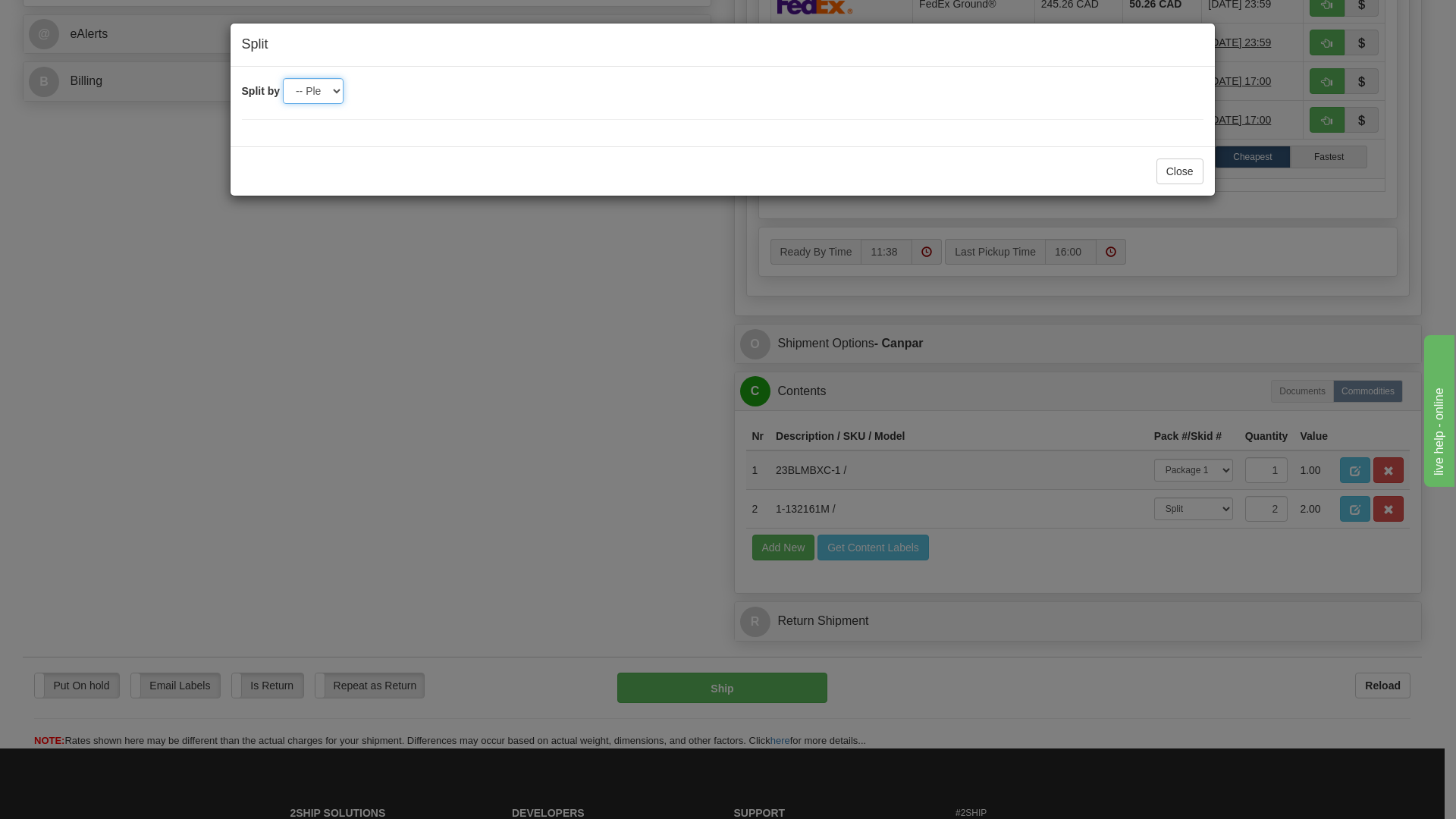
click at [335, 90] on select "-- Please select -- 2" at bounding box center [313, 91] width 61 height 26
select select "2"
click at [283, 78] on select "-- Please select -- 2" at bounding box center [313, 91] width 61 height 26
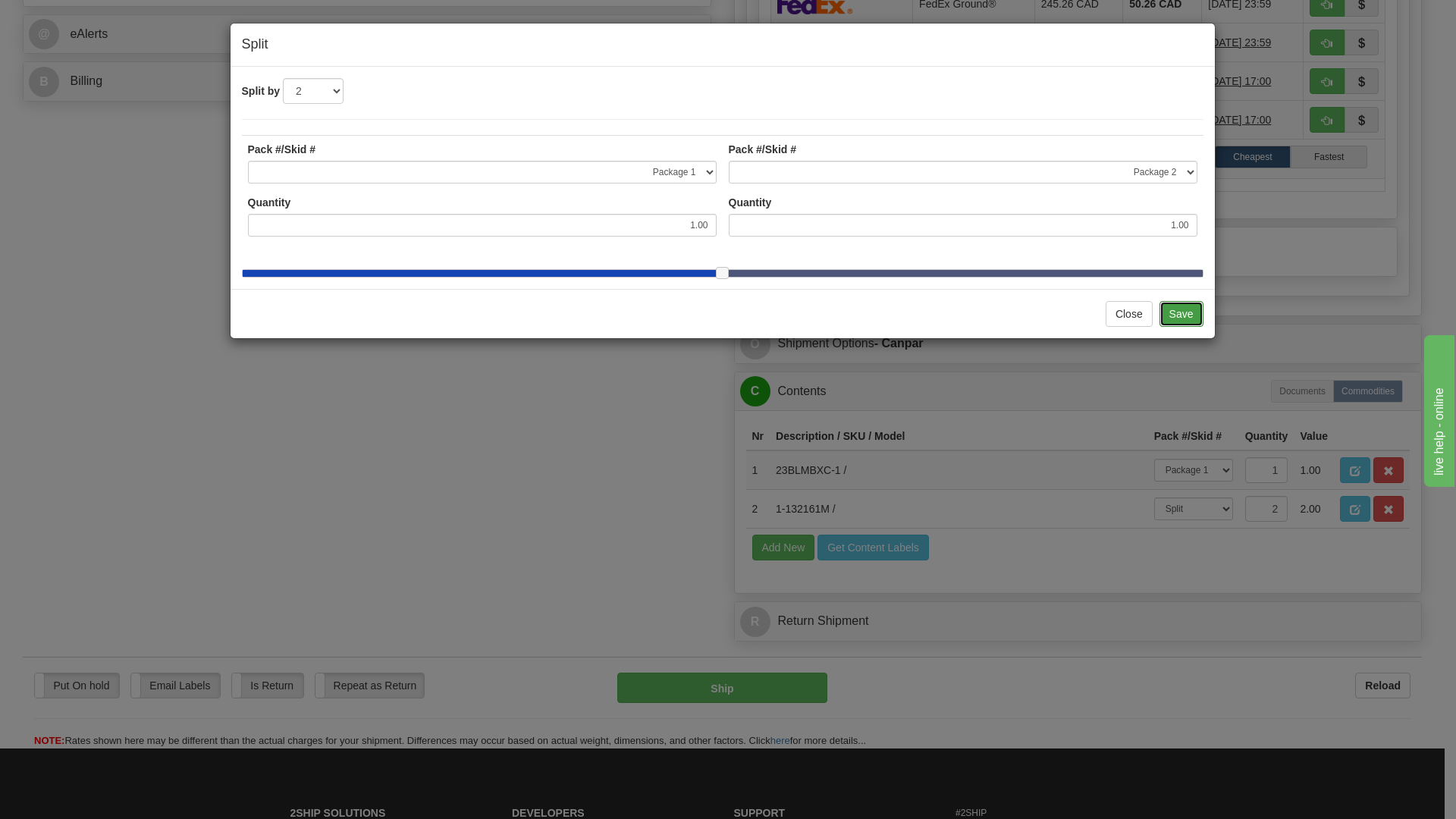
click at [1182, 323] on button "Save" at bounding box center [1182, 314] width 44 height 26
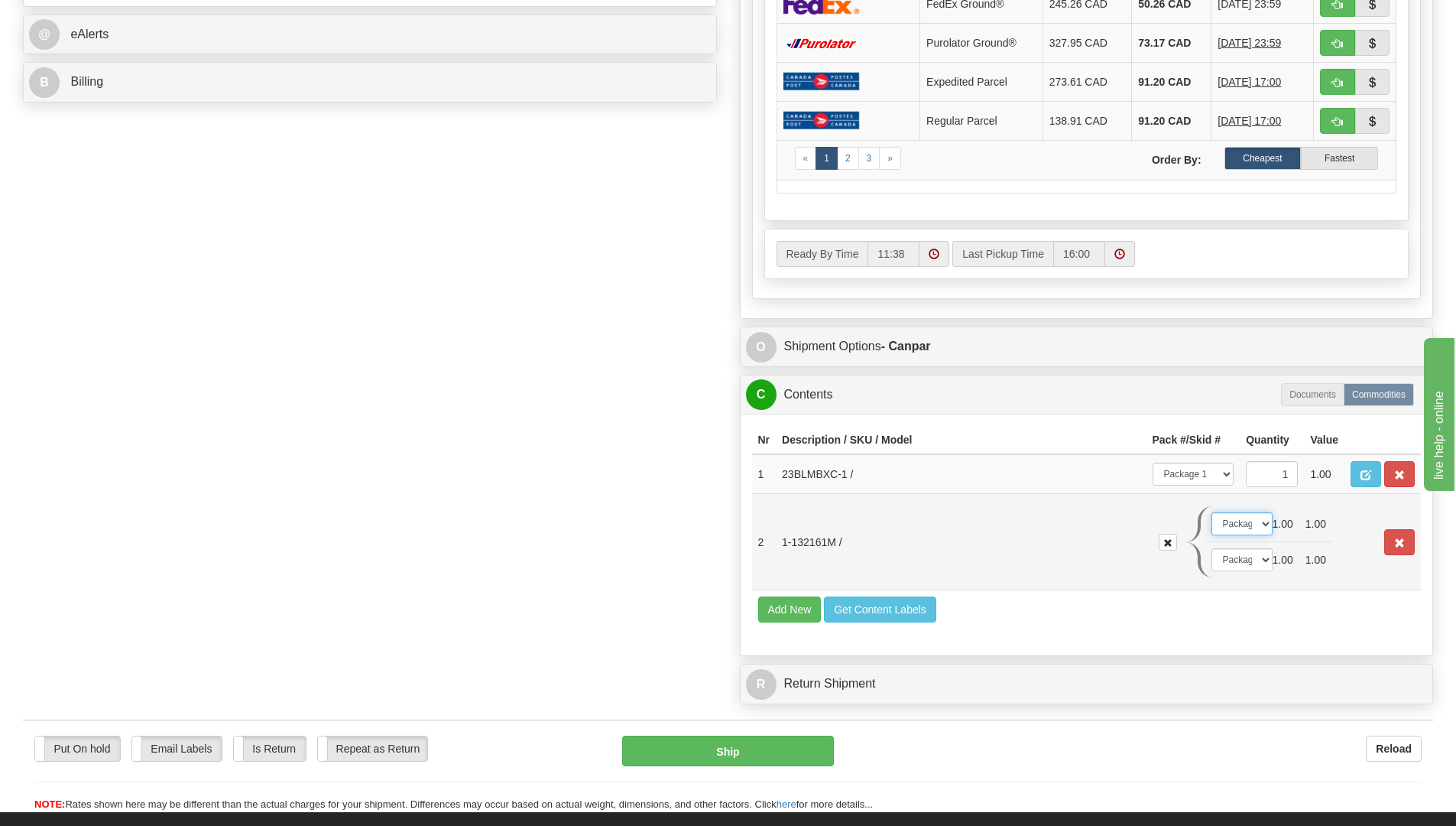
click at [1264, 524] on select "-- Not Assigned -- Package 1 Package 2" at bounding box center [1242, 523] width 61 height 23
select select "1"
click at [1211, 512] on select "-- Not Assigned -- Package 1 Package 2" at bounding box center [1242, 523] width 61 height 23
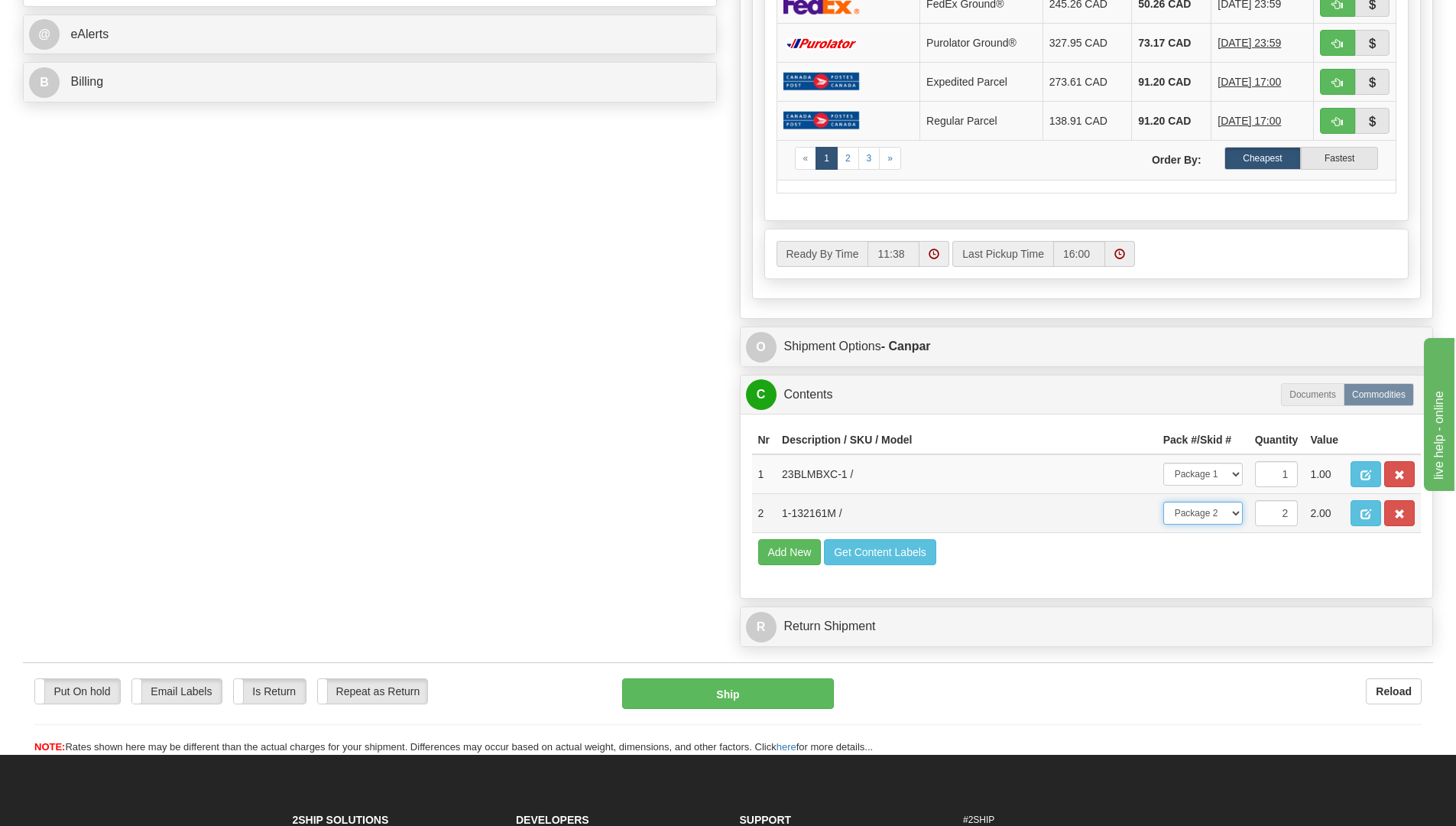
click at [1237, 513] on select "-- Not Assigned -- Package 1 Package 2 Split" at bounding box center [1203, 513] width 80 height 23
select select "SPLIT"
click at [1163, 502] on select "-- Not Assigned -- Package 1 Package 2 Split" at bounding box center [1203, 513] width 80 height 23
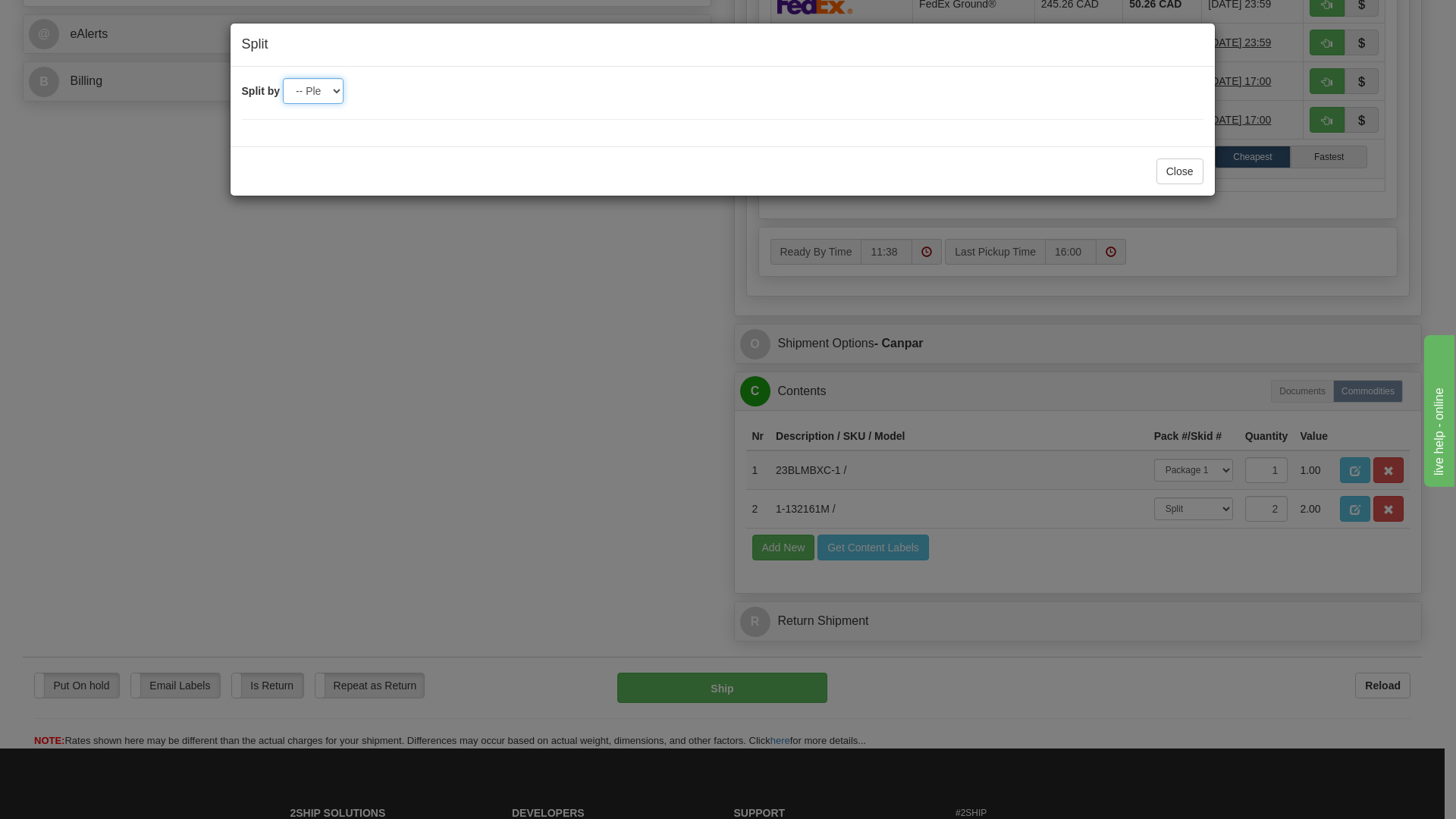
click at [339, 89] on select "-- Please select -- 2" at bounding box center [313, 91] width 61 height 26
select select "2"
click at [283, 78] on select "-- Please select -- 2" at bounding box center [313, 91] width 61 height 26
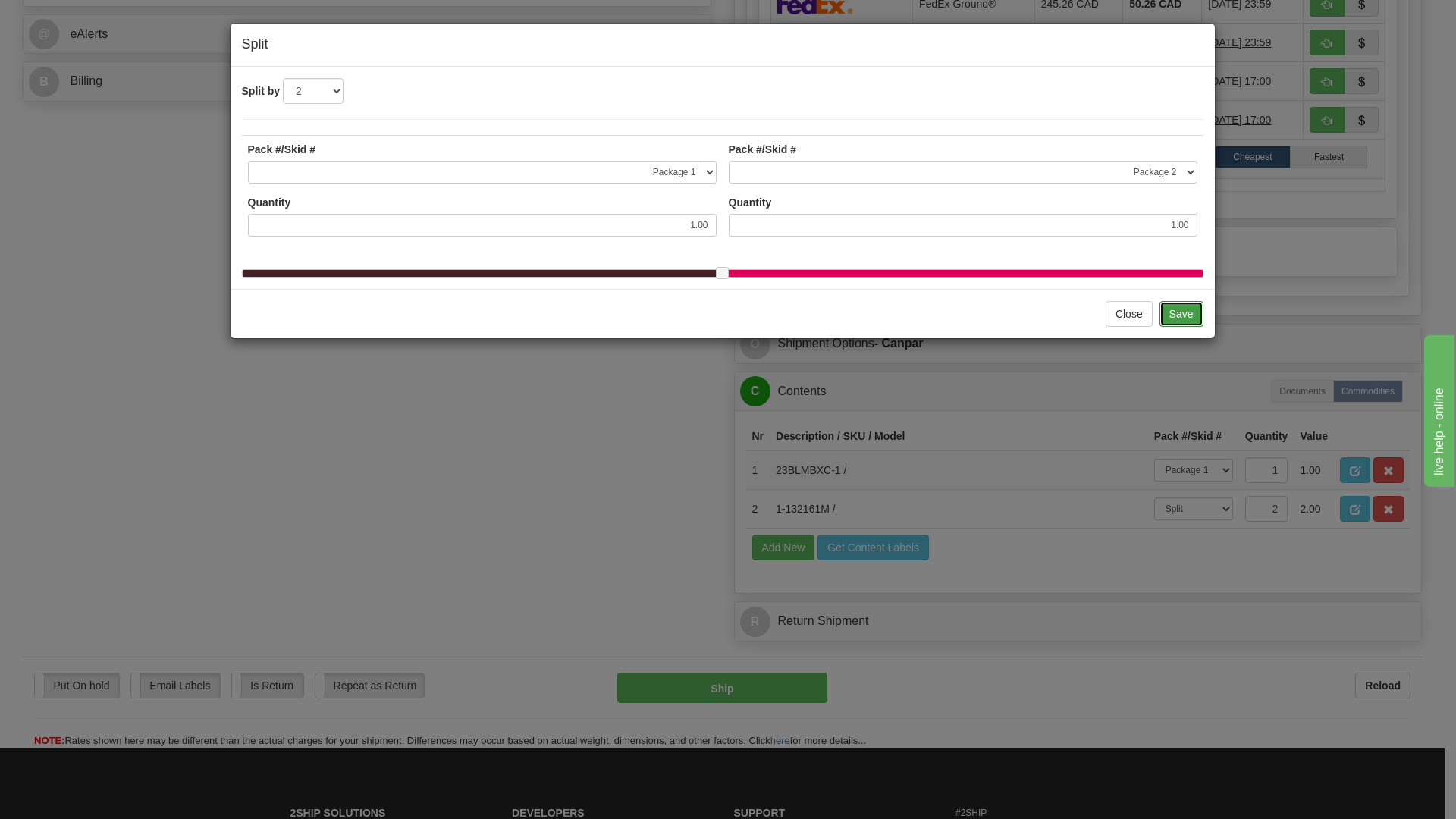
click at [1182, 323] on button "Save" at bounding box center [1182, 314] width 44 height 26
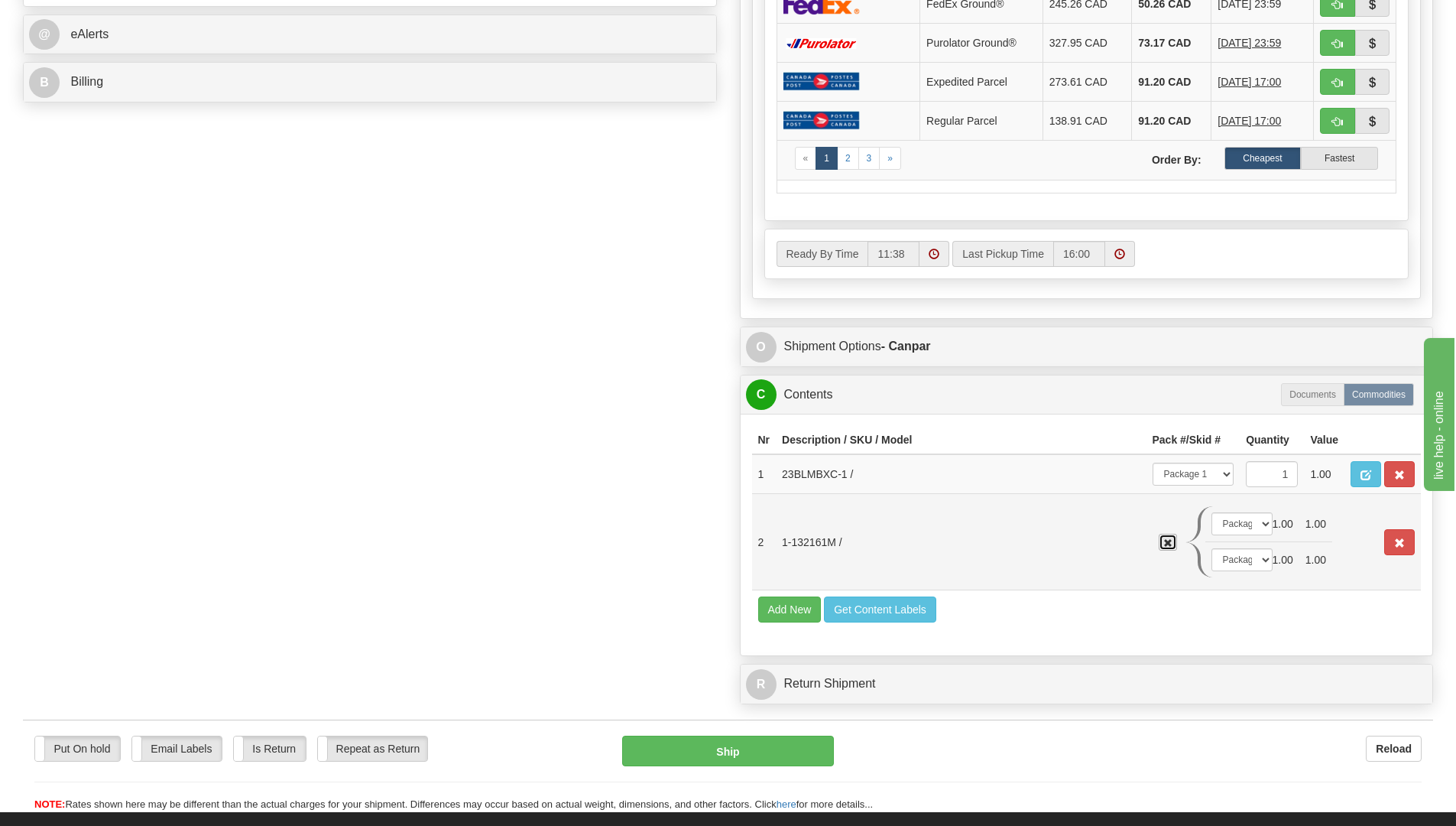
click at [1167, 539] on span "button" at bounding box center [1168, 543] width 10 height 9
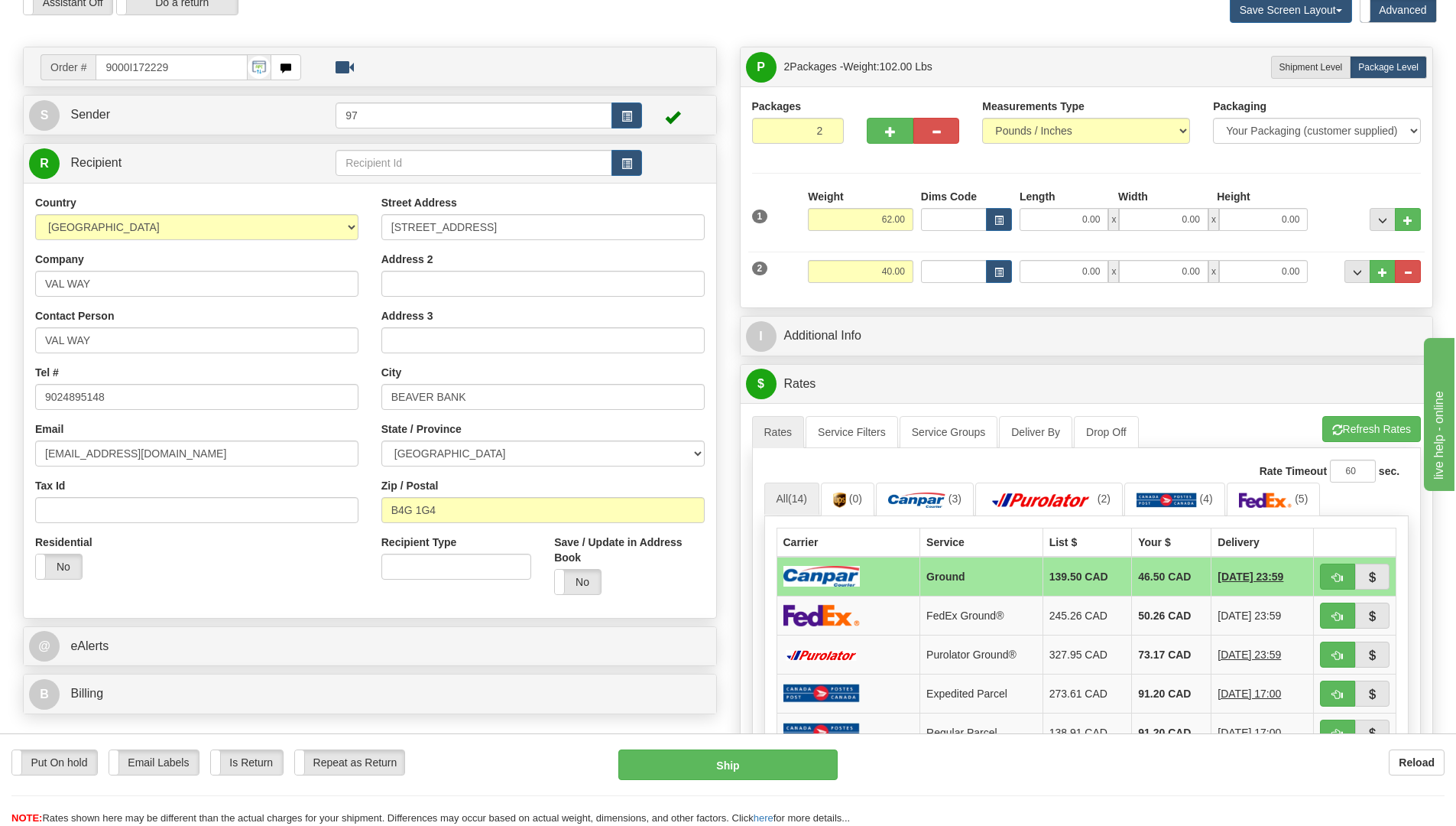
scroll to position [0, 0]
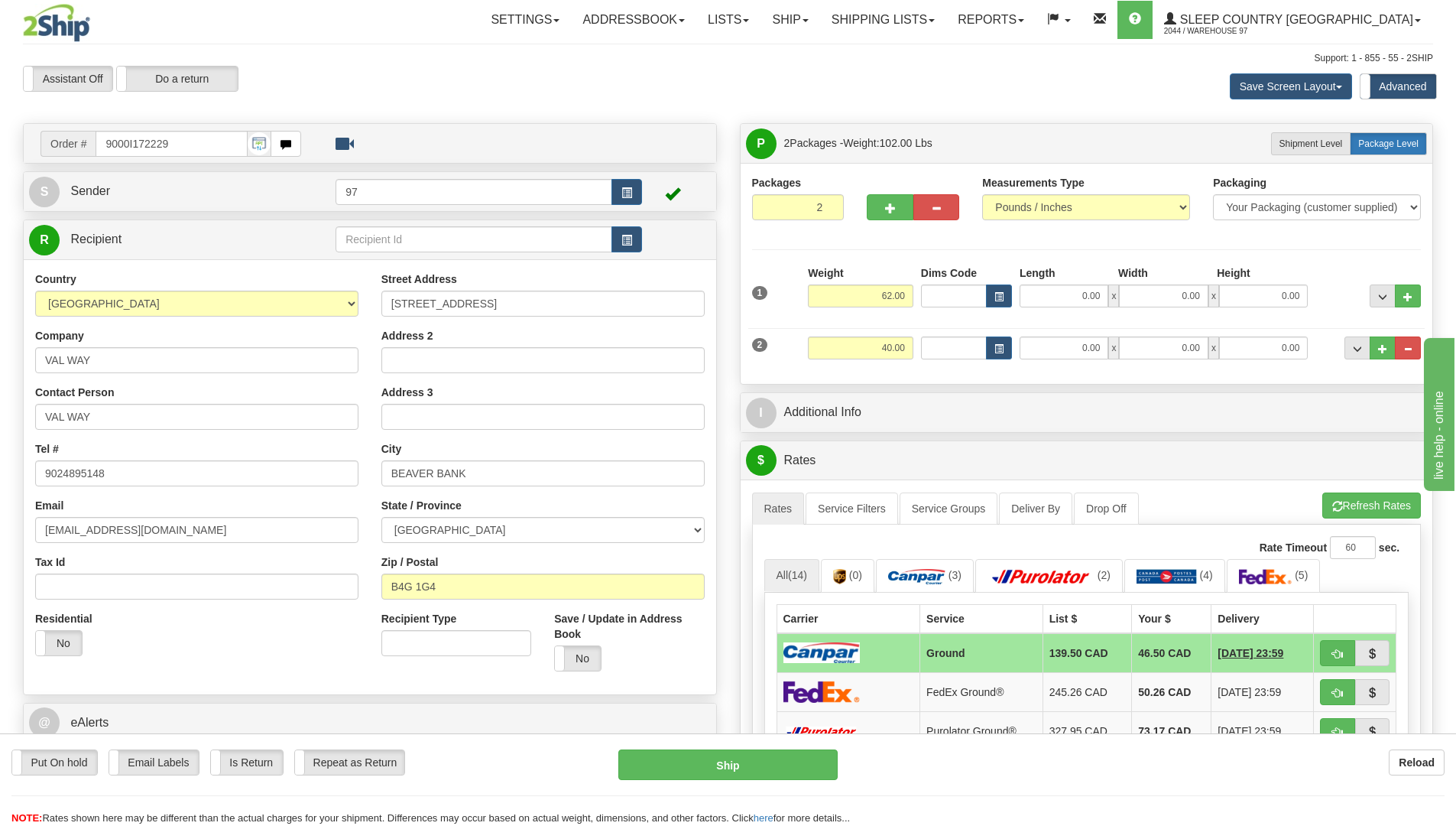
click at [1383, 137] on label "Package Level Pack.." at bounding box center [1387, 144] width 77 height 23
click at [881, 211] on button "button" at bounding box center [889, 207] width 46 height 26
type input "3"
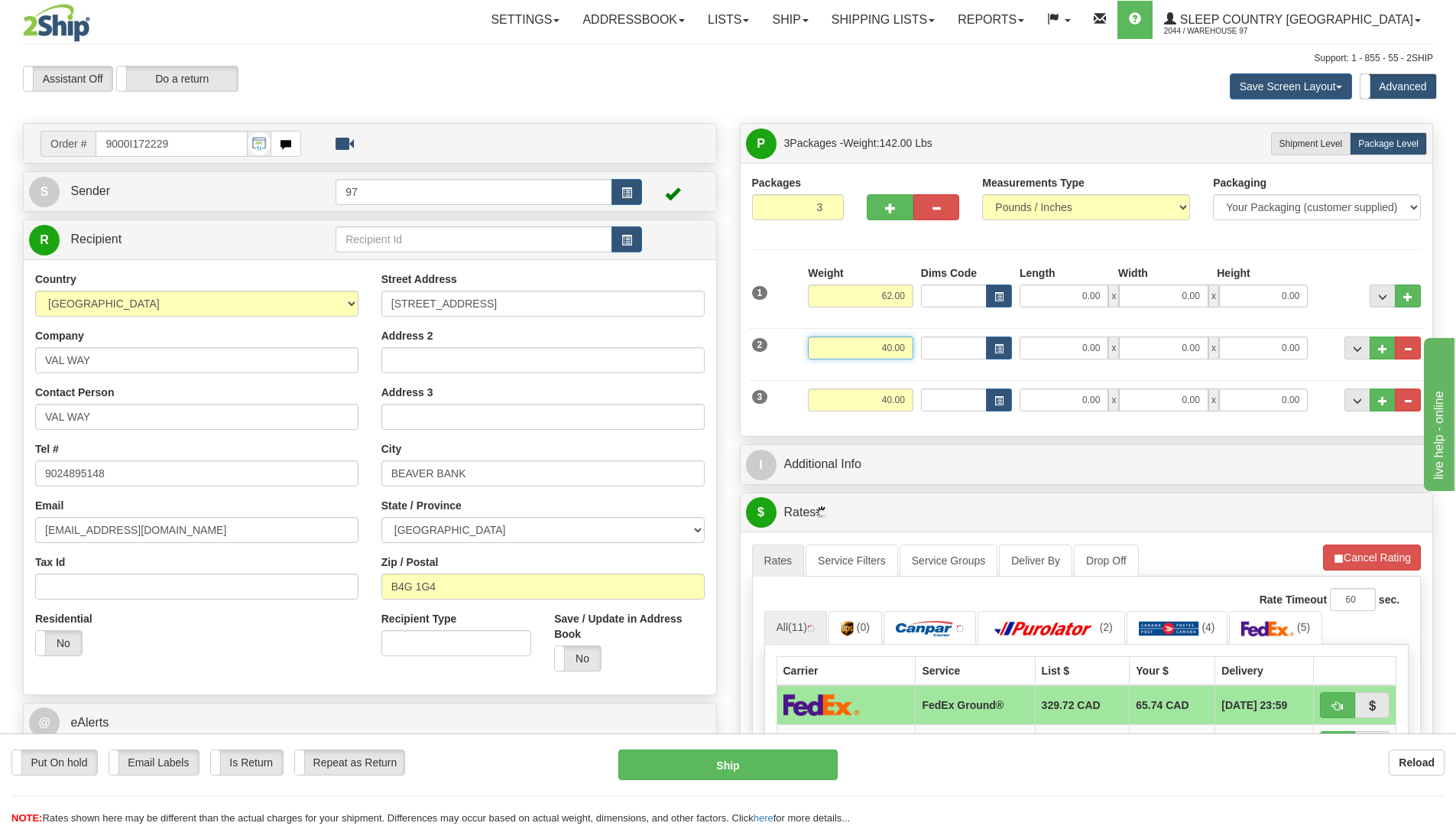
drag, startPoint x: 886, startPoint y: 348, endPoint x: 865, endPoint y: 344, distance: 21.4
click at [865, 344] on input "40.00" at bounding box center [860, 348] width 105 height 23
type input "20.00"
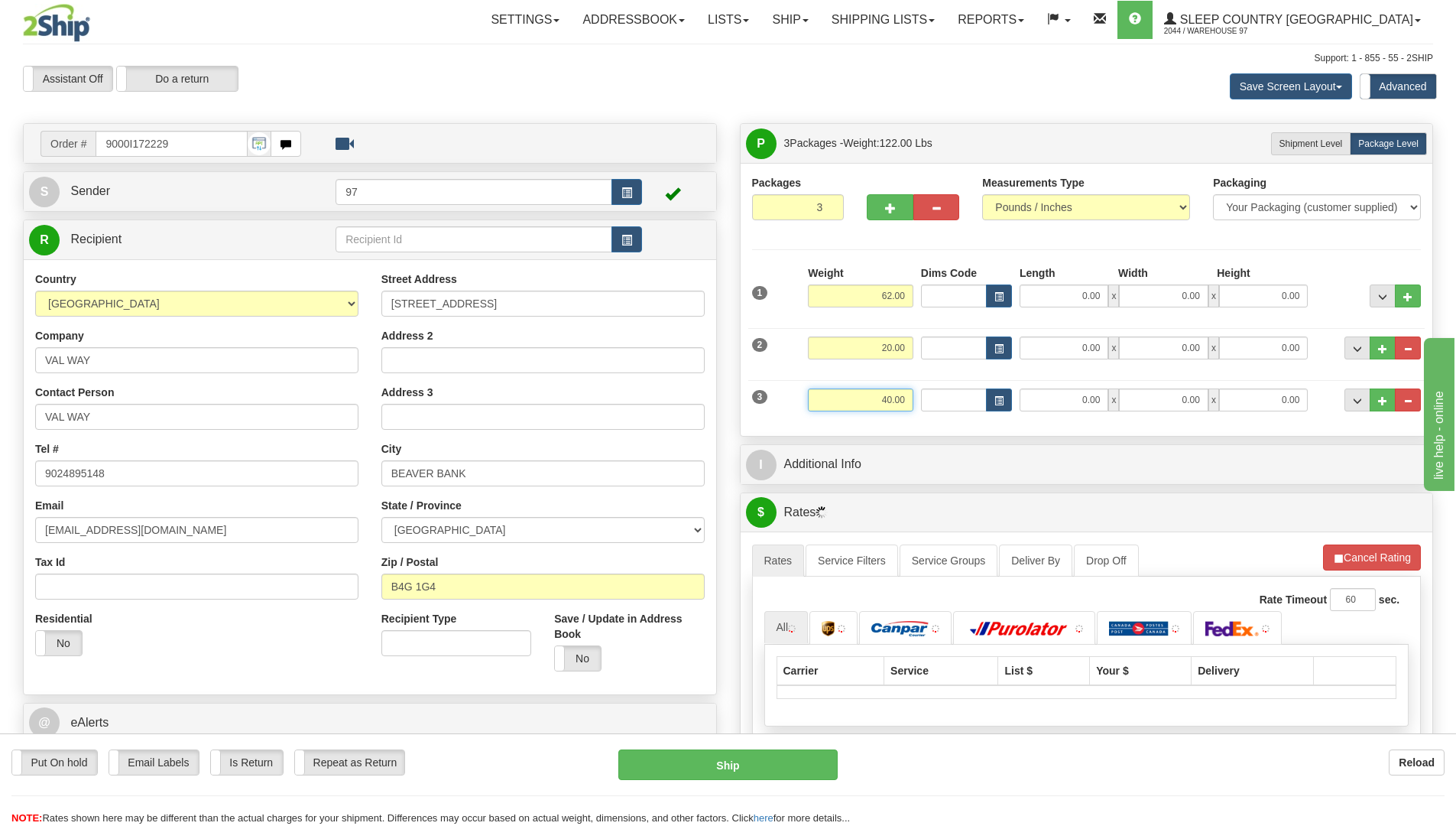
drag, startPoint x: 885, startPoint y: 396, endPoint x: 874, endPoint y: 395, distance: 11.0
click at [883, 396] on input "40.00" at bounding box center [860, 399] width 105 height 23
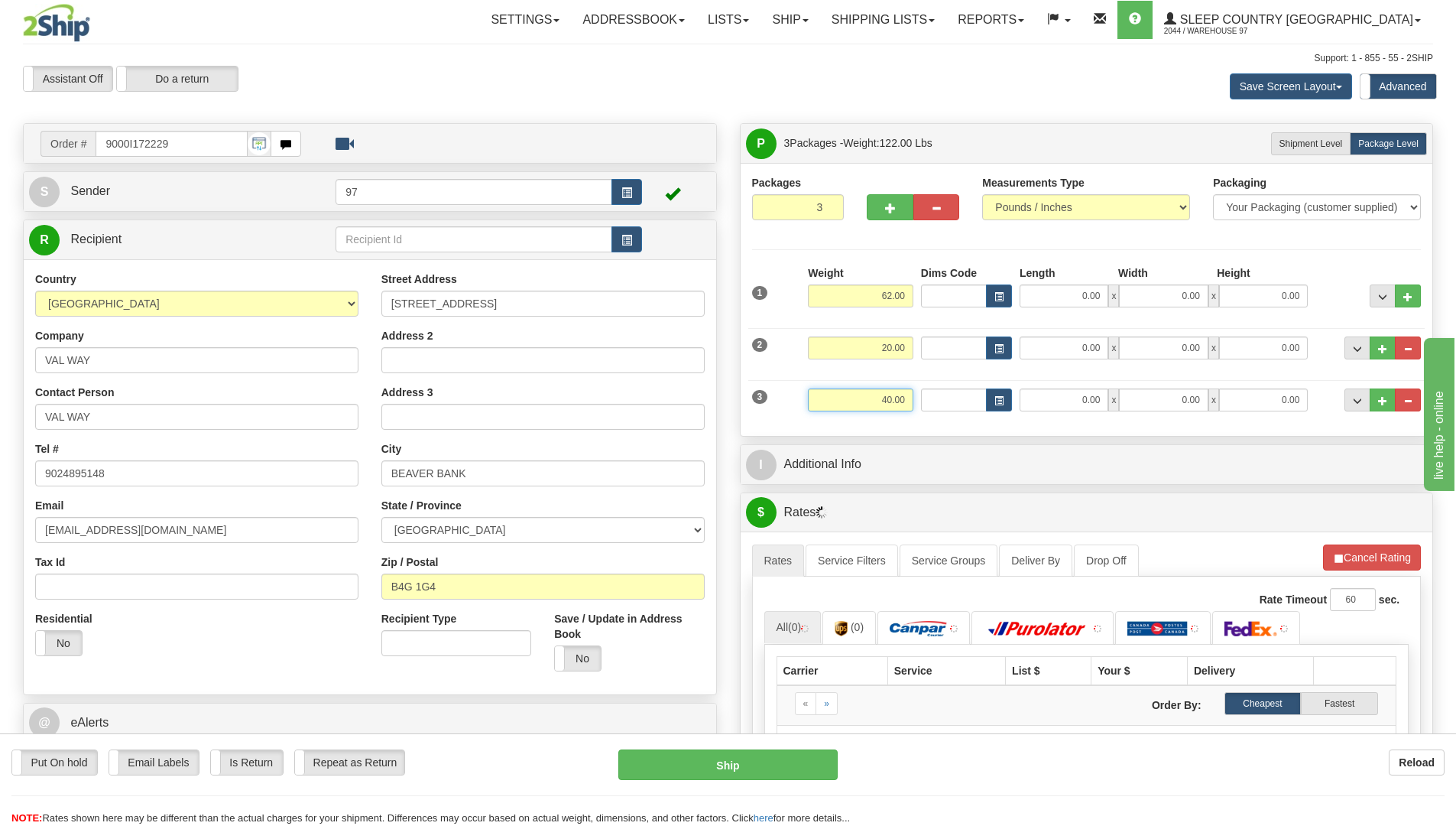
click at [870, 393] on input "40.00" at bounding box center [860, 399] width 105 height 23
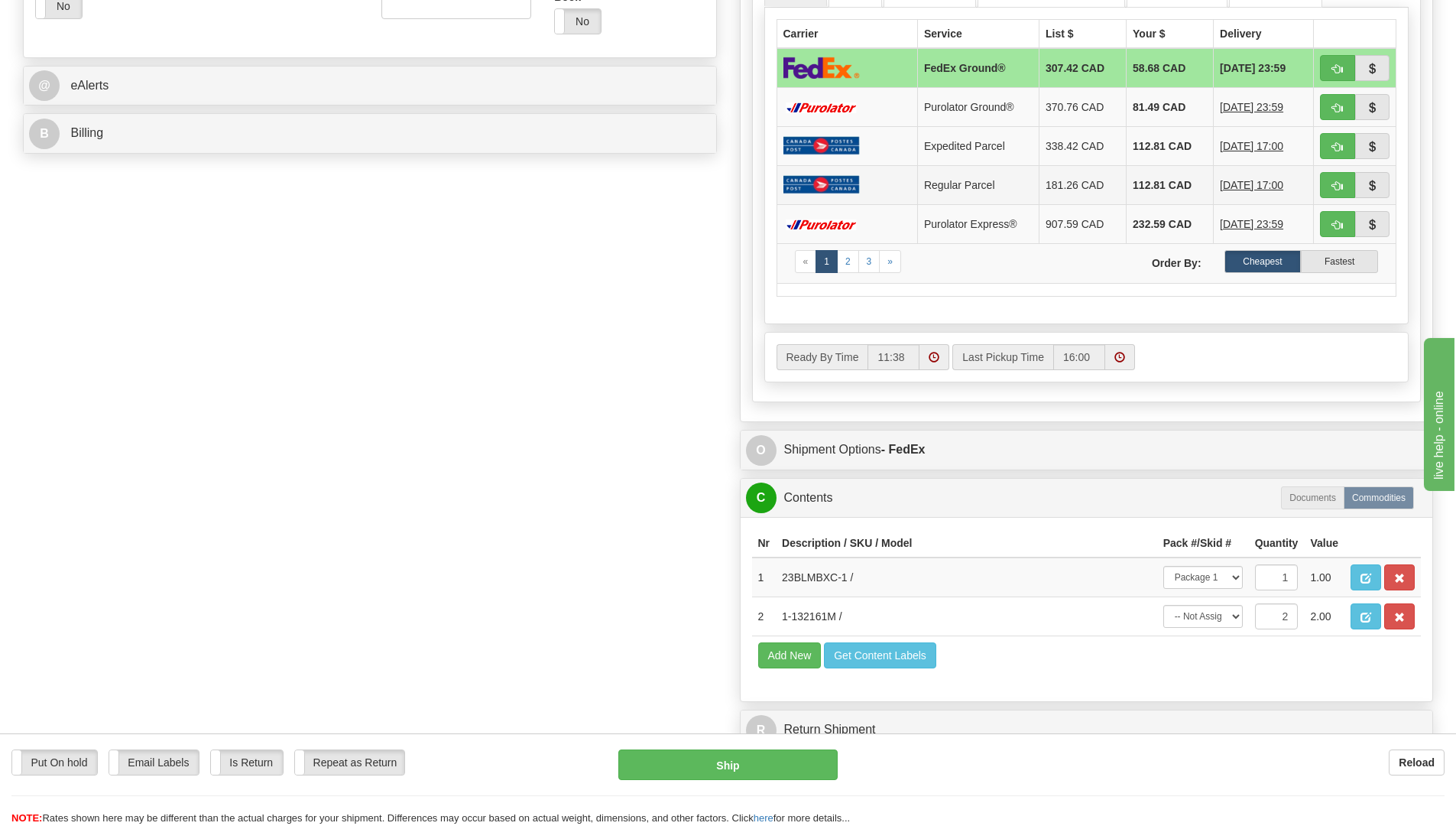
scroll to position [765, 0]
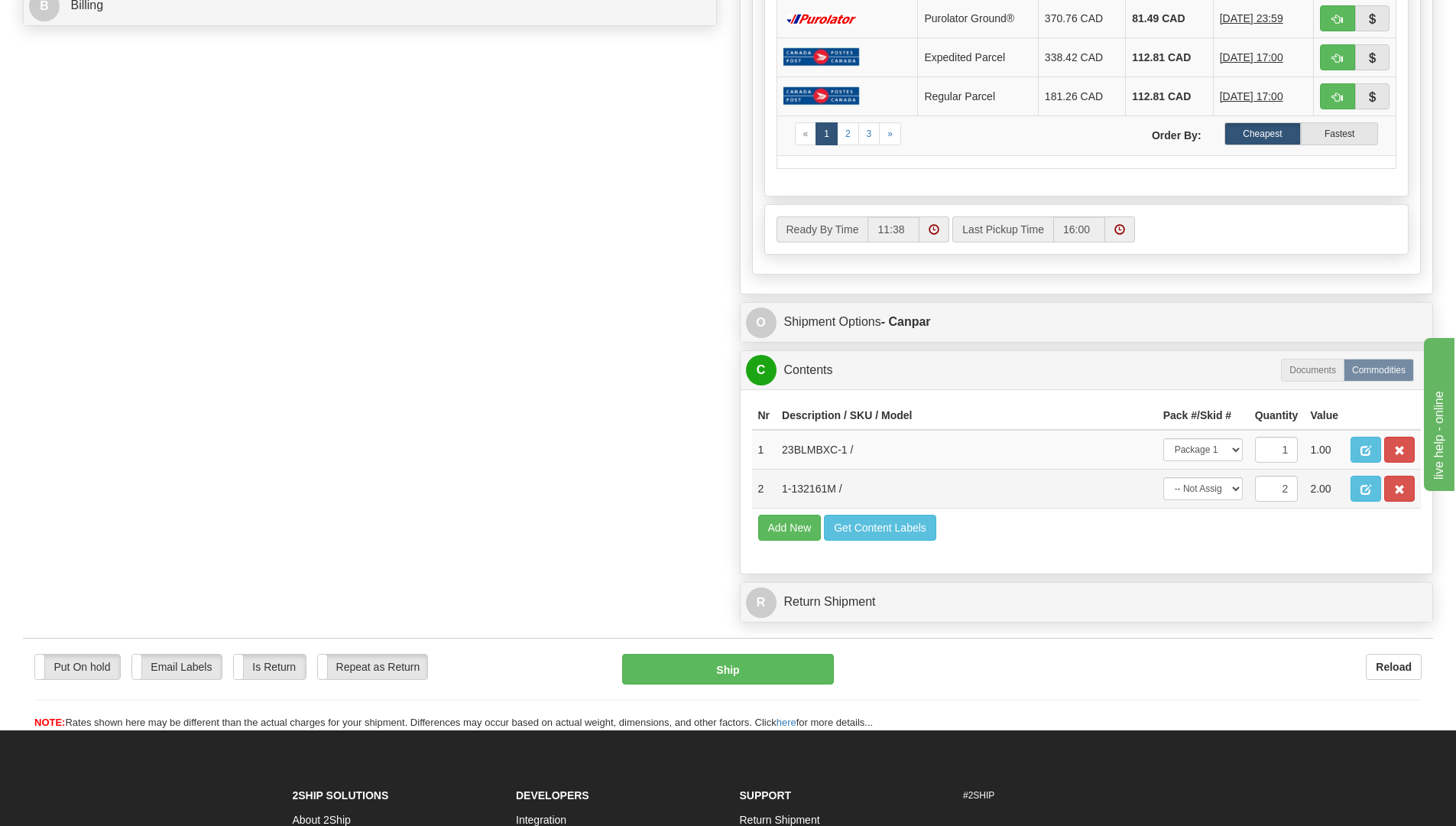
type input "20.00"
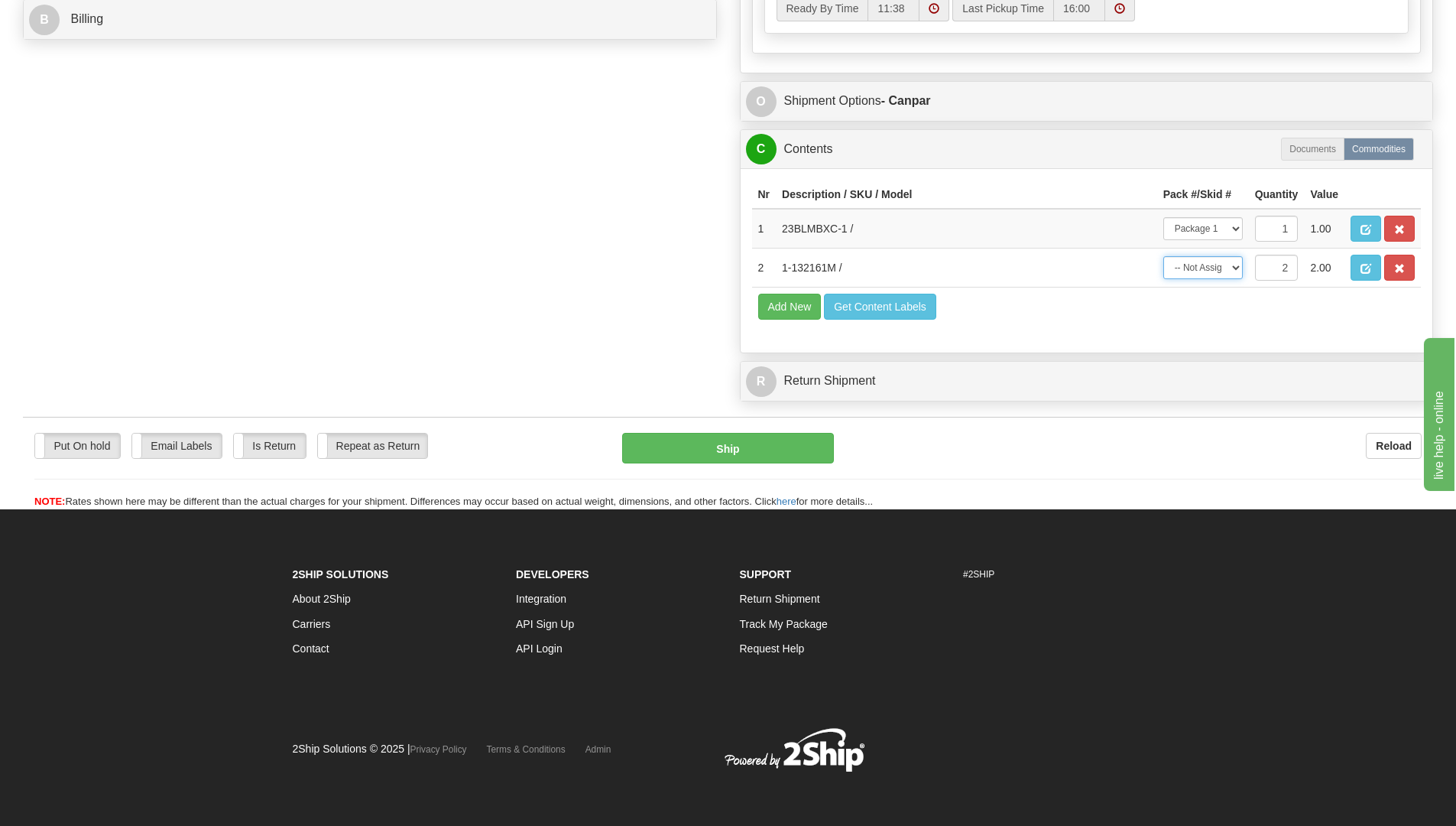
scroll to position [752, 0]
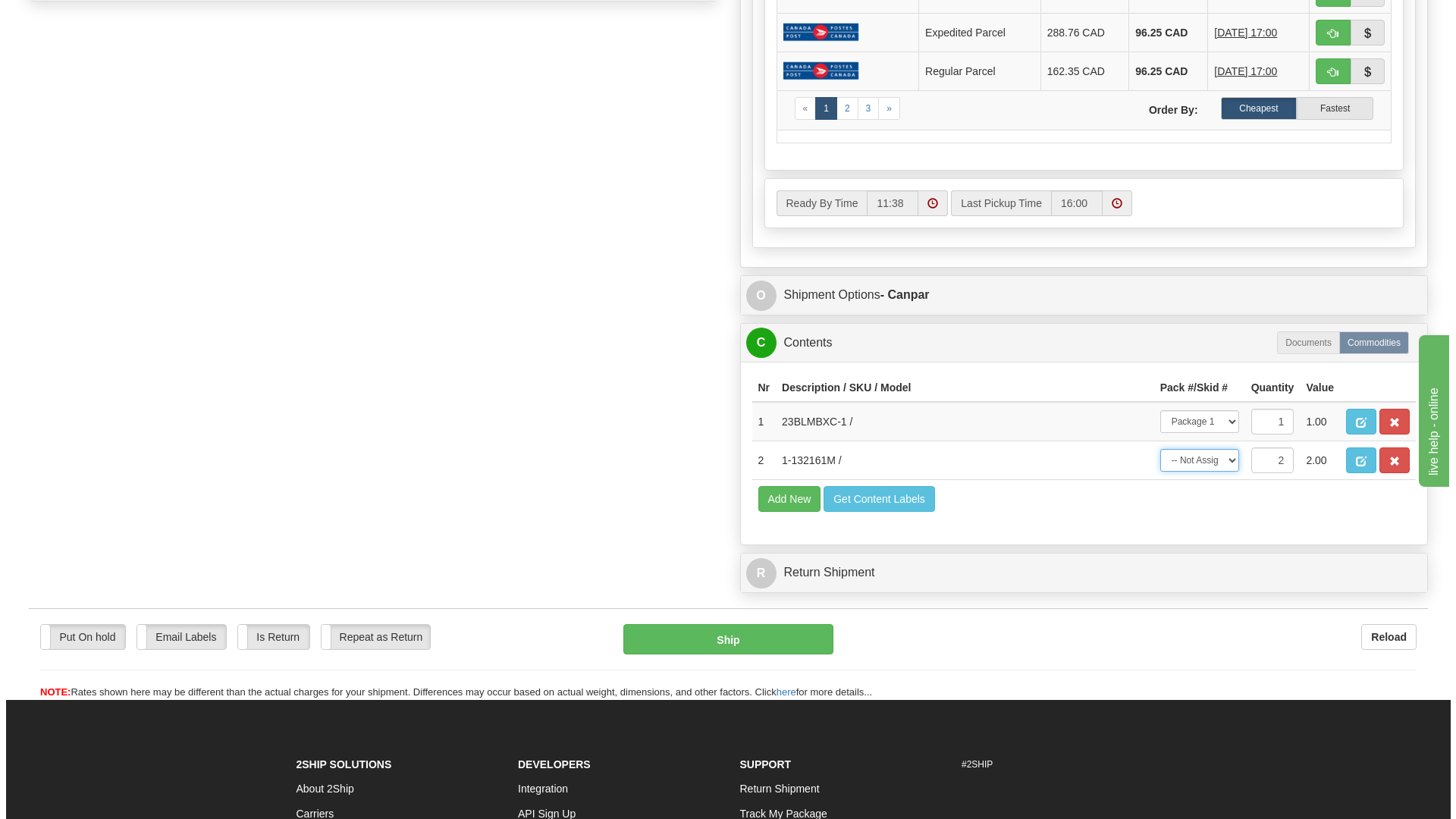
scroll to position [821, 0]
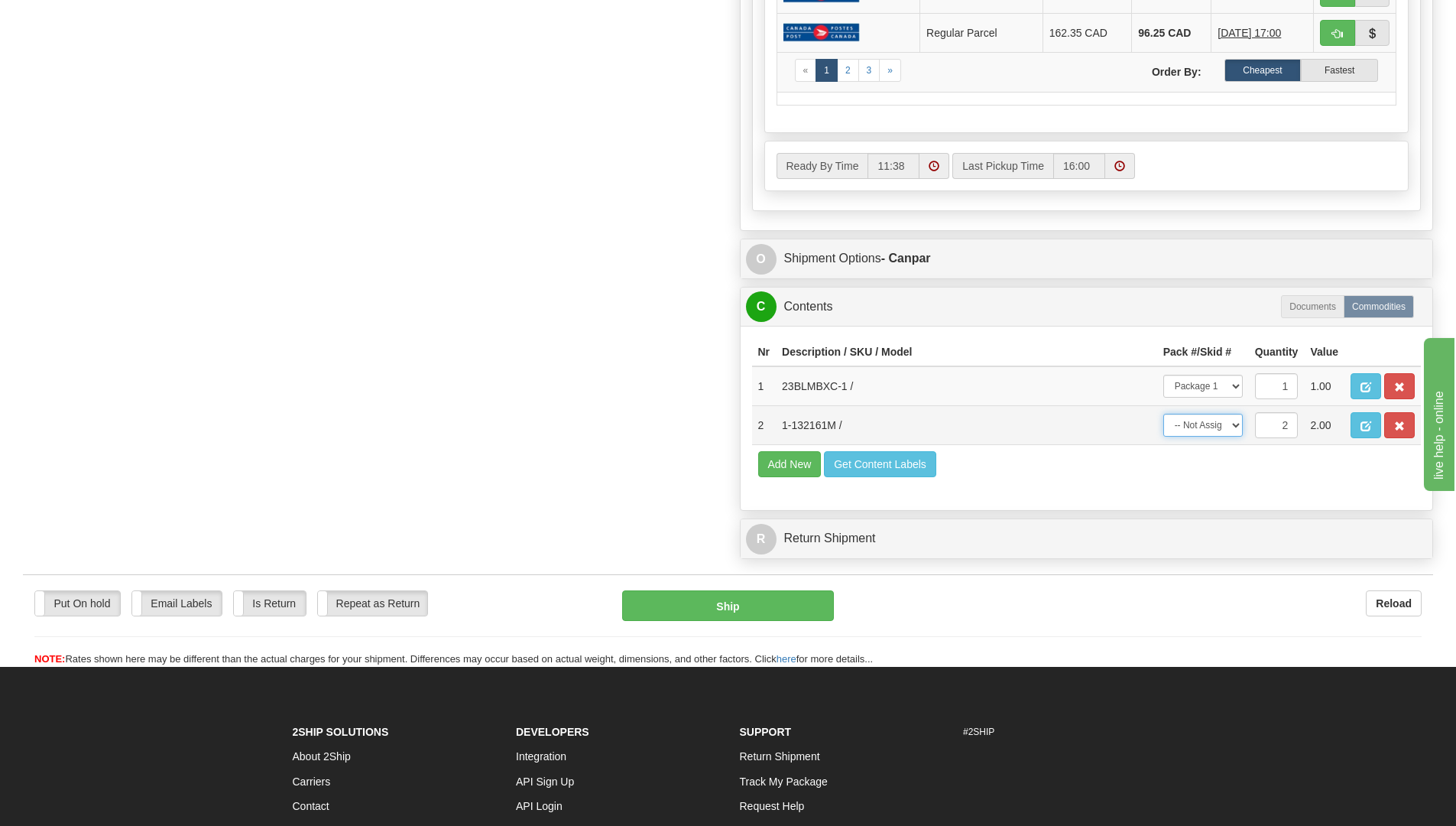
click at [1238, 427] on select "-- Not Assigned -- Package 1 Package 2 Package 3 Split" at bounding box center [1203, 425] width 80 height 23
select select "SPLIT"
click at [1163, 414] on select "-- Not Assigned -- Package 1 Package 2 Package 3 Split" at bounding box center [1203, 425] width 80 height 23
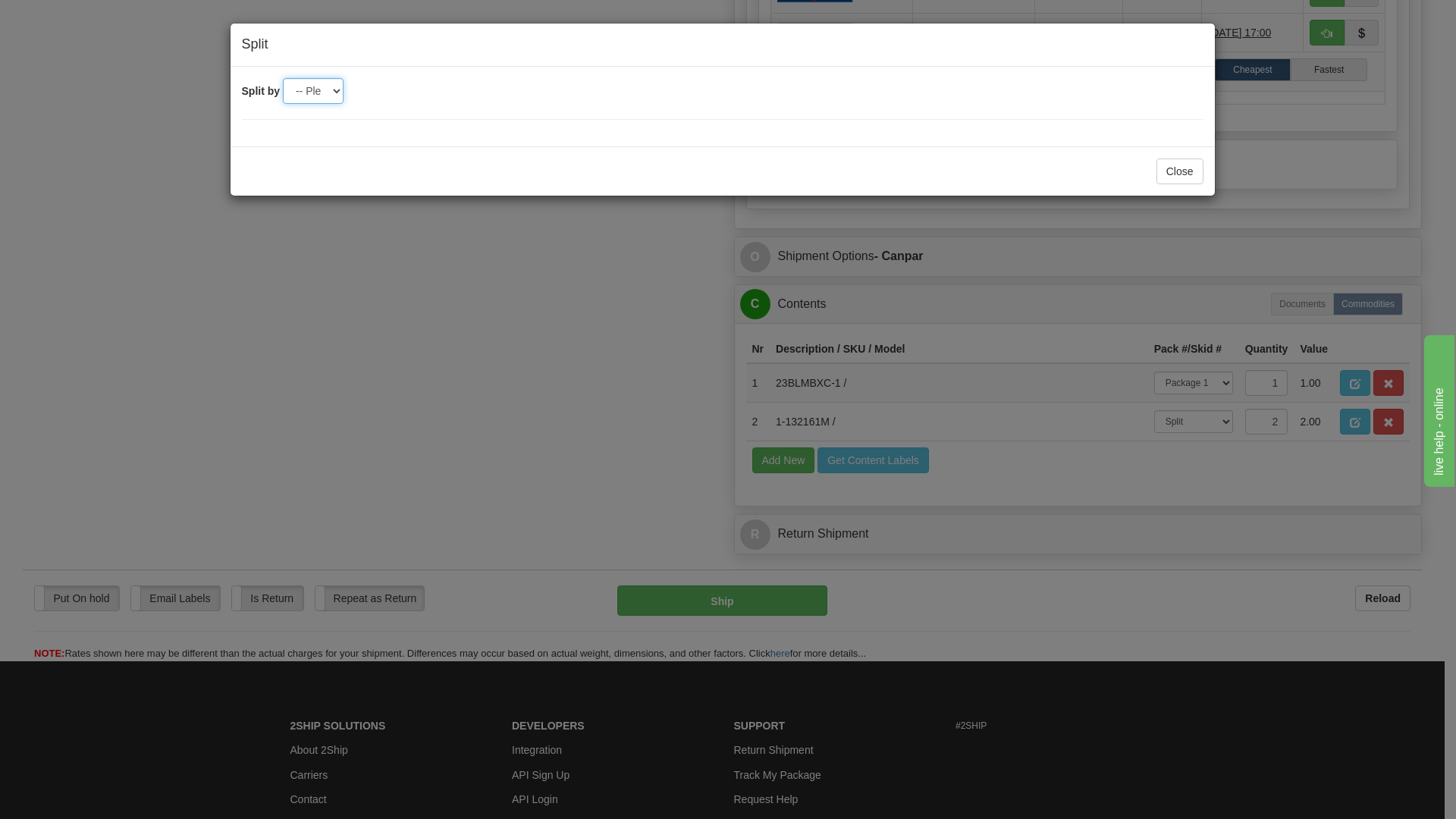
click at [312, 89] on select "-- Please select -- 2 3" at bounding box center [313, 91] width 61 height 26
select select "2"
click at [283, 78] on select "-- Please select -- 2 3" at bounding box center [313, 91] width 61 height 26
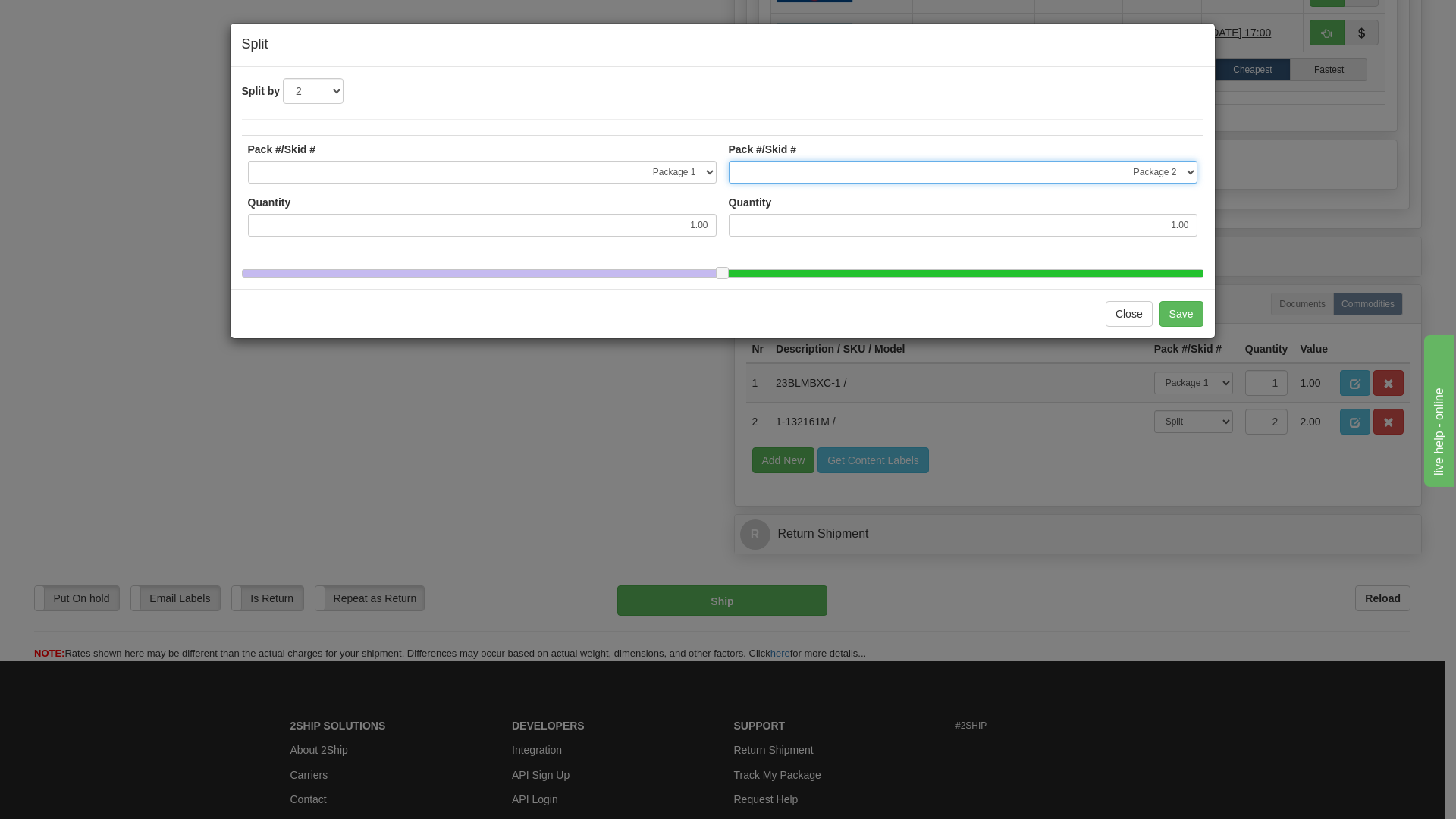
click at [770, 177] on select "-- Not Assigned -- Package 1 Package 2 Package 3" at bounding box center [962, 172] width 469 height 23
click at [772, 95] on div "Split by -- Please select -- 2 3" at bounding box center [723, 91] width 962 height 26
click at [1174, 320] on button "Save" at bounding box center [1182, 314] width 44 height 26
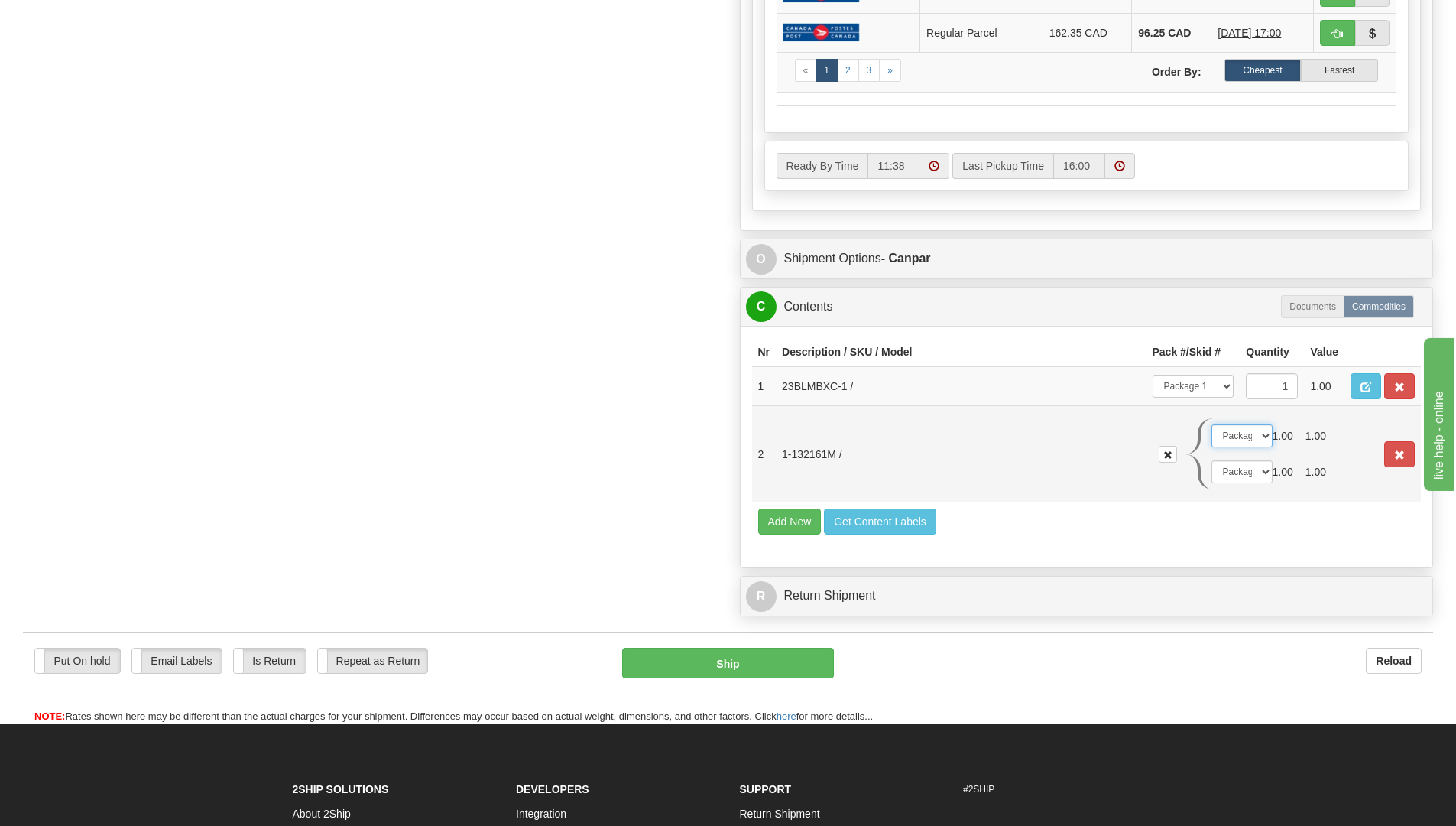
click at [1259, 439] on select "-- Not Assigned -- Package 1 Package 2 Package 3" at bounding box center [1242, 435] width 61 height 23
select select "1"
click at [1211, 424] on select "-- Not Assigned -- Package 1 Package 2 Package 3" at bounding box center [1242, 435] width 61 height 23
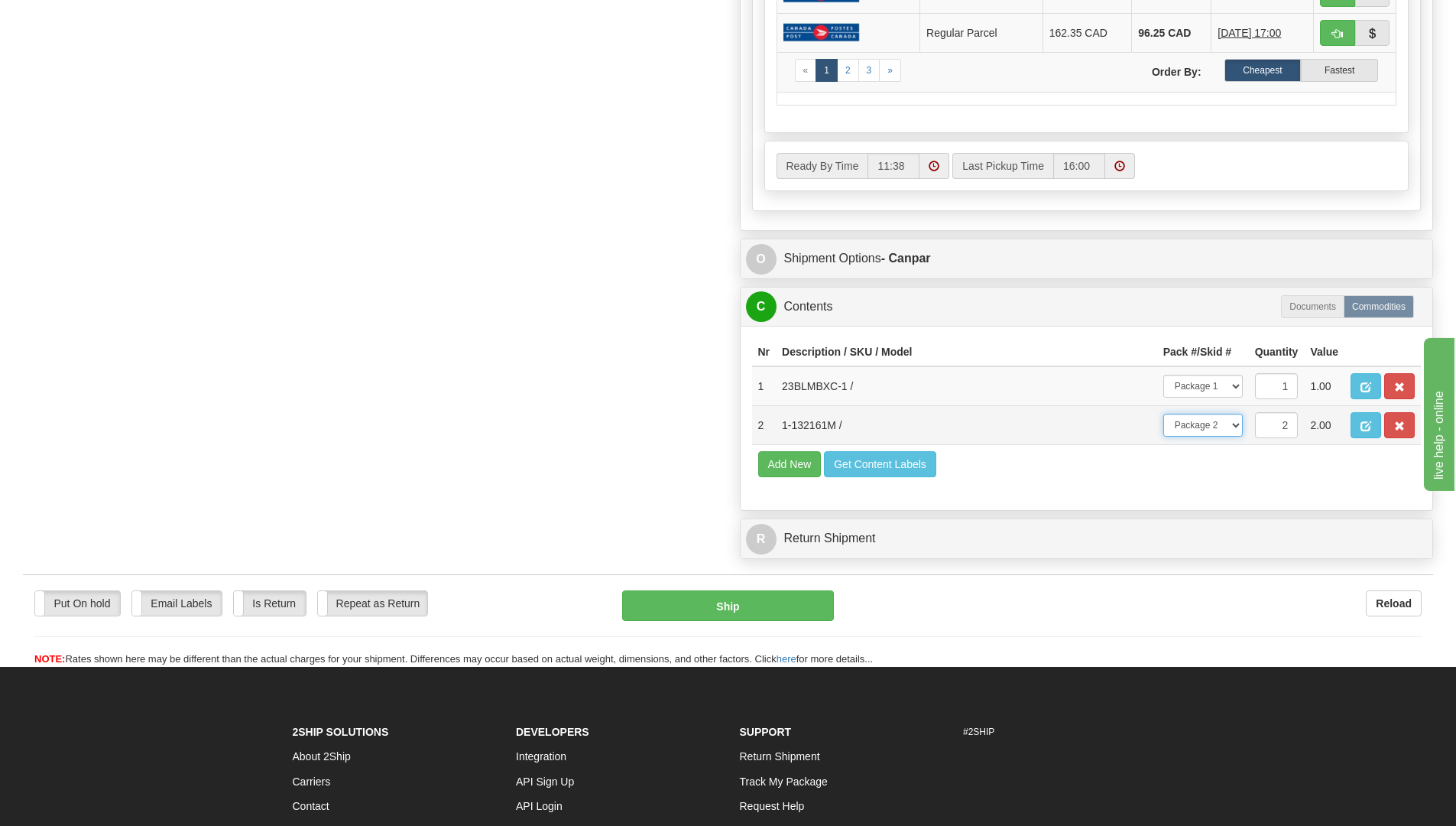
click at [1223, 434] on select "-- Not Assigned -- Package 1 Package 2 Package 3 Split" at bounding box center [1203, 425] width 80 height 23
select select "SPLIT"
click at [1163, 414] on select "-- Not Assigned -- Package 1 Package 2 Package 3 Split" at bounding box center [1203, 425] width 80 height 23
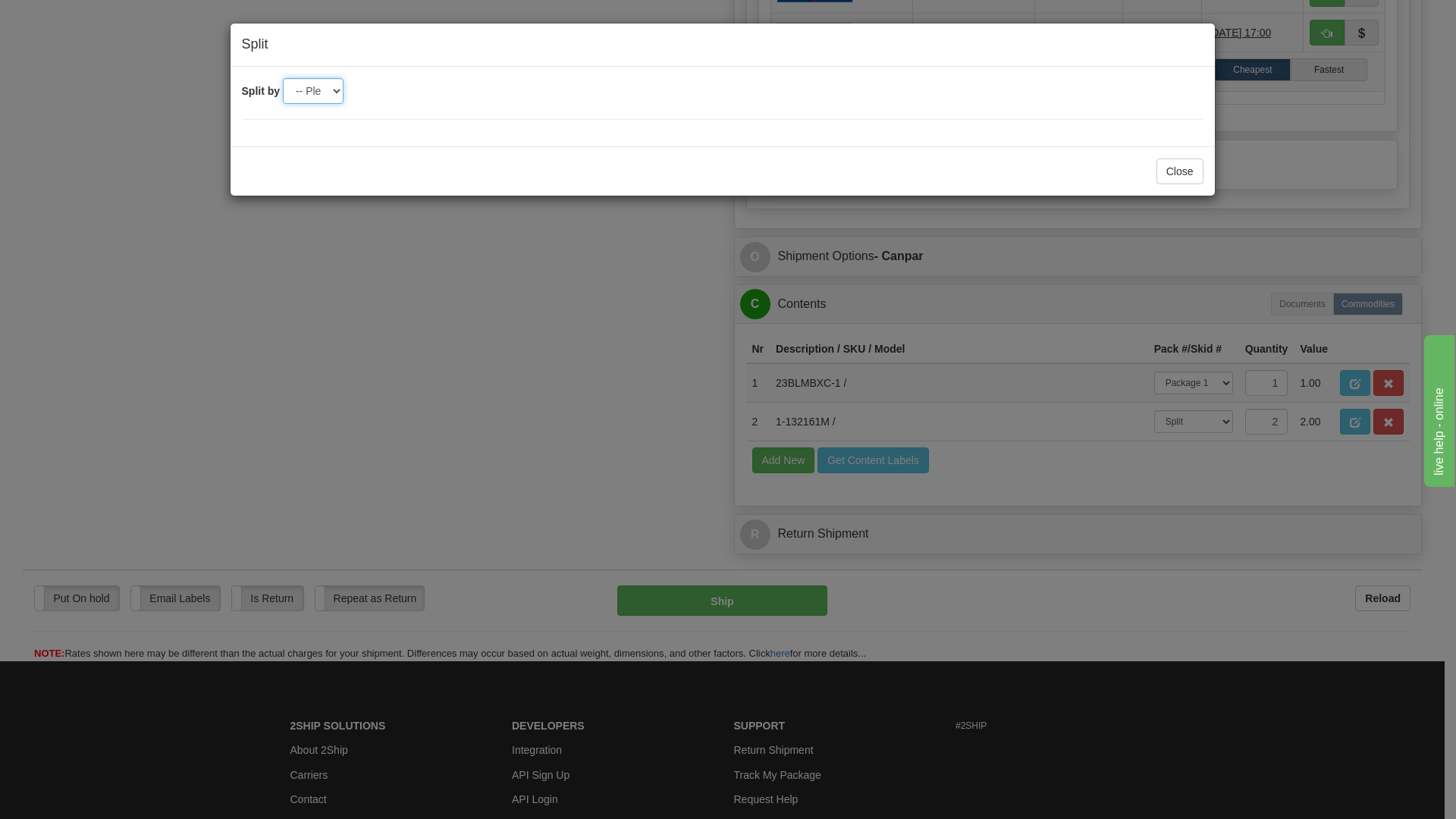
click at [305, 89] on select "-- Please select -- 2 3" at bounding box center [313, 91] width 61 height 26
select select "2"
click at [283, 78] on select "-- Please select -- 2 3" at bounding box center [313, 91] width 61 height 26
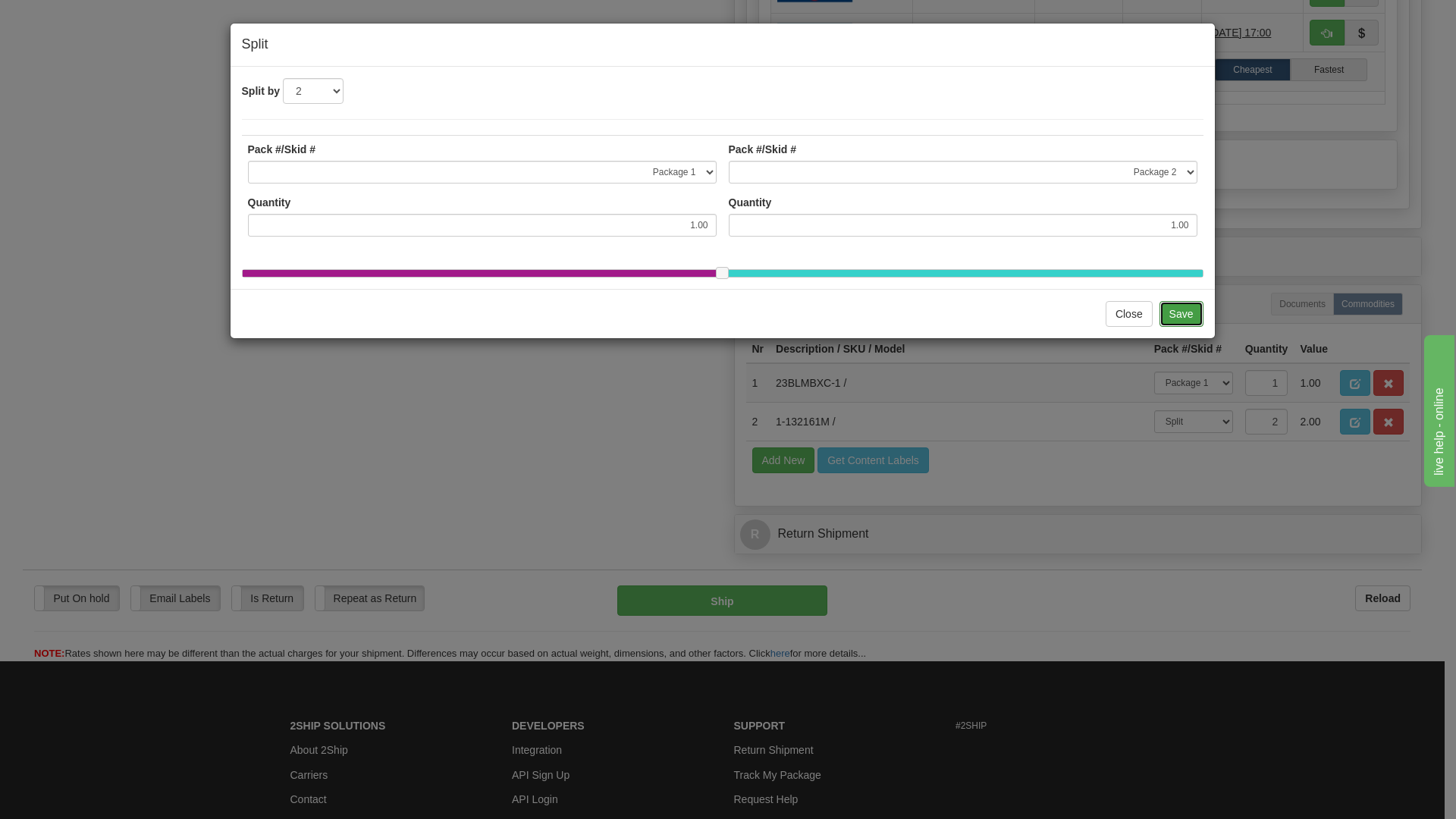
click at [1179, 326] on button "Save" at bounding box center [1182, 314] width 44 height 26
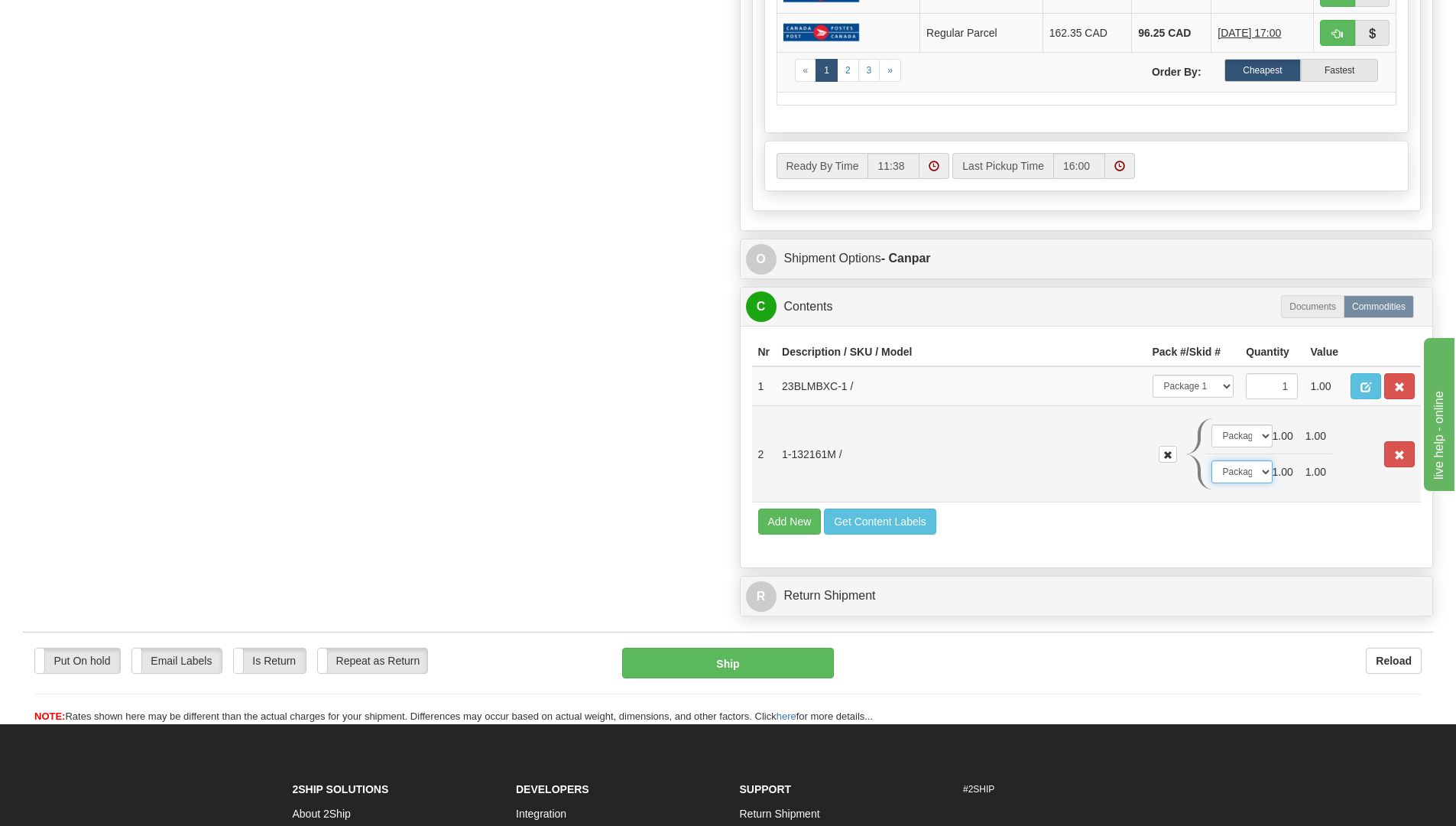
click at [1250, 470] on select "-- Not Assigned -- Package 1 Package 2 Package 3" at bounding box center [1242, 471] width 61 height 23
drag, startPoint x: 1250, startPoint y: 470, endPoint x: 1246, endPoint y: 462, distance: 8.9
click at [1250, 470] on select "-- Not Assigned -- Package 1 Package 2 Package 3" at bounding box center [1242, 471] width 61 height 23
click at [1230, 426] on select "-- Not Assigned -- Package 1 Package 2 Package 3" at bounding box center [1242, 435] width 61 height 23
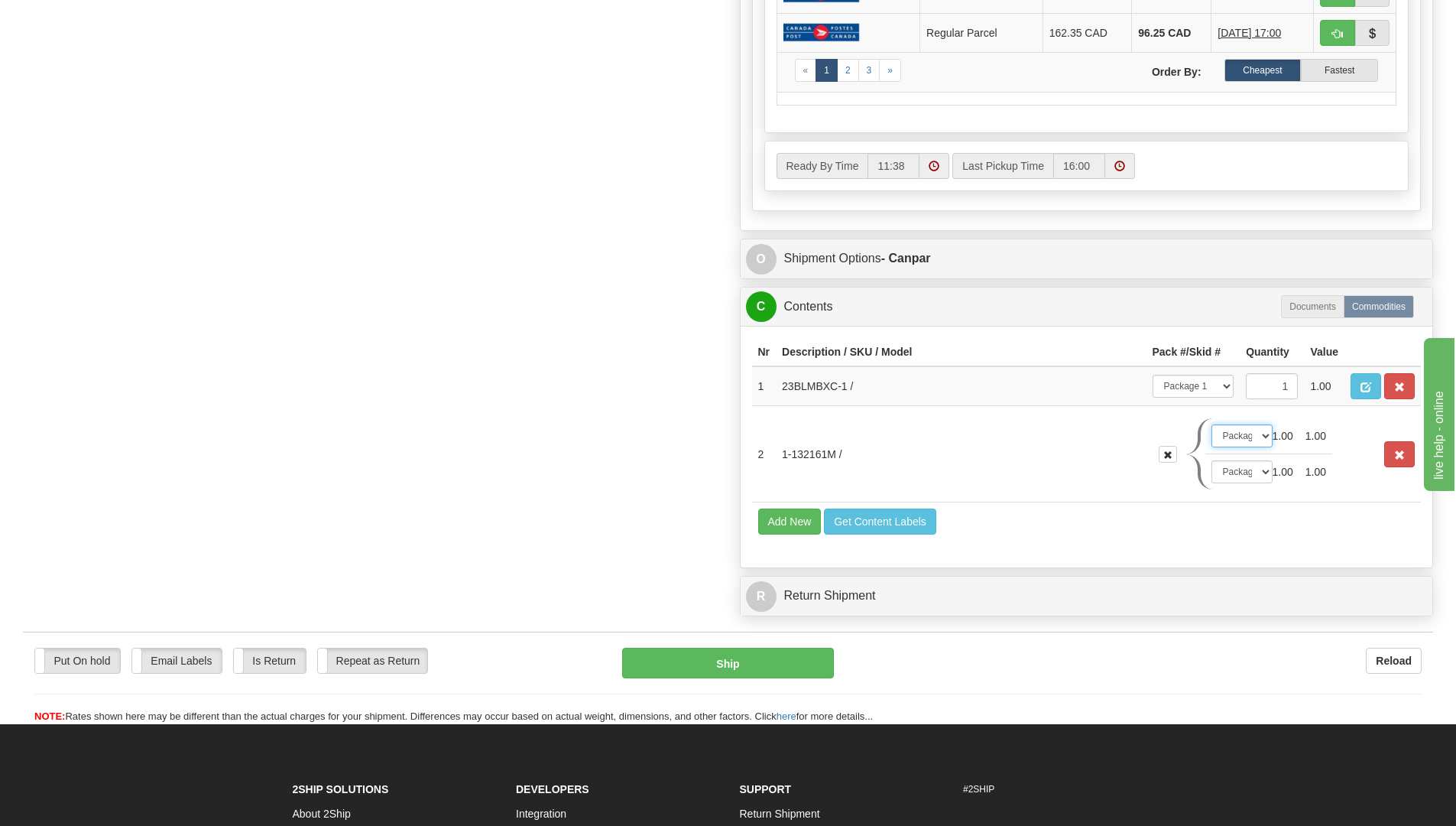
select select "2"
click at [1211, 424] on select "-- Not Assigned -- Package 1 Package 2 Package 3" at bounding box center [1242, 435] width 61 height 23
click at [816, 660] on button "Ship" at bounding box center [728, 663] width 212 height 30
type input "1"
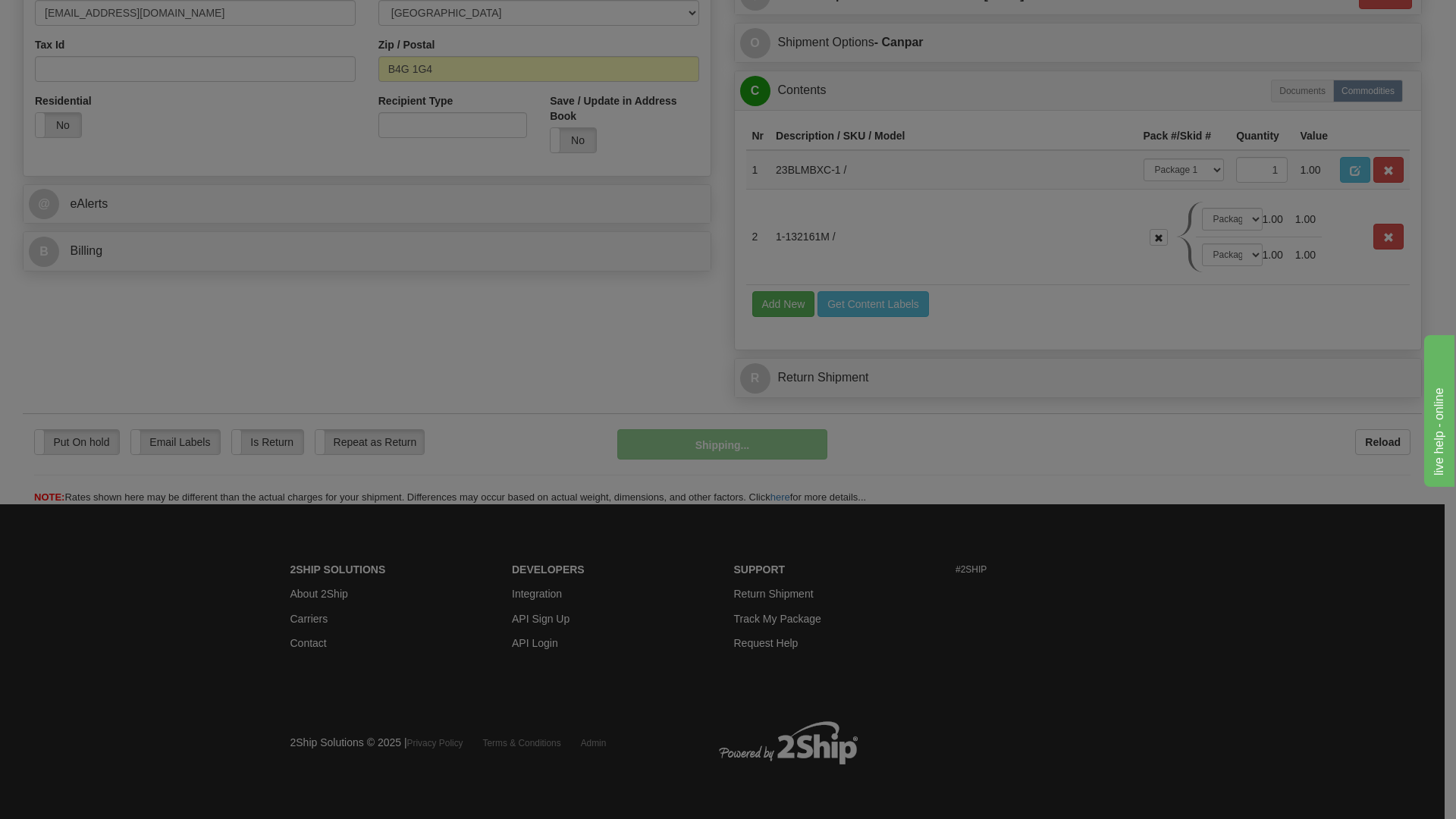
scroll to position [512, 0]
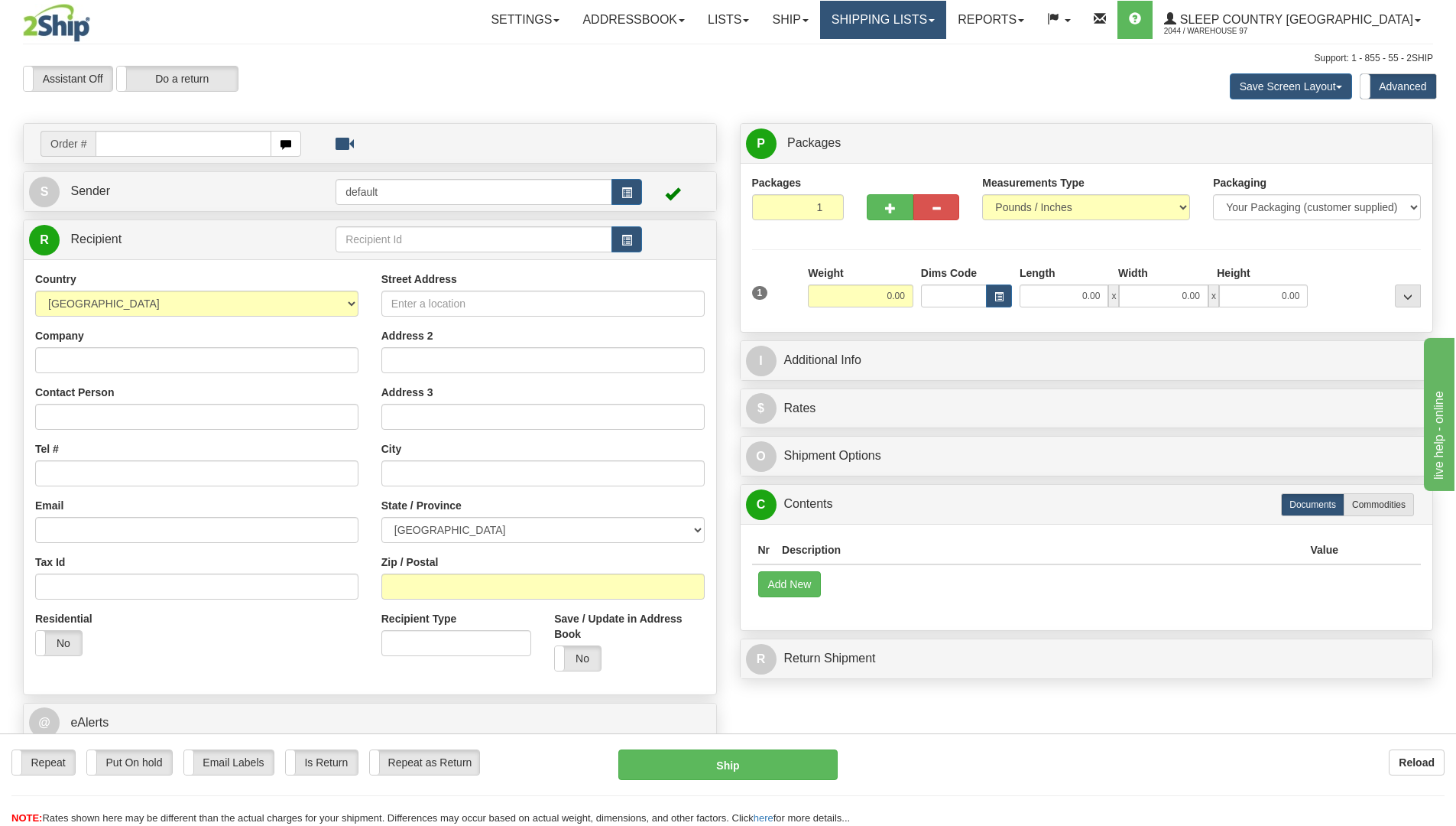
click at [946, 27] on link "Shipping lists" at bounding box center [883, 20] width 126 height 38
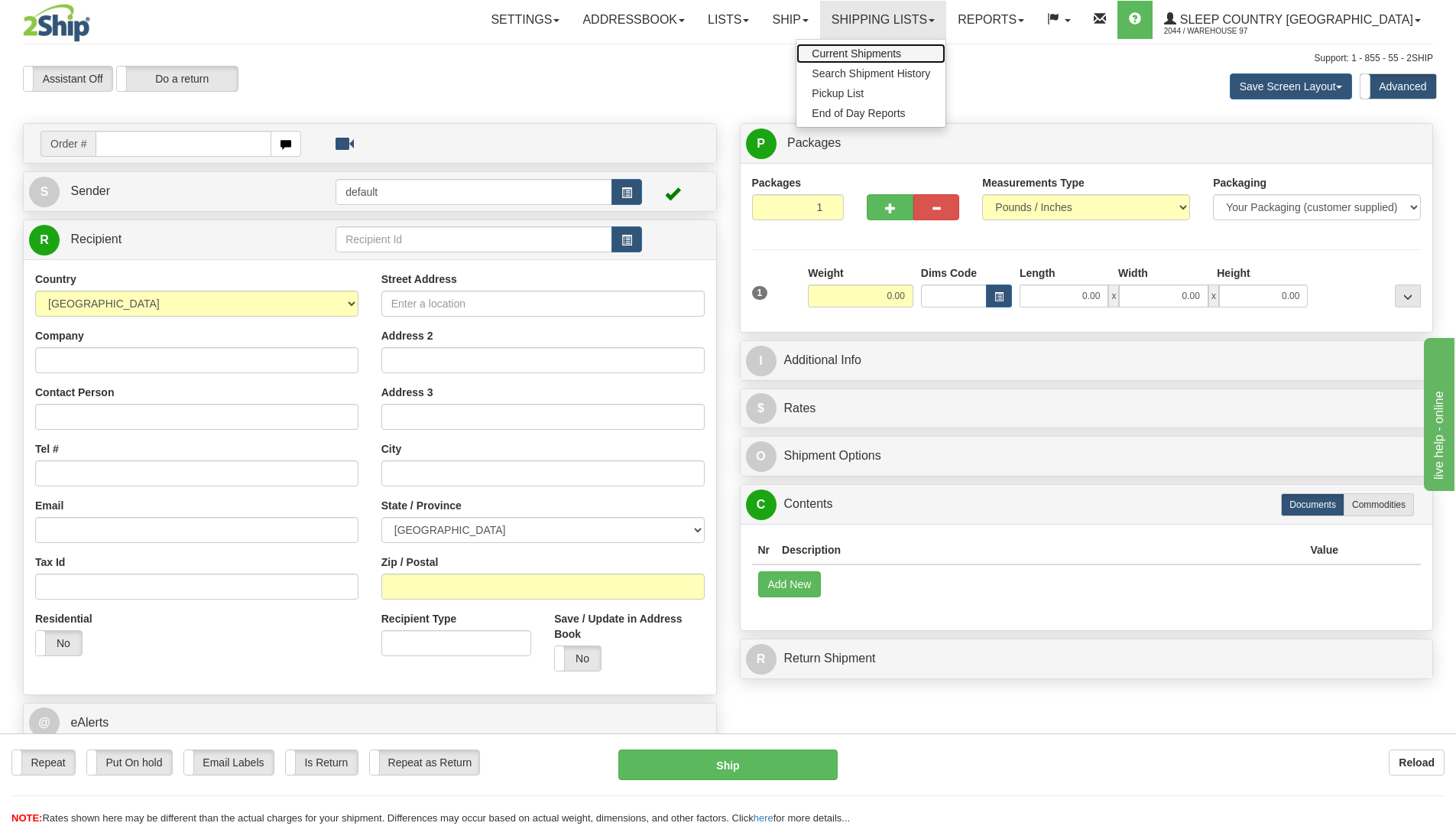
click at [901, 54] on span "Current Shipments" at bounding box center [856, 53] width 89 height 12
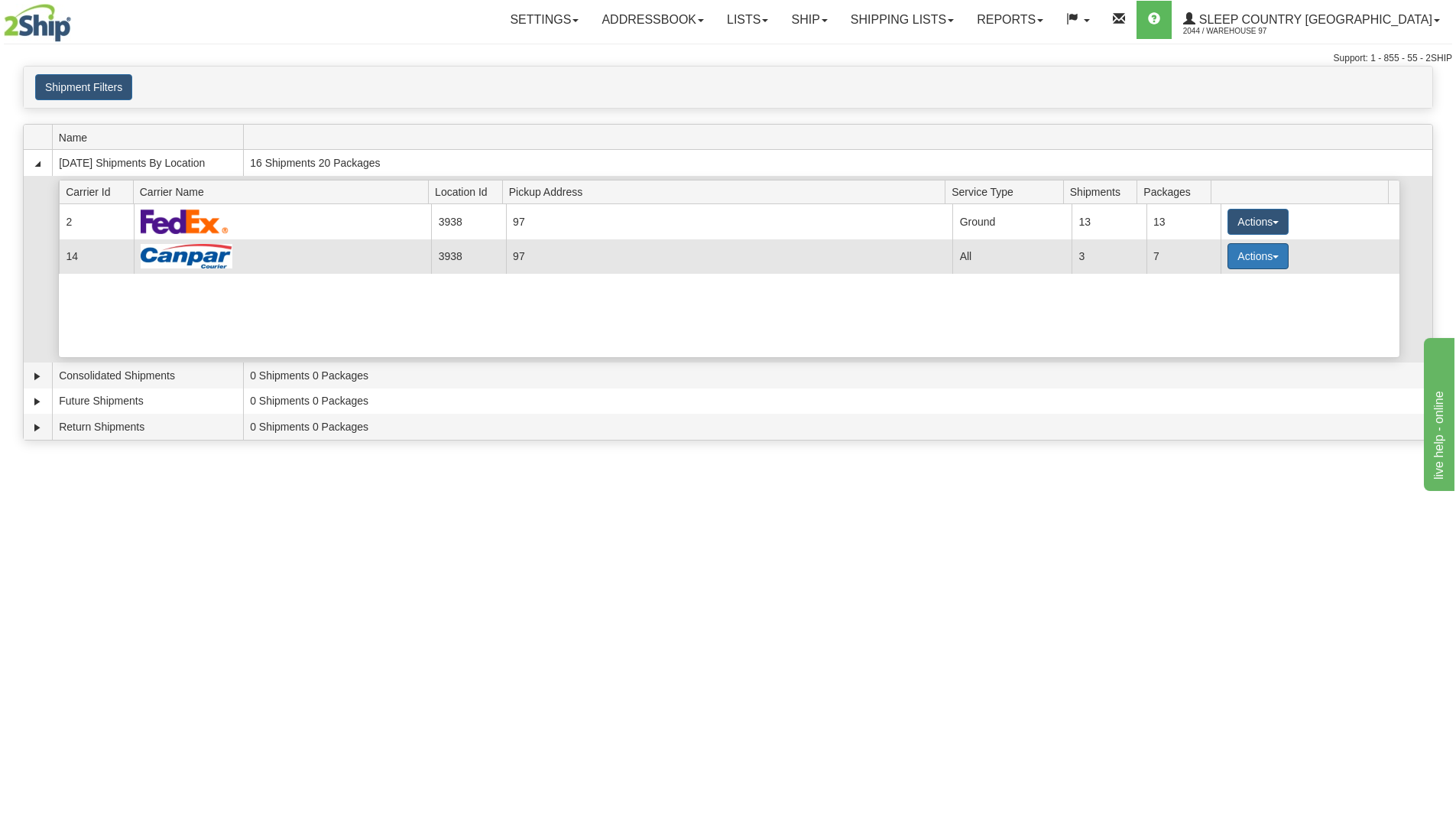
click at [1246, 250] on button "Actions" at bounding box center [1258, 256] width 61 height 26
click at [1210, 303] on span "Close" at bounding box center [1198, 304] width 35 height 10
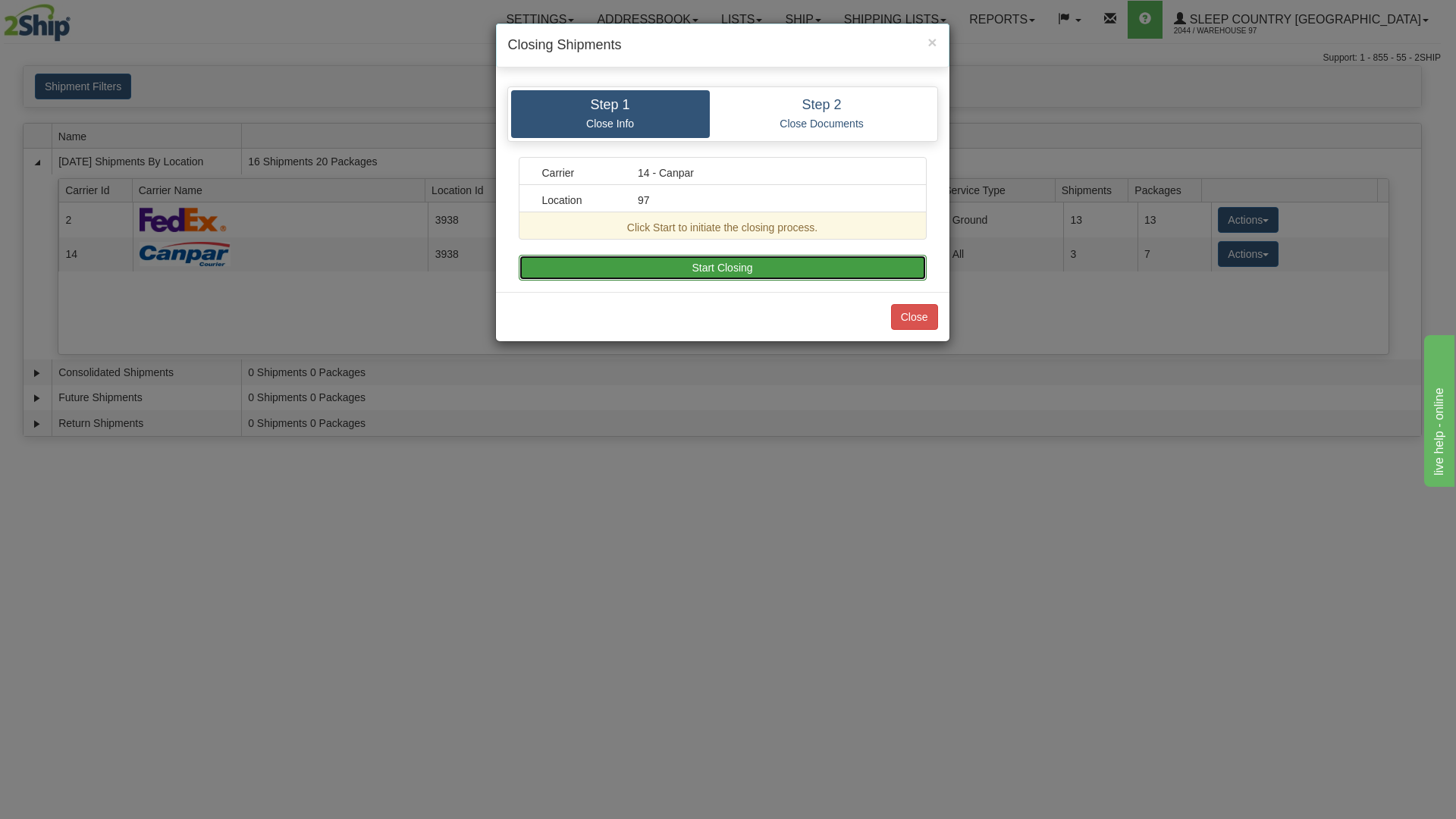
click at [845, 266] on button "Start Closing" at bounding box center [723, 267] width 408 height 26
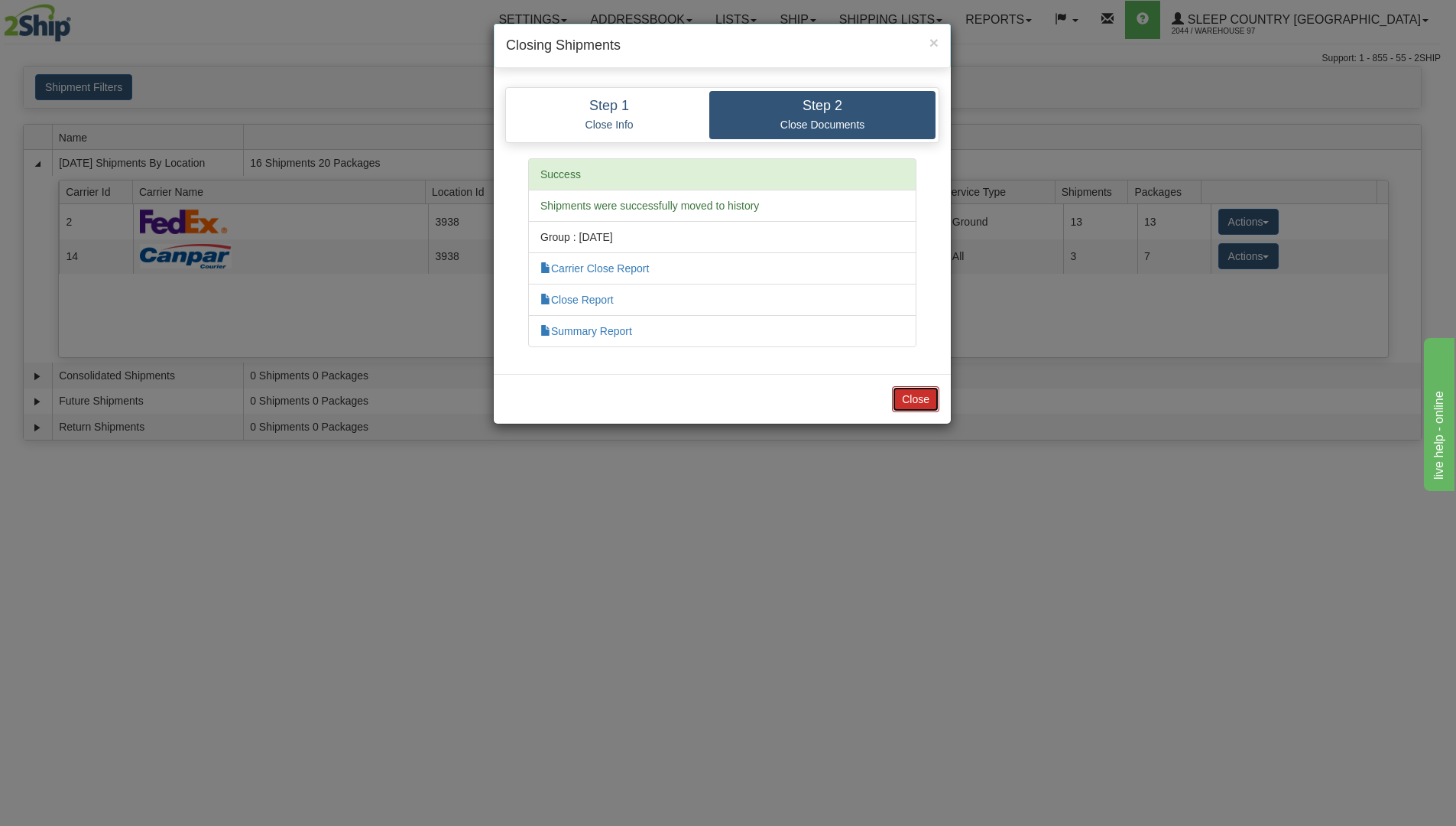
click at [925, 394] on button "Close" at bounding box center [915, 399] width 47 height 26
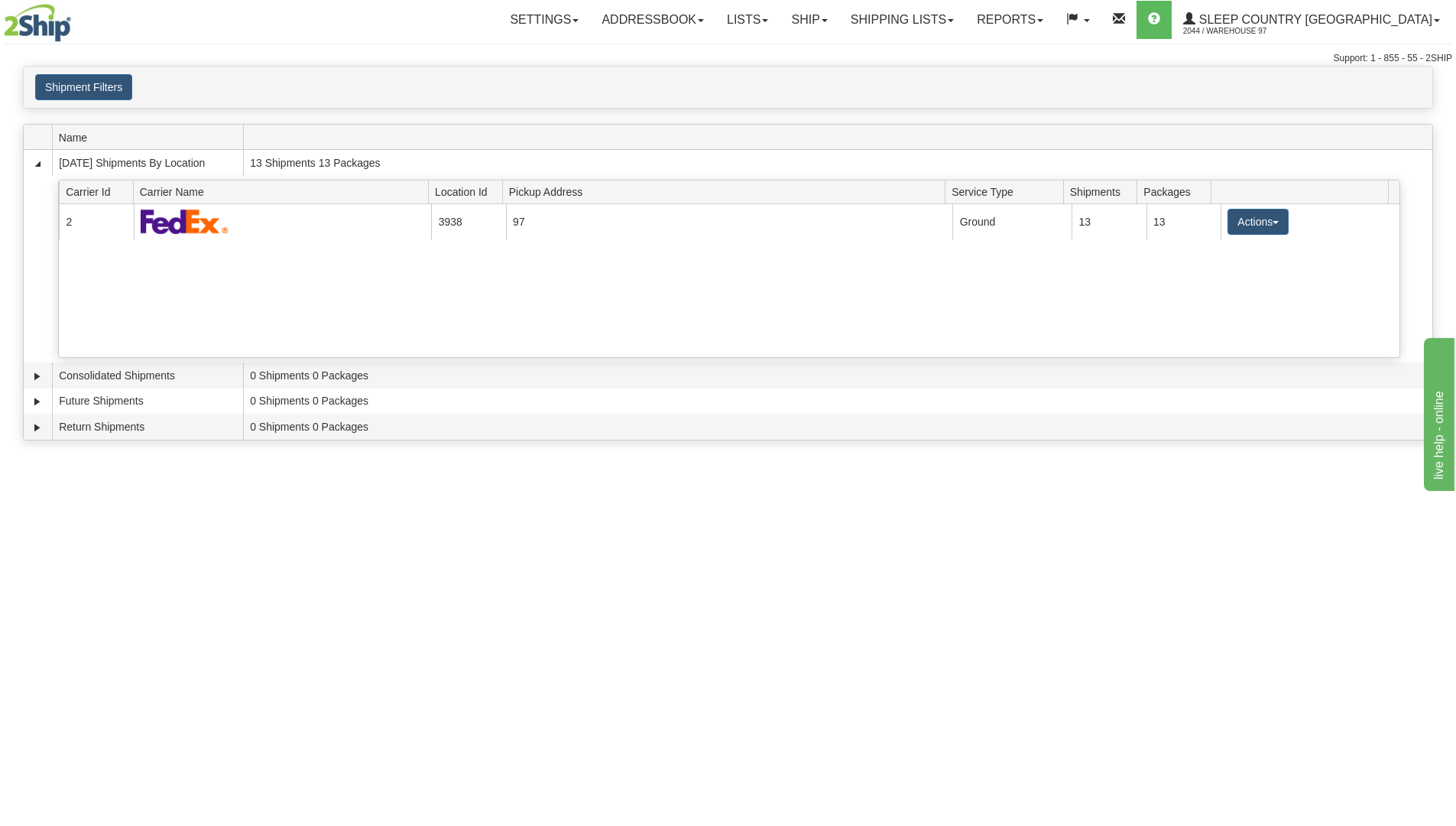
click at [1242, 220] on button "Actions" at bounding box center [1258, 222] width 61 height 26
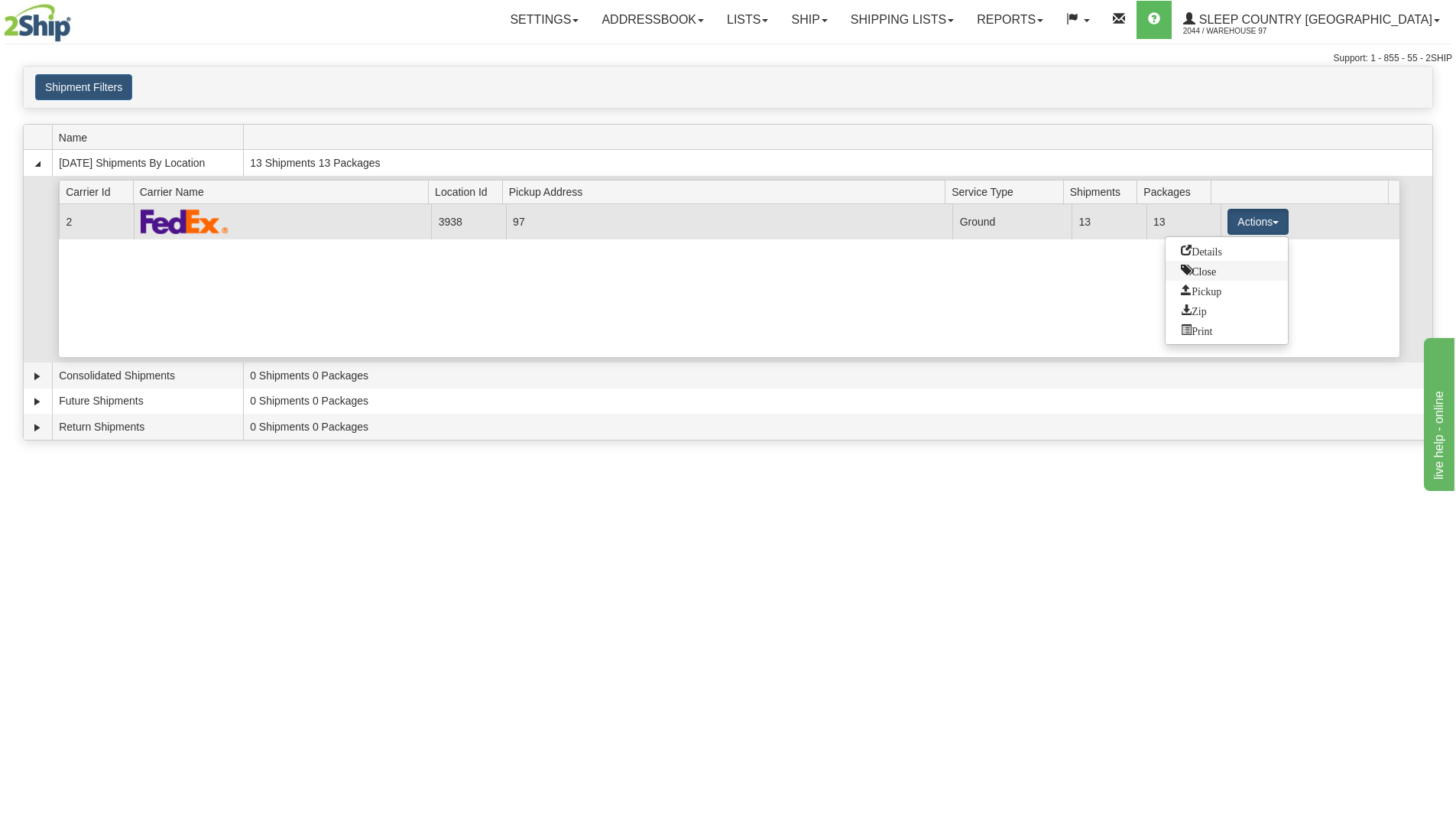
click at [1200, 271] on span "Close" at bounding box center [1198, 269] width 35 height 10
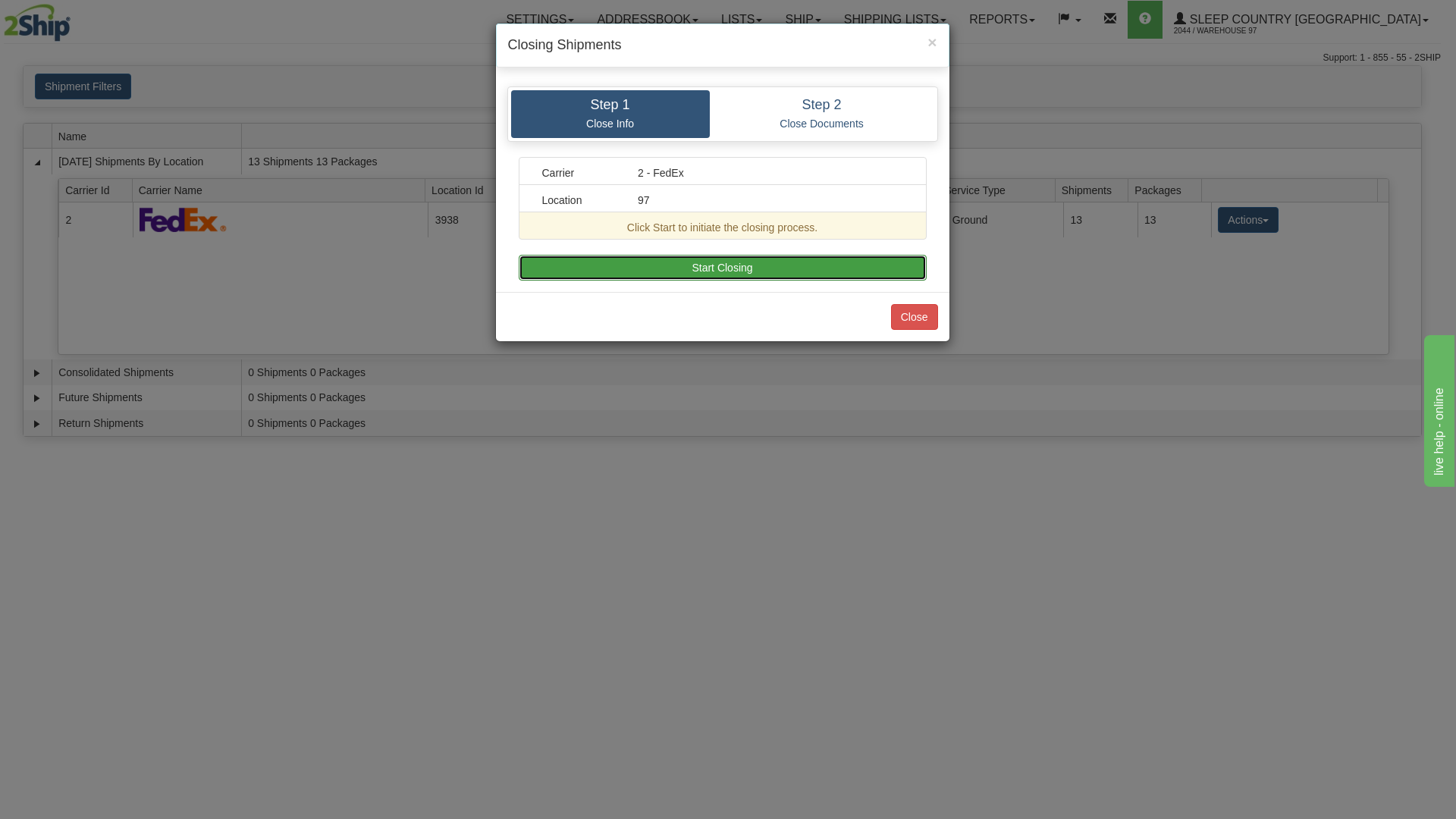
click at [795, 270] on button "Start Closing" at bounding box center [723, 267] width 408 height 26
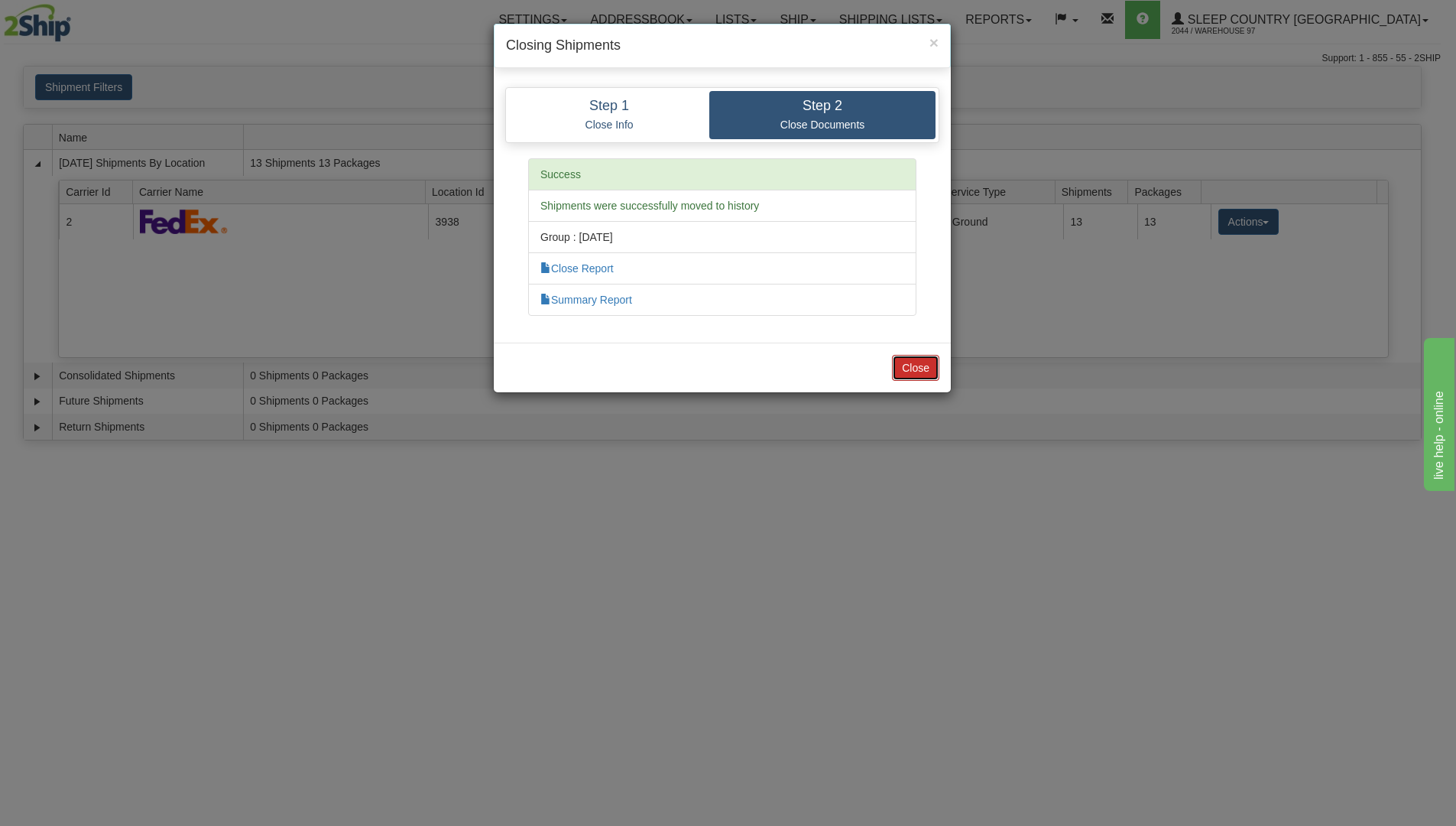
click at [915, 372] on button "Close" at bounding box center [915, 368] width 47 height 26
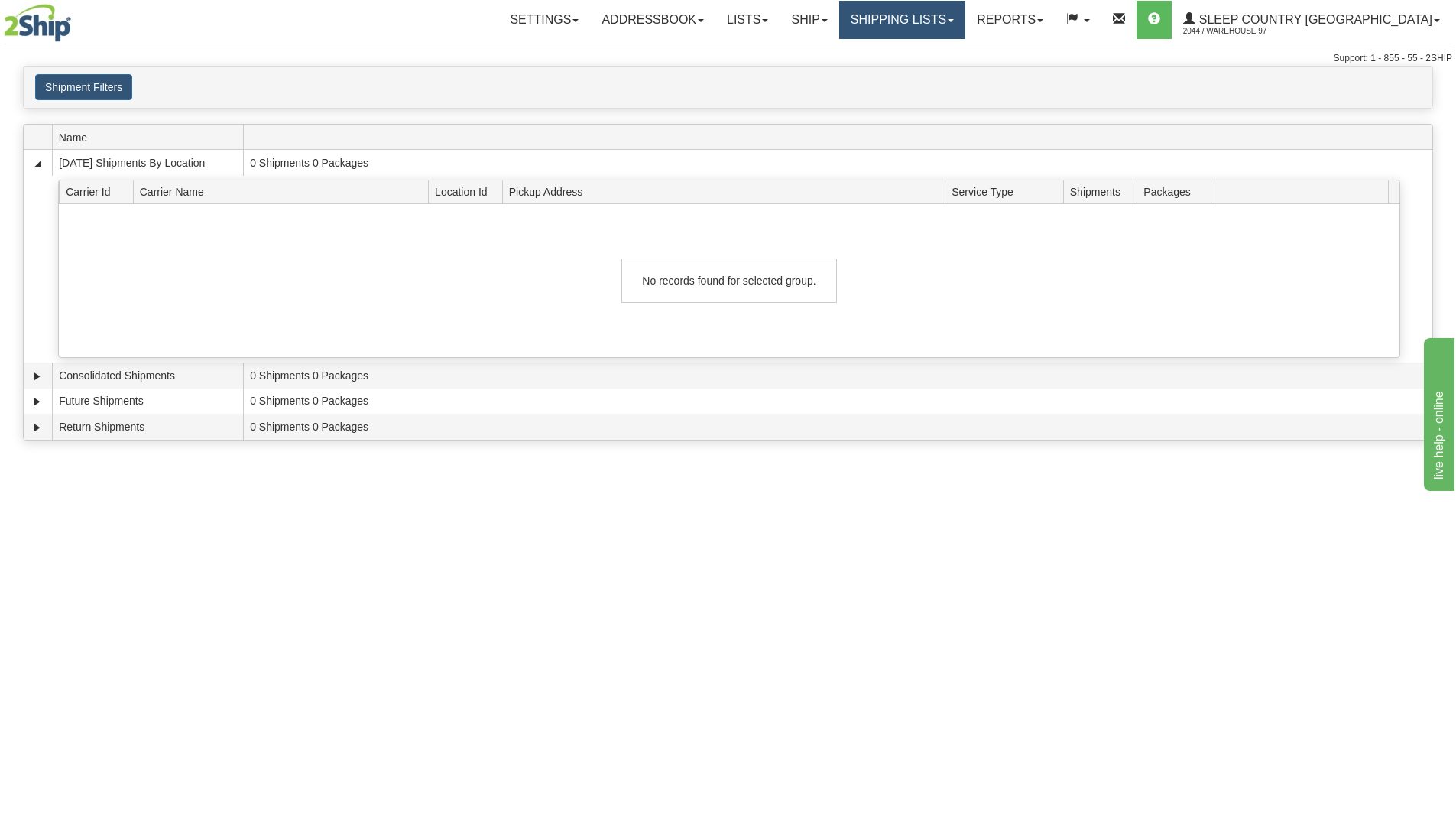
click at [965, 17] on link "Shipping lists" at bounding box center [902, 20] width 126 height 38
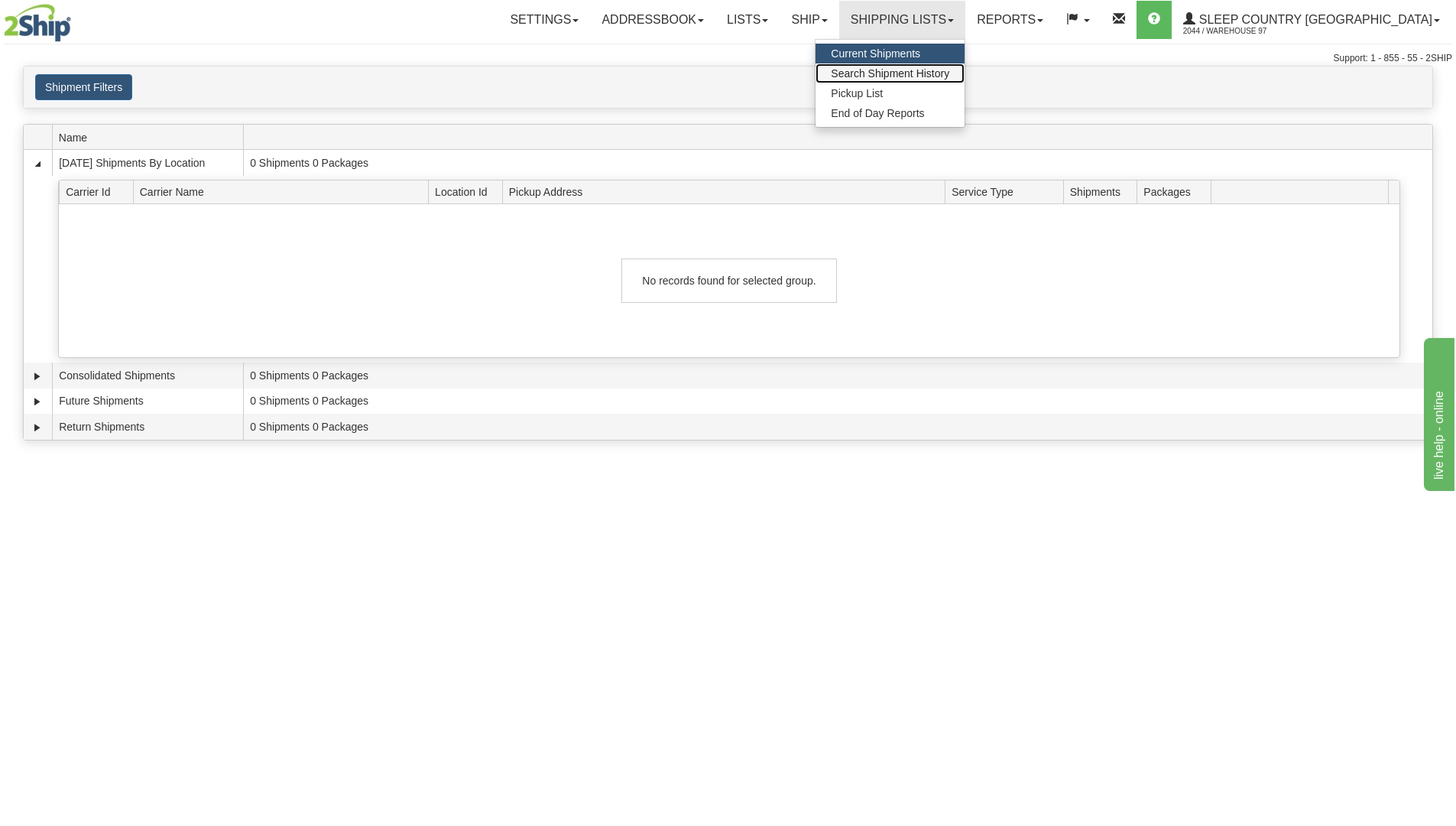
click at [949, 75] on span "Search Shipment History" at bounding box center [889, 73] width 119 height 12
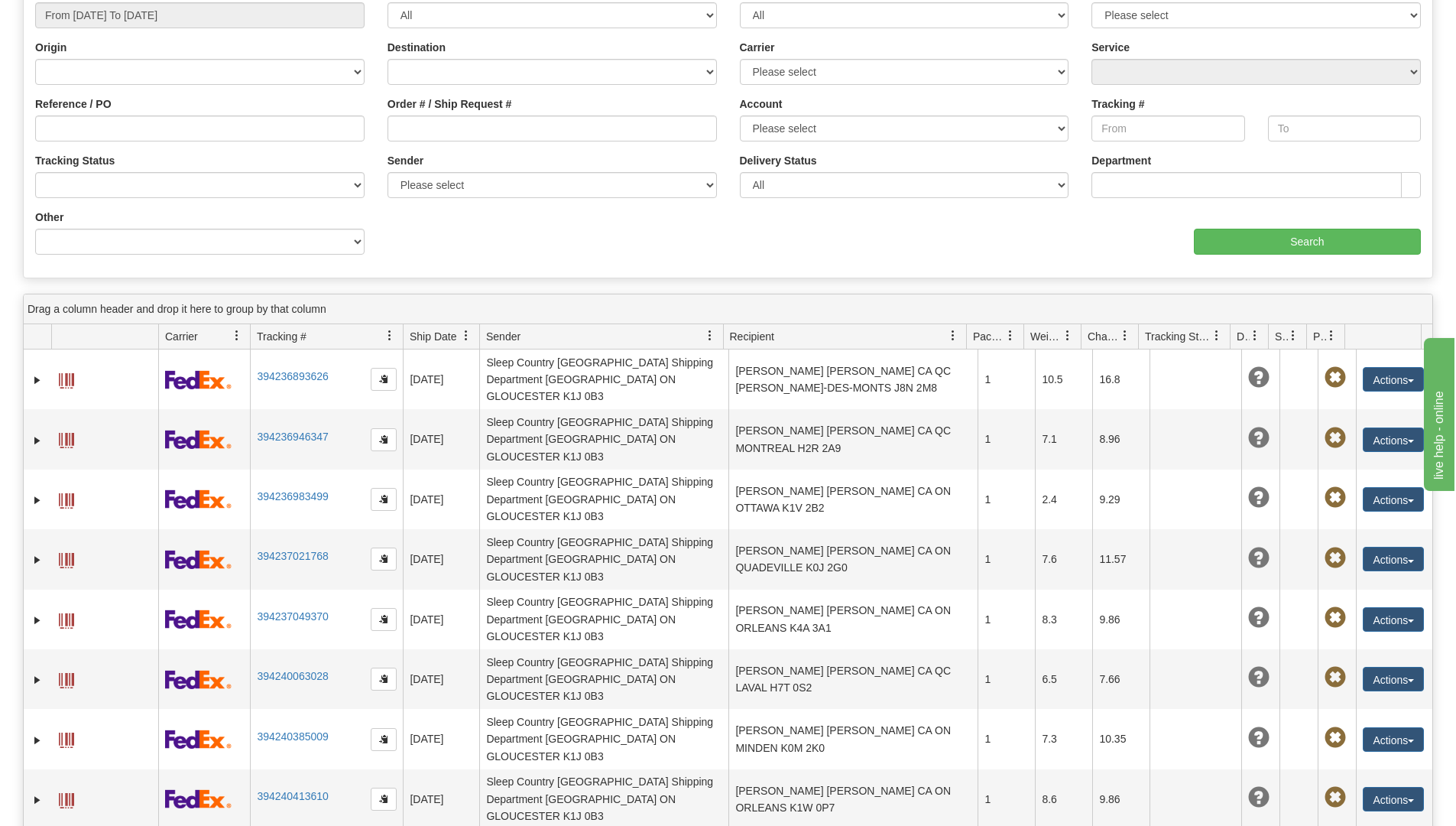
scroll to position [77, 0]
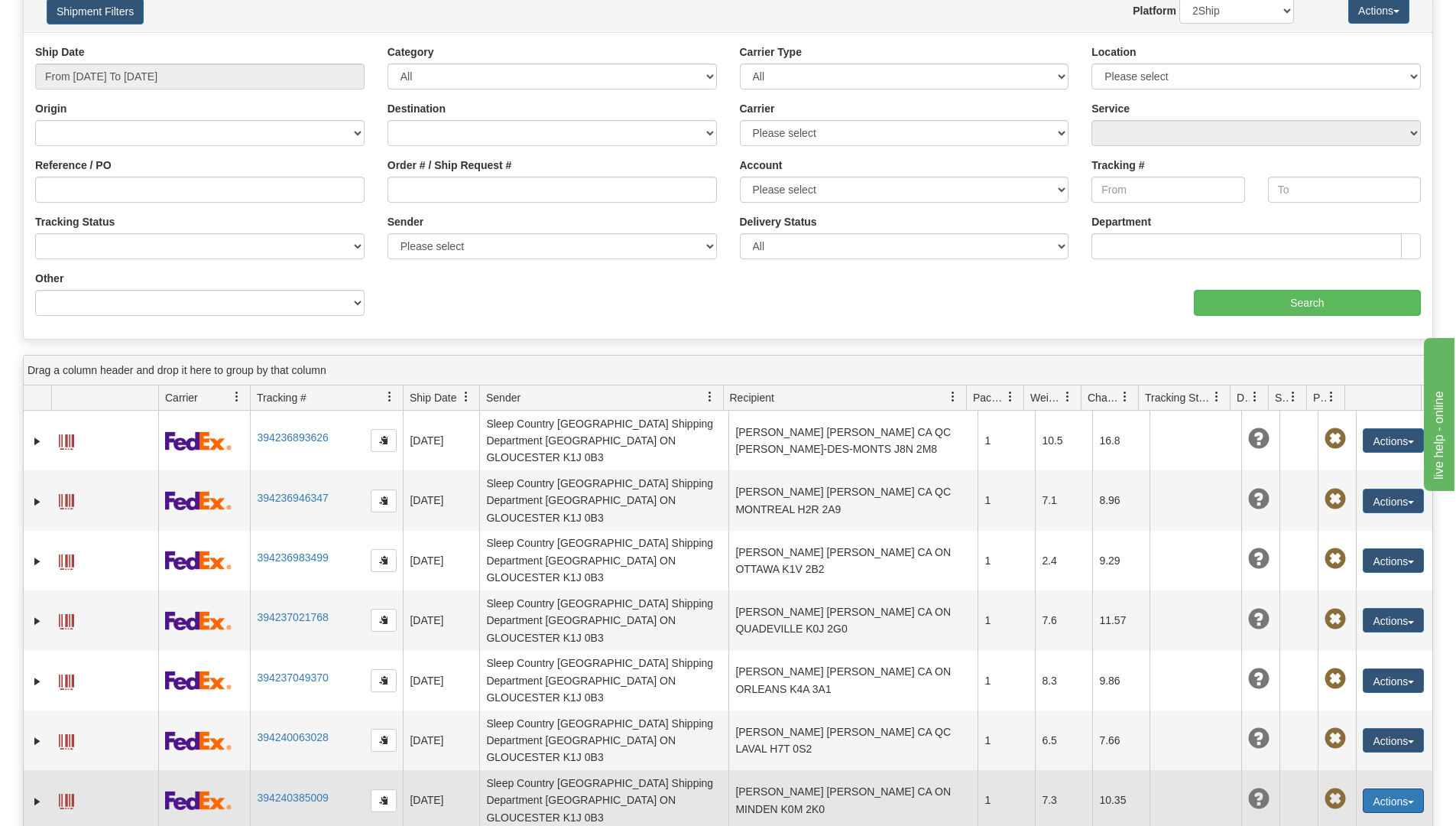
click at [1384, 789] on button "Actions" at bounding box center [1393, 800] width 61 height 25
click at [1339, 819] on link "Repeat" at bounding box center [1361, 828] width 122 height 20
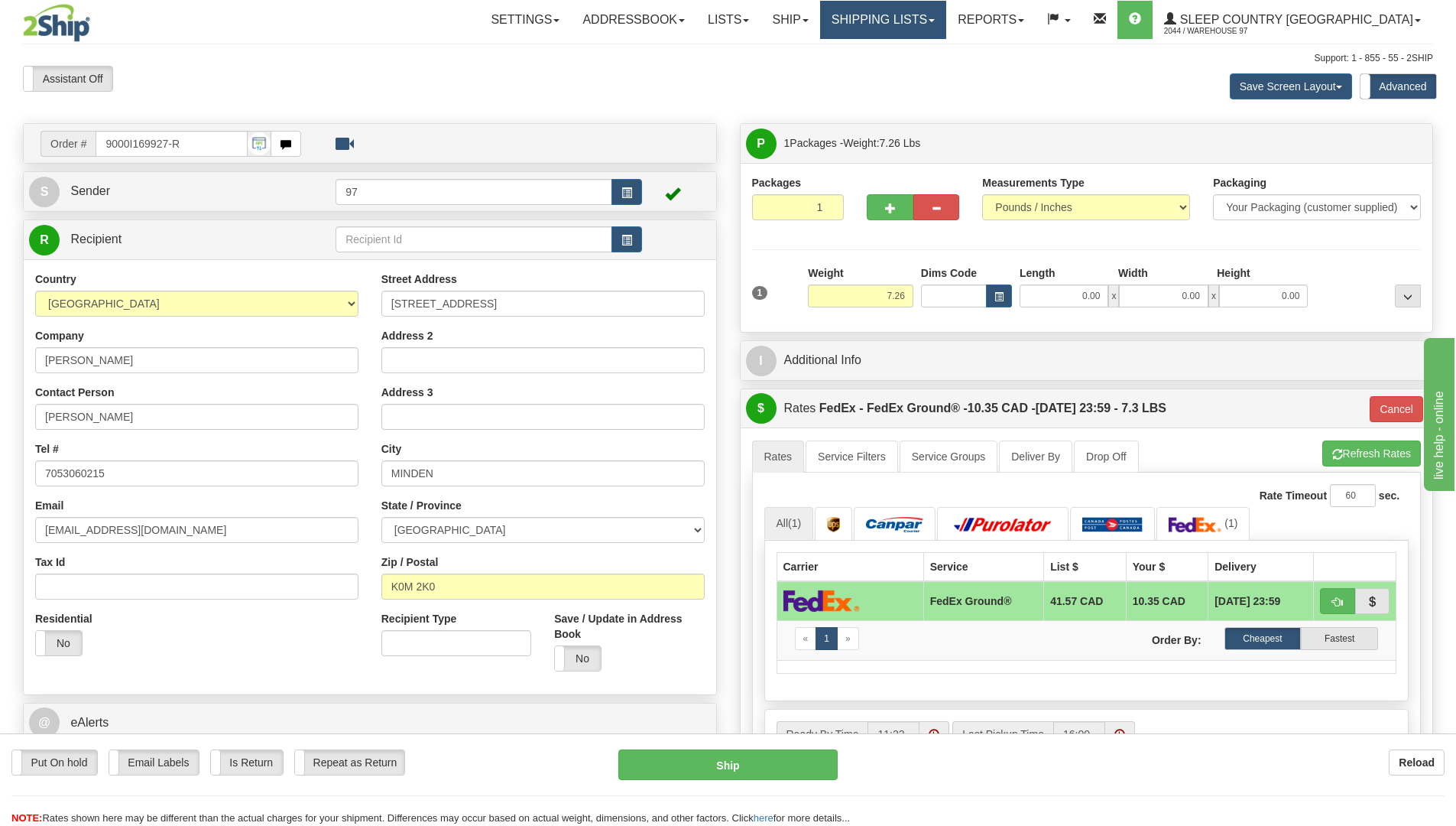
click at [946, 17] on link "Shipping lists" at bounding box center [883, 20] width 126 height 38
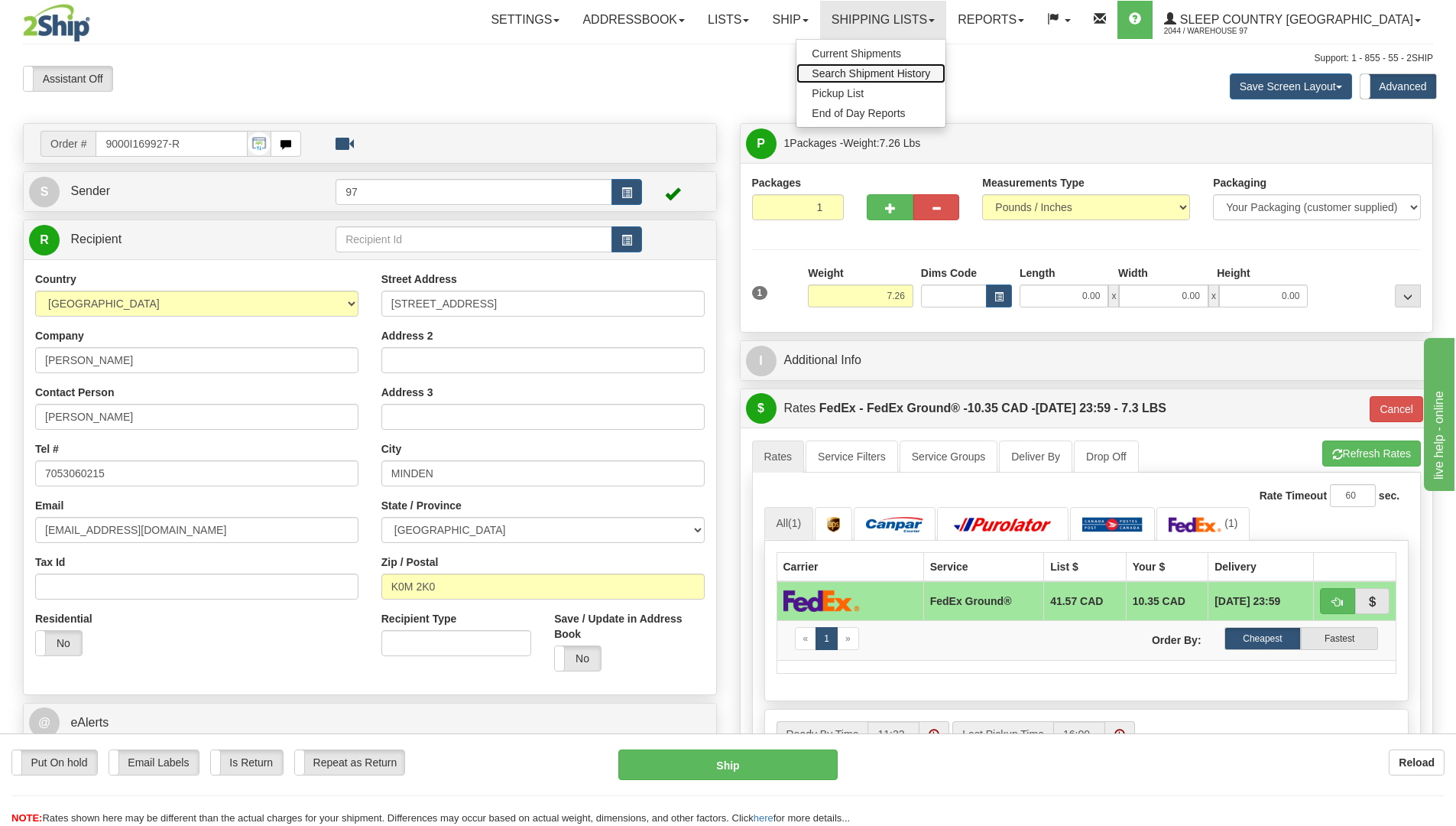
click at [930, 73] on span "Search Shipment History" at bounding box center [870, 73] width 119 height 12
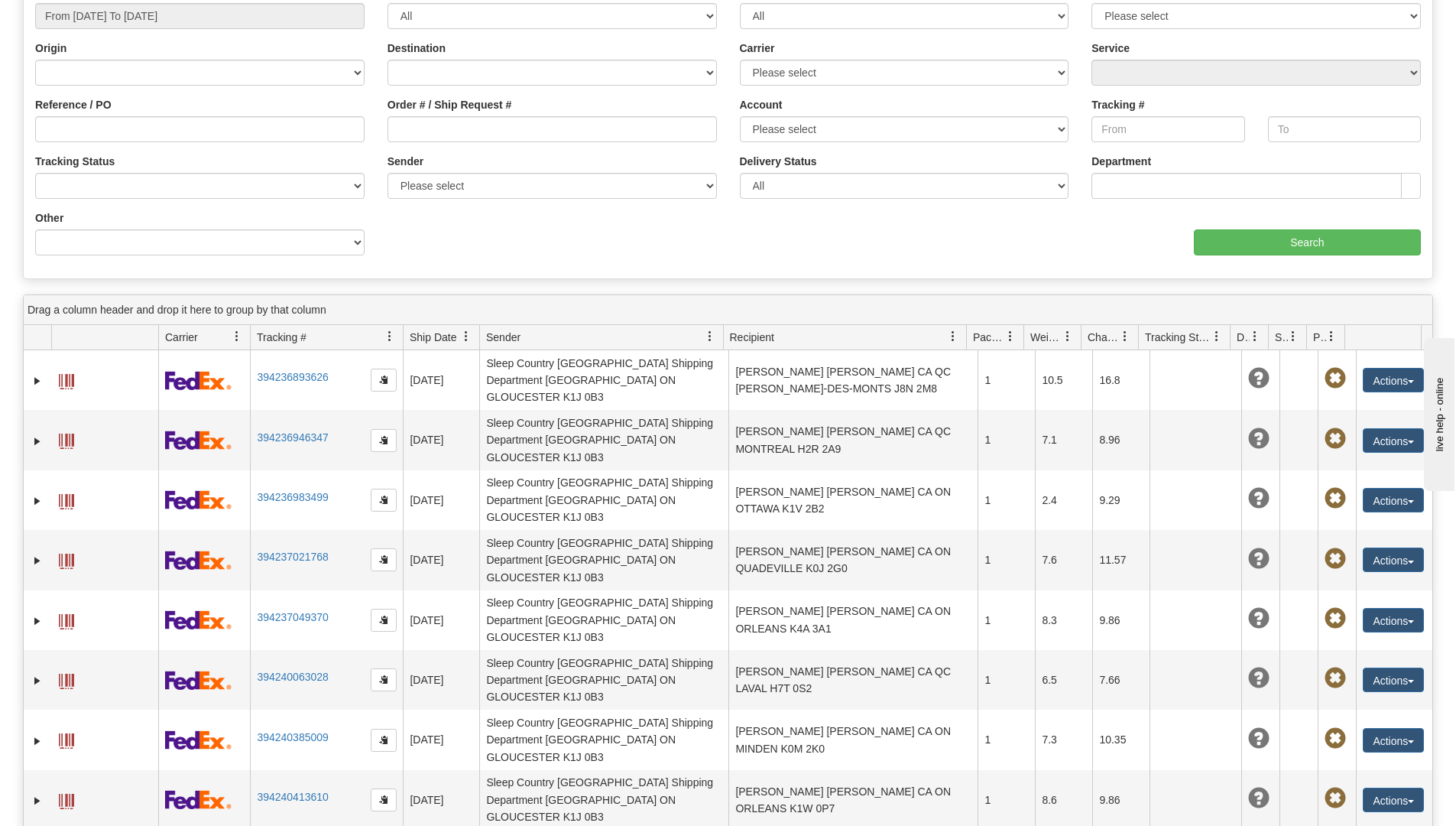
scroll to position [230, 0]
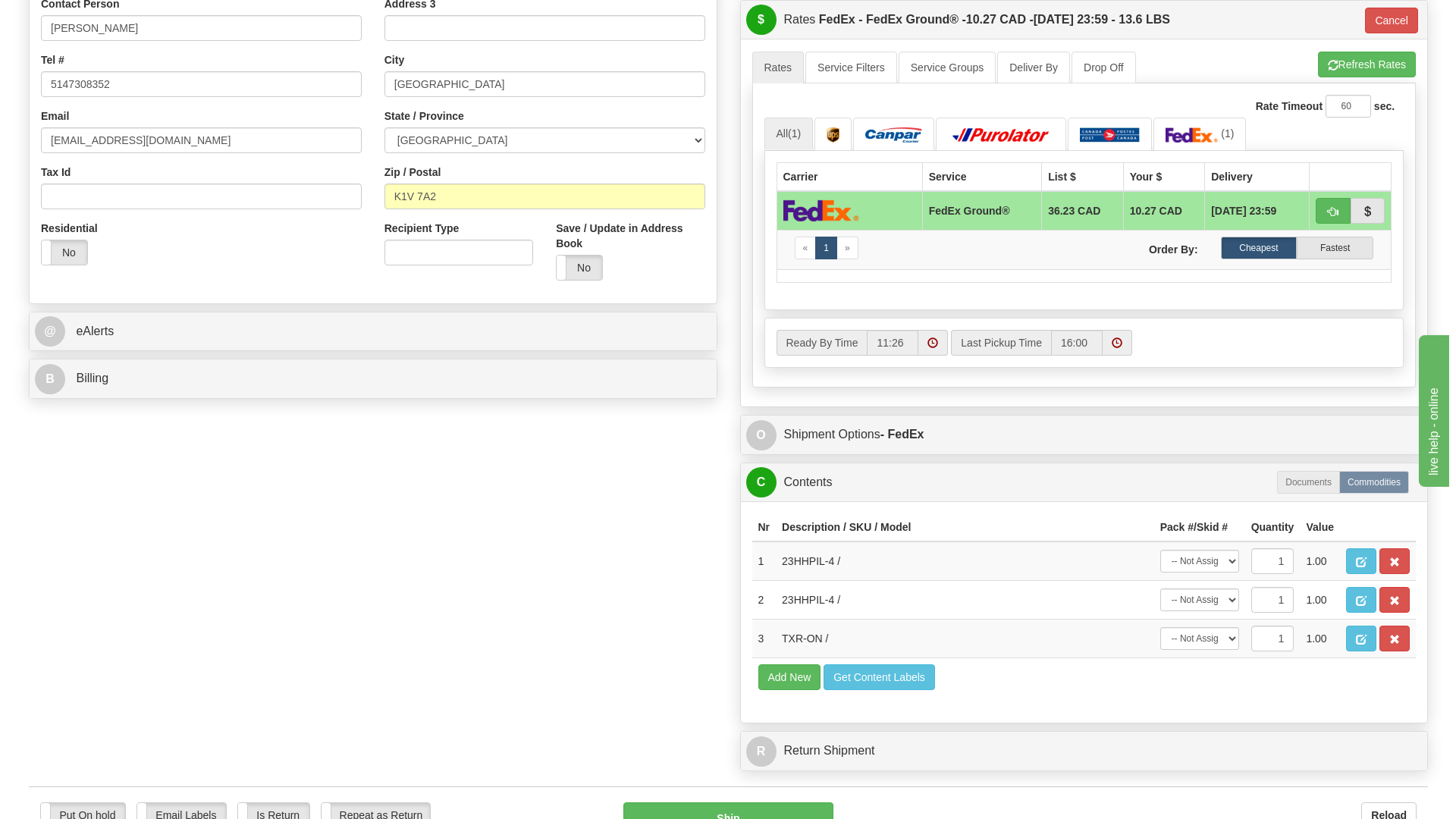
scroll to position [455, 0]
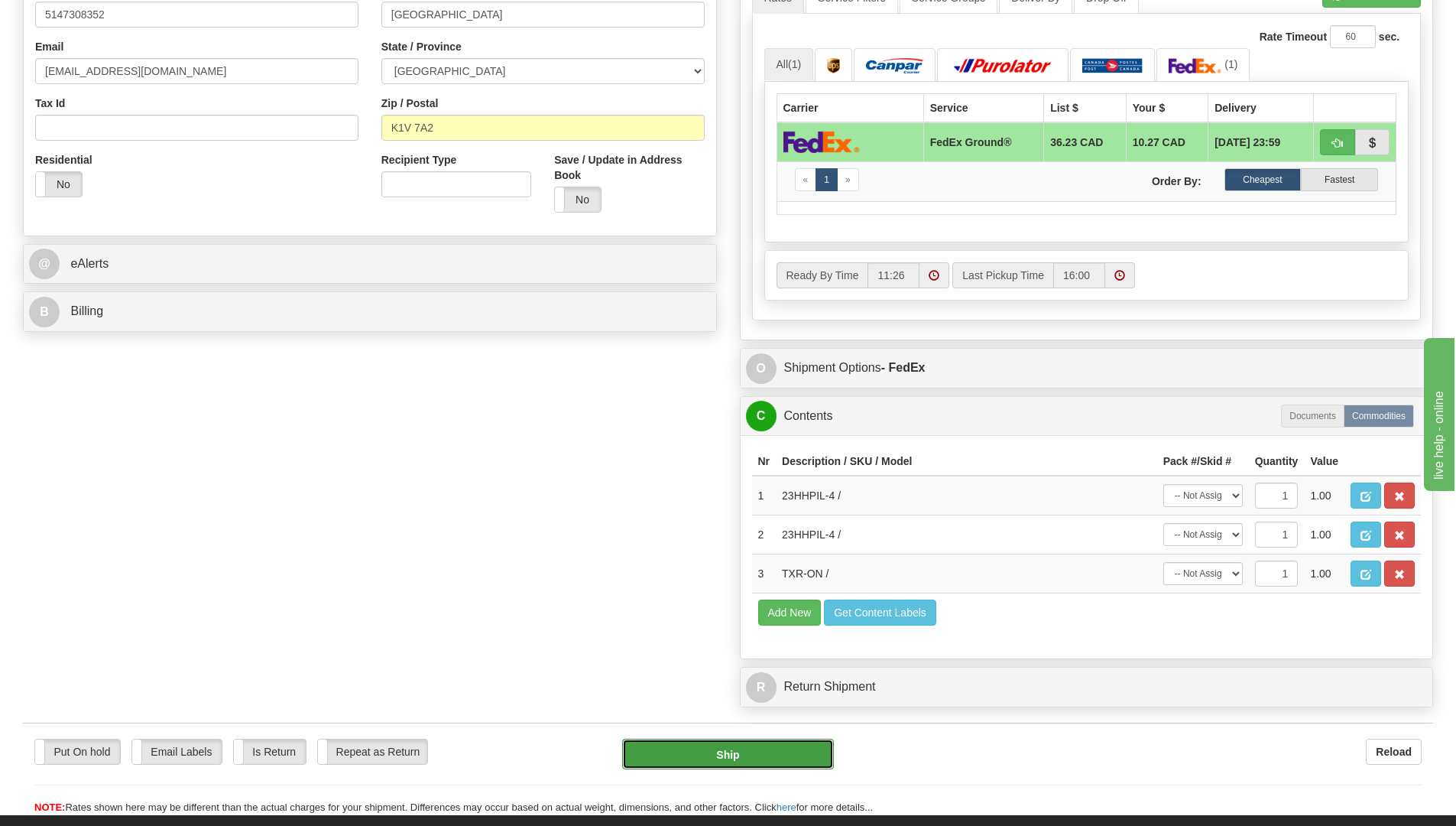
click at [806, 758] on button "Ship" at bounding box center [728, 753] width 212 height 30
